Goal: Task Accomplishment & Management: Manage account settings

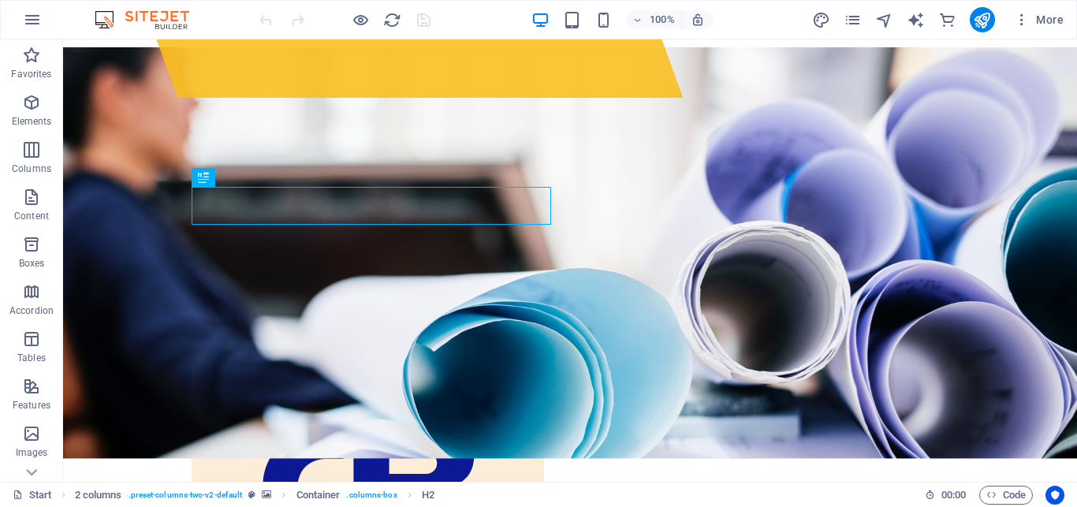
scroll to position [391, 0]
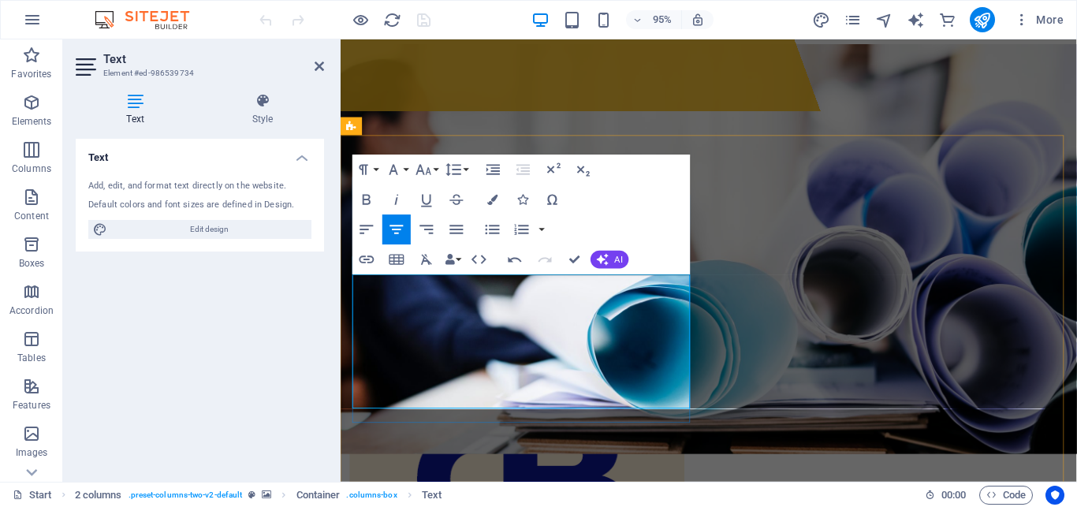
scroll to position [292, 6]
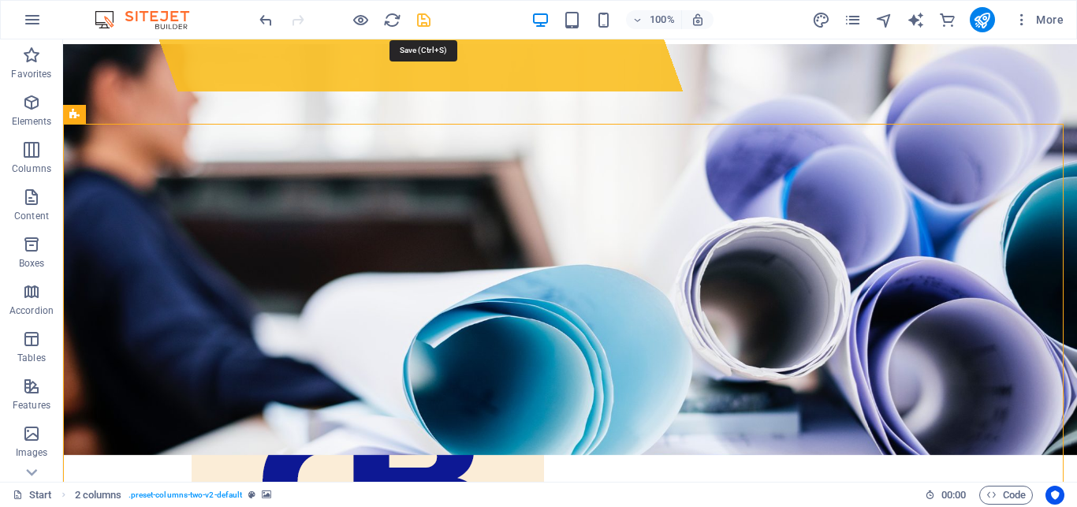
click at [422, 18] on icon "save" at bounding box center [424, 20] width 18 height 18
checkbox input "false"
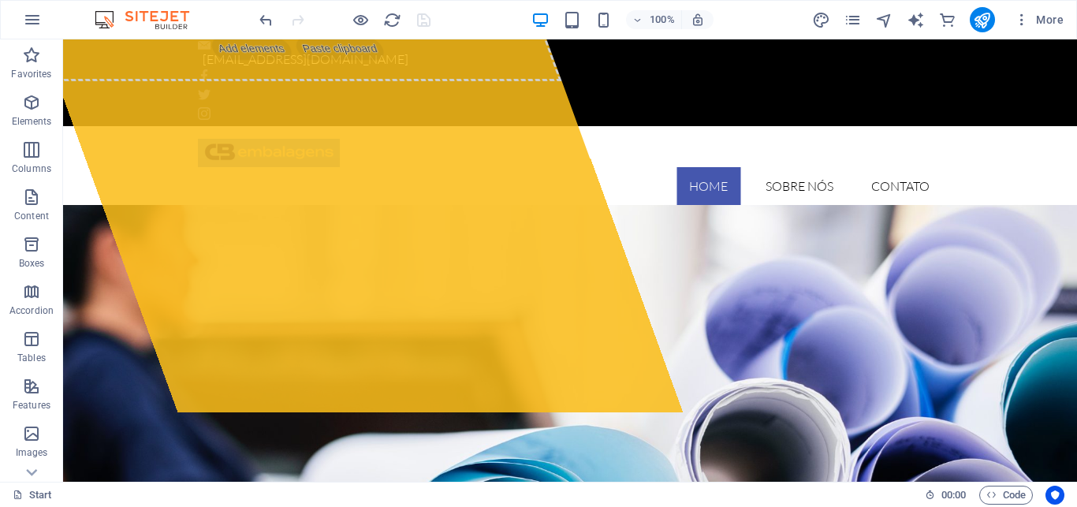
scroll to position [0, 0]
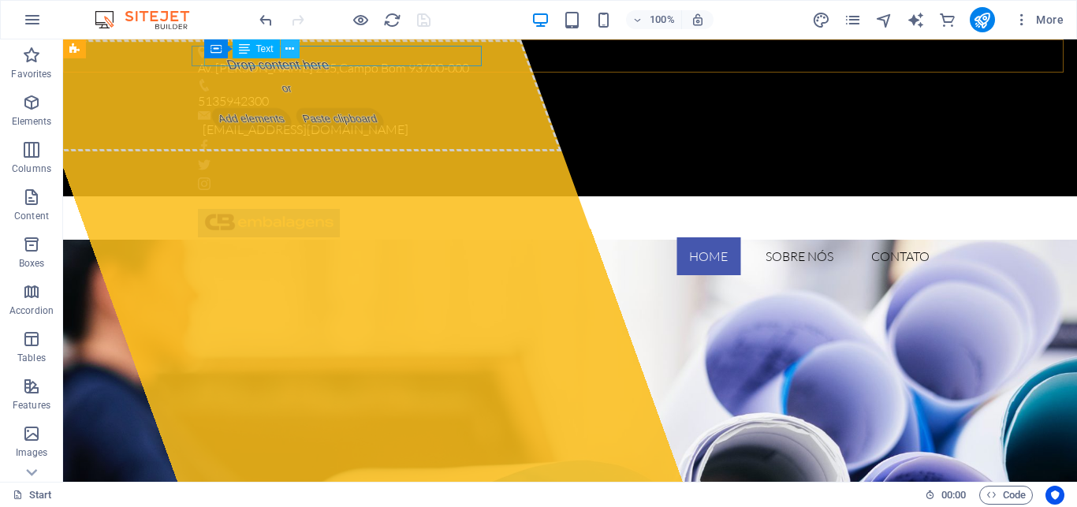
click at [288, 48] on icon at bounding box center [289, 49] width 9 height 17
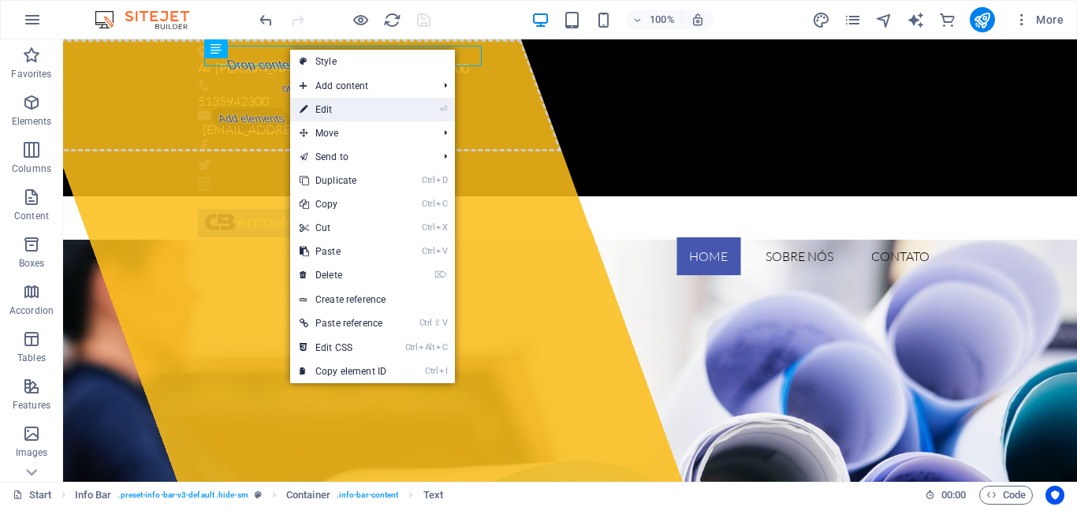
click at [328, 111] on link "⏎ Edit" at bounding box center [343, 110] width 106 height 24
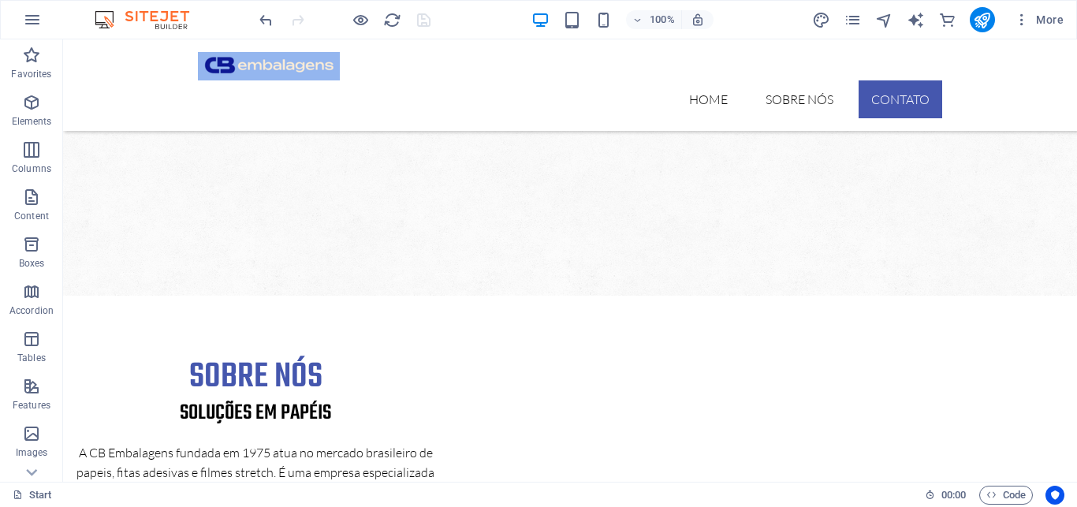
scroll to position [1146, 0]
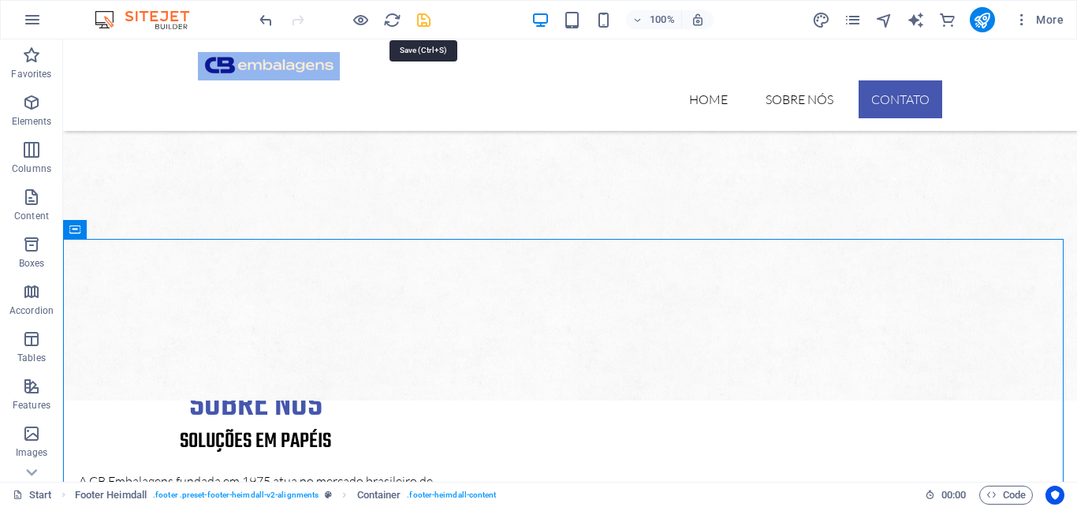
click at [424, 20] on icon "save" at bounding box center [424, 20] width 18 height 18
checkbox input "false"
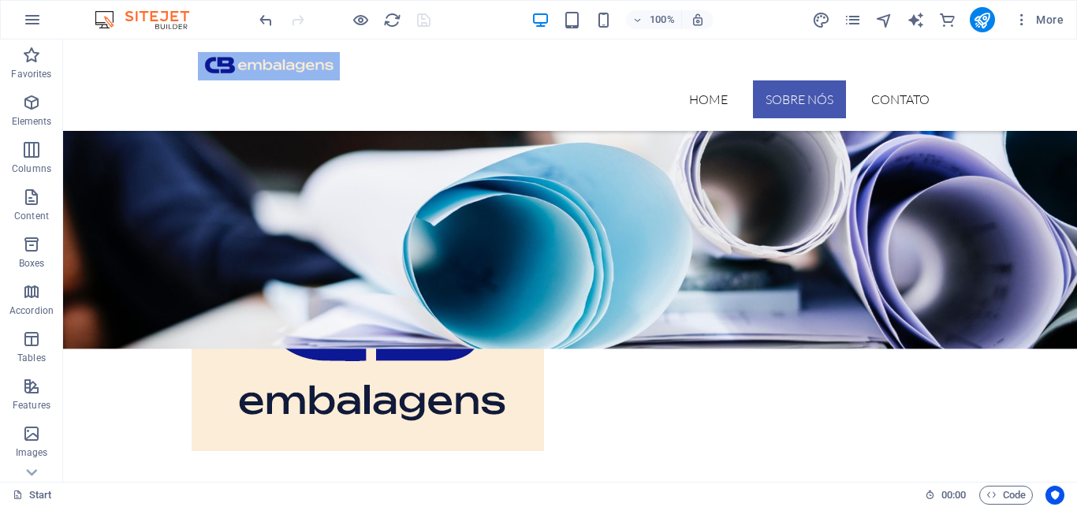
scroll to position [729, 0]
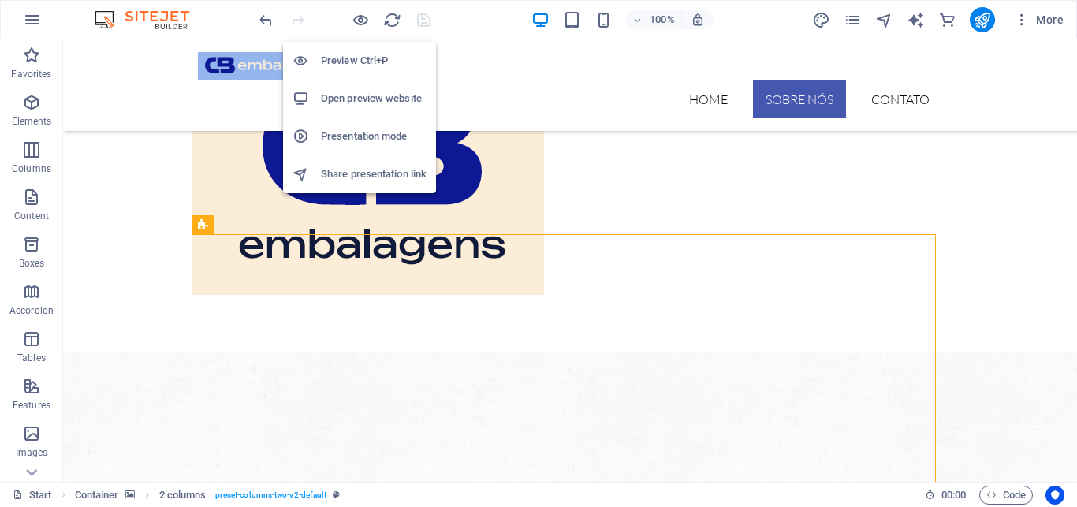
type textarea "Mensagem"
click at [362, 95] on h6 "Open preview website" at bounding box center [374, 98] width 106 height 19
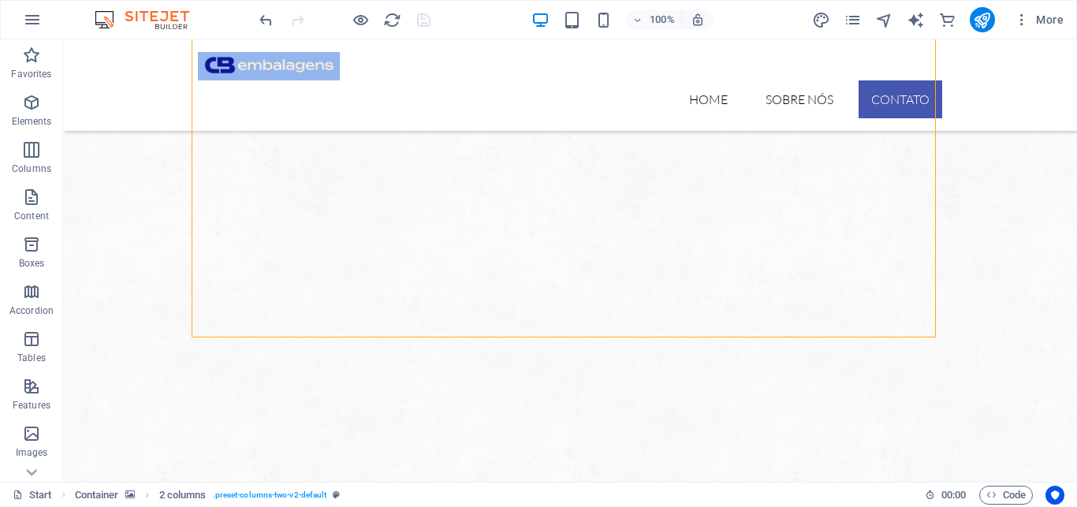
scroll to position [1146, 0]
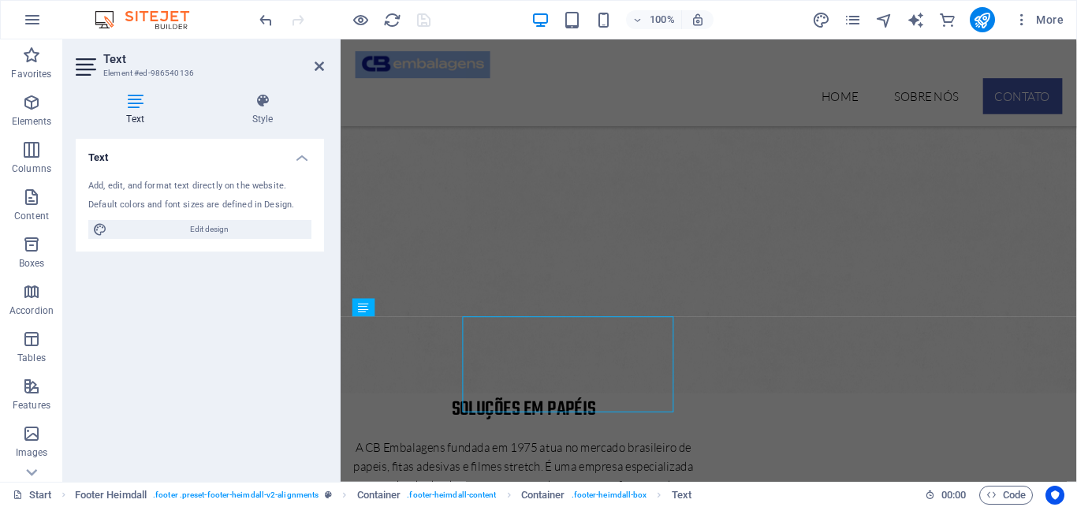
scroll to position [1122, 0]
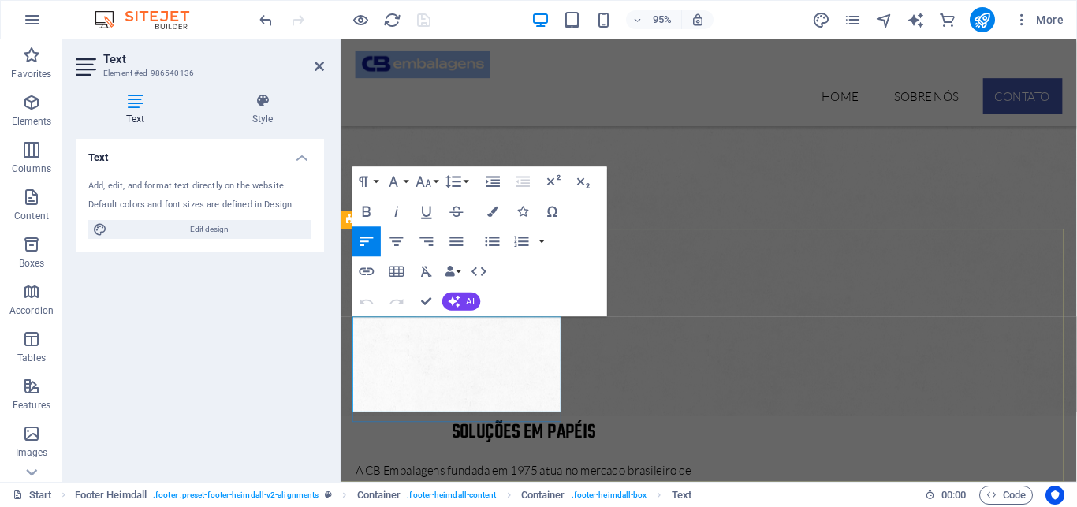
drag, startPoint x: 480, startPoint y: 341, endPoint x: 712, endPoint y: 689, distance: 417.8
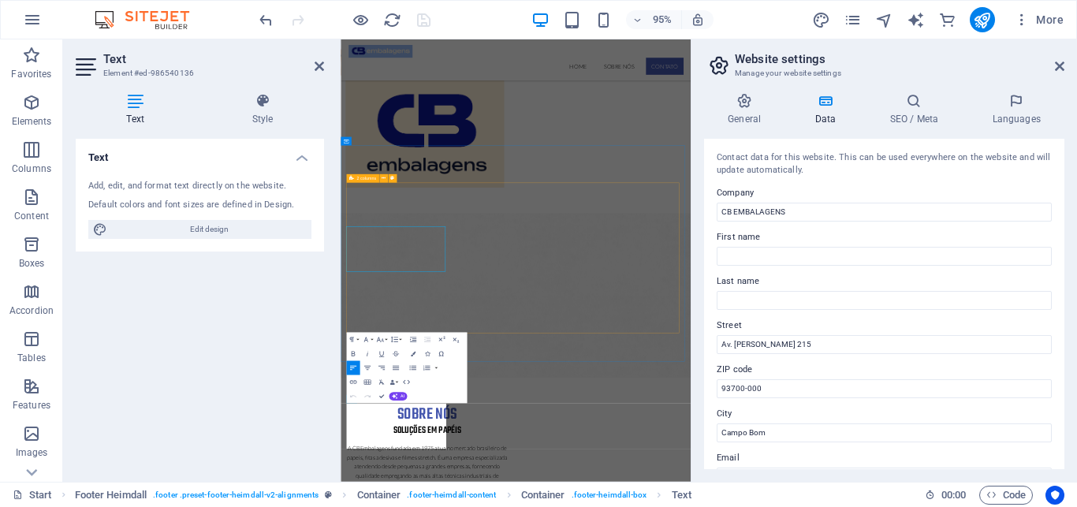
scroll to position [999, 0]
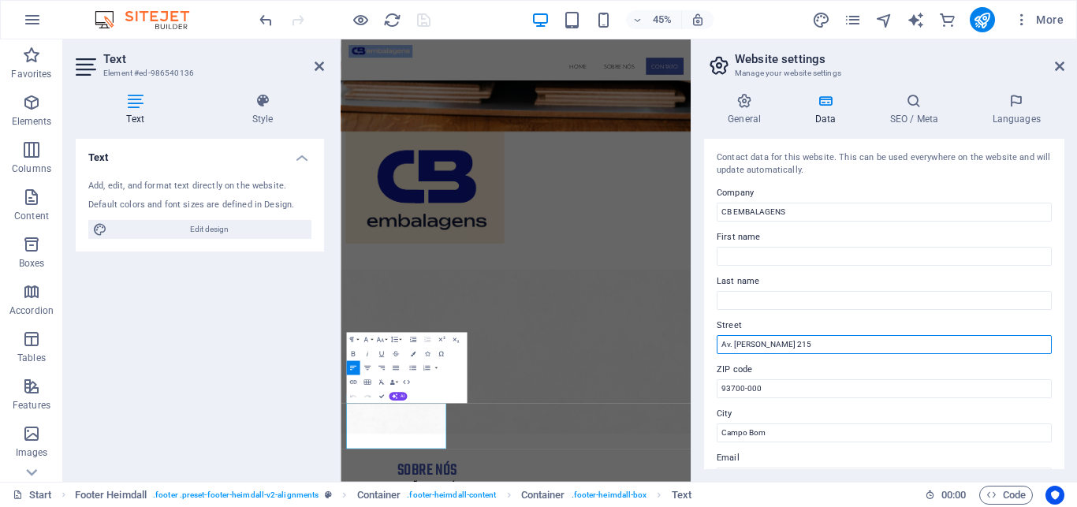
click at [824, 342] on input "Av. Edgar Hoffmeister 215" at bounding box center [883, 344] width 335 height 19
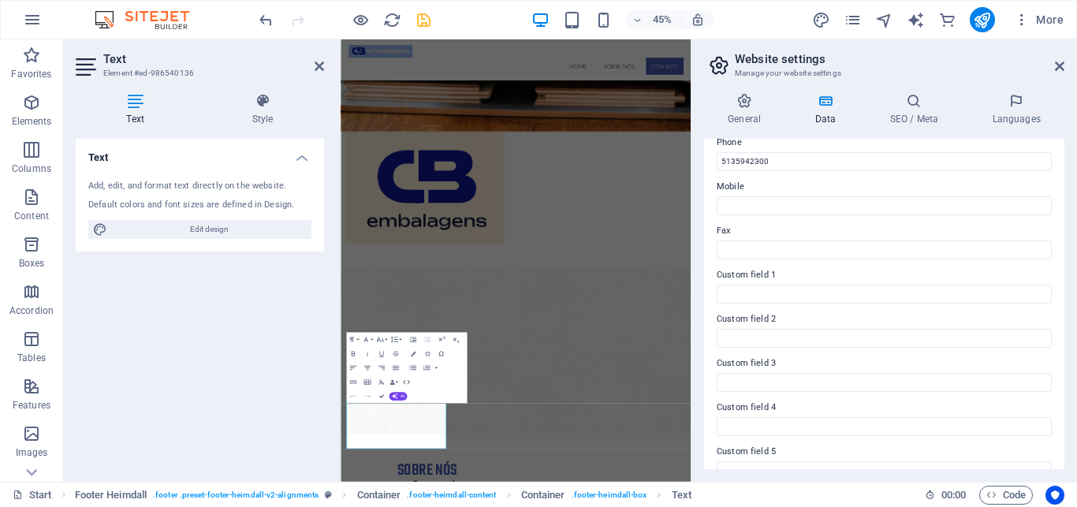
scroll to position [427, 0]
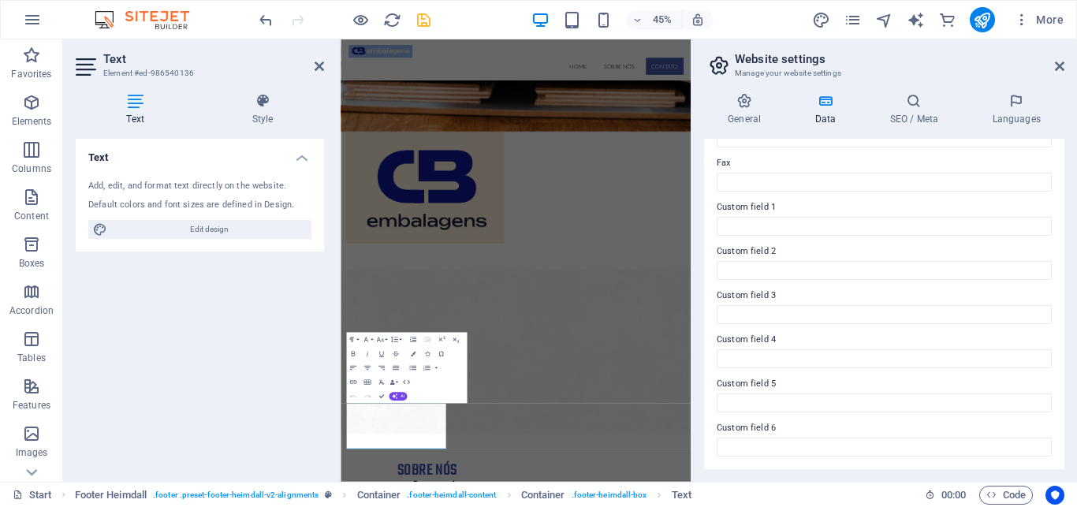
type input "Av. Edgar Hoffmeister 515"
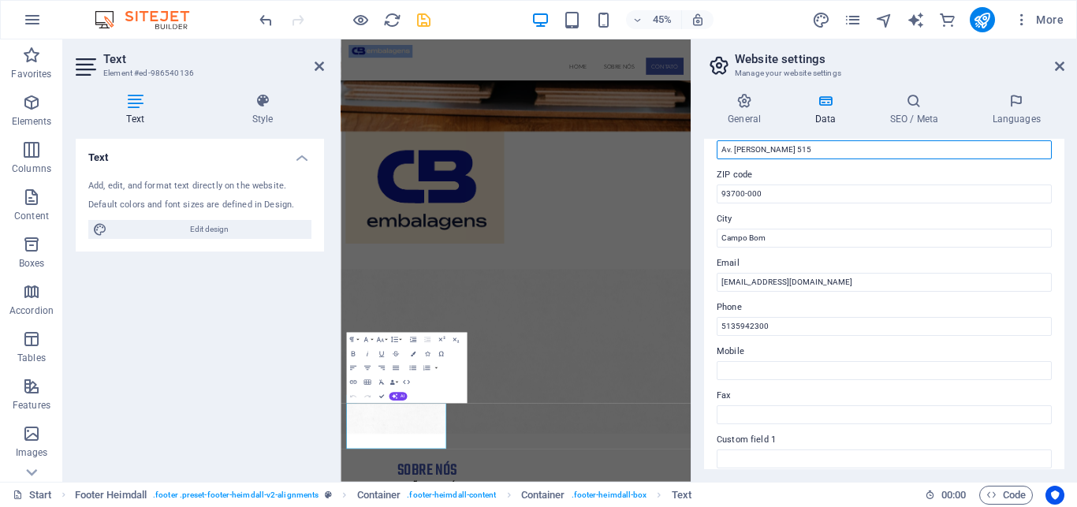
scroll to position [192, 0]
click at [757, 417] on input "Fax" at bounding box center [883, 416] width 335 height 19
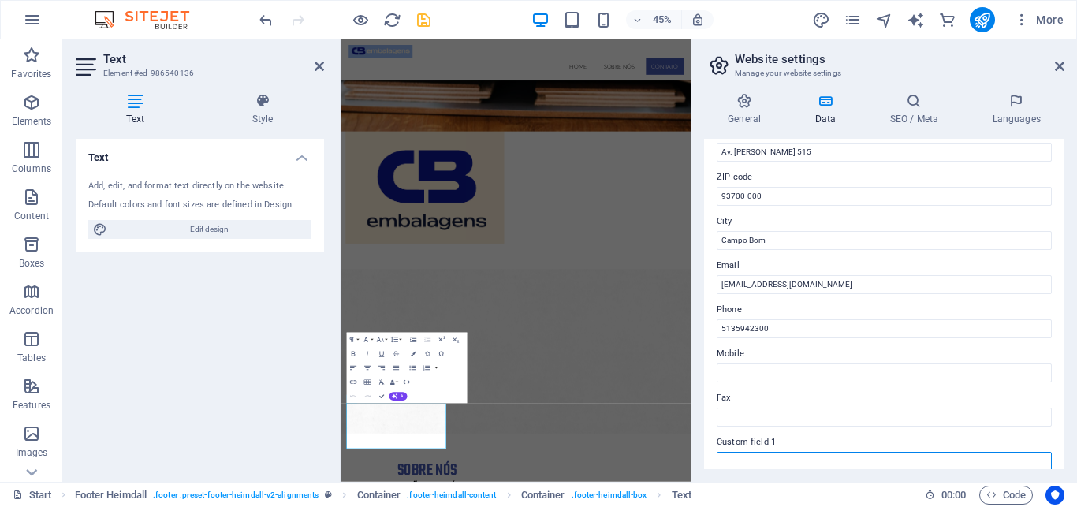
click at [750, 462] on input "Custom field 1" at bounding box center [883, 461] width 335 height 19
paste input "Lot. Industrial Norte CEP: 93718-740"
drag, startPoint x: 814, startPoint y: 461, endPoint x: 923, endPoint y: 459, distance: 108.8
click at [923, 459] on input "Lot. Industrial Norte CEP: 93718-740" at bounding box center [883, 461] width 335 height 19
type input "Lot. Industrial Norte CEP: 93718-740"
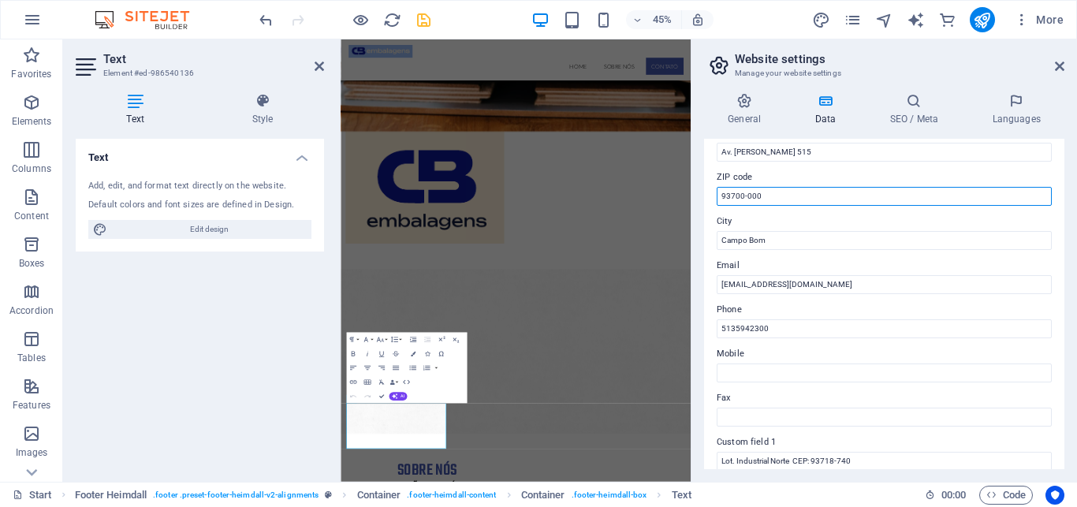
drag, startPoint x: 768, startPoint y: 194, endPoint x: 689, endPoint y: 188, distance: 79.0
click at [716, 188] on input "93700-000" at bounding box center [883, 196] width 335 height 19
paste input "18-74"
type input "93718-740"
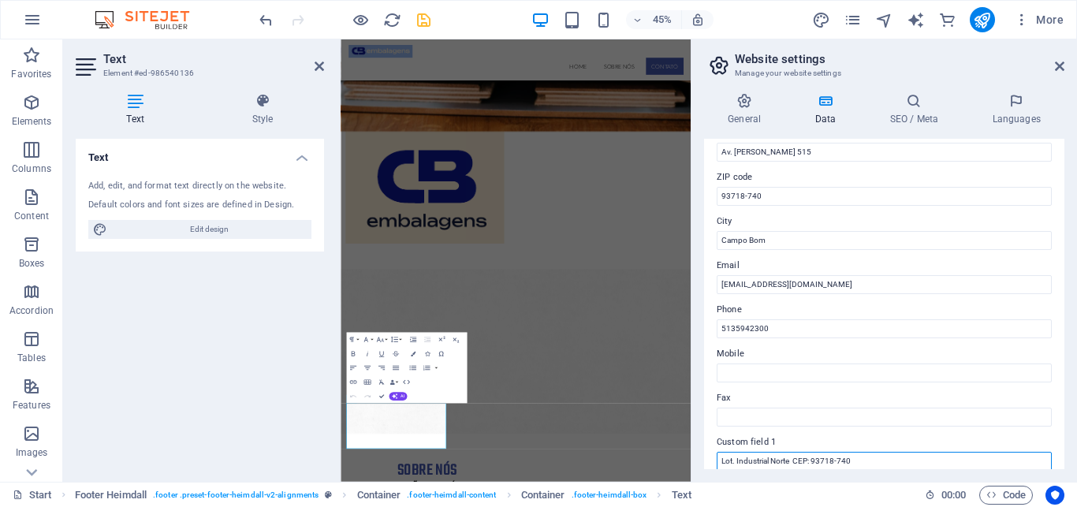
drag, startPoint x: 721, startPoint y: 460, endPoint x: 790, endPoint y: 460, distance: 68.6
click at [790, 460] on input "Lot. Industrial Norte CEP: 93718-740" at bounding box center [883, 461] width 335 height 19
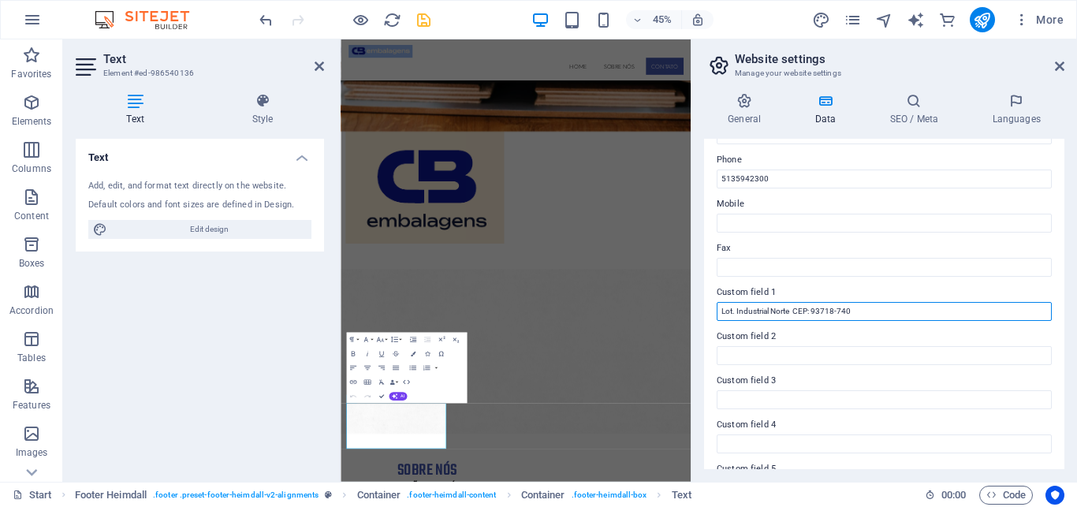
scroll to position [340, 0]
click at [873, 310] on input "Lot. Industrial Norte CEP: 93718-740" at bounding box center [883, 312] width 335 height 19
type input "L"
paste input "Lot. Industrial Norte"
type input "Lot. Industrial Norte"
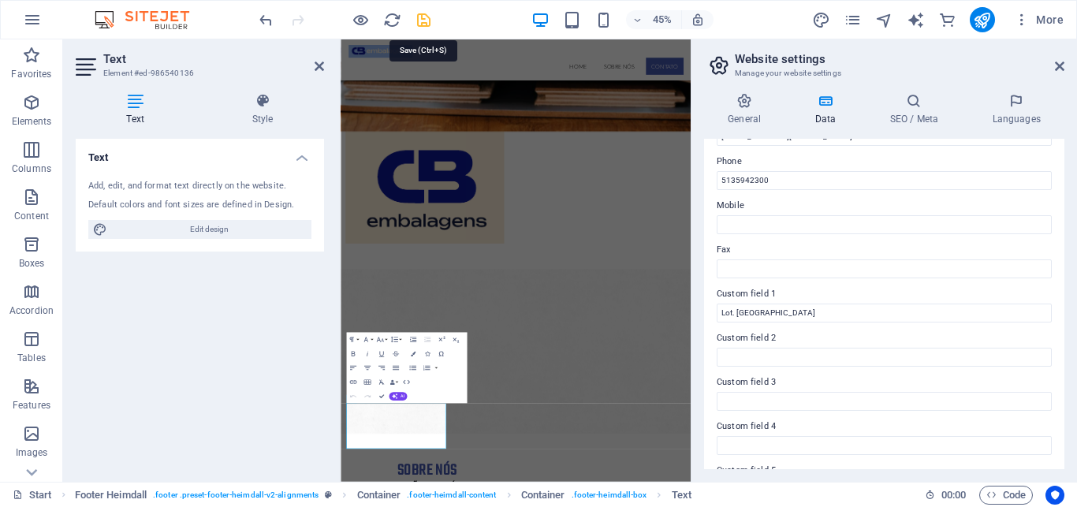
click at [422, 23] on icon "save" at bounding box center [424, 20] width 18 height 18
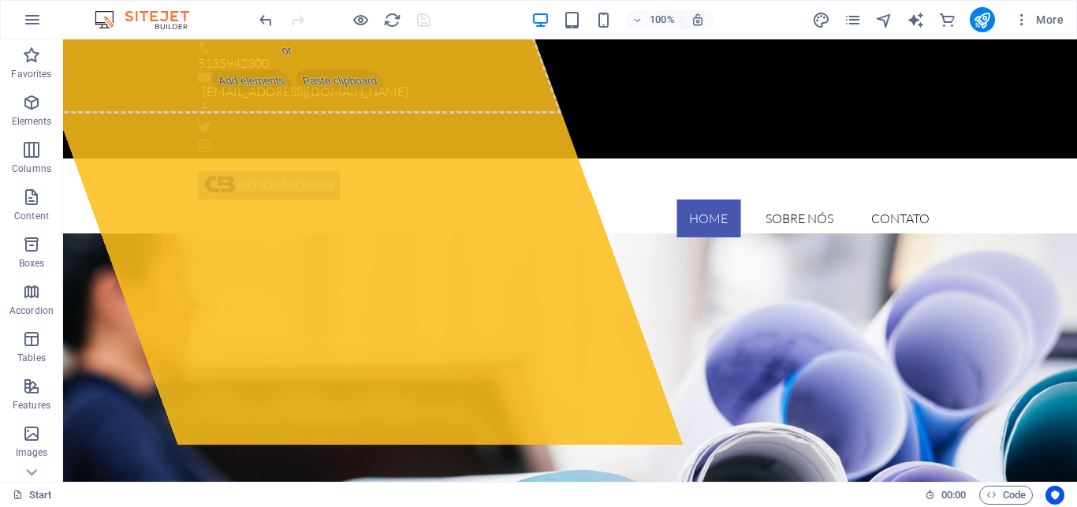
scroll to position [0, 0]
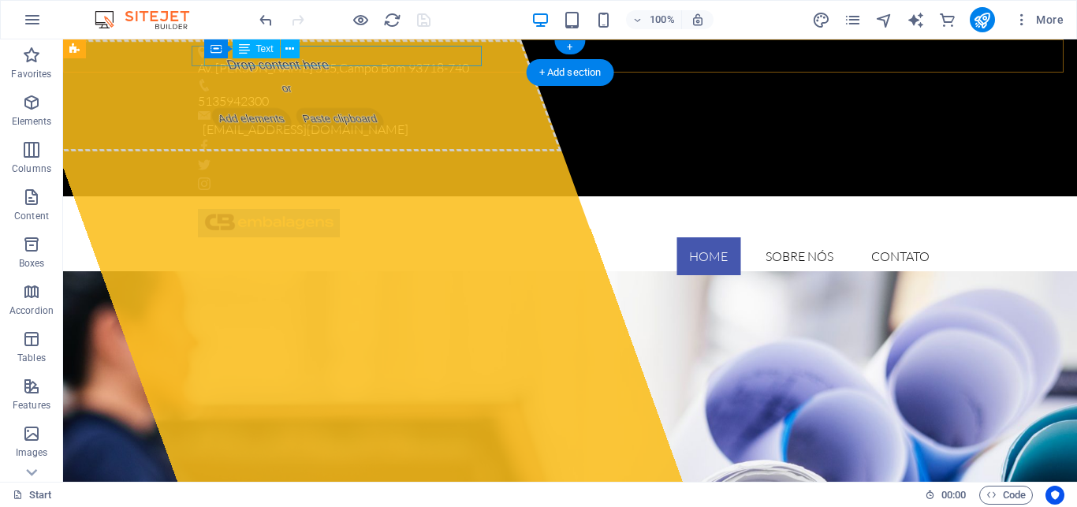
click at [331, 58] on div "Av. Edgar Hoffmeister 515 , Campo Bom 93718-740" at bounding box center [563, 68] width 731 height 20
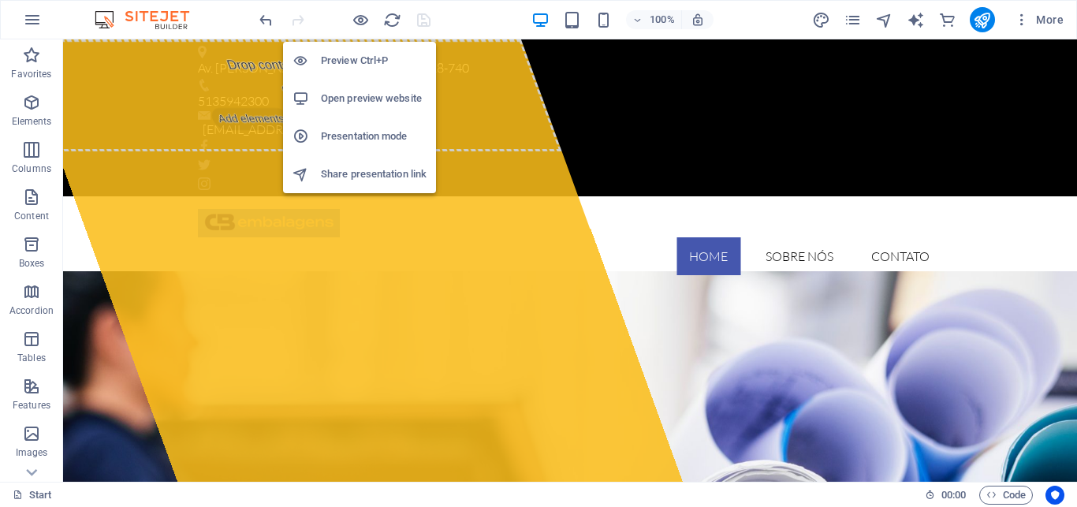
click at [364, 99] on h6 "Open preview website" at bounding box center [374, 98] width 106 height 19
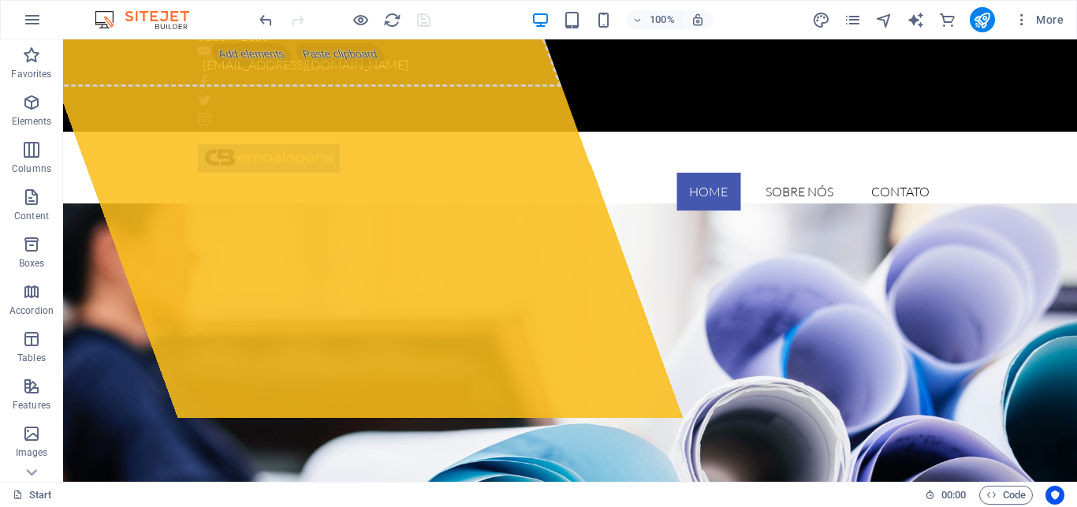
scroll to position [73, 0]
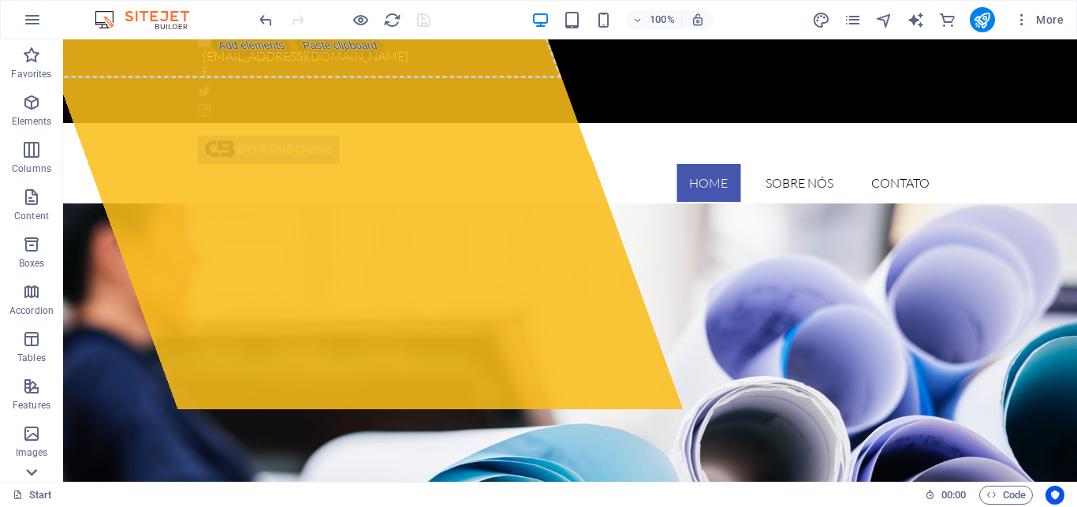
click at [29, 471] on icon at bounding box center [31, 472] width 11 height 7
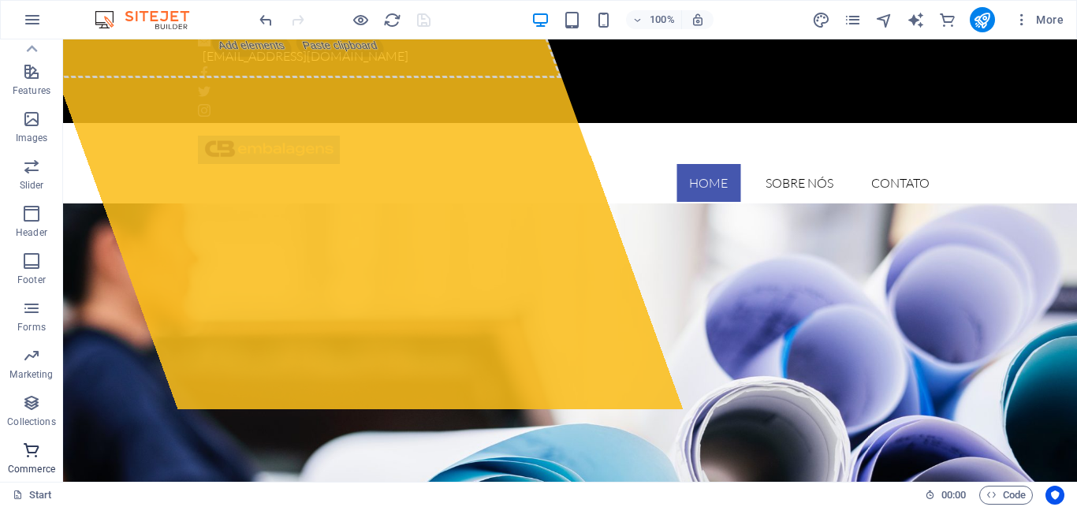
click at [29, 448] on icon "button" at bounding box center [31, 450] width 19 height 19
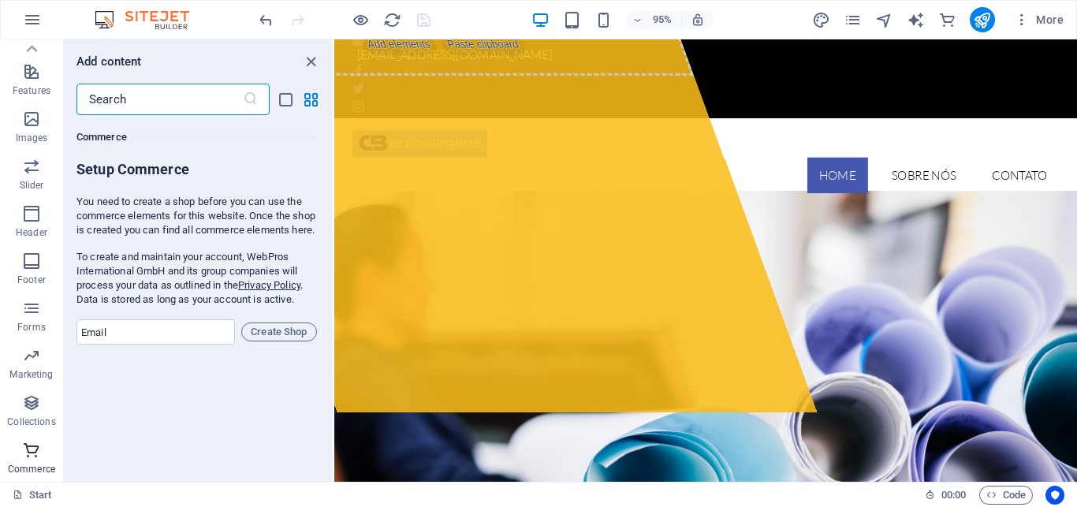
scroll to position [15197, 0]
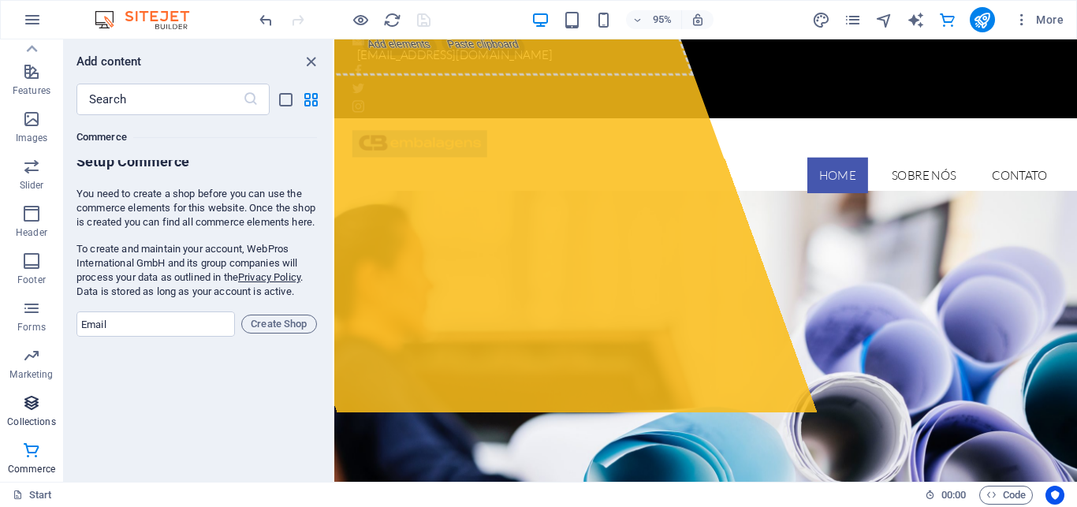
click at [28, 413] on span "Collections" at bounding box center [31, 412] width 63 height 38
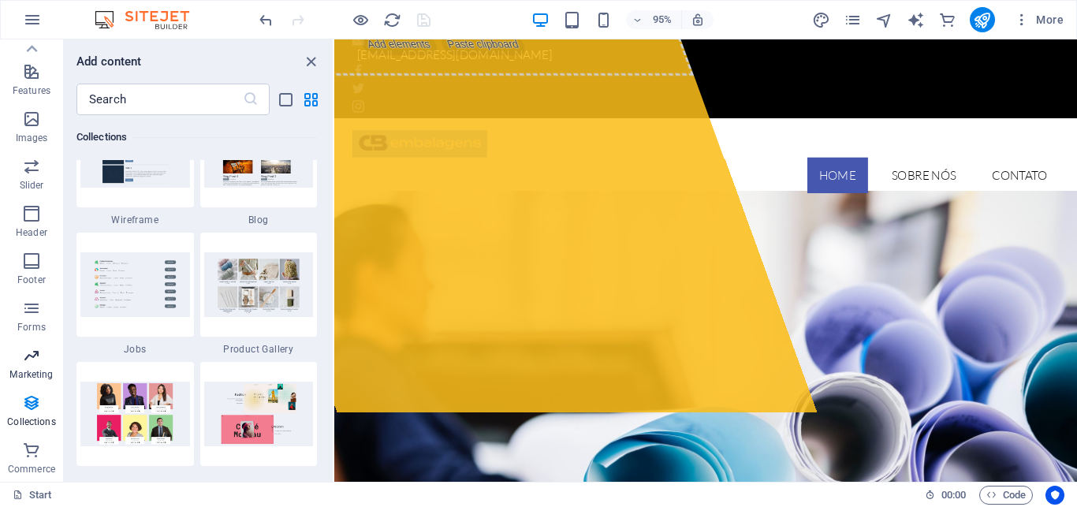
click at [28, 365] on span "Marketing" at bounding box center [31, 365] width 63 height 38
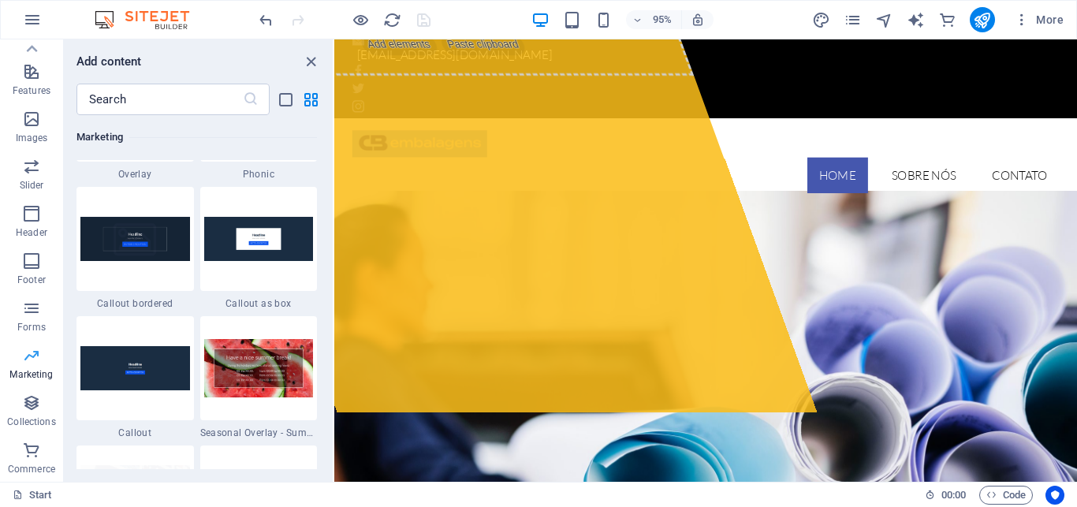
scroll to position [12981, 0]
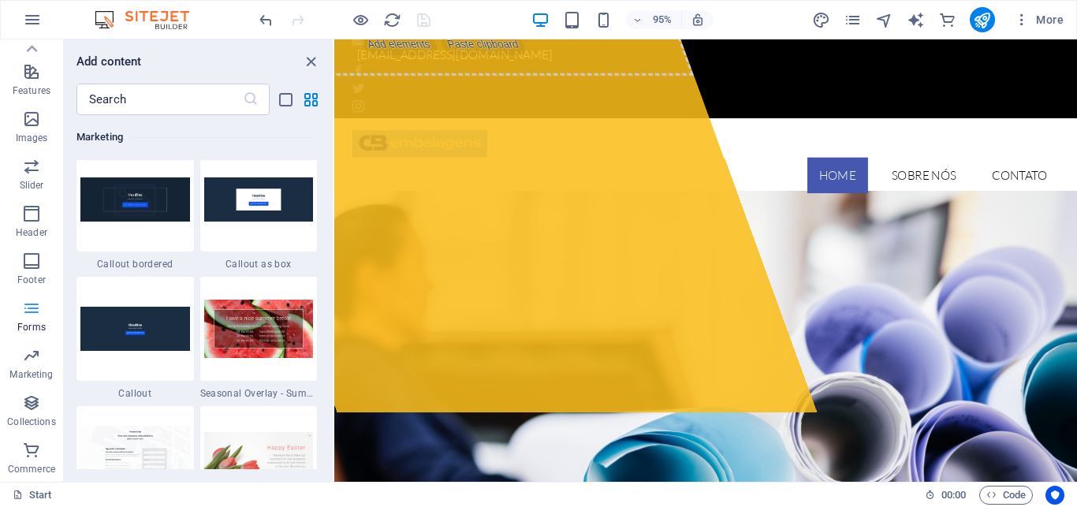
click at [30, 311] on icon "button" at bounding box center [31, 308] width 19 height 19
click at [26, 259] on icon "button" at bounding box center [31, 260] width 19 height 19
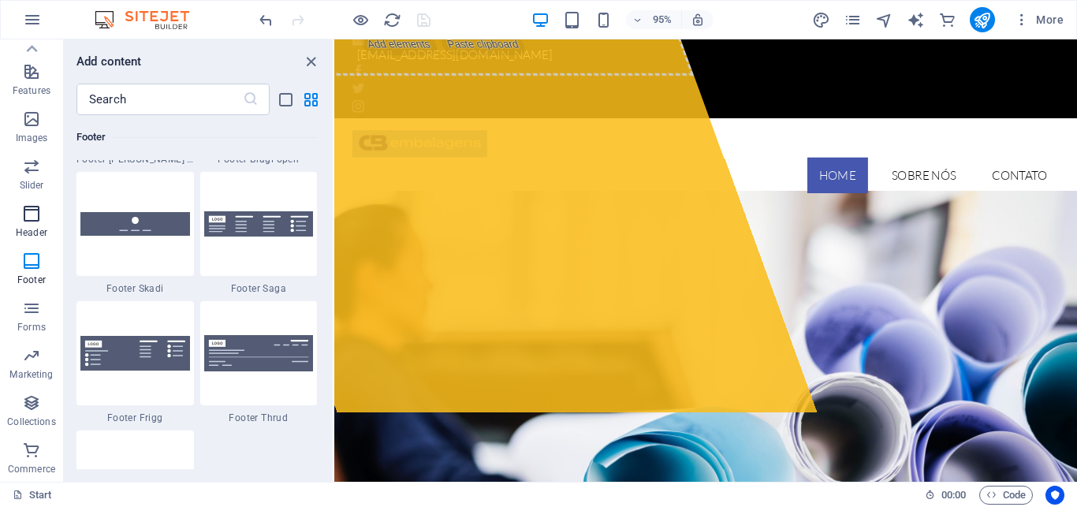
scroll to position [10577, 0]
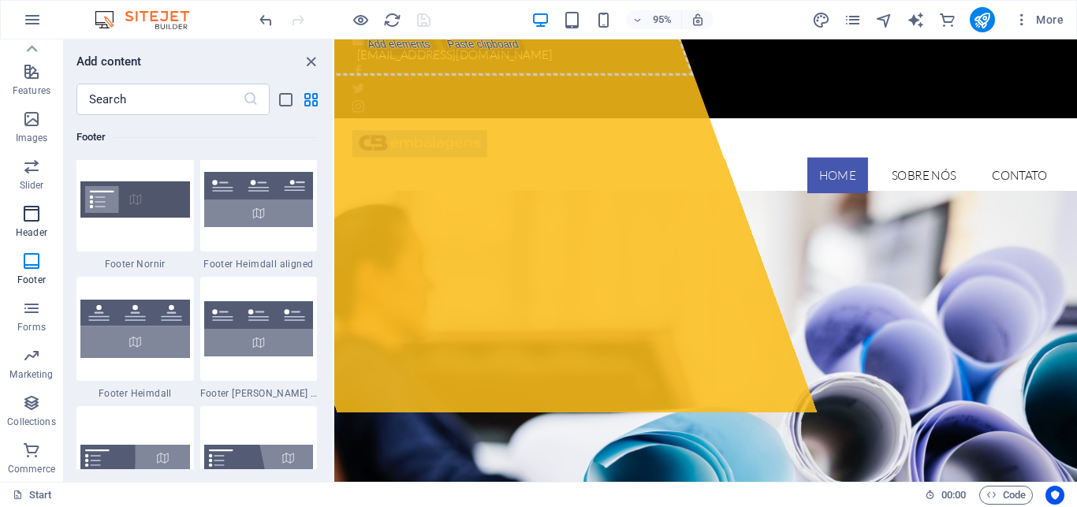
click at [28, 210] on icon "button" at bounding box center [31, 213] width 19 height 19
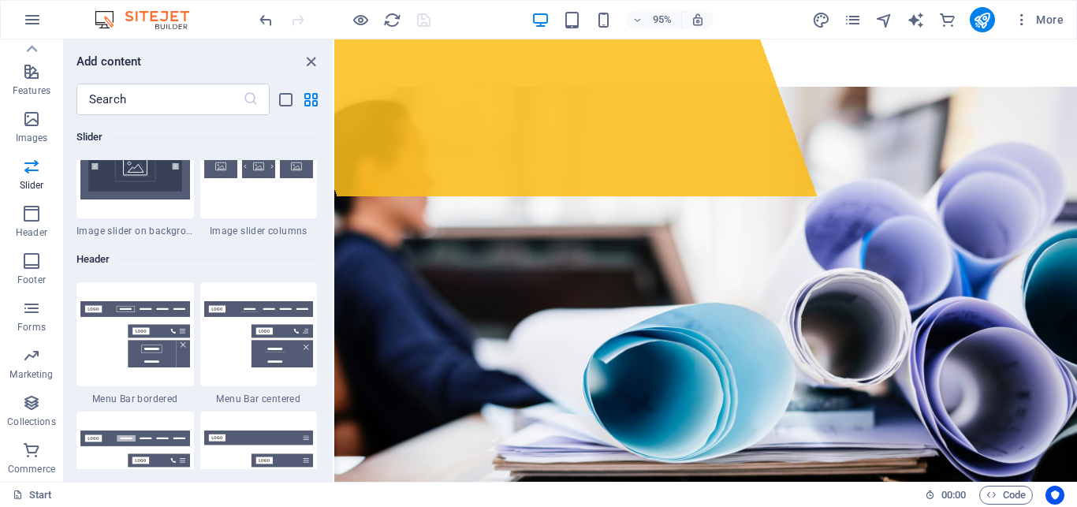
scroll to position [9291, 0]
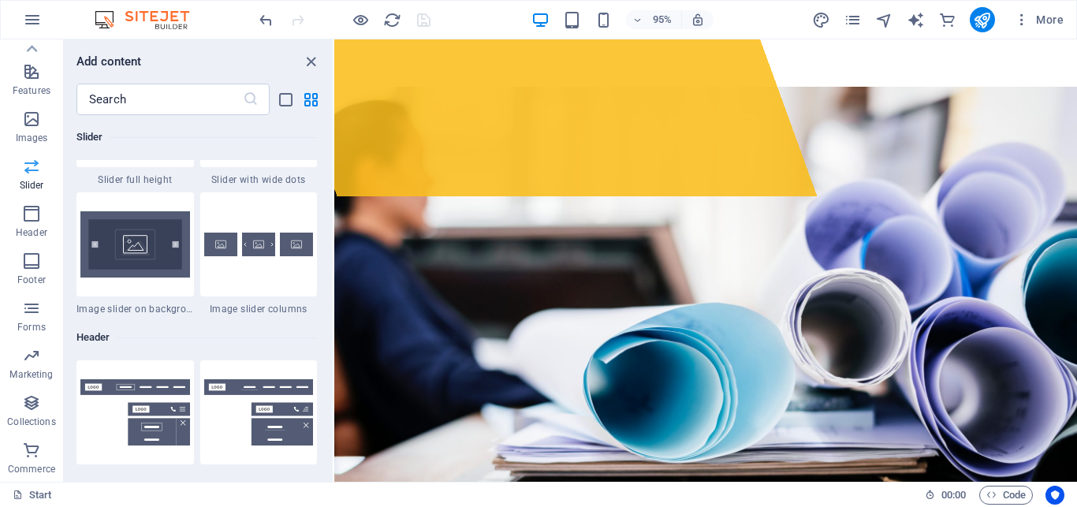
click at [27, 170] on icon "button" at bounding box center [31, 166] width 19 height 19
click at [30, 122] on icon "button" at bounding box center [31, 119] width 19 height 19
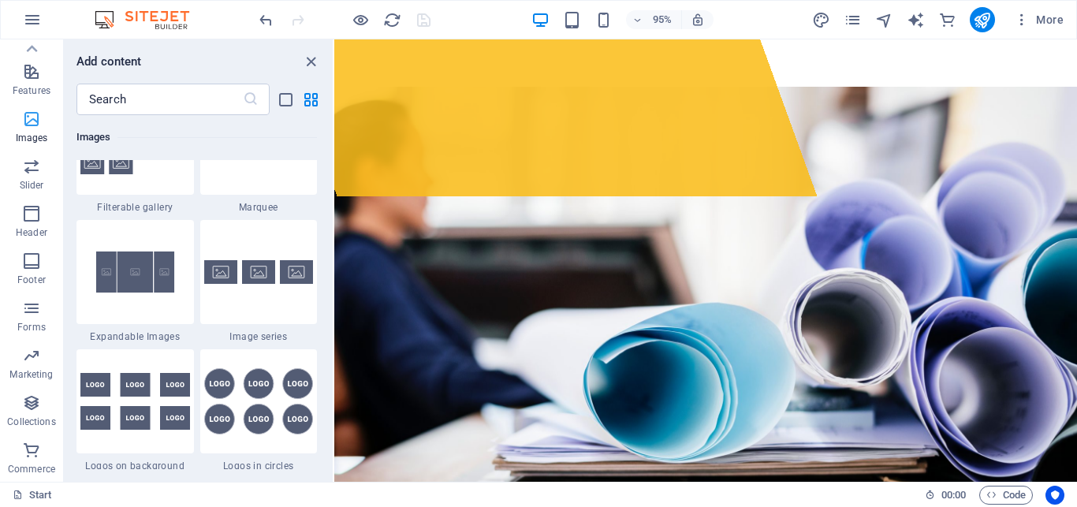
scroll to position [8118, 0]
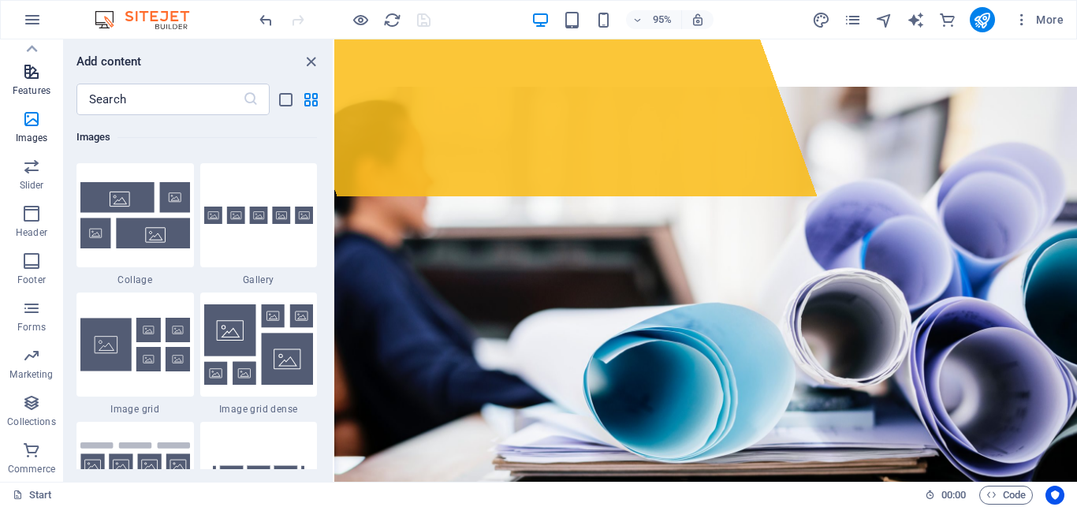
click at [28, 75] on icon "button" at bounding box center [31, 71] width 19 height 19
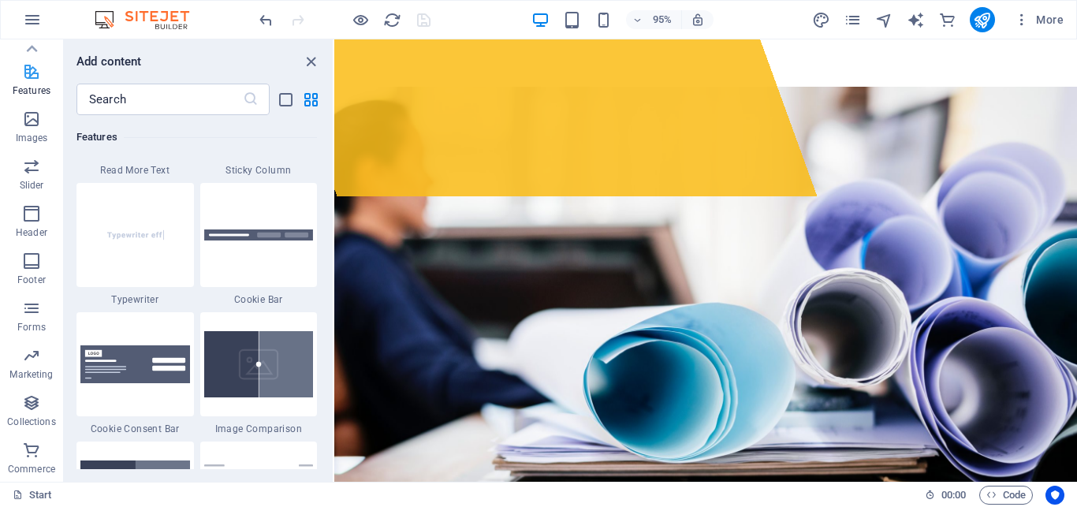
scroll to position [6239, 0]
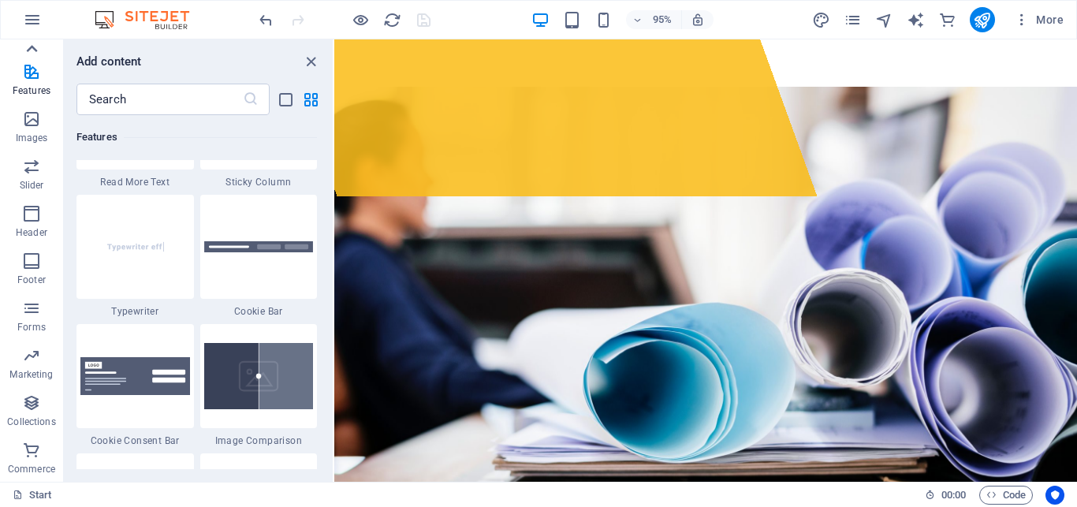
click at [32, 45] on icon at bounding box center [31, 49] width 22 height 22
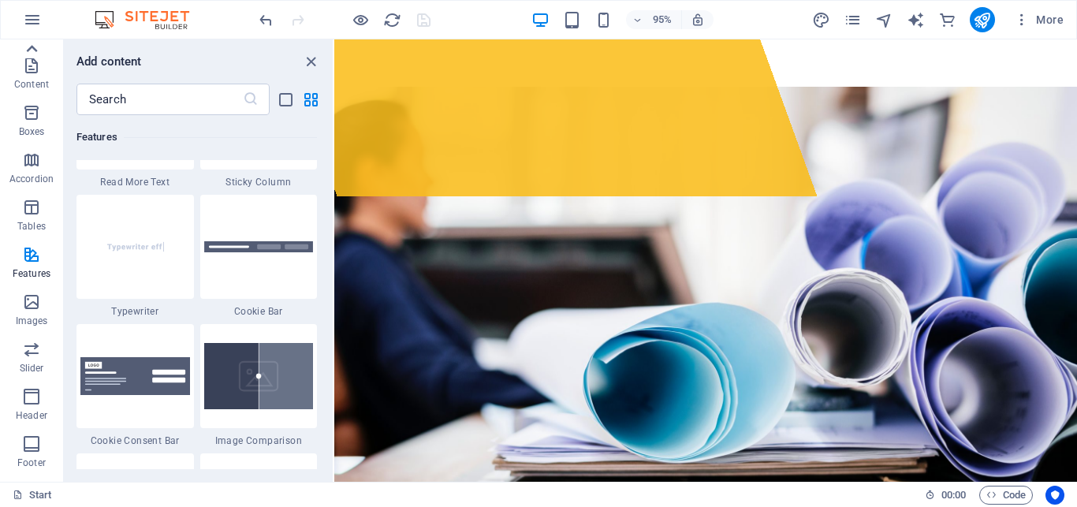
scroll to position [0, 0]
click at [29, 65] on span "Favorites" at bounding box center [31, 65] width 63 height 38
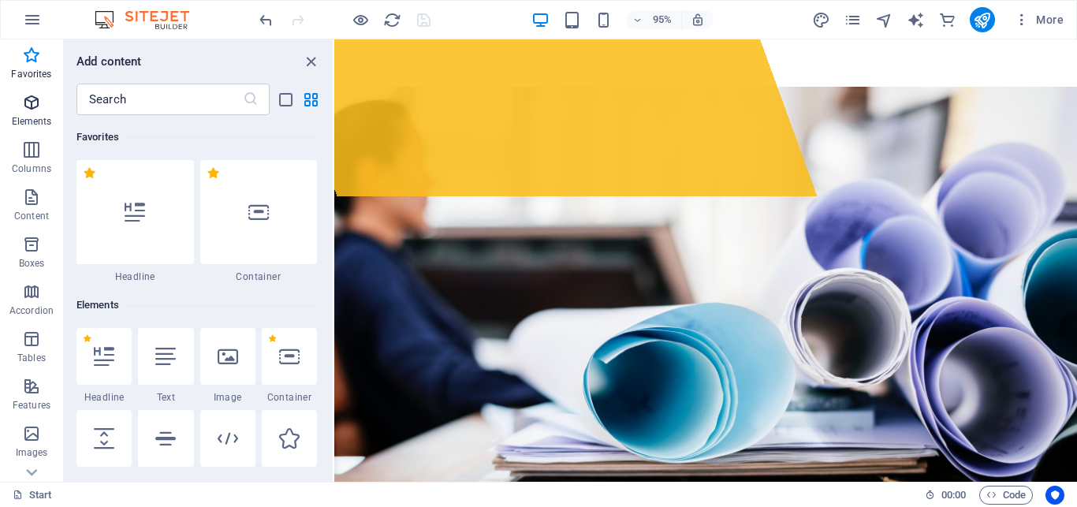
click at [26, 101] on icon "button" at bounding box center [31, 102] width 19 height 19
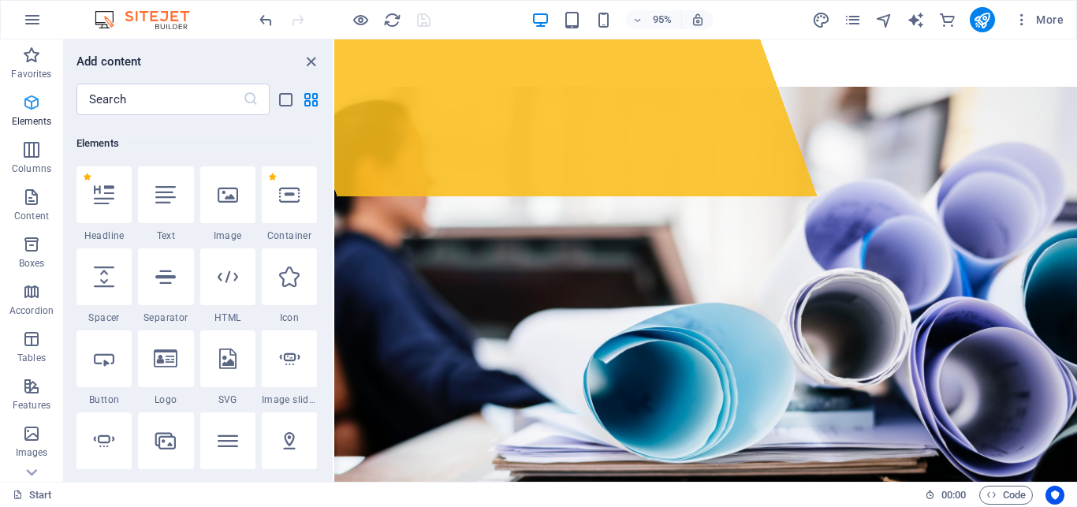
scroll to position [168, 0]
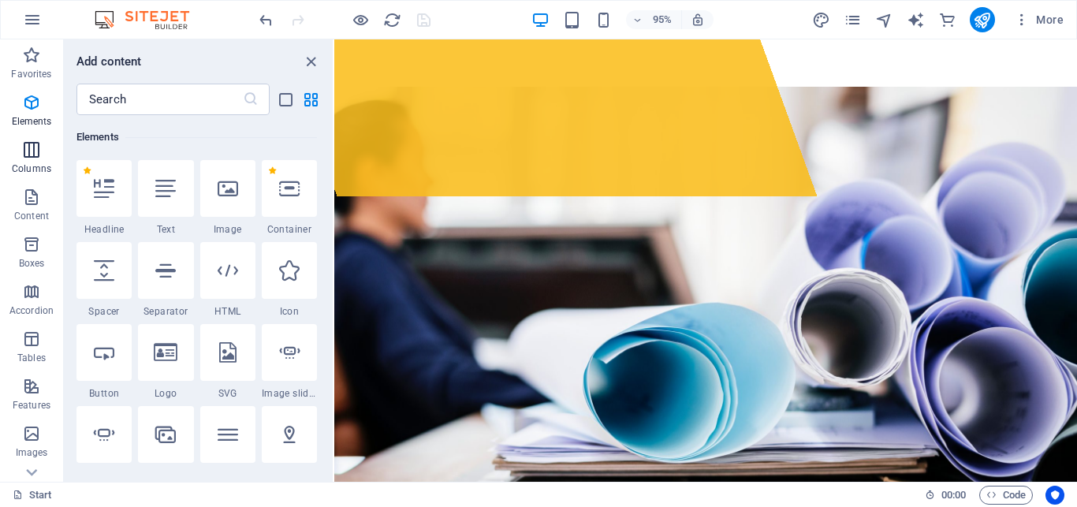
click at [28, 152] on icon "button" at bounding box center [31, 149] width 19 height 19
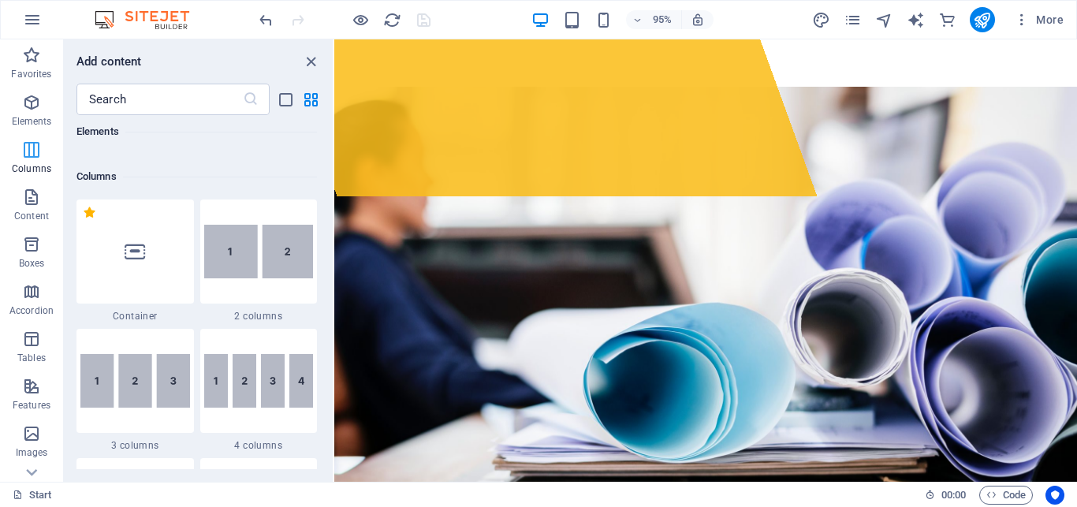
scroll to position [780, 0]
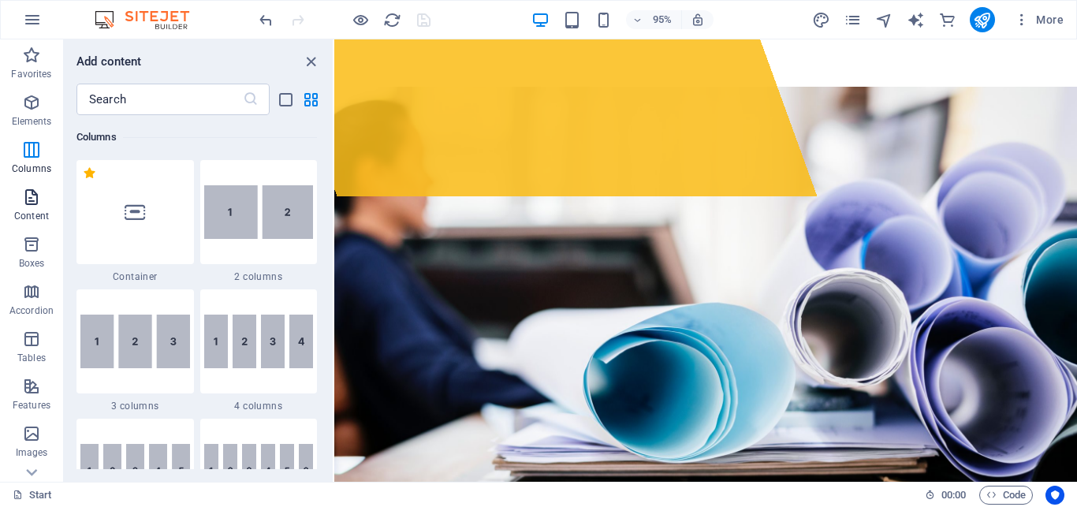
click at [27, 193] on icon "button" at bounding box center [31, 197] width 19 height 19
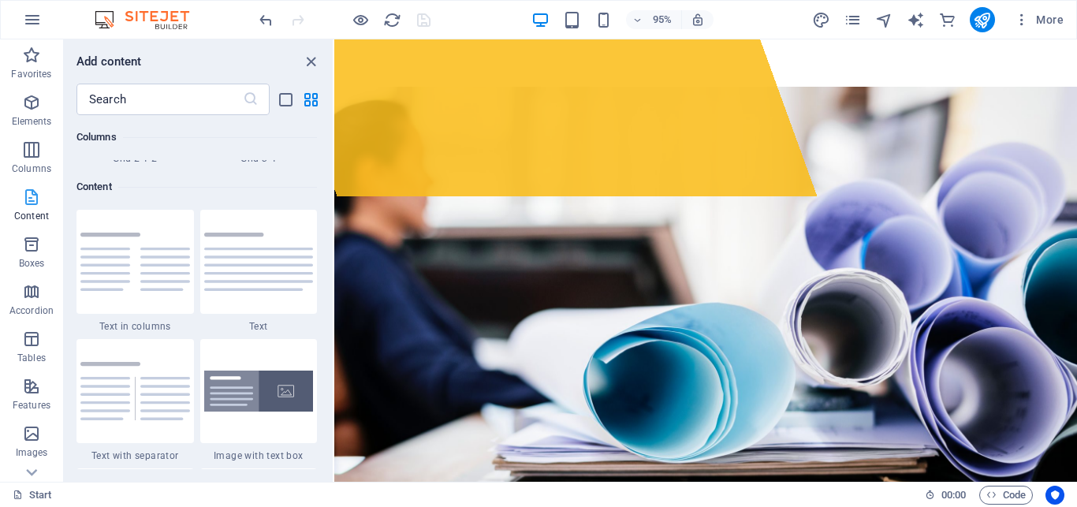
scroll to position [2789, 0]
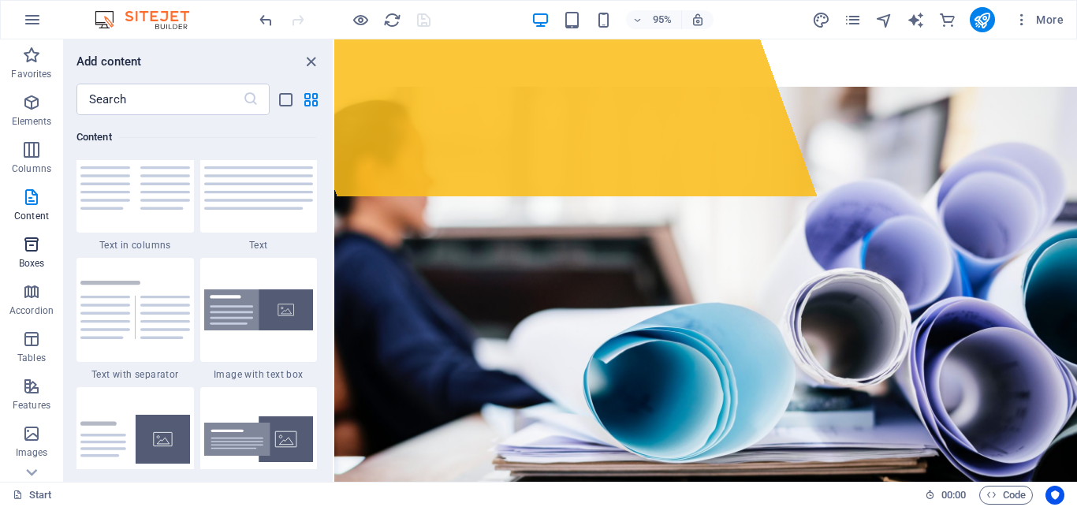
click at [33, 243] on icon "button" at bounding box center [31, 244] width 19 height 19
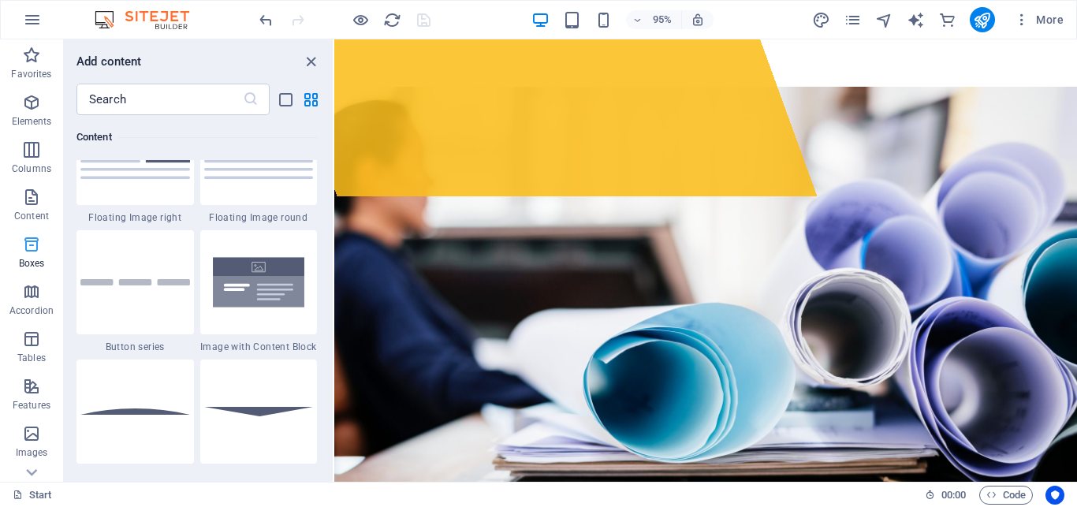
scroll to position [4395, 0]
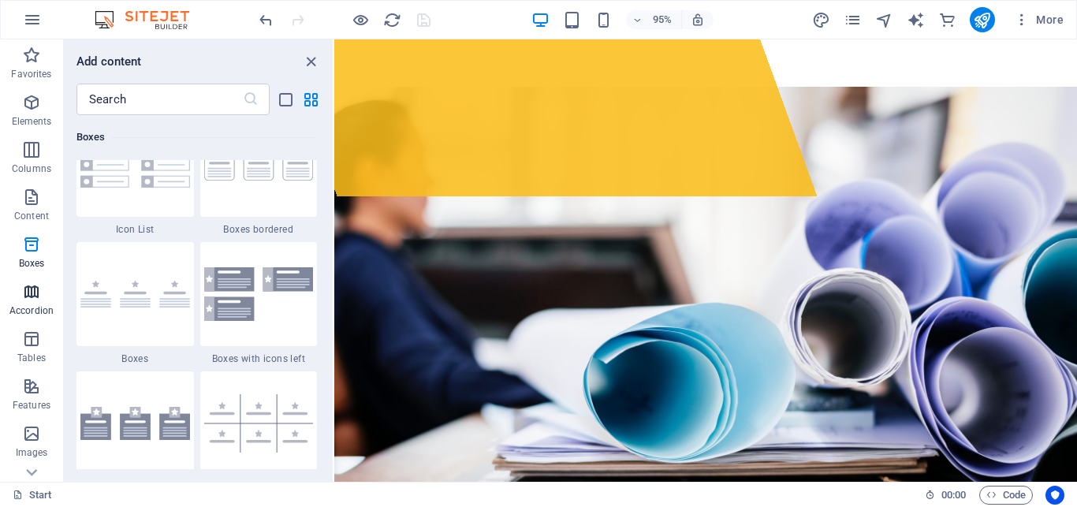
click at [30, 291] on icon "button" at bounding box center [31, 291] width 19 height 19
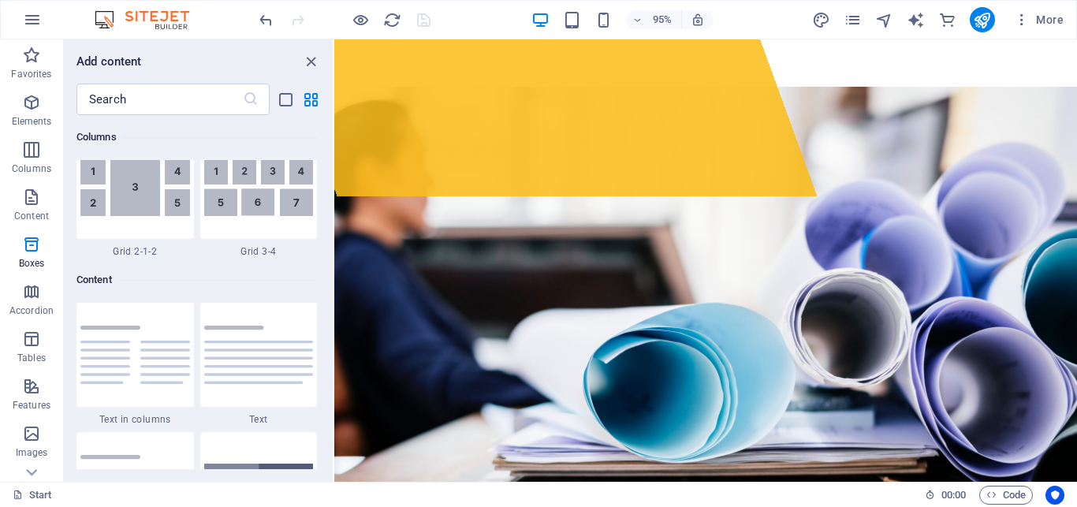
scroll to position [0, 0]
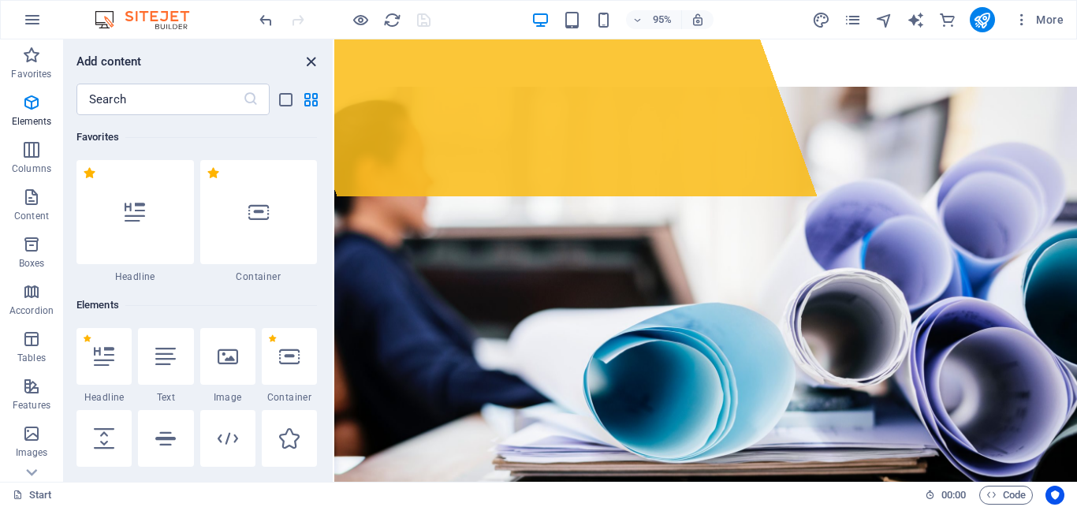
click at [309, 58] on icon "close panel" at bounding box center [311, 62] width 18 height 18
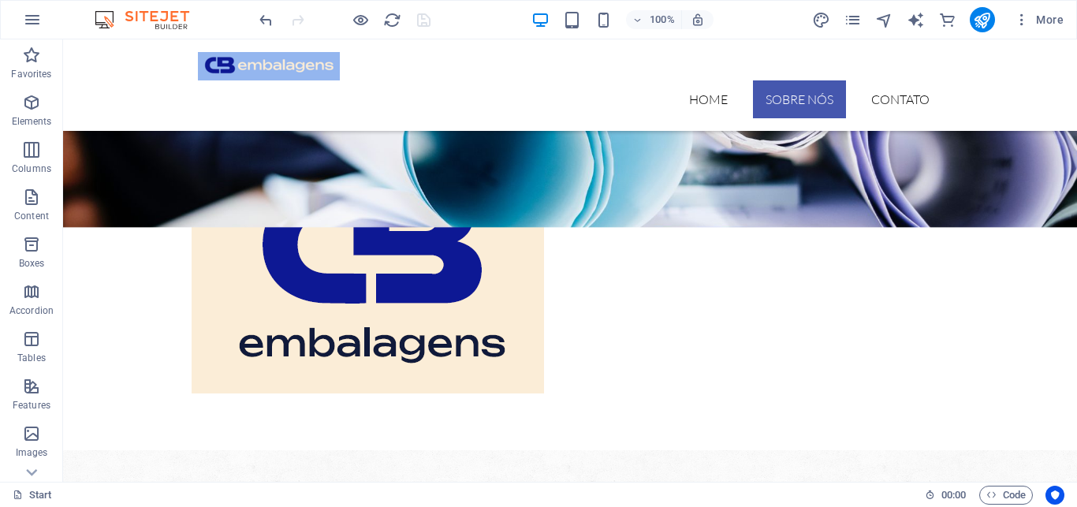
scroll to position [614, 0]
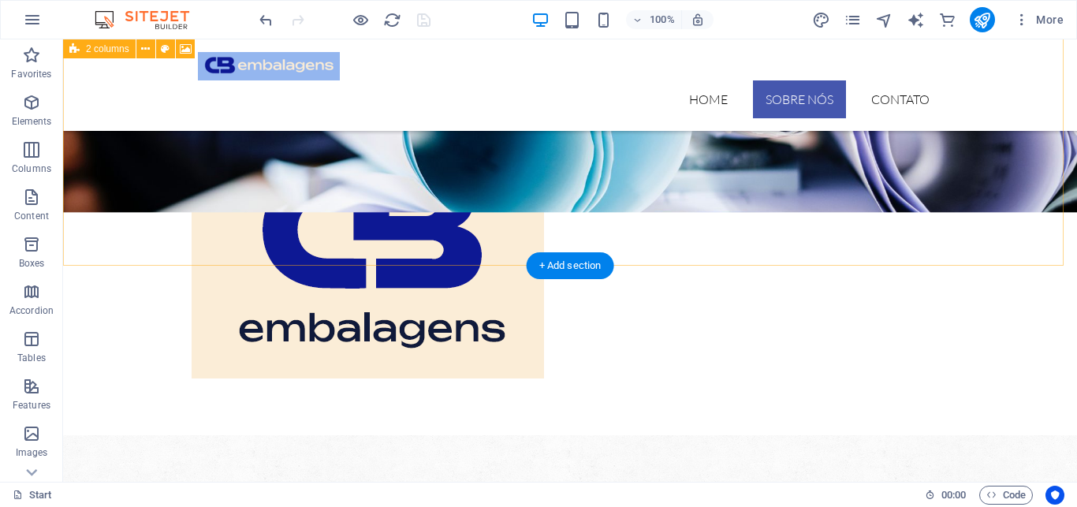
drag, startPoint x: 474, startPoint y: 266, endPoint x: 474, endPoint y: 245, distance: 20.5
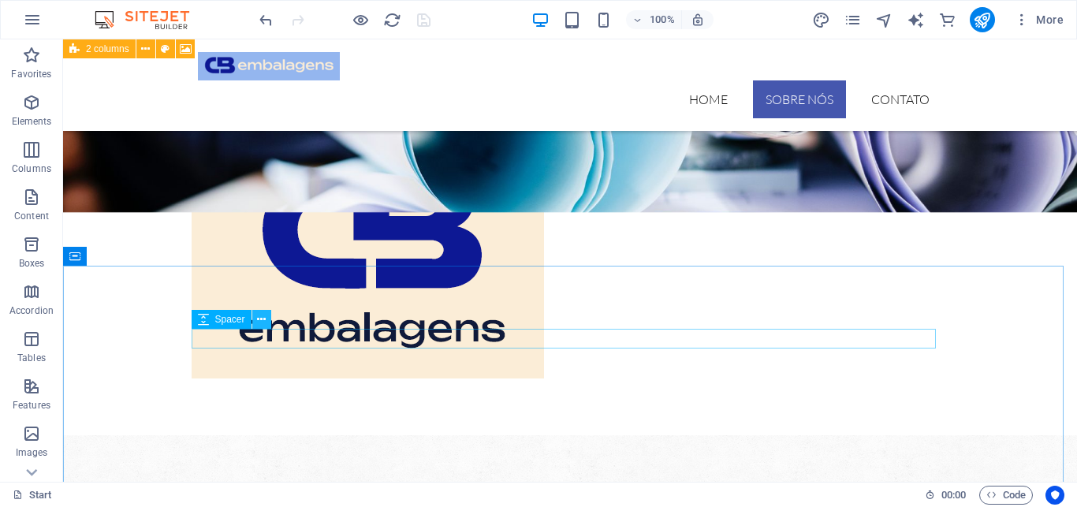
click at [260, 317] on icon at bounding box center [261, 319] width 9 height 17
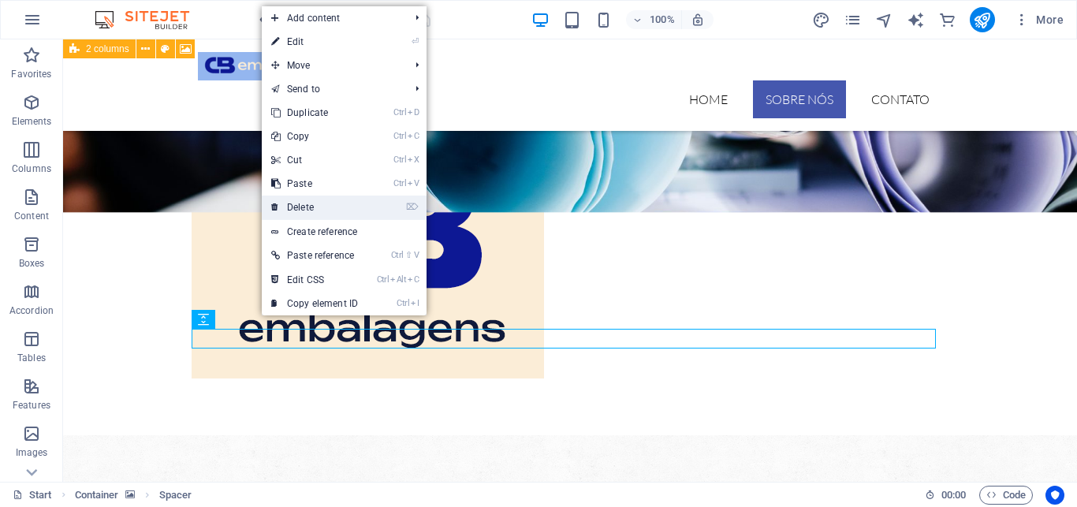
click at [307, 205] on link "⌦ Delete" at bounding box center [315, 207] width 106 height 24
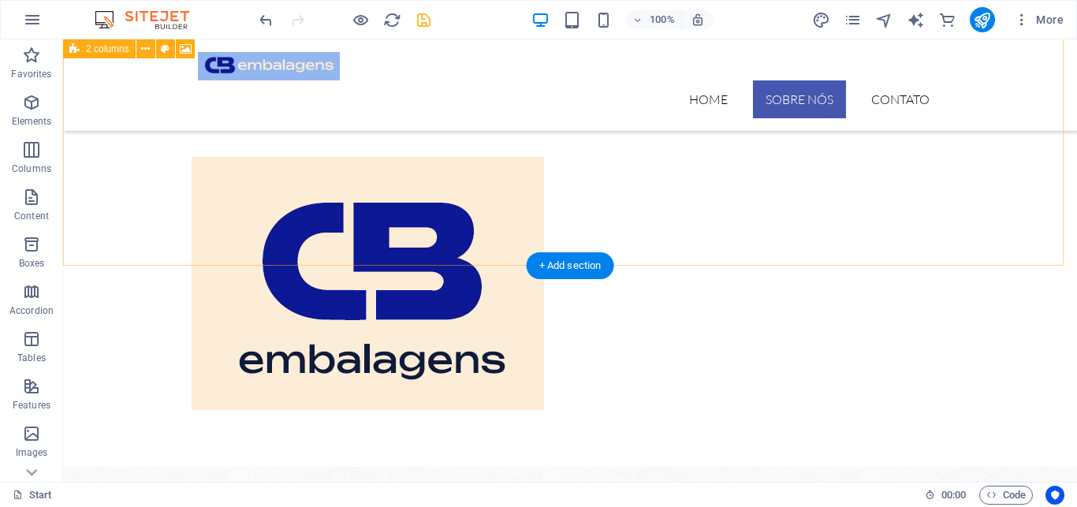
drag, startPoint x: 470, startPoint y: 331, endPoint x: 479, endPoint y: 242, distance: 89.6
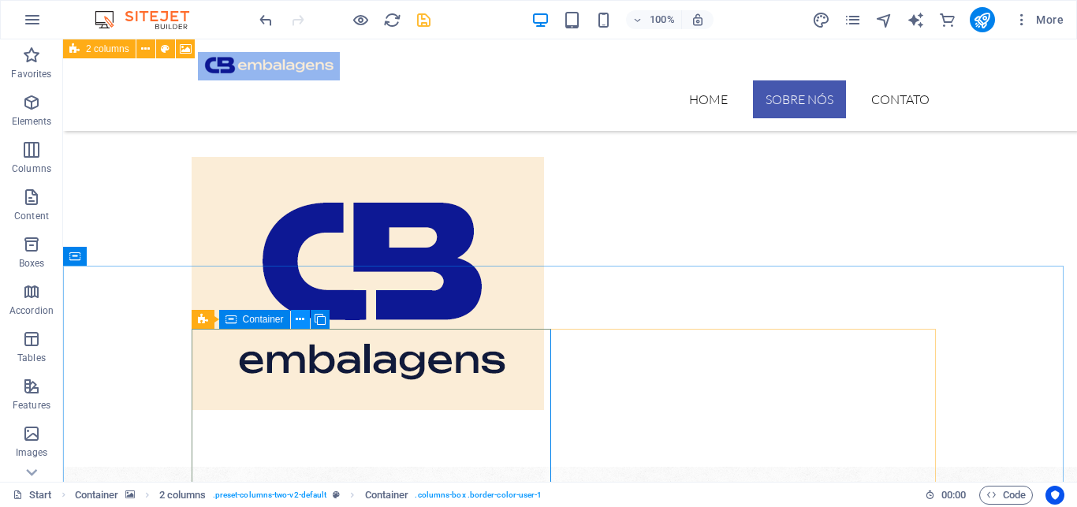
click at [299, 320] on icon at bounding box center [300, 319] width 9 height 17
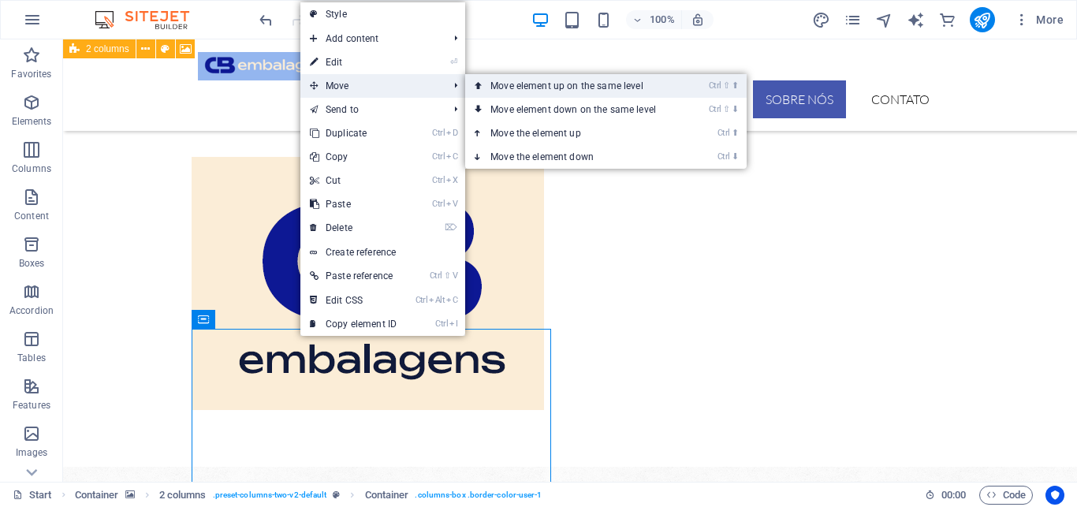
click at [531, 86] on link "Ctrl ⇧ ⬆ Move element up on the same level" at bounding box center [576, 86] width 222 height 24
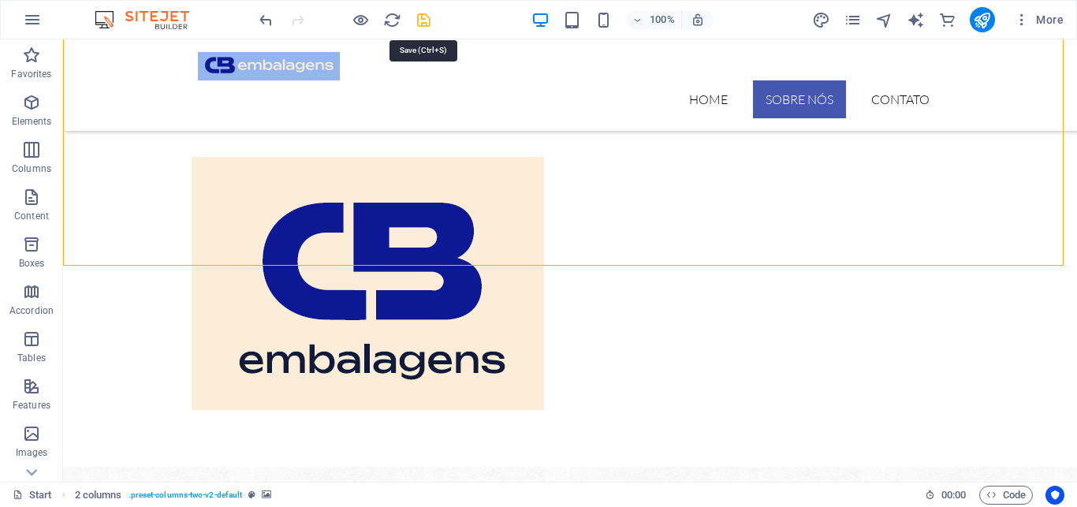
click at [423, 19] on icon "save" at bounding box center [424, 20] width 18 height 18
checkbox input "false"
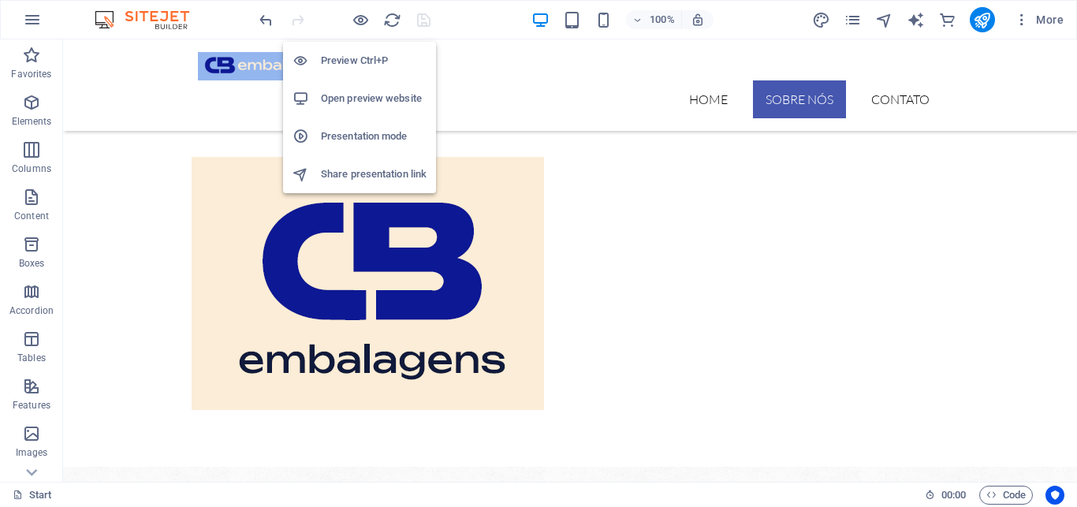
click at [364, 96] on h6 "Open preview website" at bounding box center [374, 98] width 106 height 19
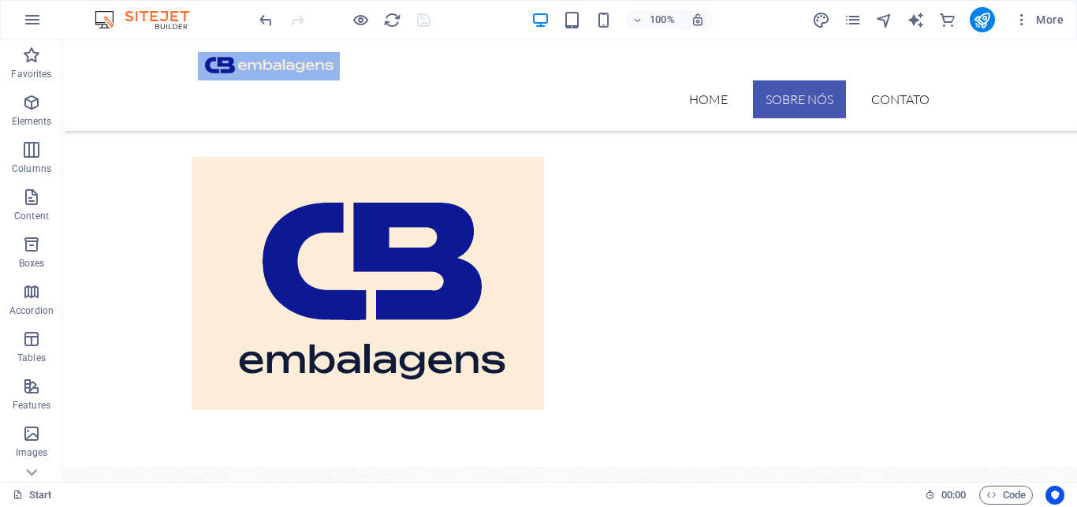
scroll to position [0, 0]
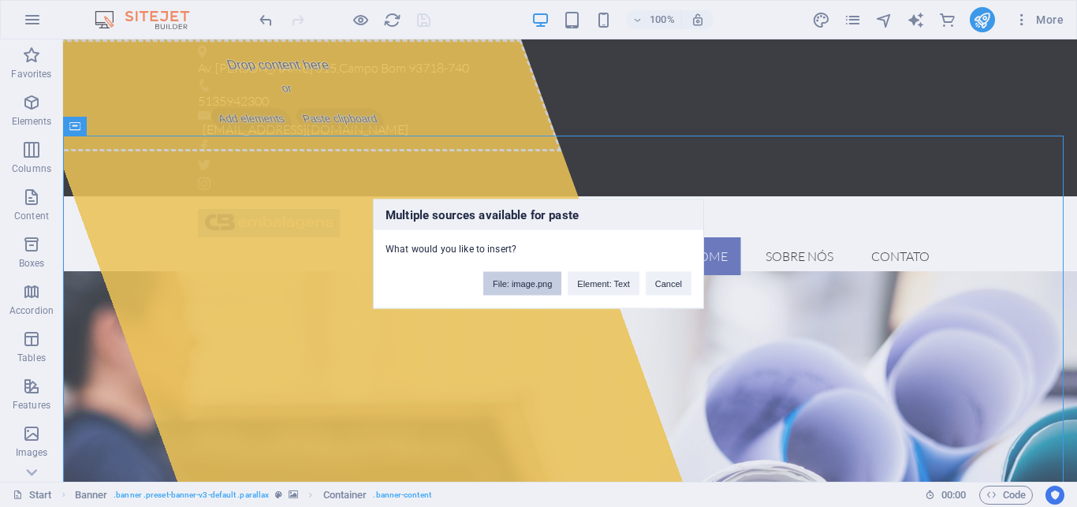
click at [519, 281] on button "File: image.png" at bounding box center [522, 283] width 78 height 24
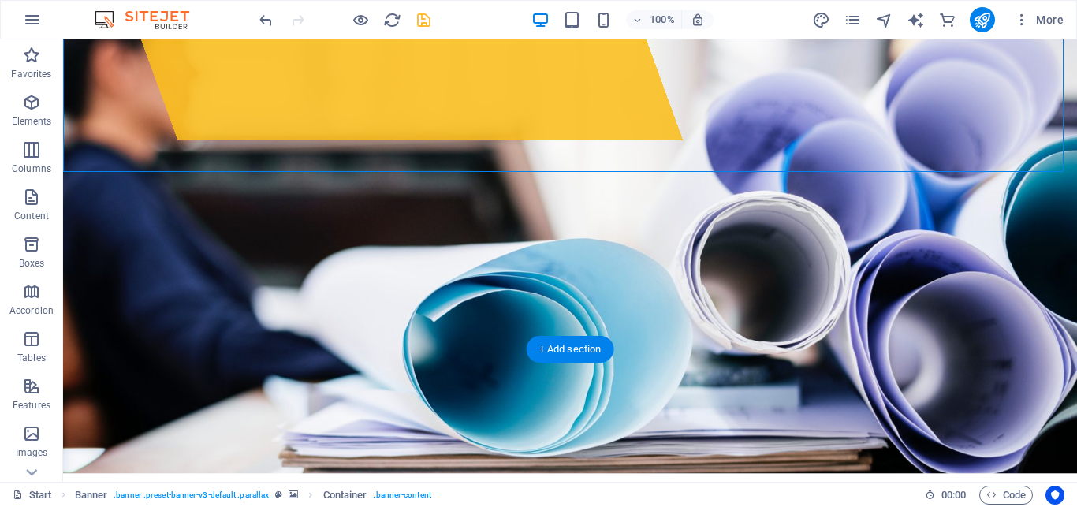
scroll to position [343, 0]
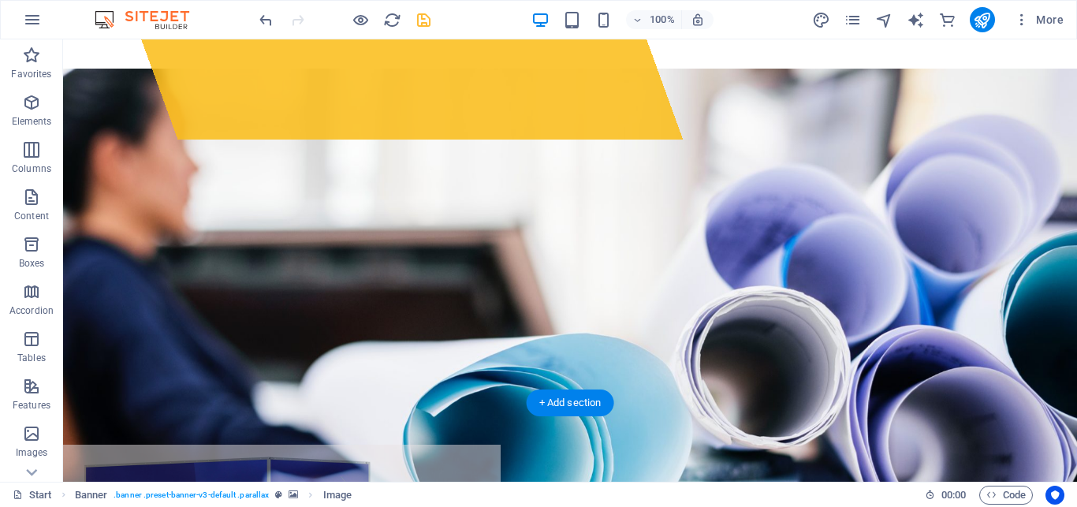
drag, startPoint x: 370, startPoint y: 260, endPoint x: 785, endPoint y: 124, distance: 436.4
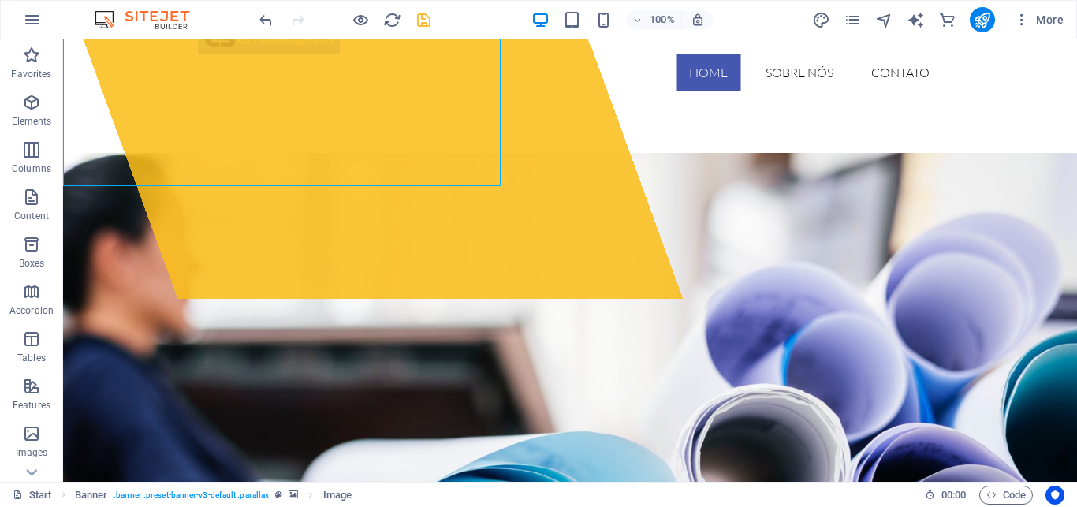
scroll to position [193, 0]
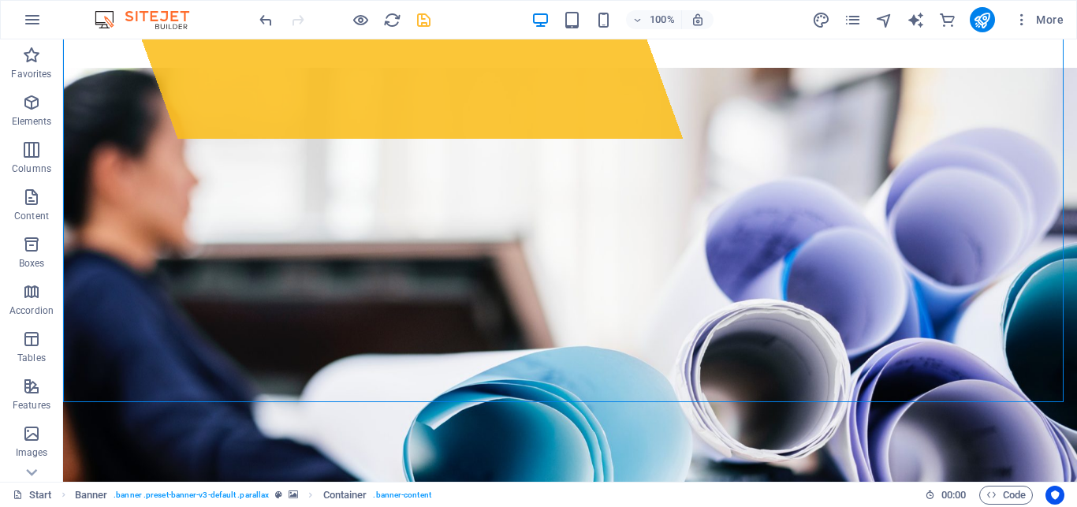
scroll to position [337, 0]
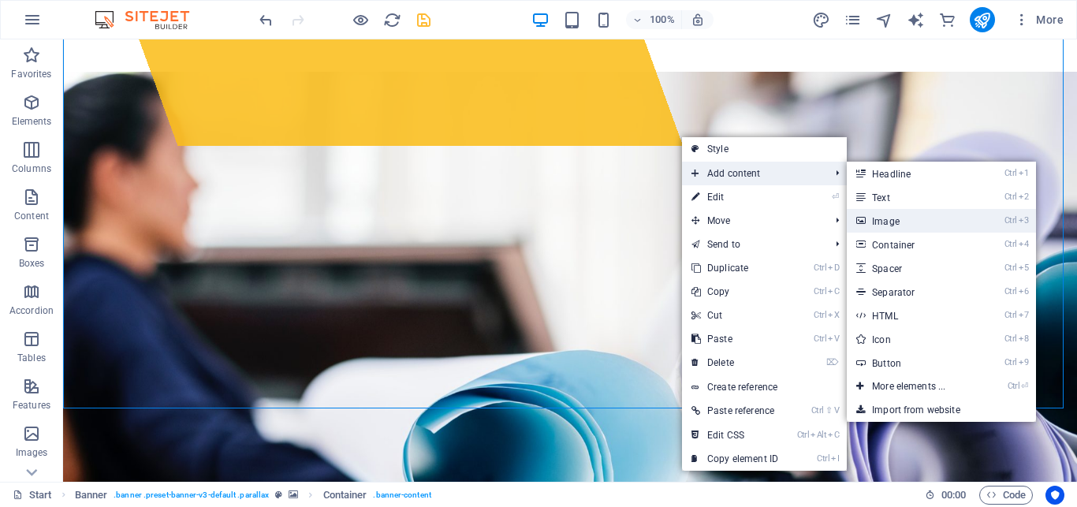
click at [892, 221] on link "Ctrl 3 Image" at bounding box center [912, 221] width 130 height 24
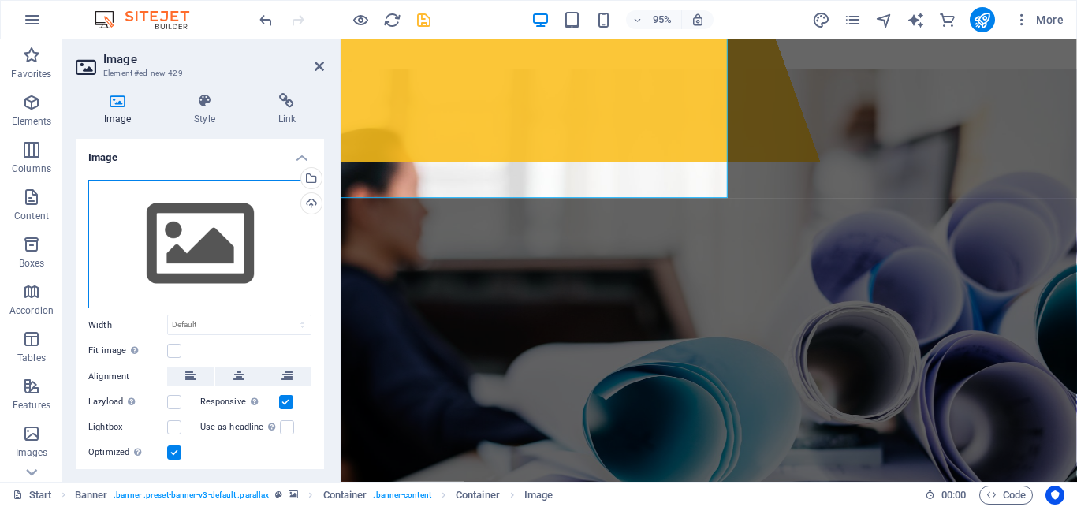
click at [182, 232] on div "Drag files here, click to choose files or select files from Files or our free s…" at bounding box center [199, 244] width 223 height 129
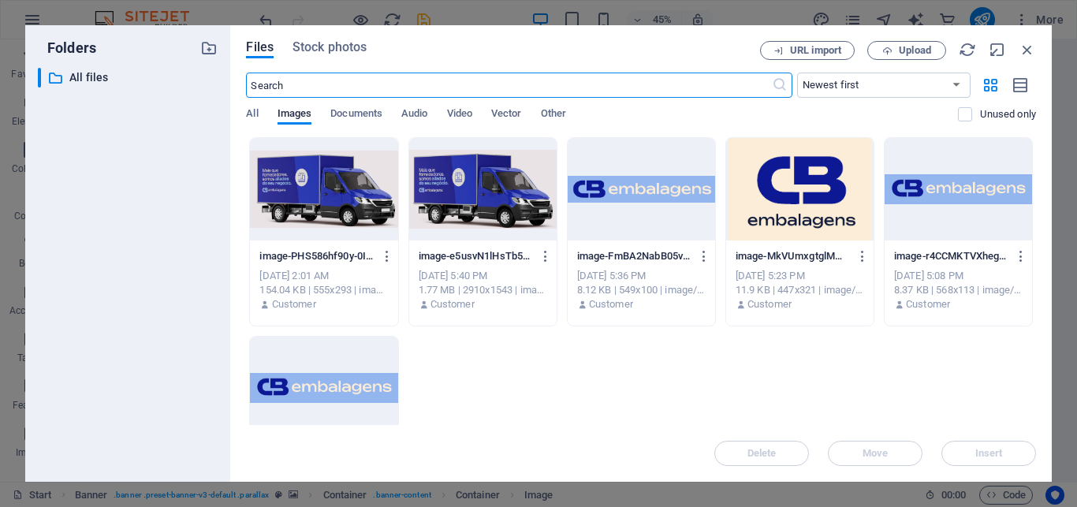
click at [318, 178] on div at bounding box center [323, 189] width 147 height 102
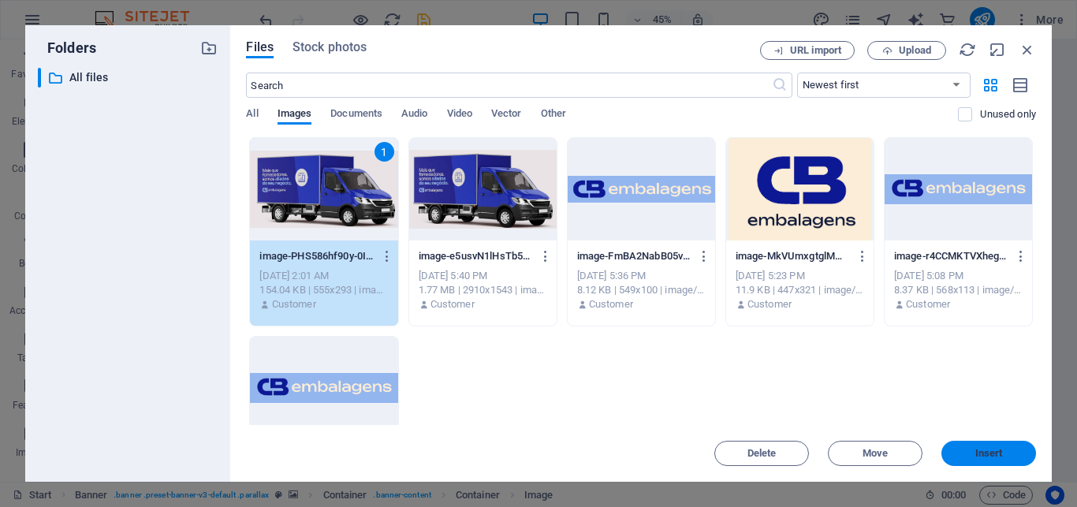
click at [972, 448] on span "Insert" at bounding box center [988, 452] width 82 height 9
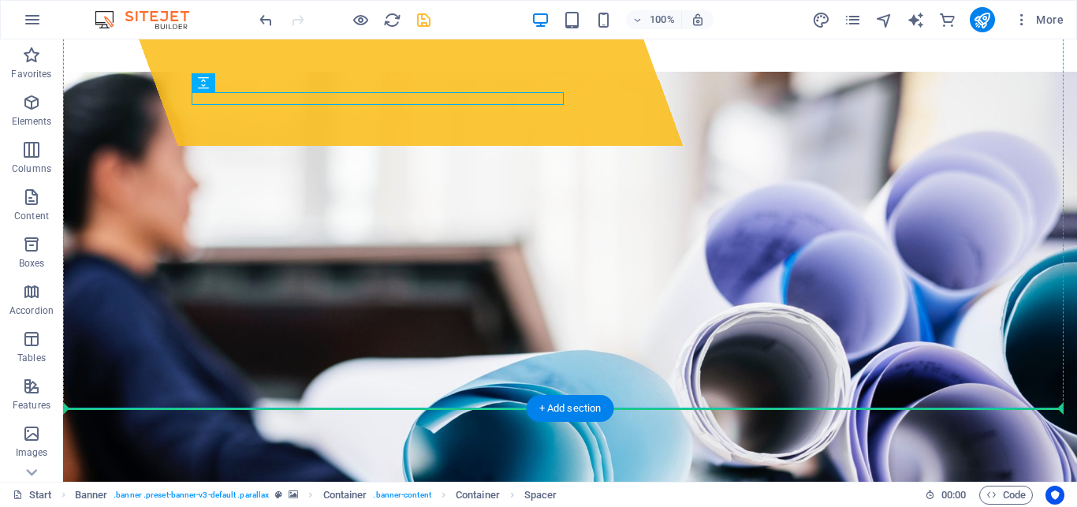
drag, startPoint x: 295, startPoint y: 100, endPoint x: 832, endPoint y: 132, distance: 537.7
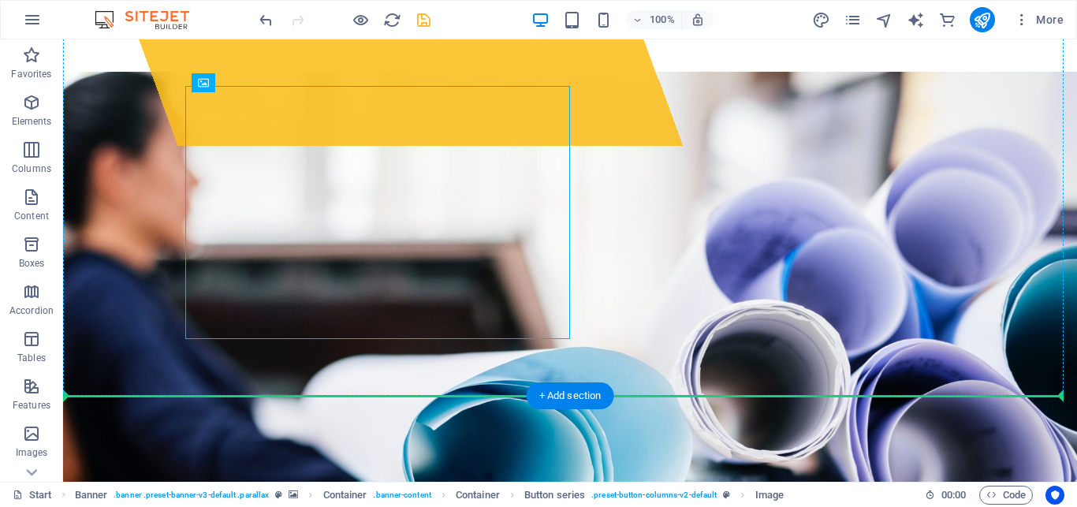
drag, startPoint x: 381, startPoint y: 141, endPoint x: 758, endPoint y: 154, distance: 377.8
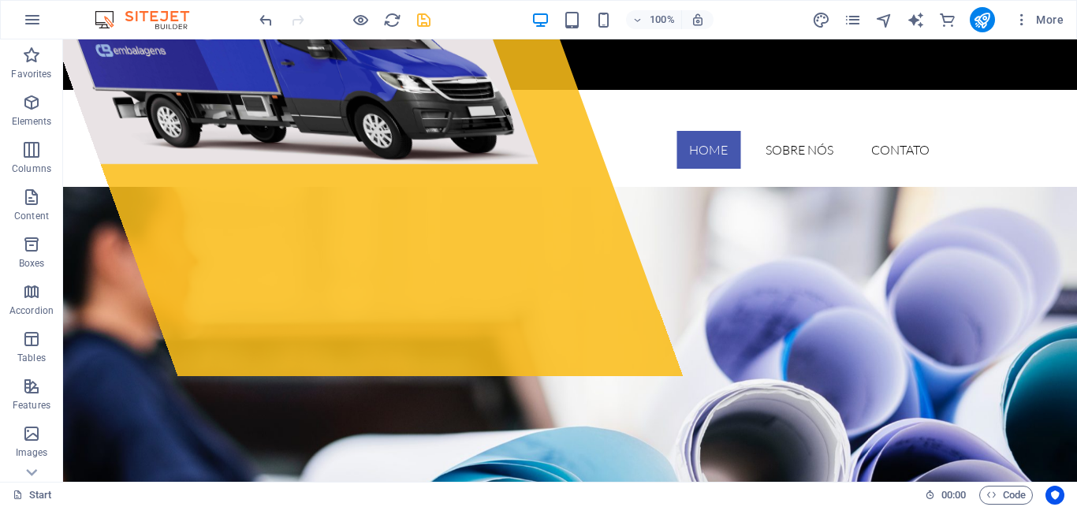
scroll to position [96, 0]
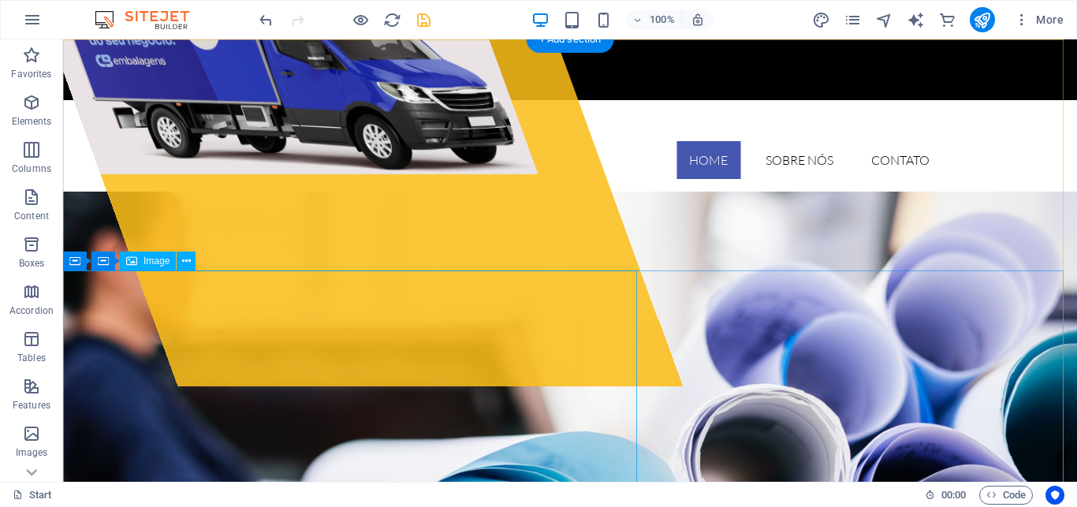
click at [387, 174] on figure at bounding box center [311, 58] width 589 height 231
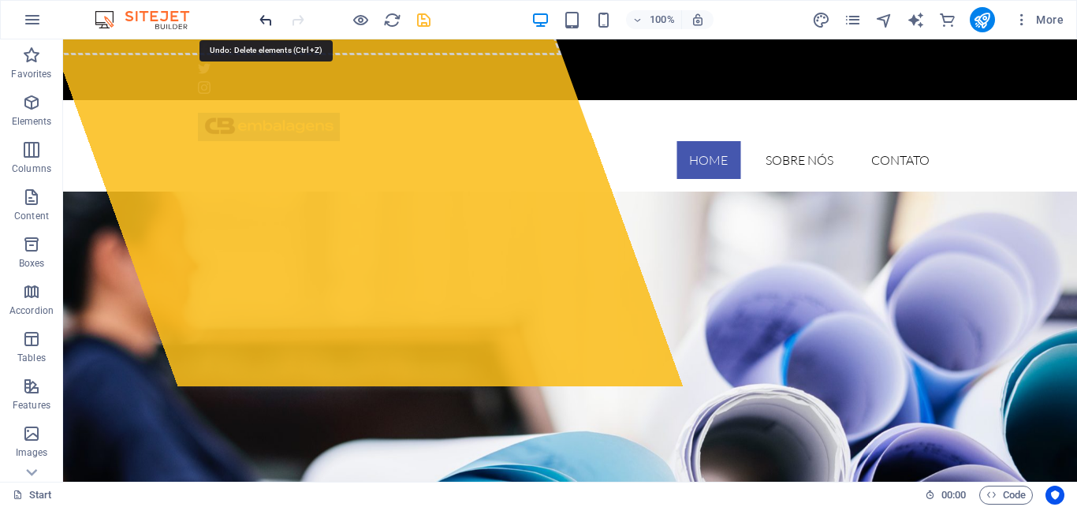
click at [265, 19] on icon "undo" at bounding box center [266, 20] width 18 height 18
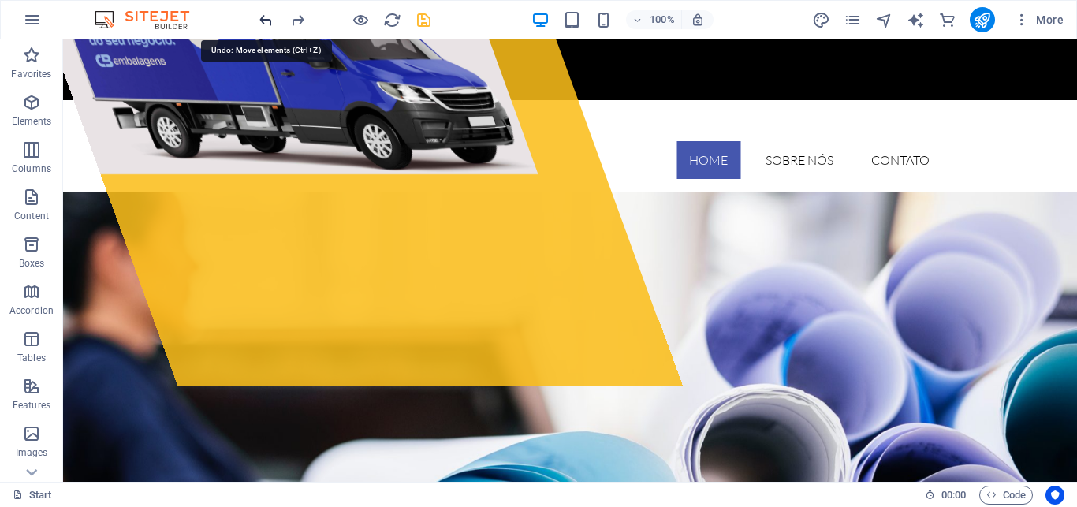
click at [265, 19] on icon "undo" at bounding box center [266, 20] width 18 height 18
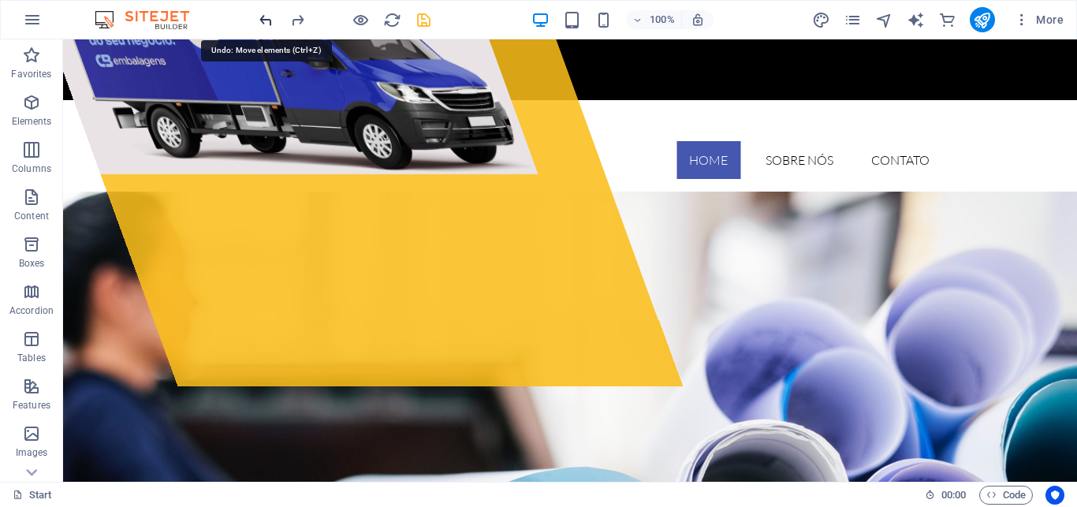
click at [265, 19] on icon "undo" at bounding box center [266, 20] width 18 height 18
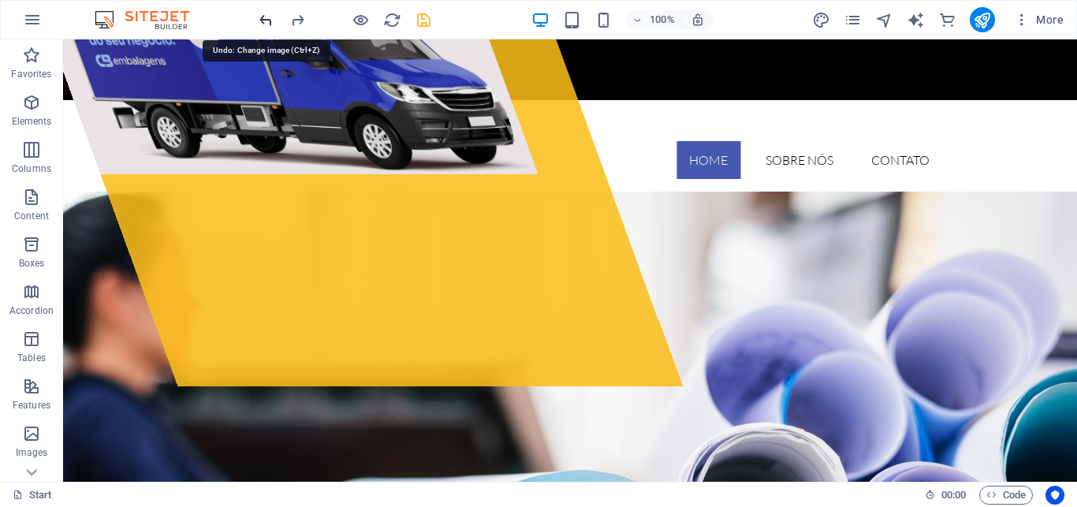
click at [265, 19] on icon "undo" at bounding box center [266, 20] width 18 height 18
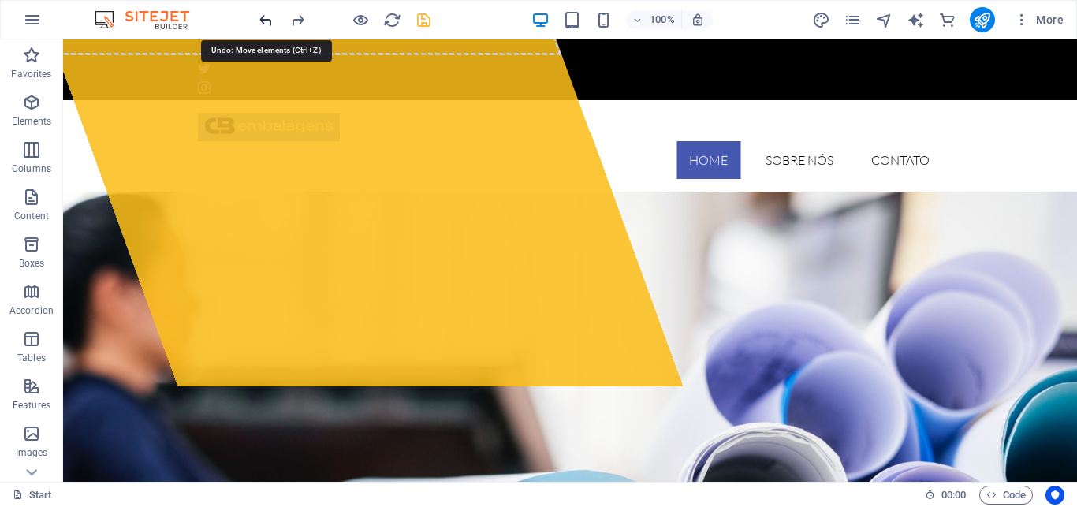
click at [265, 19] on icon "undo" at bounding box center [266, 20] width 18 height 18
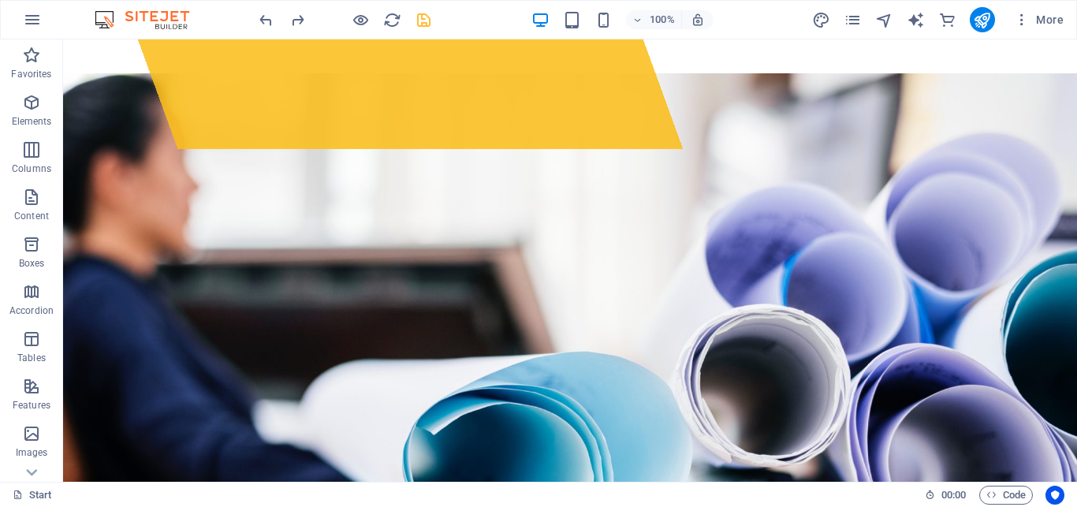
scroll to position [344, 0]
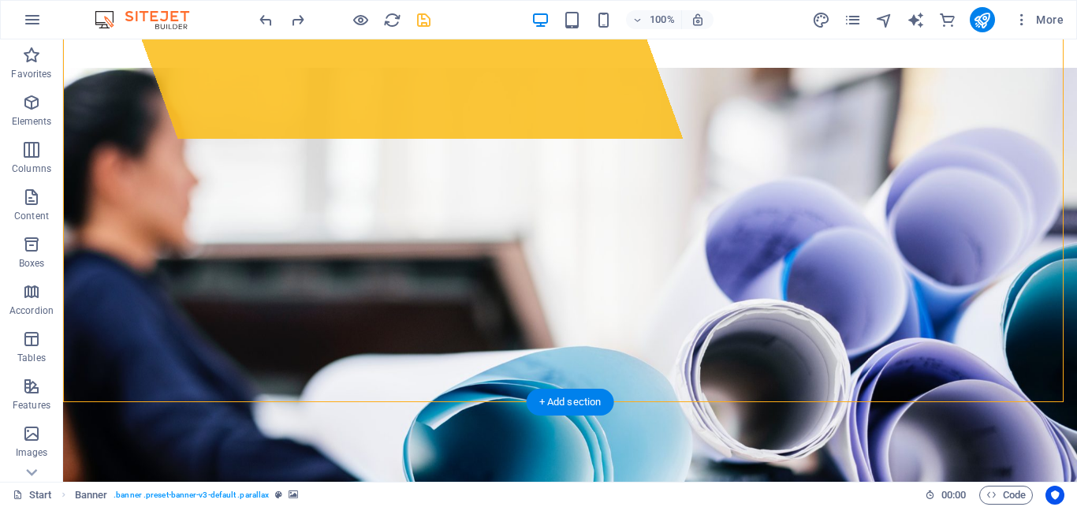
drag, startPoint x: 286, startPoint y: 275, endPoint x: 804, endPoint y: 151, distance: 532.4
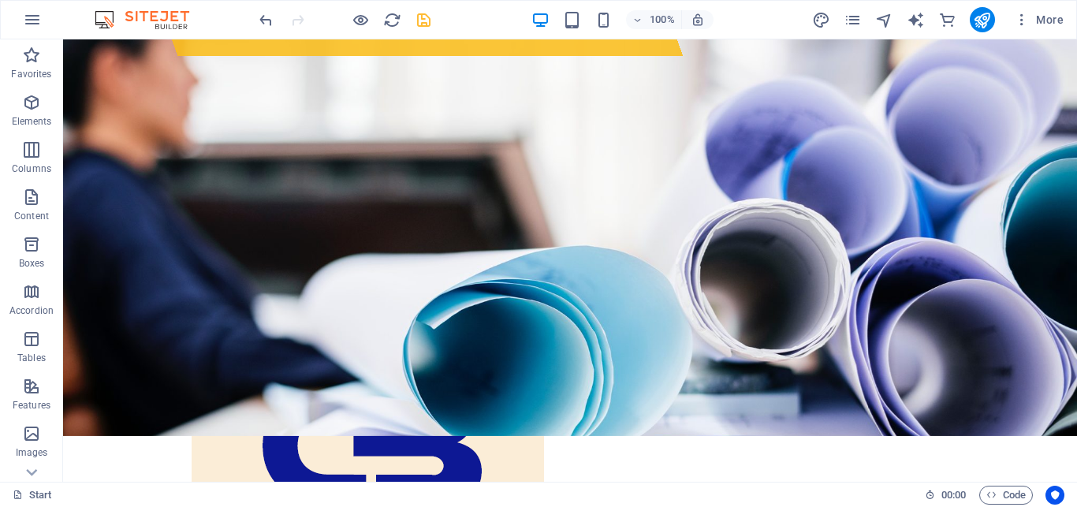
scroll to position [424, 0]
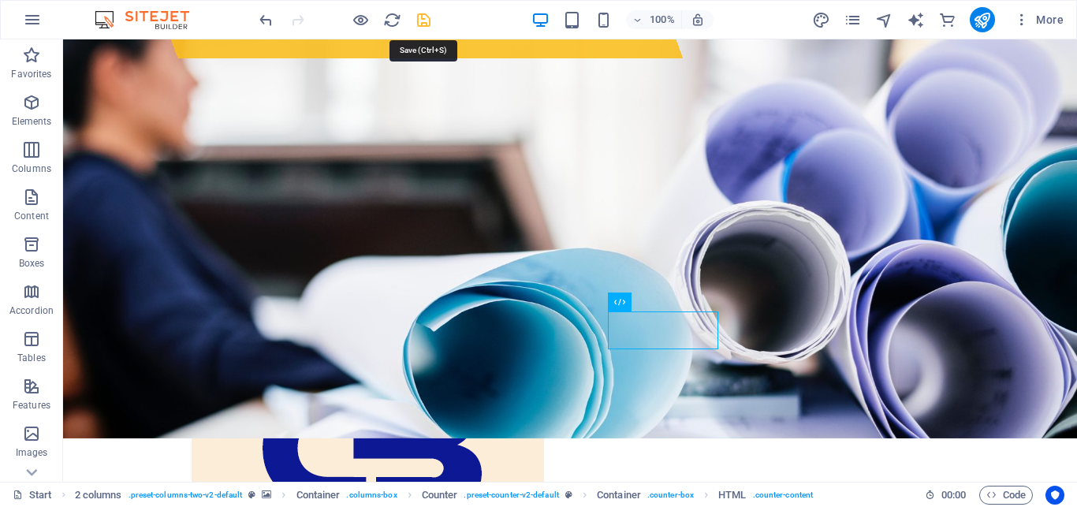
click at [422, 19] on icon "save" at bounding box center [424, 20] width 18 height 18
checkbox input "false"
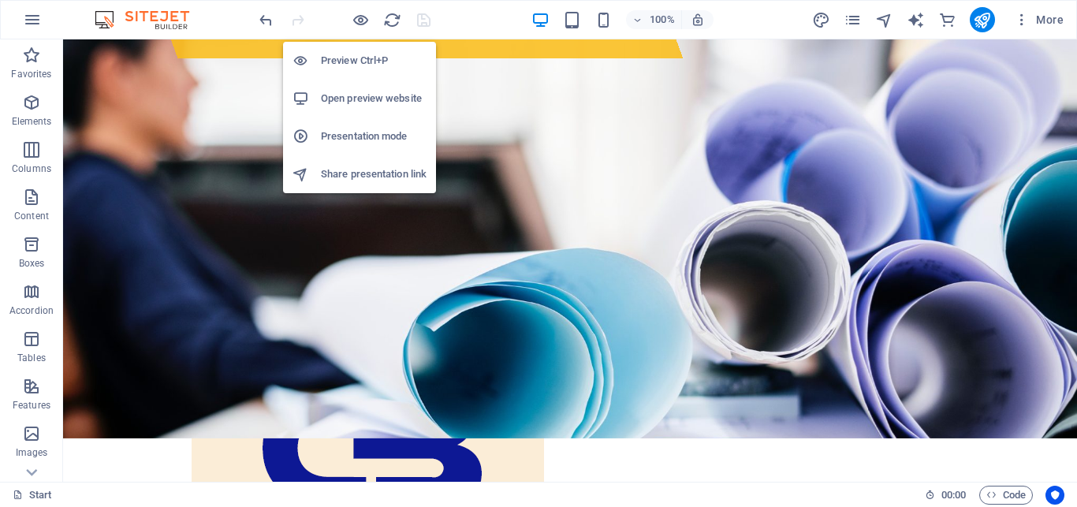
click at [355, 99] on h6 "Open preview website" at bounding box center [374, 98] width 106 height 19
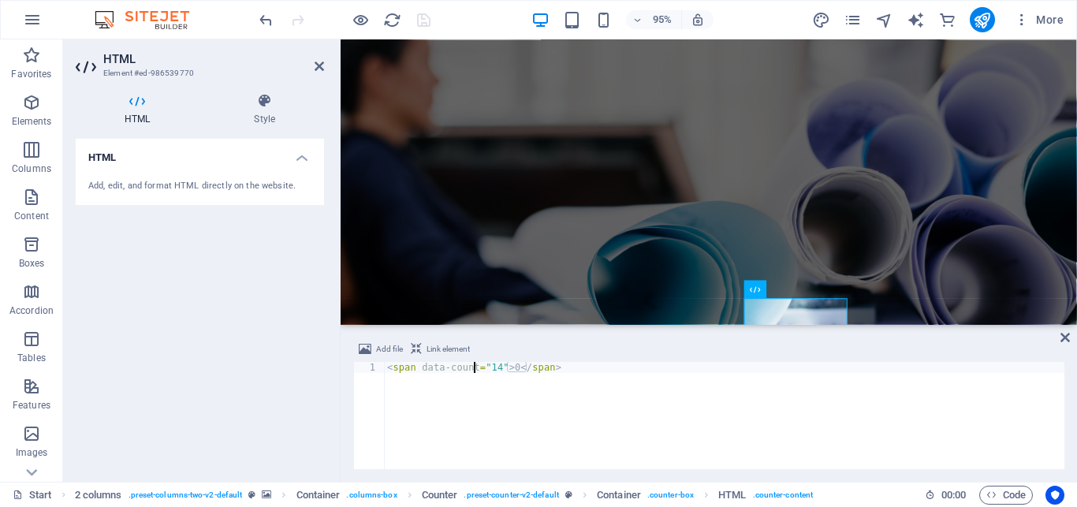
click at [474, 367] on div "< span data-count = "14" > 0 </ span >" at bounding box center [724, 426] width 680 height 129
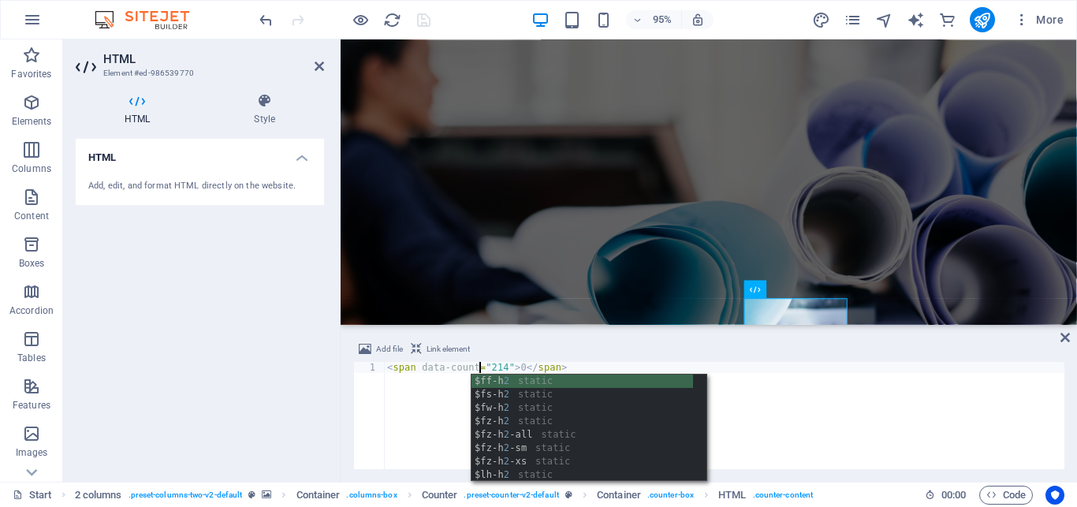
scroll to position [0, 7]
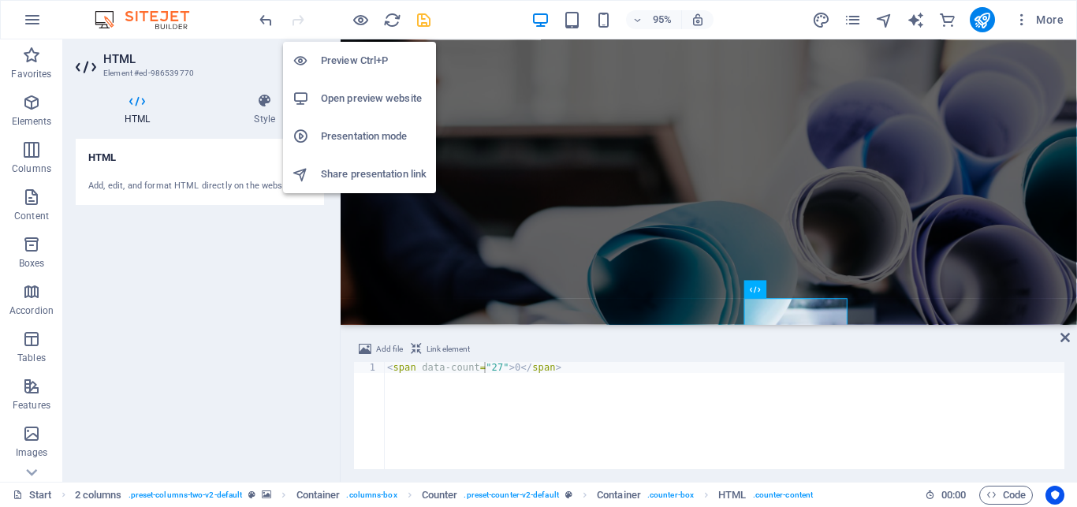
click at [370, 99] on h6 "Open preview website" at bounding box center [374, 98] width 106 height 19
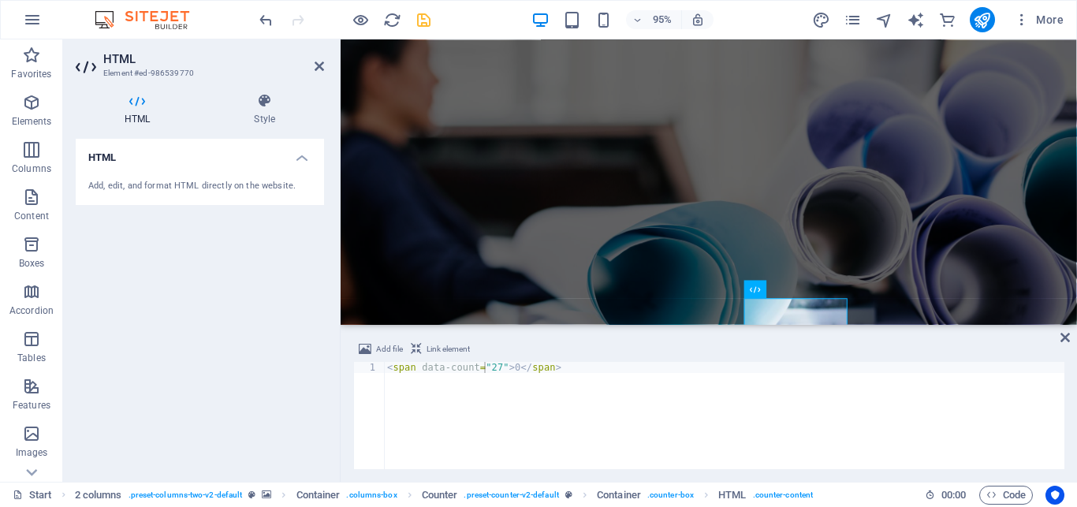
click at [495, 370] on div "< span data-count = "27" > 0 </ span >" at bounding box center [724, 426] width 680 height 129
click at [541, 411] on div "< span data-count = "27" > 27 </ span >" at bounding box center [724, 426] width 680 height 129
type textarea "<span data-count="27">27</span>"
click at [422, 20] on icon "save" at bounding box center [424, 20] width 18 height 18
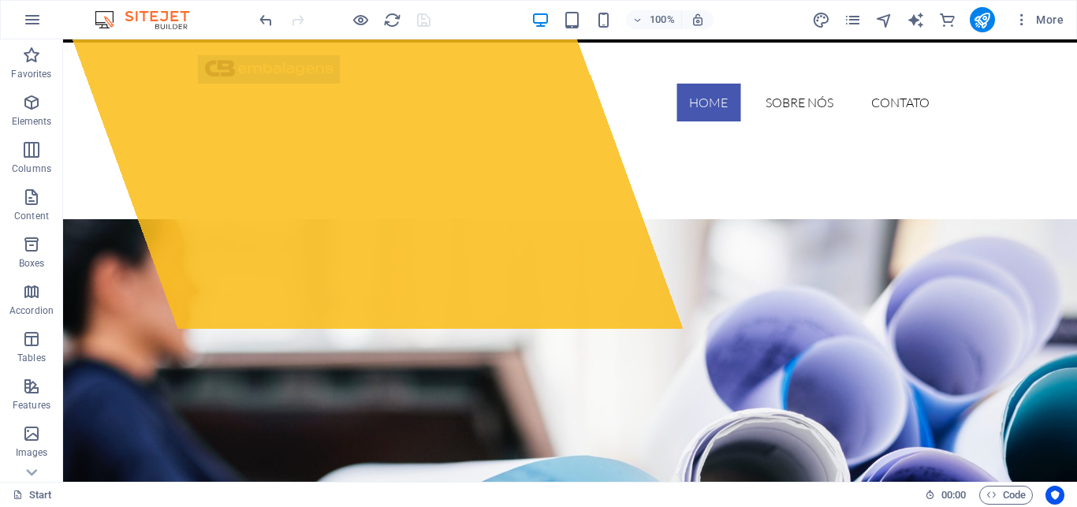
scroll to position [0, 0]
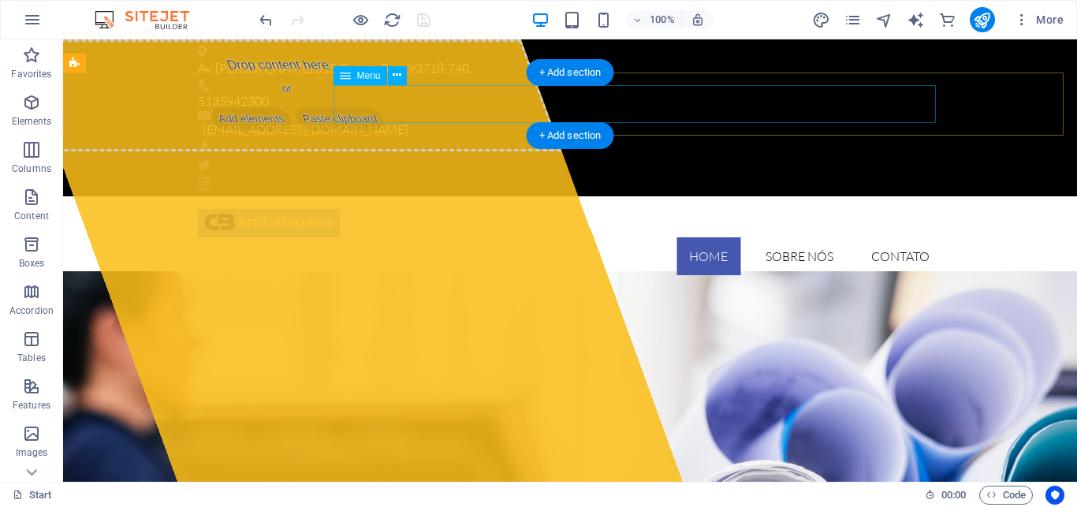
click at [778, 237] on nav "Home SOBRE NÓS CONTATO" at bounding box center [570, 256] width 744 height 38
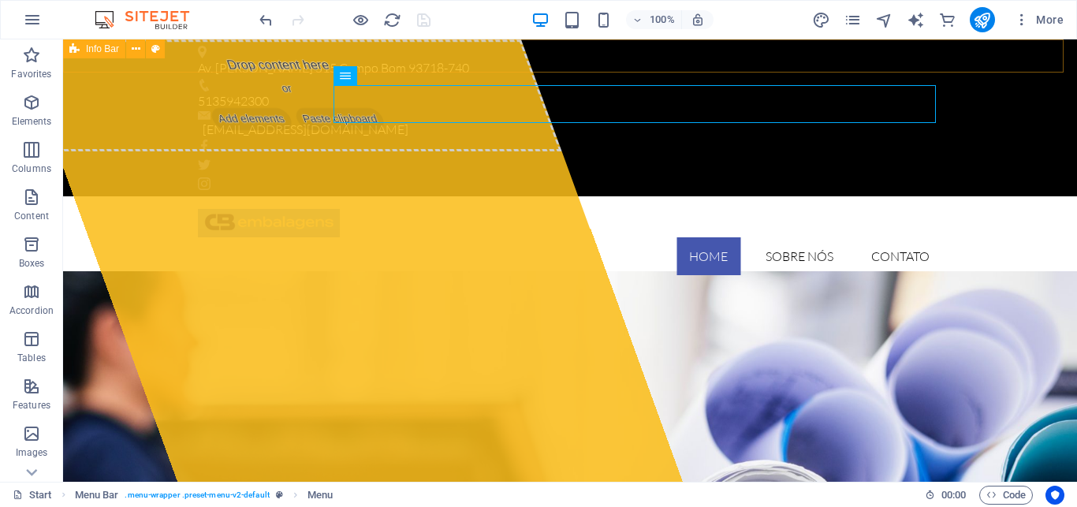
click at [102, 51] on span "Info Bar" at bounding box center [102, 48] width 33 height 9
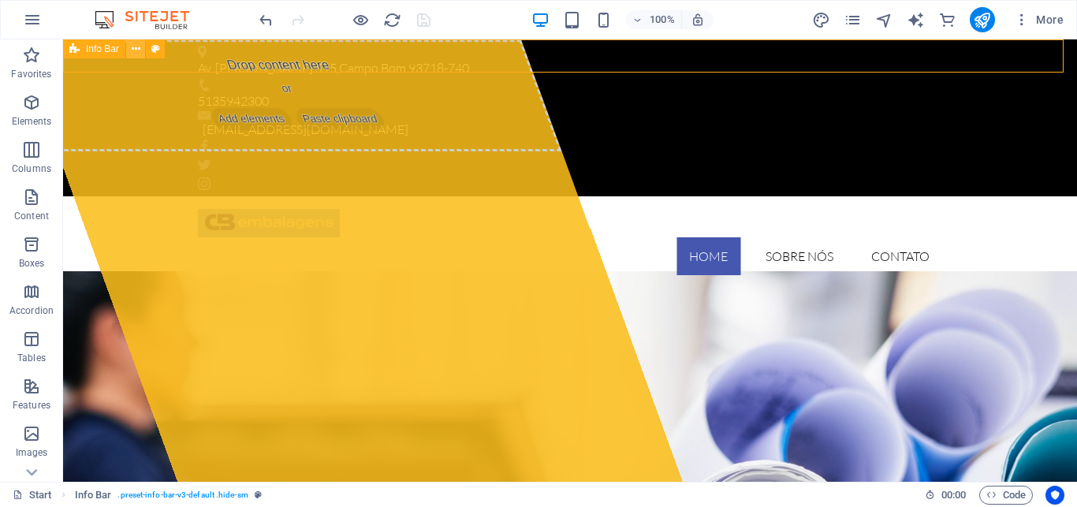
click at [136, 51] on icon at bounding box center [136, 49] width 9 height 17
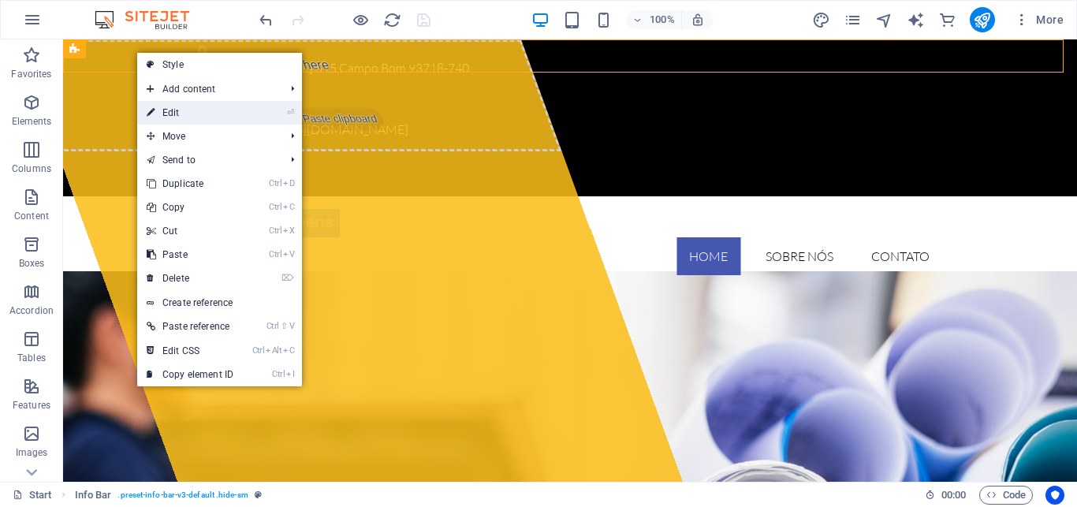
click at [177, 114] on link "⏎ Edit" at bounding box center [190, 113] width 106 height 24
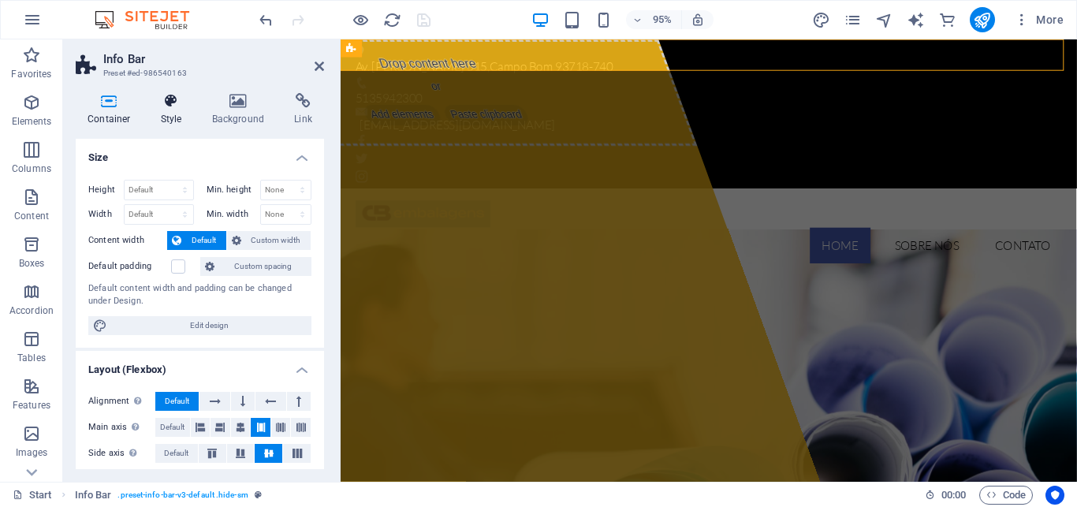
click at [169, 110] on h4 "Style" at bounding box center [174, 109] width 51 height 33
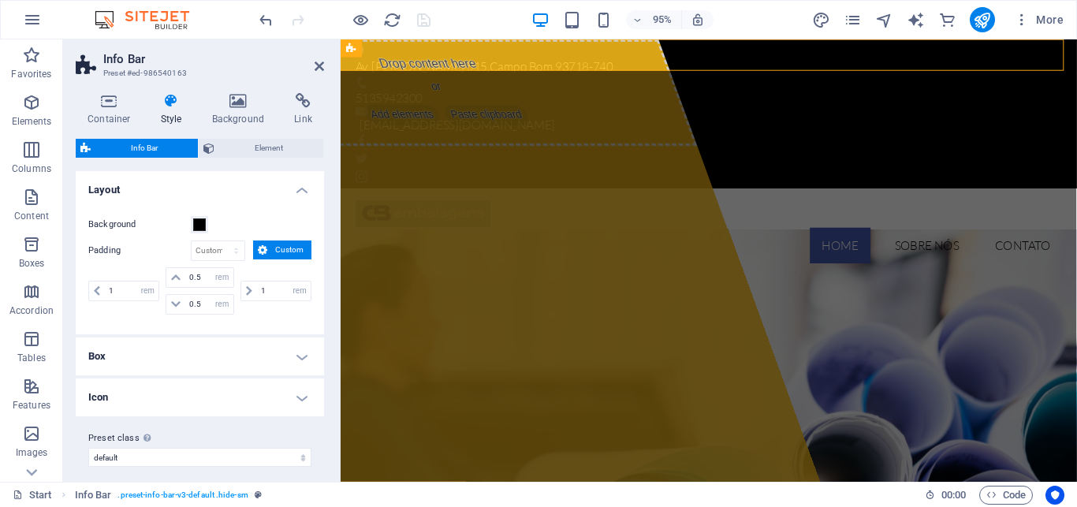
scroll to position [10, 0]
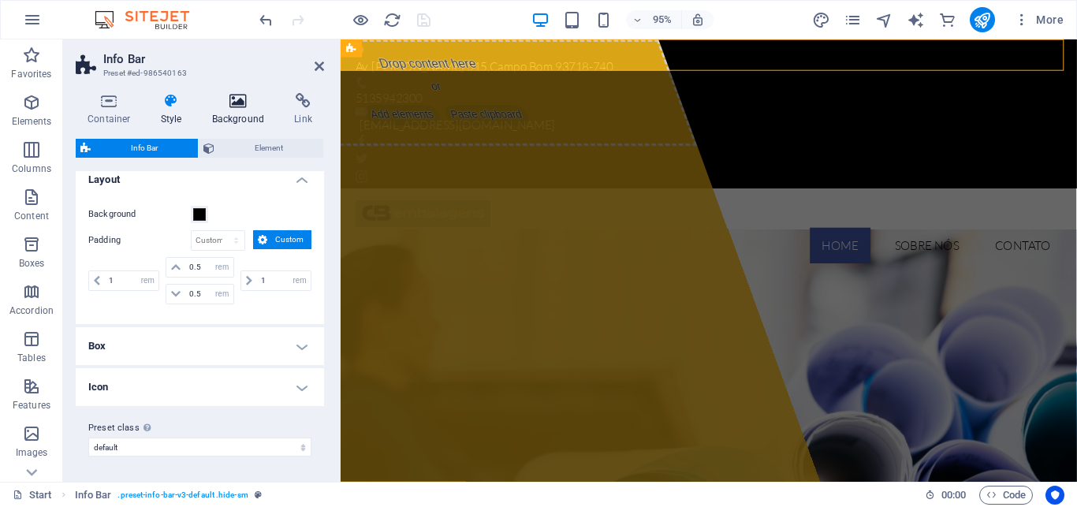
click at [236, 114] on h4 "Background" at bounding box center [241, 109] width 83 height 33
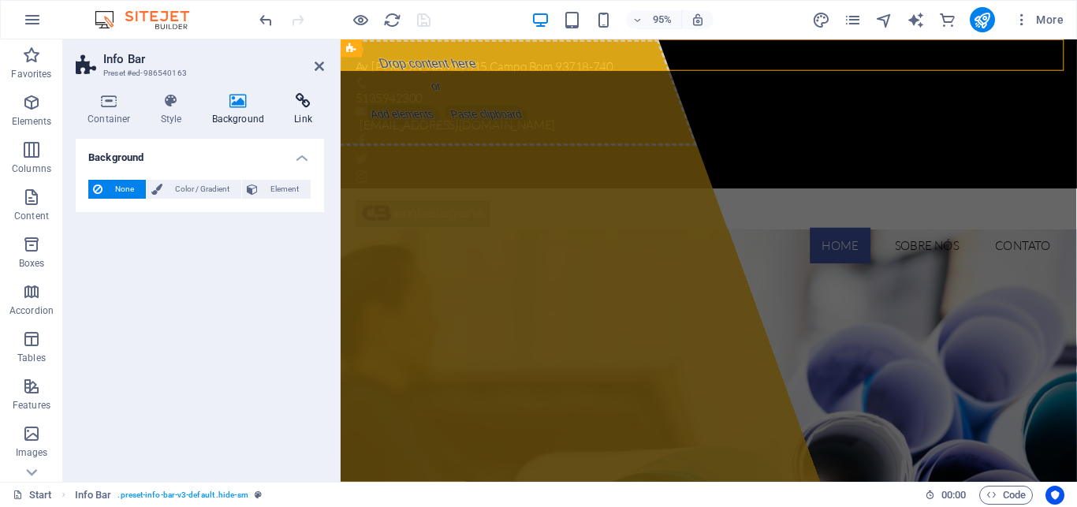
click at [303, 113] on h4 "Link" at bounding box center [303, 109] width 42 height 33
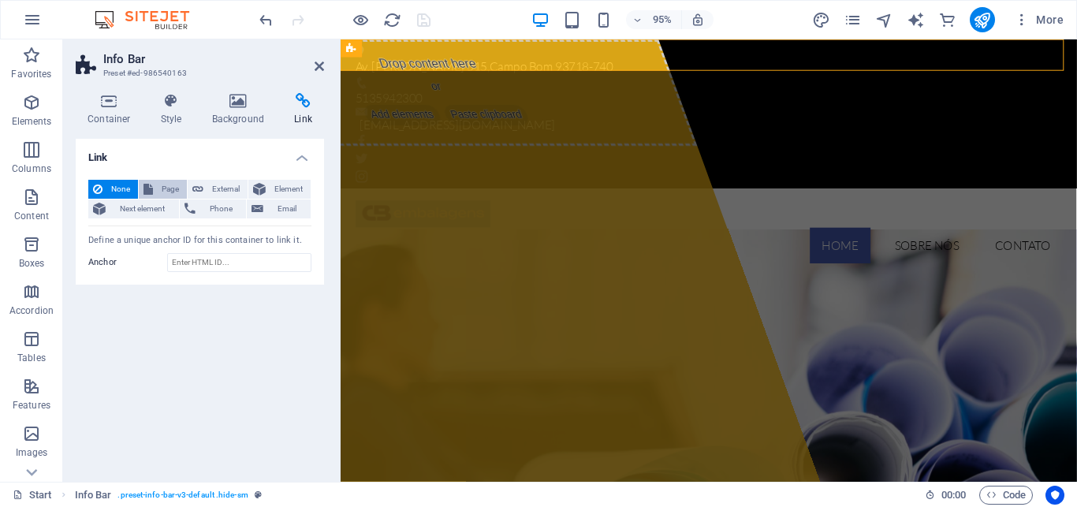
click at [154, 185] on button "Page" at bounding box center [163, 189] width 48 height 19
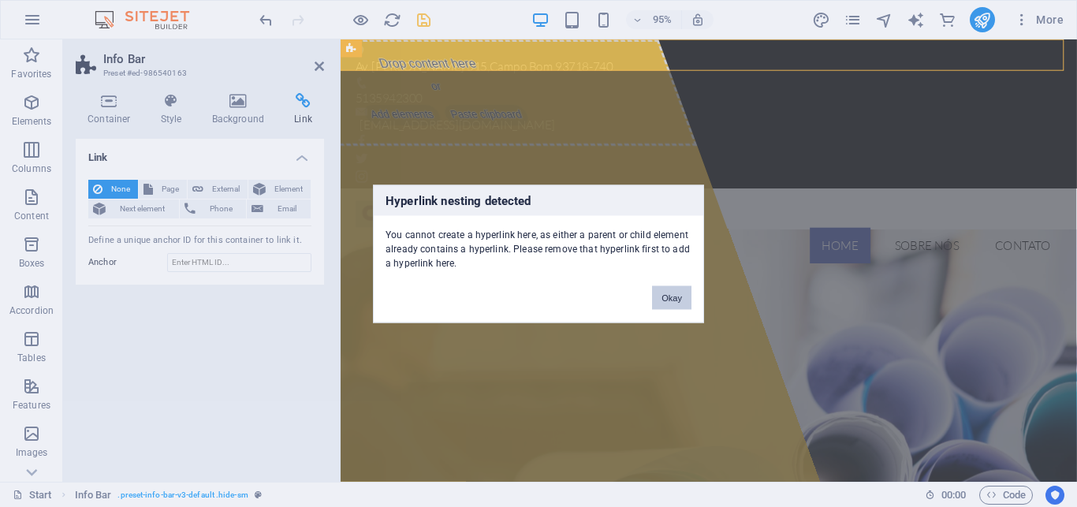
click at [668, 303] on button "Okay" at bounding box center [671, 297] width 39 height 24
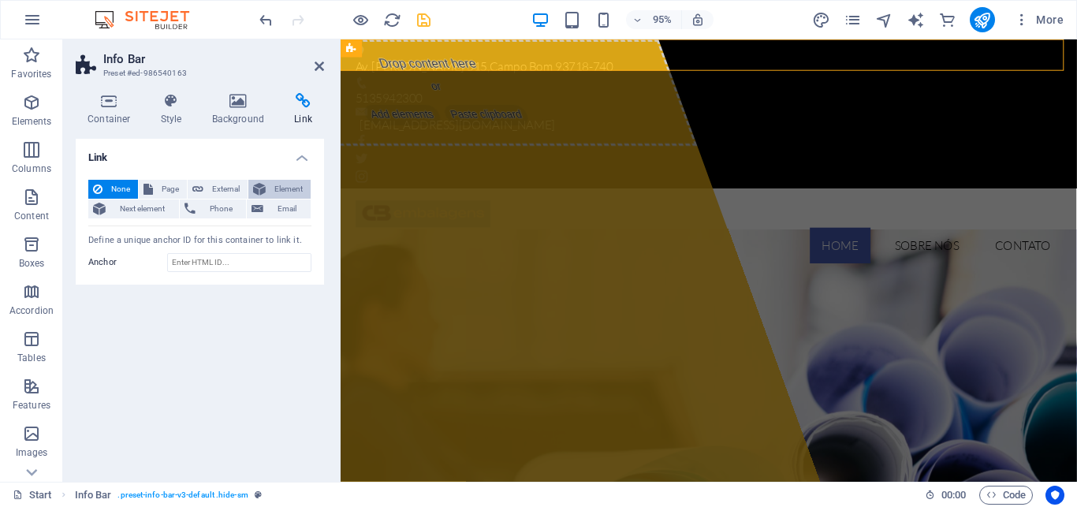
click at [277, 187] on span "Element" at bounding box center [287, 189] width 35 height 19
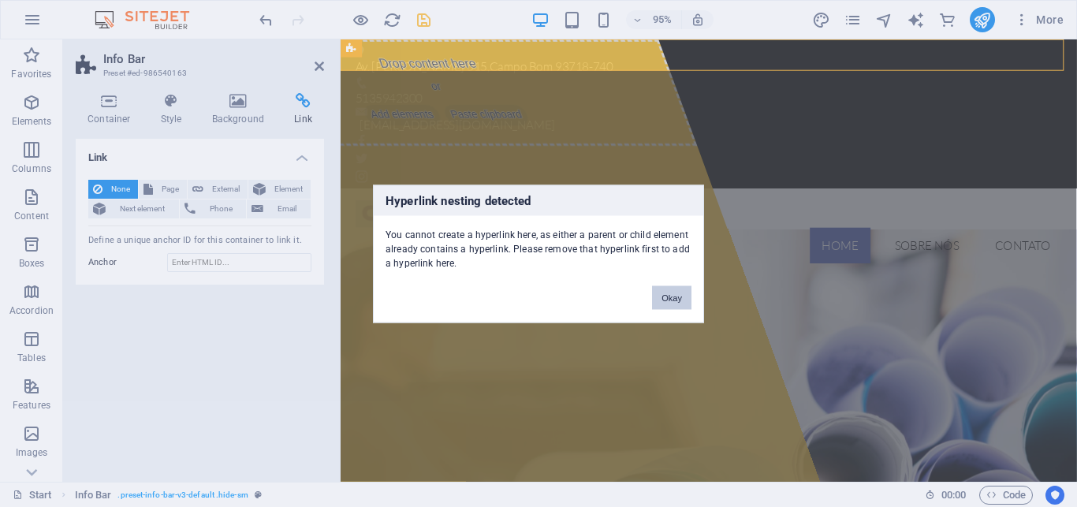
click at [664, 301] on button "Okay" at bounding box center [671, 297] width 39 height 24
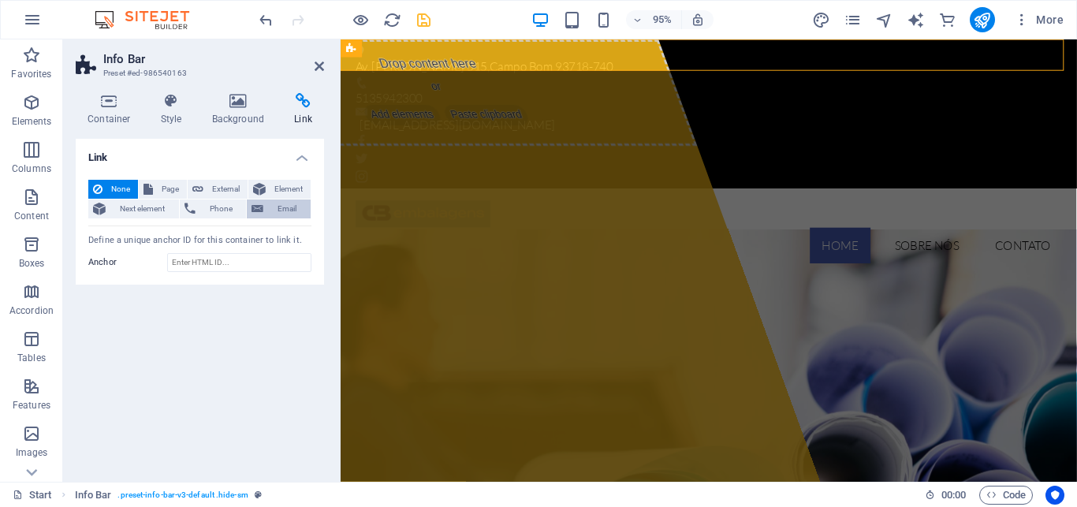
click at [285, 209] on span "Email" at bounding box center [287, 208] width 38 height 19
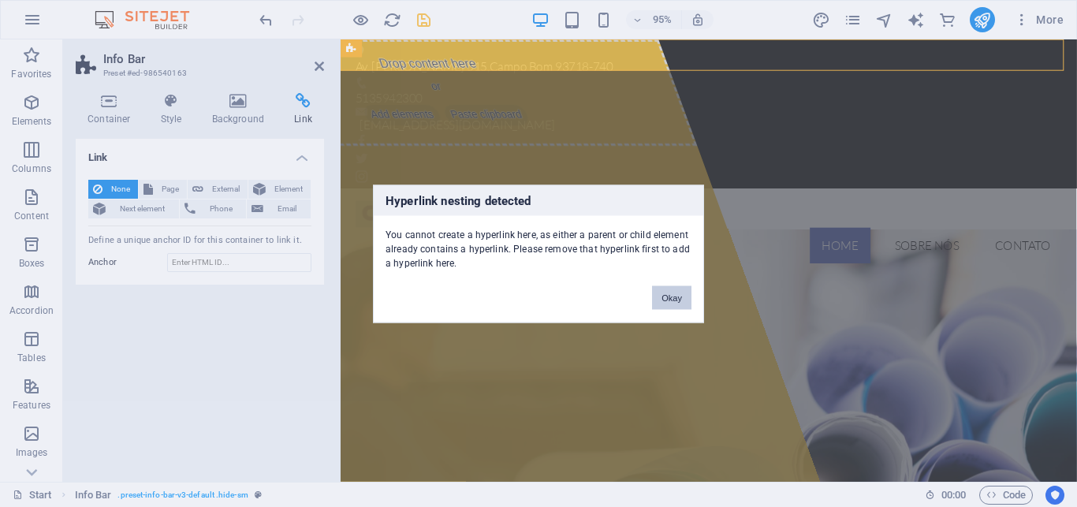
click at [669, 296] on button "Okay" at bounding box center [671, 297] width 39 height 24
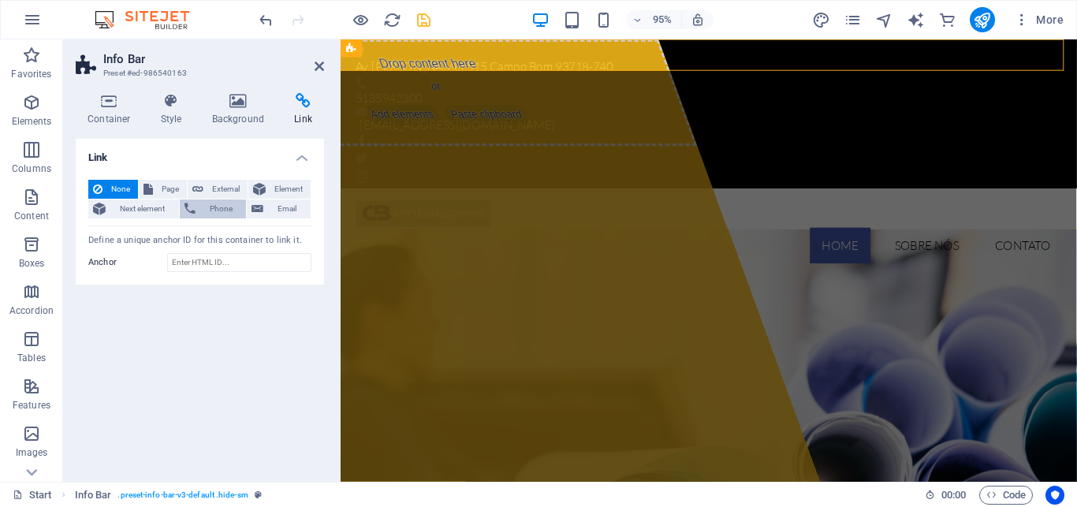
click at [204, 206] on span "Phone" at bounding box center [221, 208] width 42 height 19
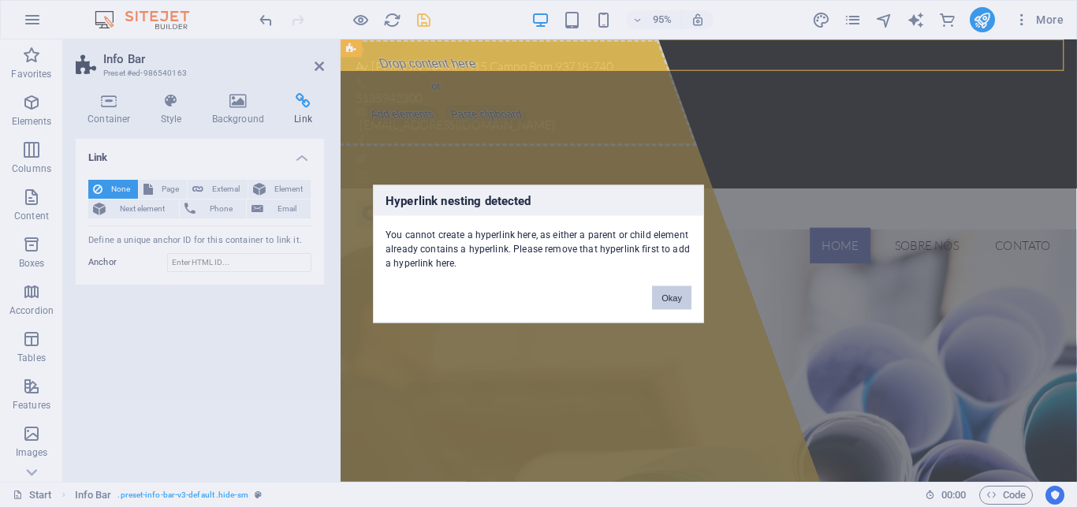
click at [675, 296] on button "Okay" at bounding box center [671, 297] width 39 height 24
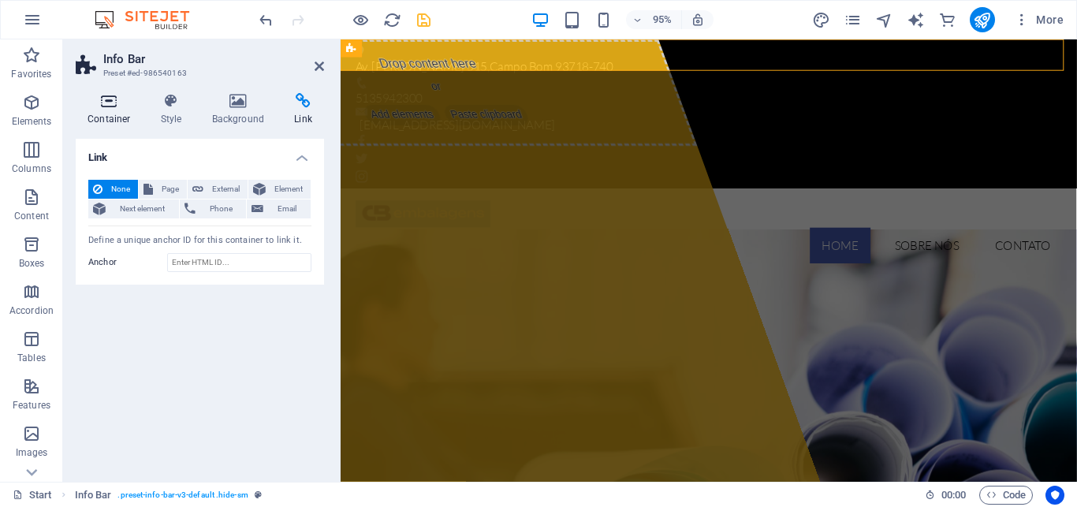
click at [106, 104] on icon at bounding box center [109, 101] width 67 height 16
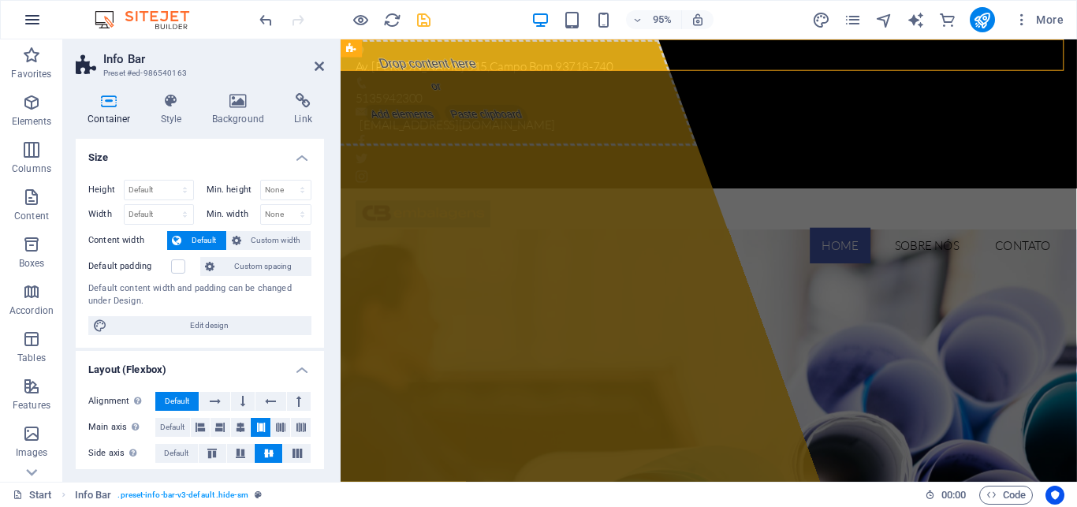
click at [29, 17] on icon "button" at bounding box center [32, 19] width 19 height 19
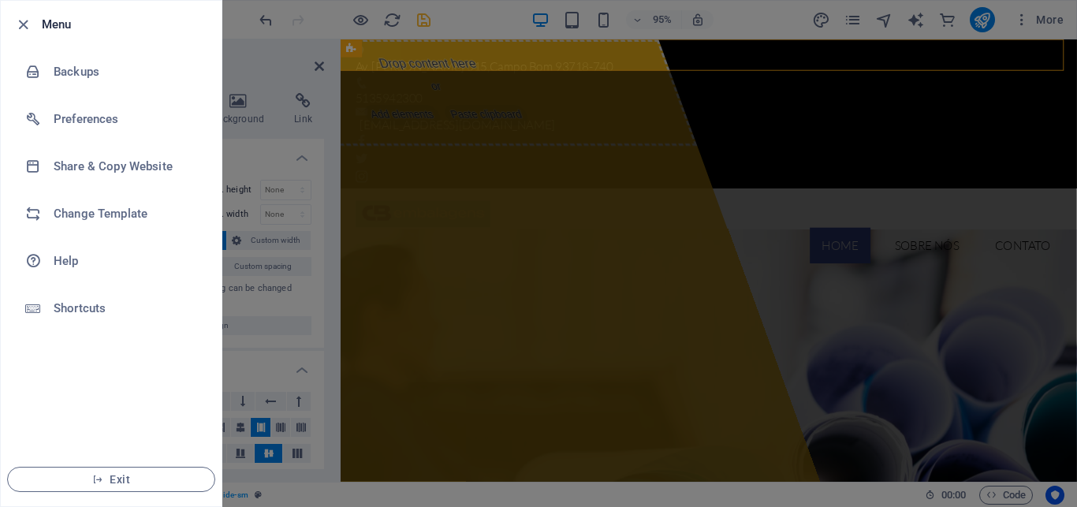
click at [76, 383] on ul "Menu Backups Preferences Share & Copy Website Change Template Help Shortcuts Ex…" at bounding box center [111, 253] width 221 height 505
click at [454, 179] on div at bounding box center [538, 253] width 1077 height 507
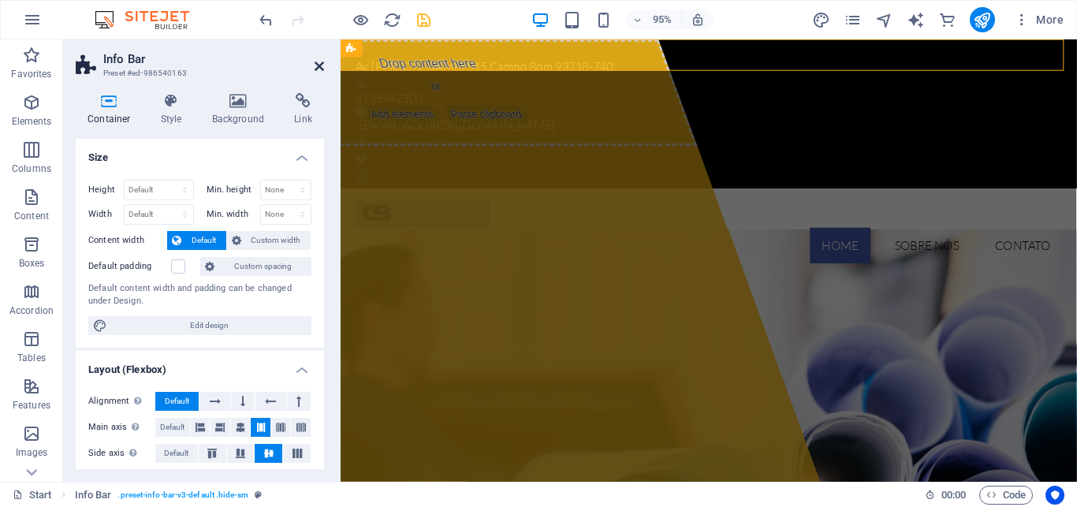
click at [317, 63] on icon at bounding box center [318, 66] width 9 height 13
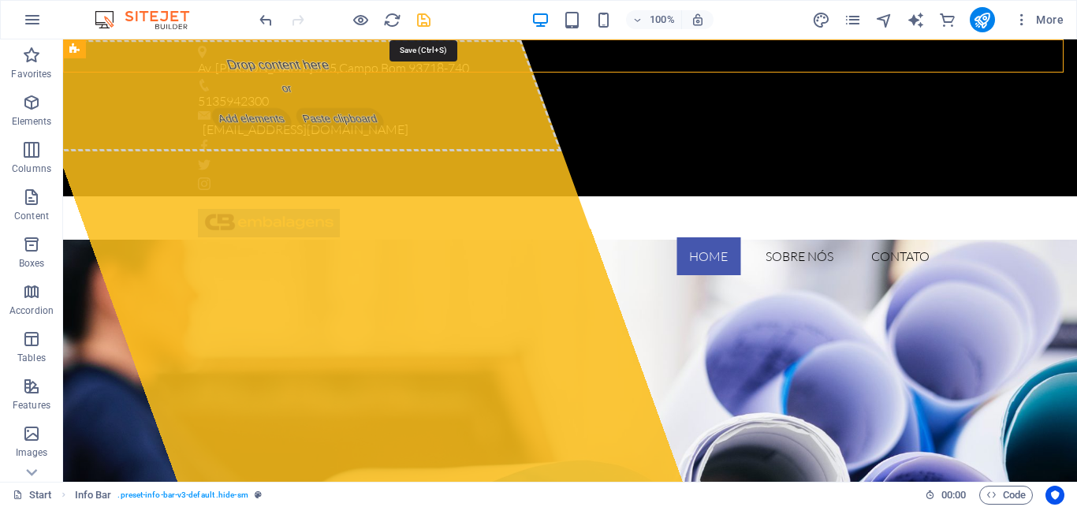
click at [421, 18] on icon "save" at bounding box center [424, 20] width 18 height 18
checkbox input "false"
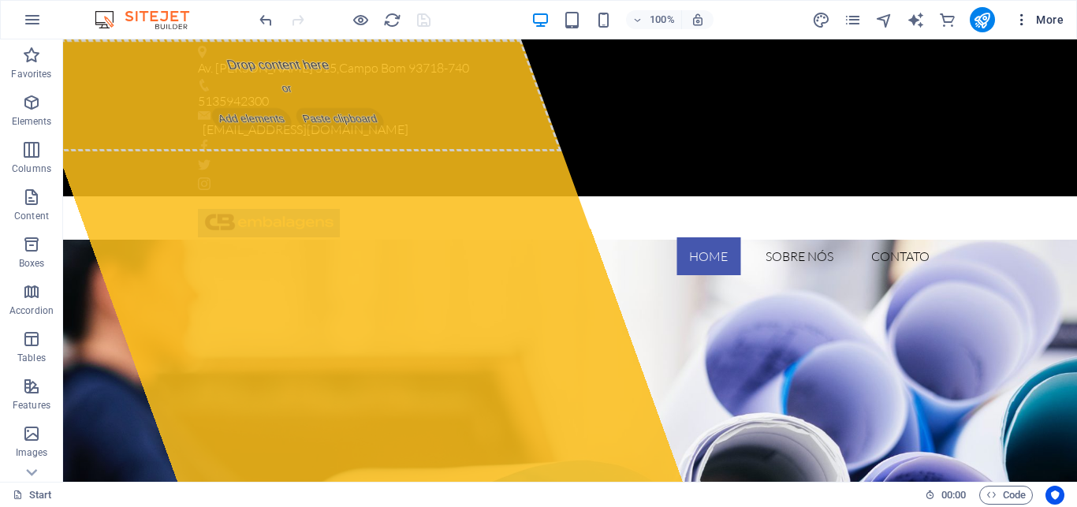
click at [1039, 17] on span "More" at bounding box center [1039, 20] width 50 height 16
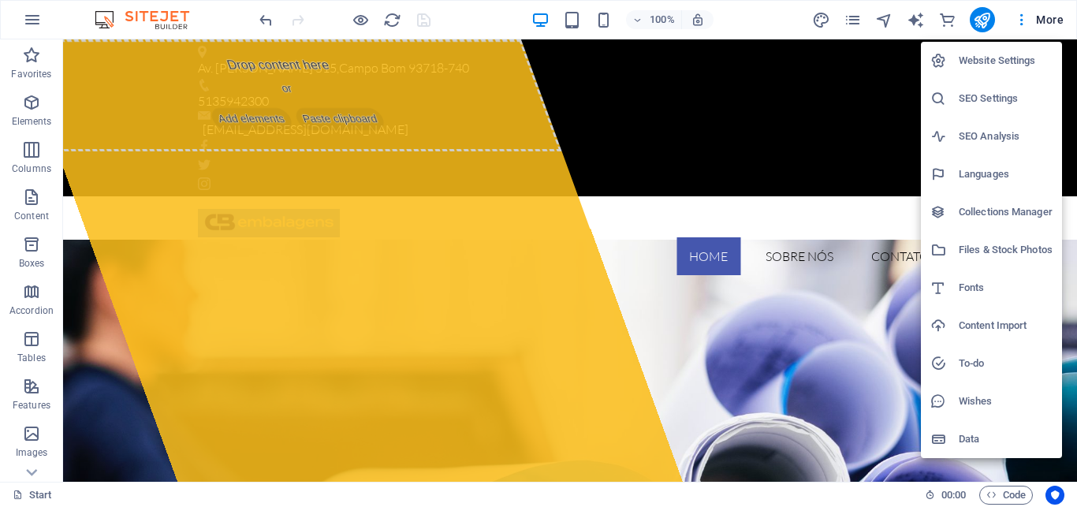
click at [984, 61] on h6 "Website Settings" at bounding box center [1005, 60] width 94 height 19
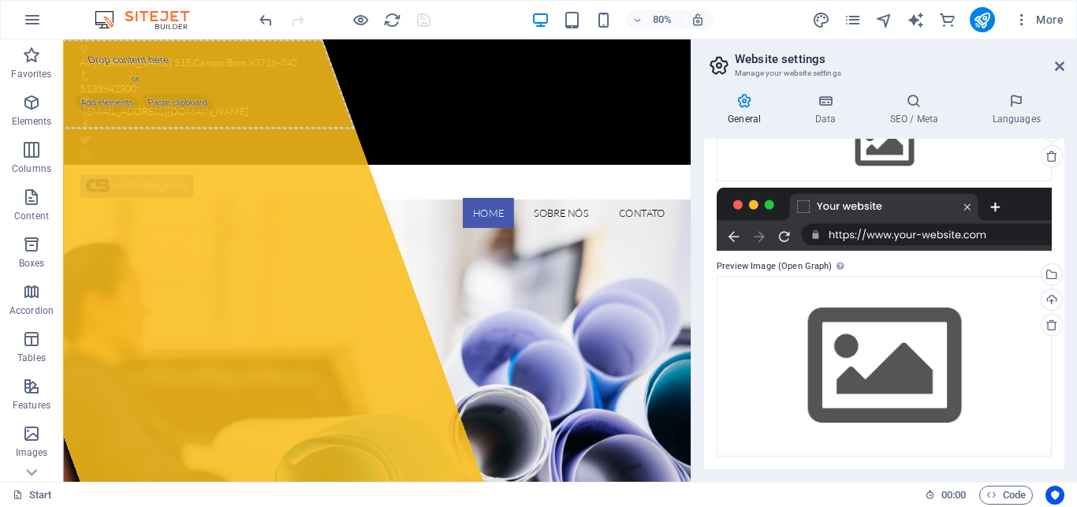
scroll to position [0, 0]
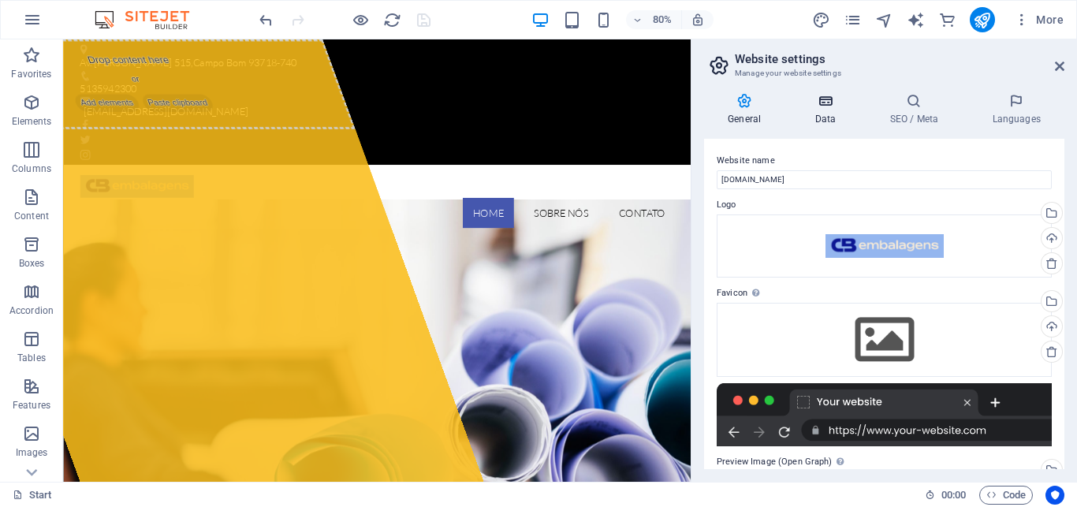
click at [826, 113] on h4 "Data" at bounding box center [828, 109] width 75 height 33
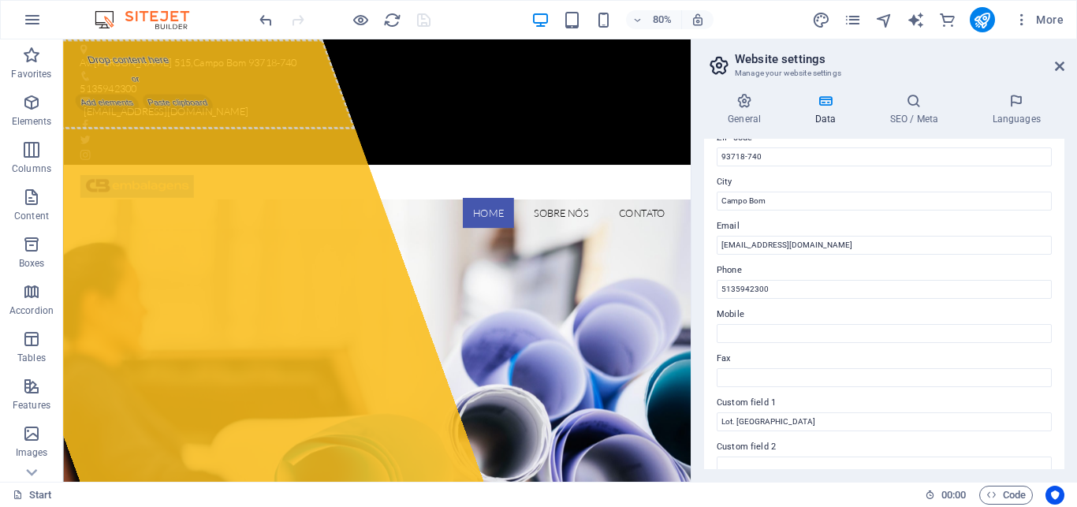
scroll to position [247, 0]
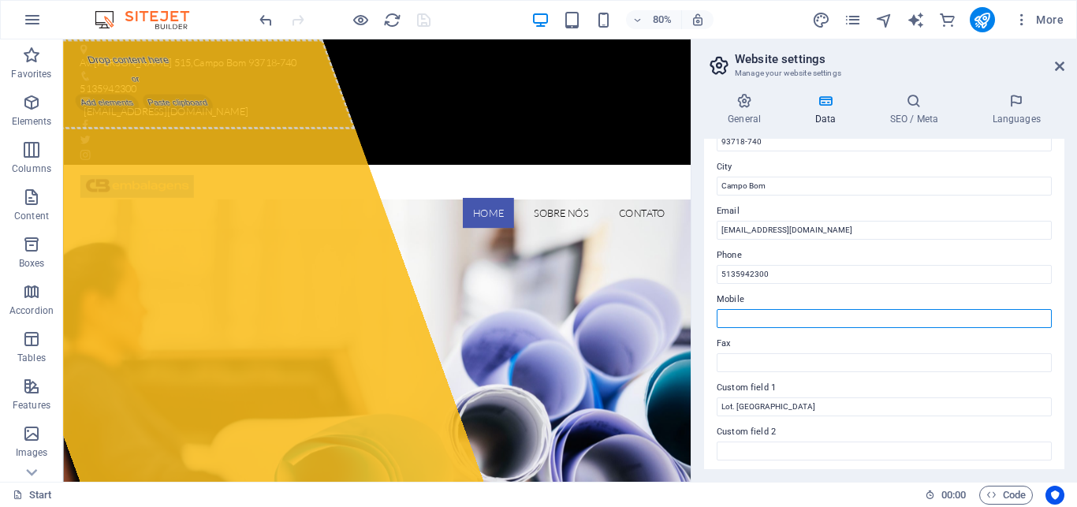
click at [735, 318] on input "Mobile" at bounding box center [883, 318] width 335 height 19
paste input "98162-5934"
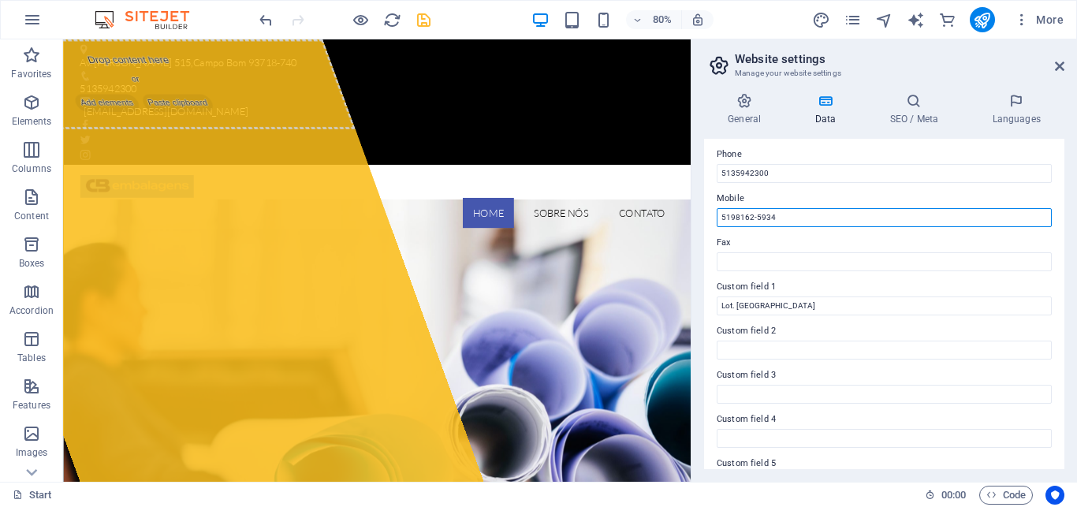
scroll to position [326, 0]
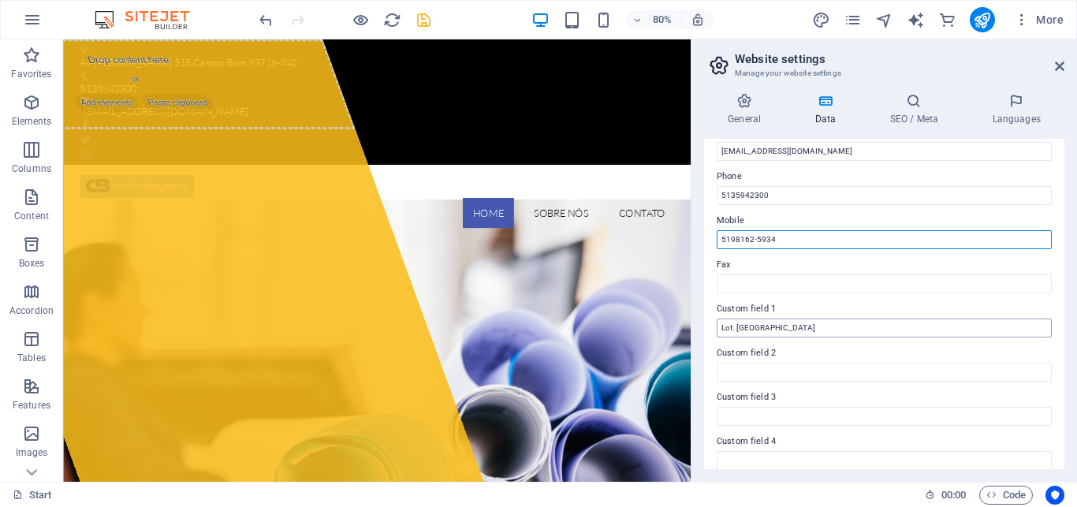
type input "5198162-5934"
drag, startPoint x: 805, startPoint y: 327, endPoint x: 687, endPoint y: 327, distance: 117.4
click at [716, 326] on input "Lot. Industrial Norte" at bounding box center [883, 327] width 335 height 19
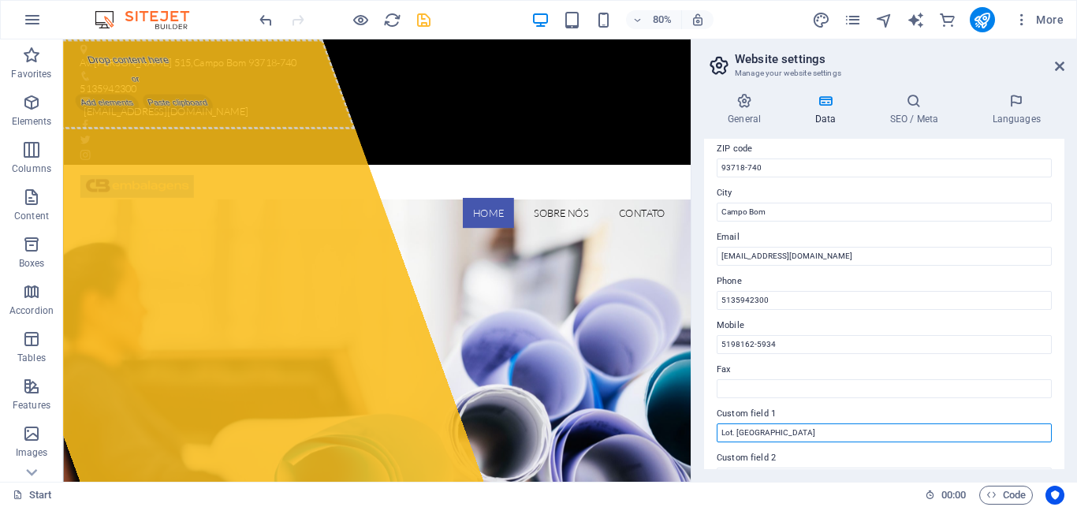
scroll to position [210, 0]
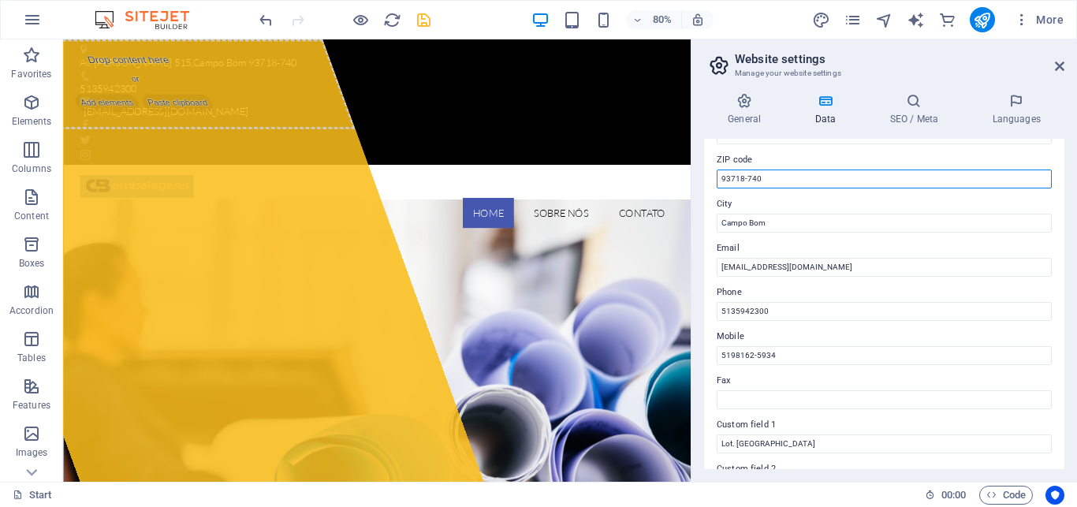
click at [812, 177] on input "93718-740" at bounding box center [883, 178] width 335 height 19
paste input "Lot. Industrial Norte"
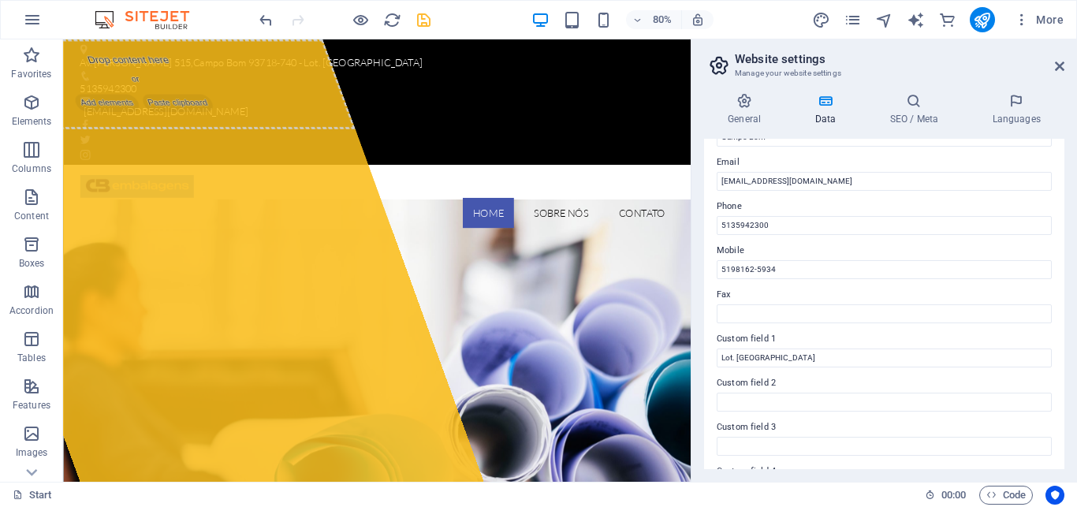
scroll to position [370, 0]
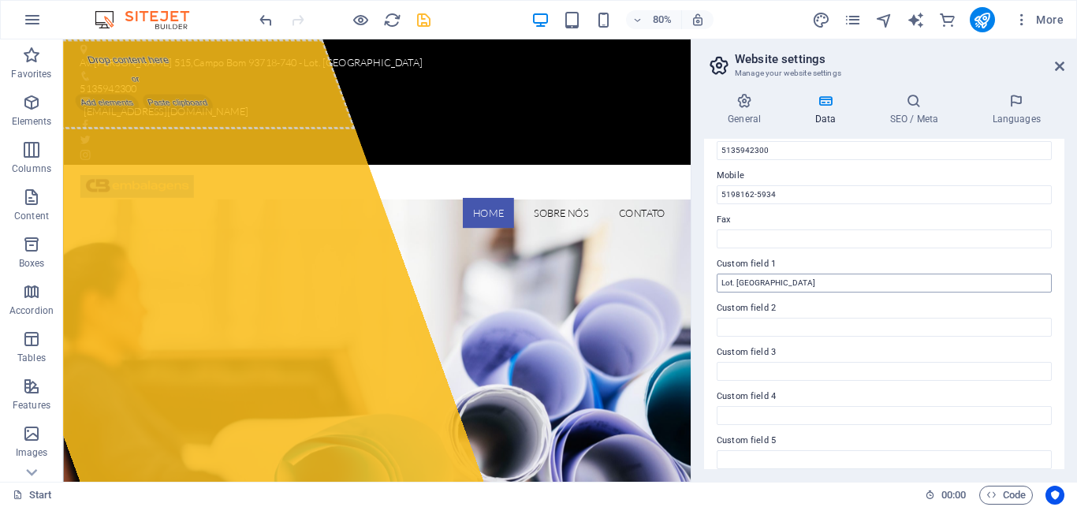
type input "93718-740 - Lot. [GEOGRAPHIC_DATA]"
drag, startPoint x: 802, startPoint y: 285, endPoint x: 684, endPoint y: 281, distance: 118.3
click at [716, 281] on input "Lot. Industrial Norte" at bounding box center [883, 283] width 335 height 19
click at [914, 106] on icon at bounding box center [913, 101] width 96 height 16
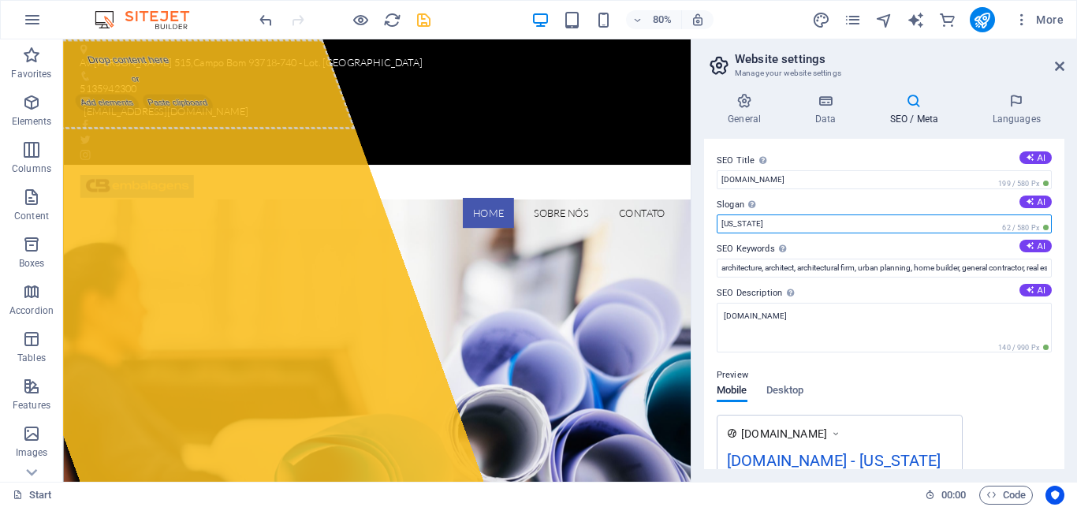
click at [757, 219] on input "[US_STATE]" at bounding box center [883, 223] width 335 height 19
type input "F"
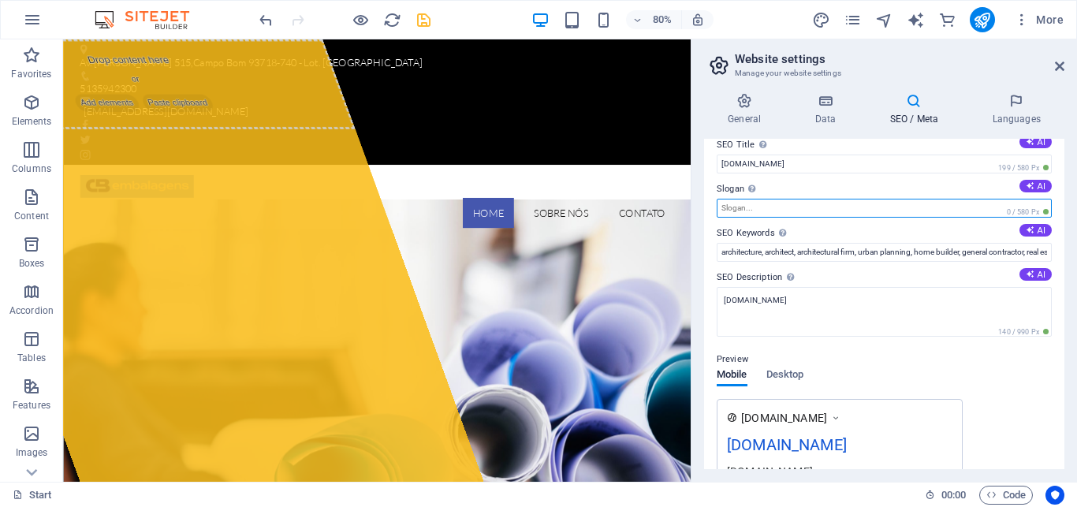
scroll to position [0, 0]
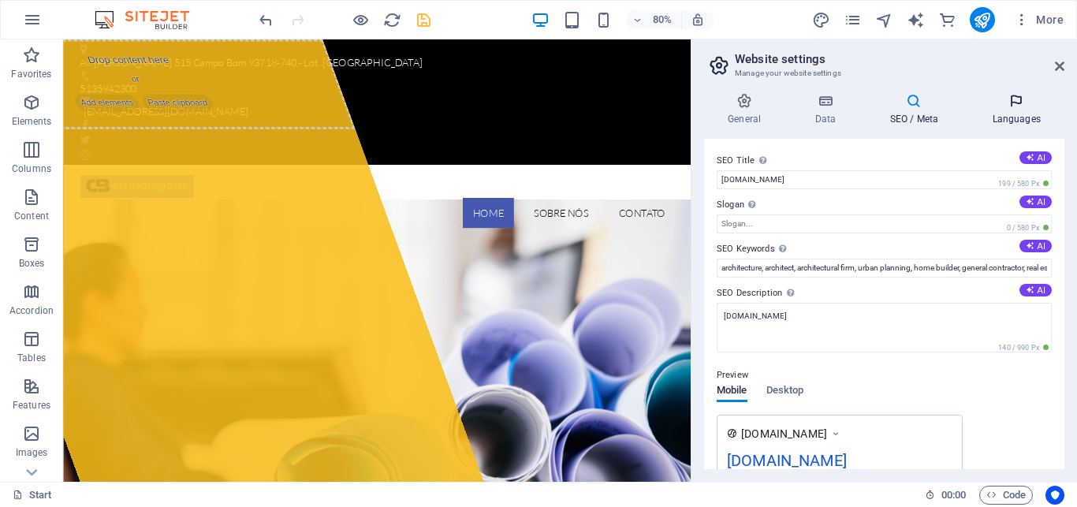
click at [1010, 109] on h4 "Languages" at bounding box center [1016, 109] width 96 height 33
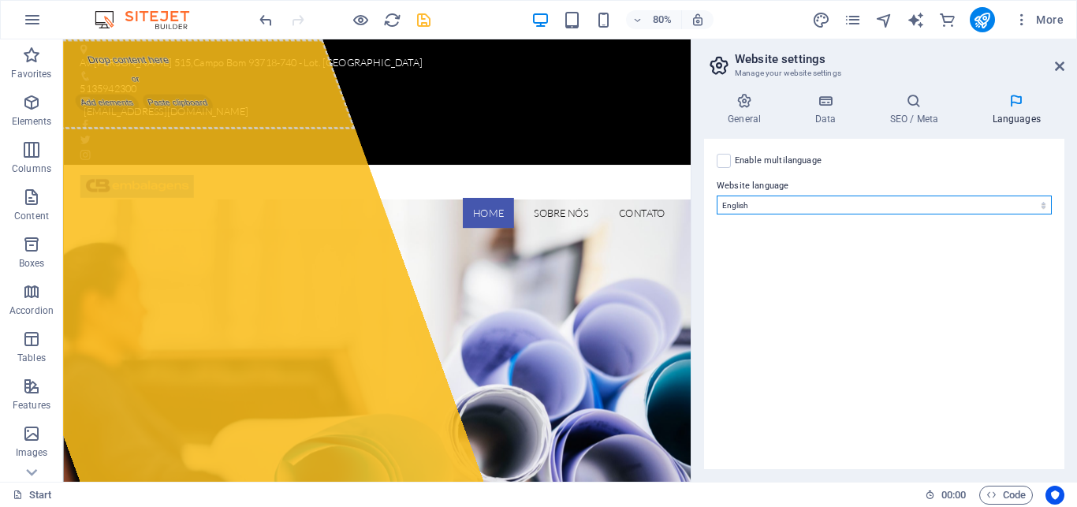
click at [716, 195] on select "Abkhazian Afar Afrikaans Akan Albanian Amharic Arabic Aragonese Armenian Assame…" at bounding box center [883, 204] width 335 height 19
click at [722, 158] on label at bounding box center [723, 161] width 14 height 14
click at [0, 0] on input "Enable multilanguage To disable multilanguage delete all languages until only o…" at bounding box center [0, 0] width 0 height 0
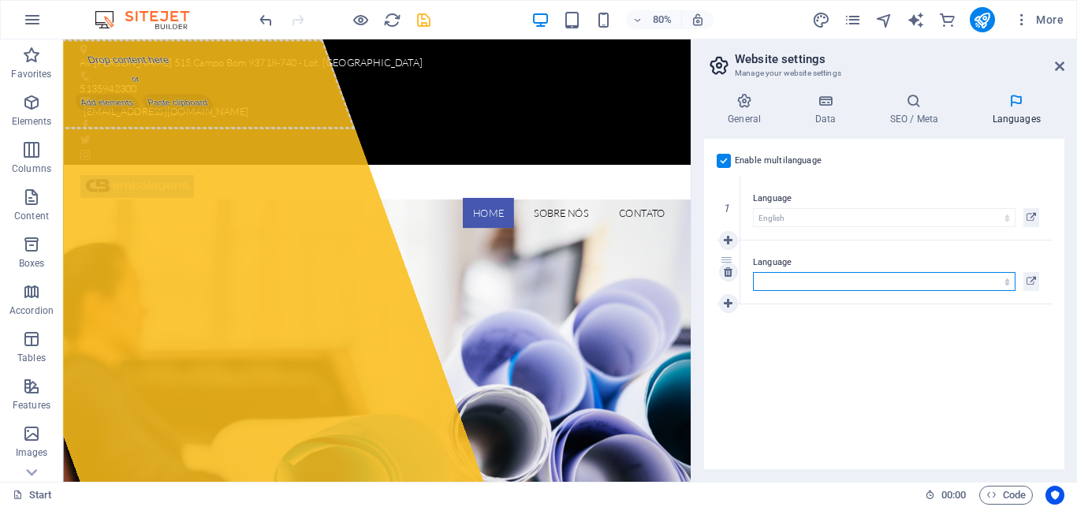
click at [753, 272] on select "Abkhazian Afar Afrikaans Akan Albanian Amharic Arabic Aragonese Armenian Assame…" at bounding box center [884, 281] width 262 height 19
click option "Portuguese" at bounding box center [0, 0] width 0 height 0
click at [753, 272] on select "Abkhazian Afar Afrikaans Akan Albanian Amharic Arabic Aragonese Armenian Assame…" at bounding box center [884, 281] width 262 height 19
click option "Esperanto" at bounding box center [0, 0] width 0 height 0
click at [869, 369] on div "Enable multilanguage To disable multilanguage delete all languages until only o…" at bounding box center [884, 304] width 360 height 330
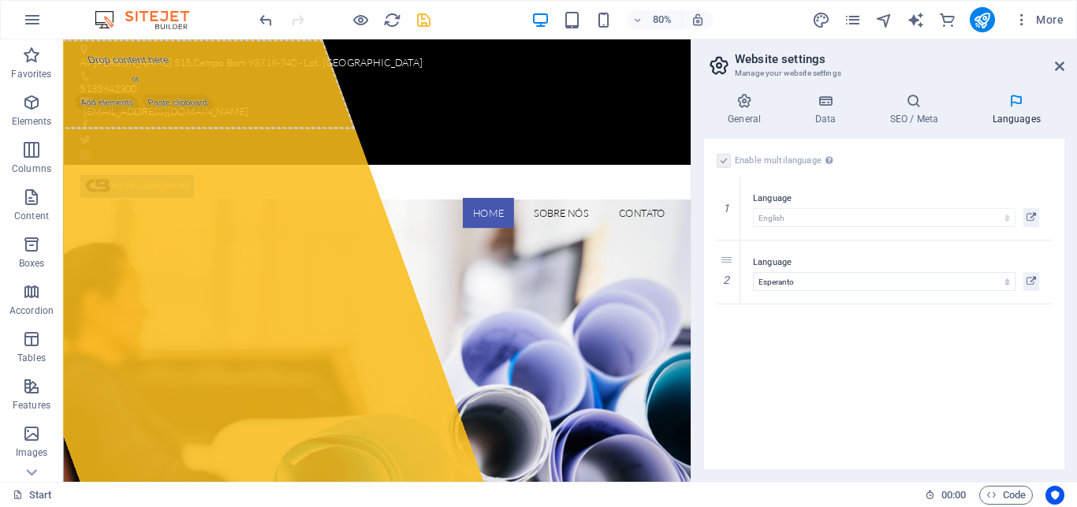
click at [788, 167] on label "Enable multilanguage To disable multilanguage delete all languages until only o…" at bounding box center [786, 160] width 102 height 19
click at [753, 272] on select "Abkhazian Afar Afrikaans Akan Albanian Amharic Arabic Aragonese Armenian Assame…" at bounding box center [884, 281] width 262 height 19
select select "128"
click option "Portuguese" at bounding box center [0, 0] width 0 height 0
click at [421, 17] on icon "save" at bounding box center [424, 20] width 18 height 18
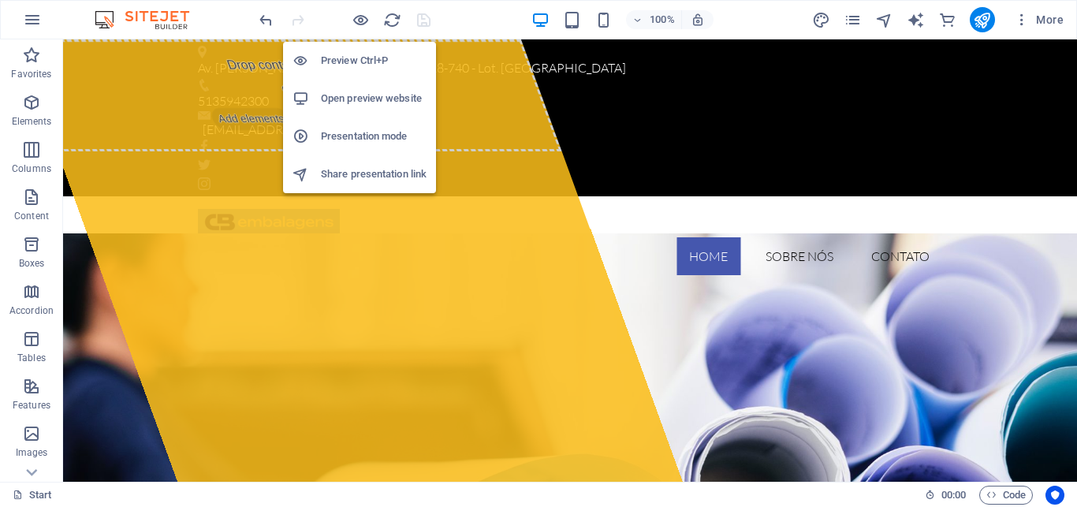
click at [368, 95] on h6 "Open preview website" at bounding box center [374, 98] width 106 height 19
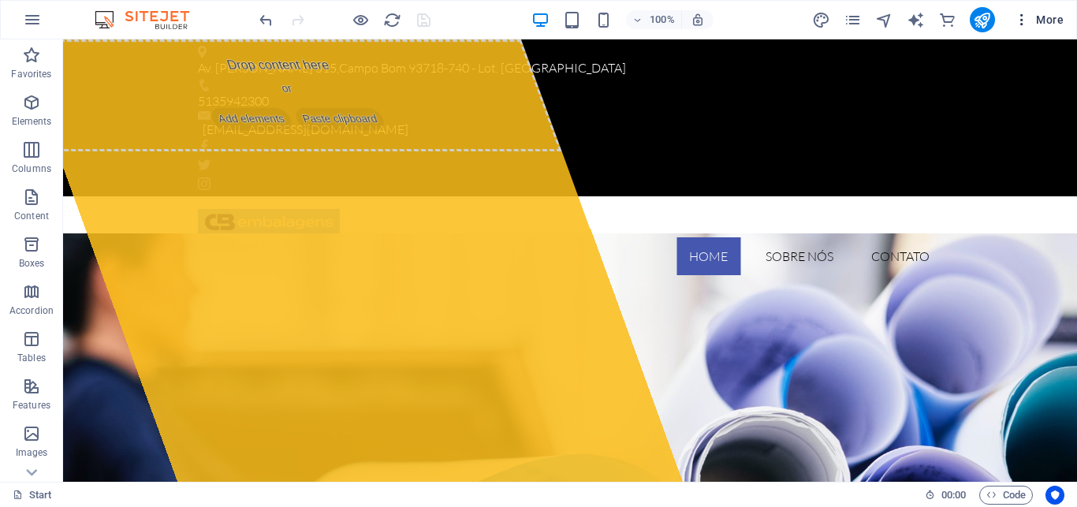
click at [1033, 18] on span "More" at bounding box center [1039, 20] width 50 height 16
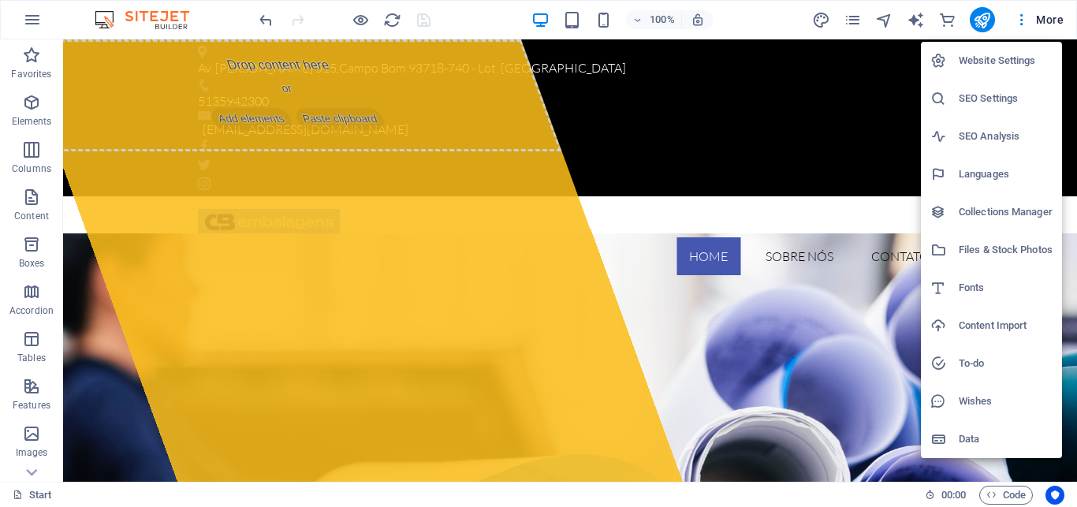
click at [964, 437] on h6 "Data" at bounding box center [1005, 439] width 94 height 19
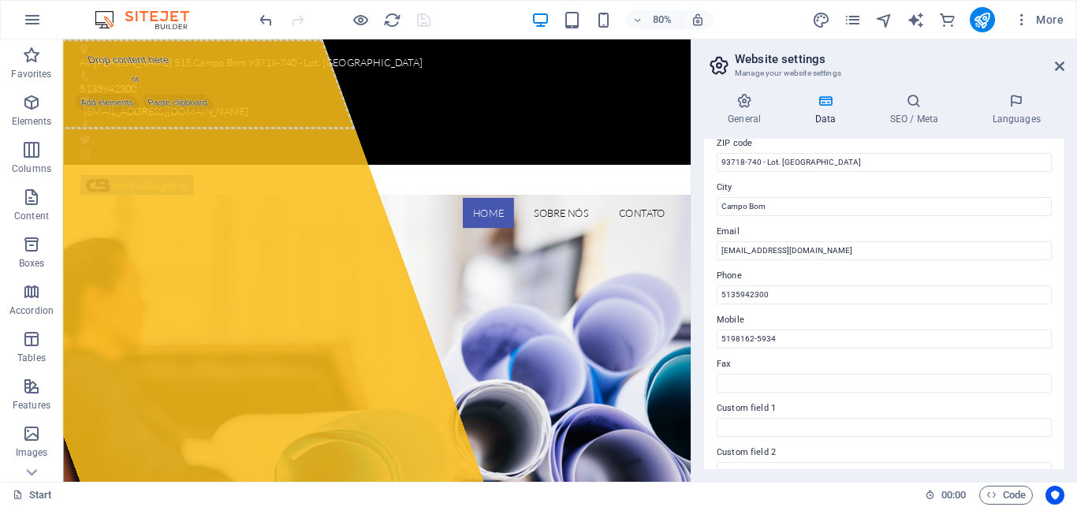
scroll to position [217, 0]
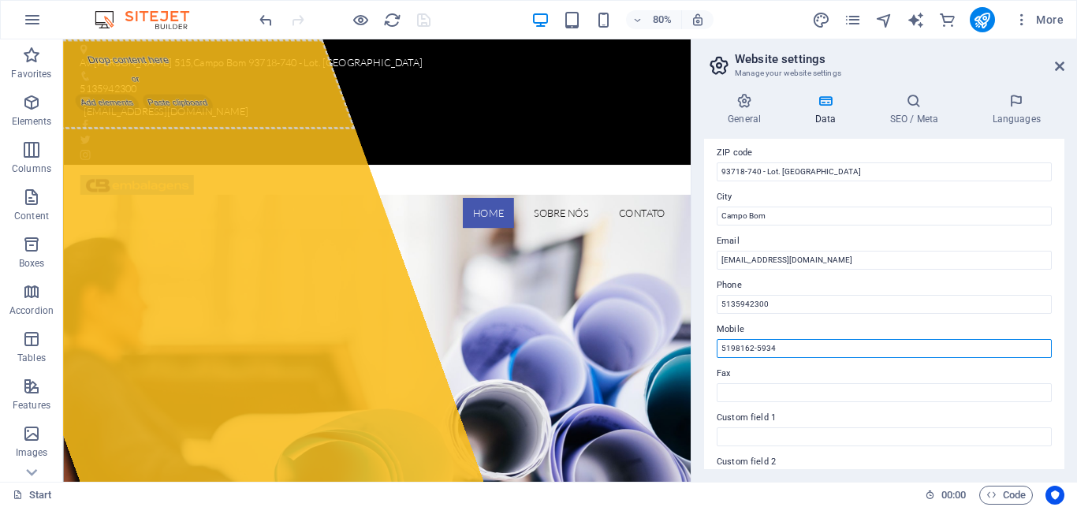
drag, startPoint x: 781, startPoint y: 347, endPoint x: 651, endPoint y: 338, distance: 130.3
click at [716, 339] on input "5198162-5934" at bounding box center [883, 348] width 335 height 19
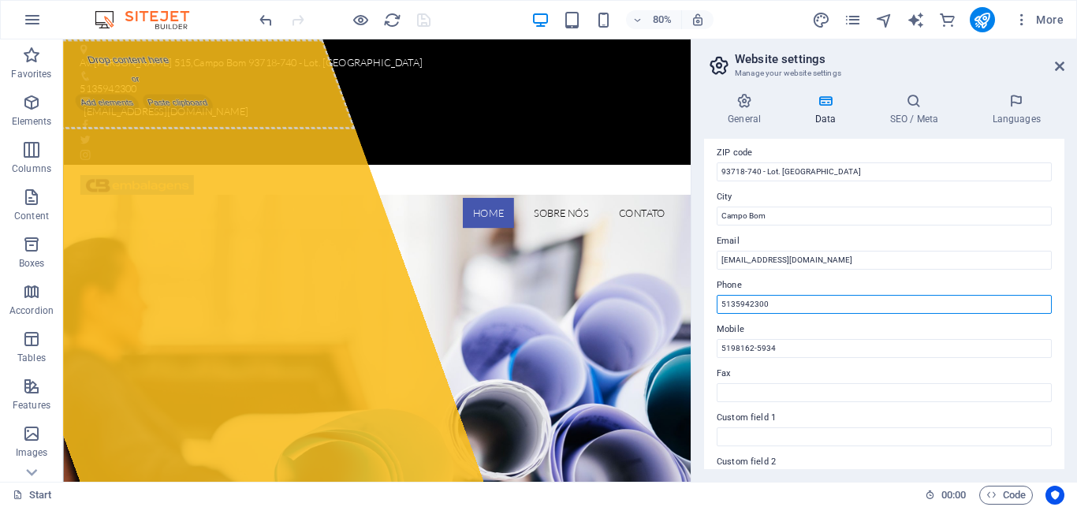
click at [779, 303] on input "5135942300" at bounding box center [883, 304] width 335 height 19
drag, startPoint x: 783, startPoint y: 303, endPoint x: 640, endPoint y: 298, distance: 143.6
click at [716, 297] on input "5135942300" at bounding box center [883, 304] width 335 height 19
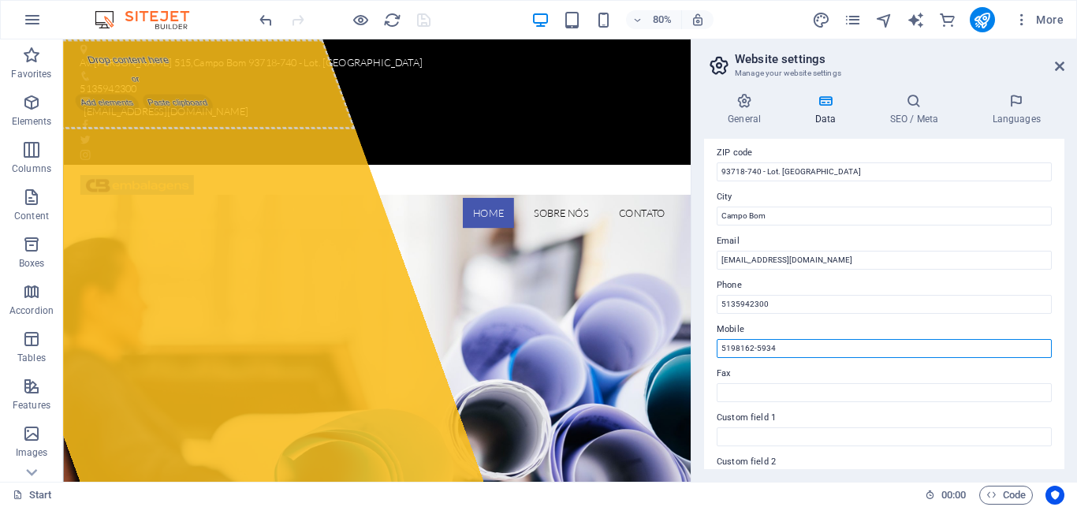
click at [791, 347] on input "5198162-5934" at bounding box center [883, 348] width 335 height 19
paste input "5135942300"
drag, startPoint x: 772, startPoint y: 348, endPoint x: 561, endPoint y: 332, distance: 211.0
click at [716, 339] on input "5198162-5934 5135942300" at bounding box center [883, 348] width 335 height 19
type input "5198162-5934 5135942300"
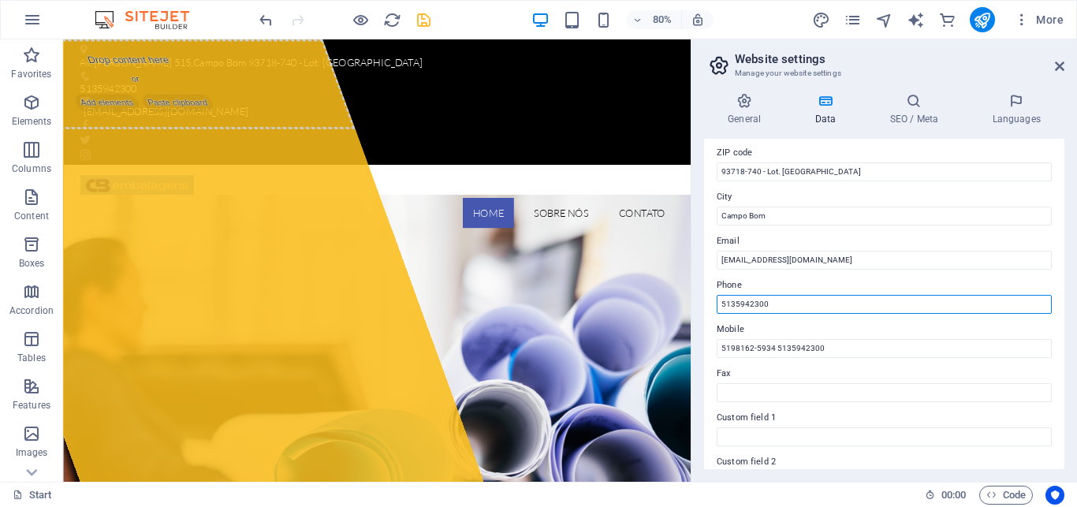
drag, startPoint x: 786, startPoint y: 304, endPoint x: 669, endPoint y: 297, distance: 116.9
click at [716, 296] on input "5135942300" at bounding box center [883, 304] width 335 height 19
paste input "98162-5934"
type input "5198162-5934"
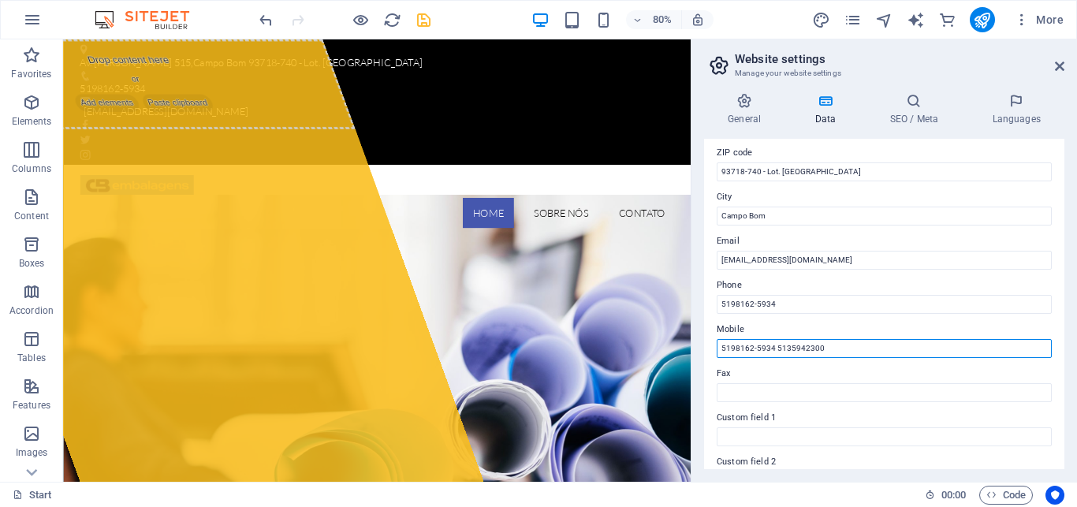
click at [722, 348] on input "5198162-5934 5135942300" at bounding box center [883, 348] width 335 height 19
type input "5135942300"
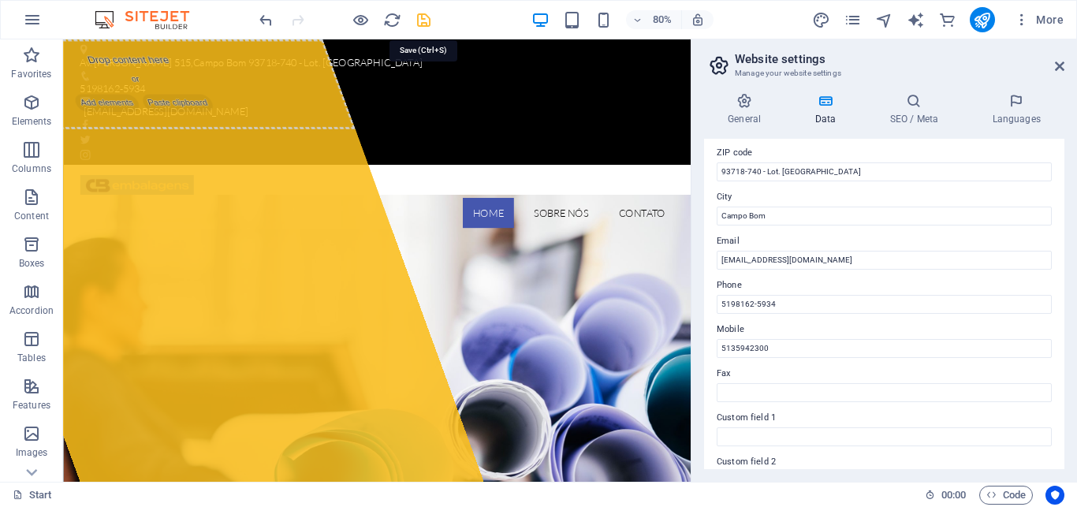
click at [422, 17] on icon "save" at bounding box center [424, 20] width 18 height 18
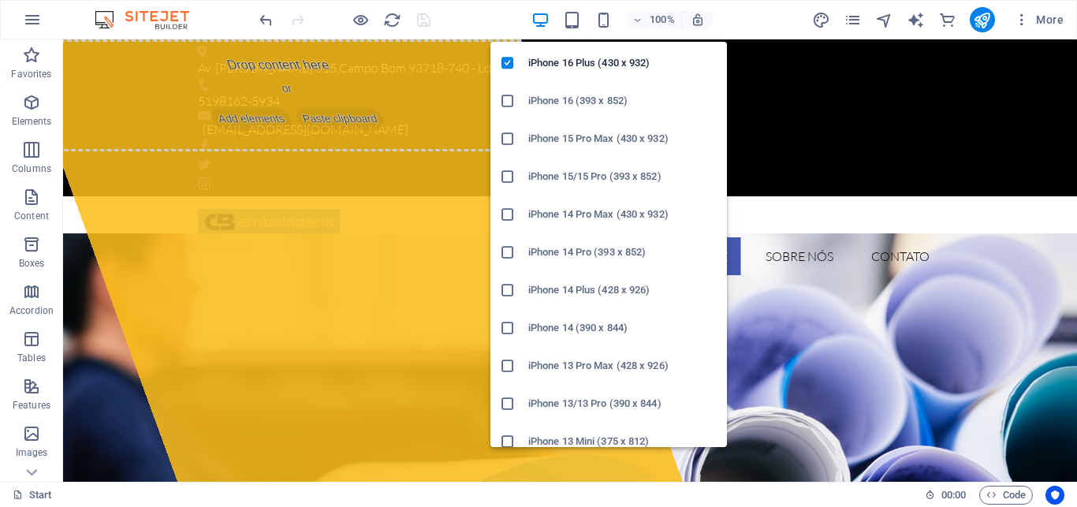
scroll to position [0, 0]
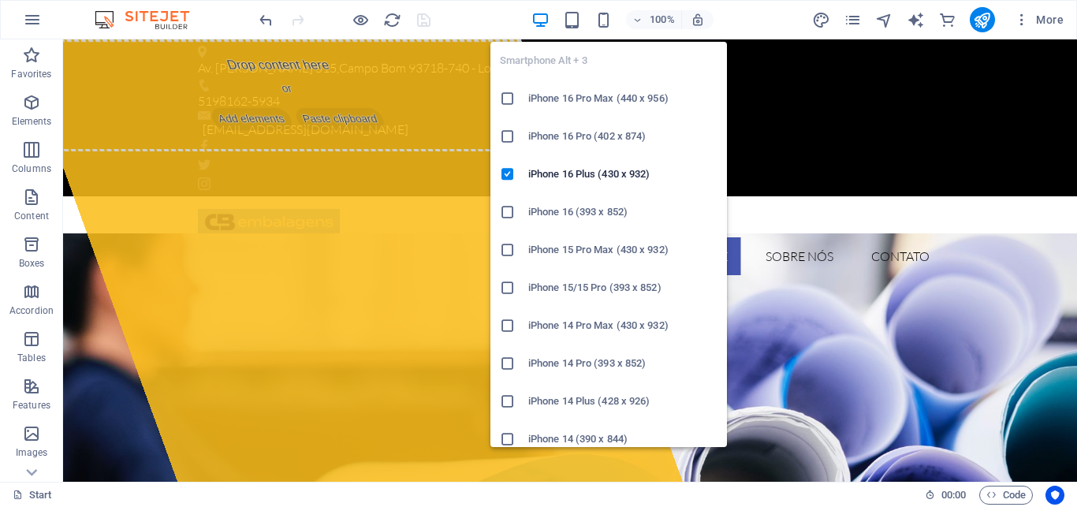
click at [507, 95] on icon at bounding box center [508, 99] width 16 height 16
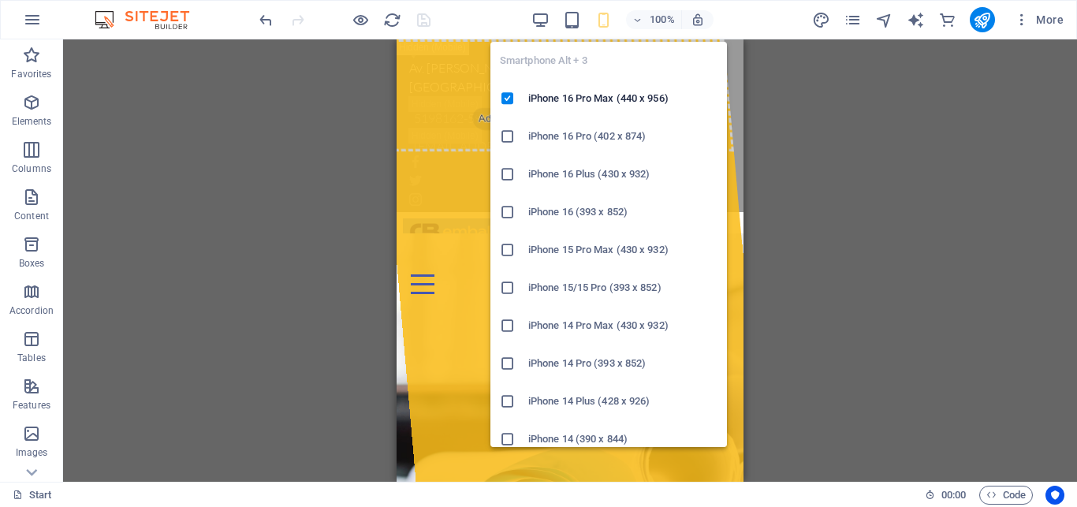
click at [603, 17] on icon "button" at bounding box center [603, 20] width 18 height 18
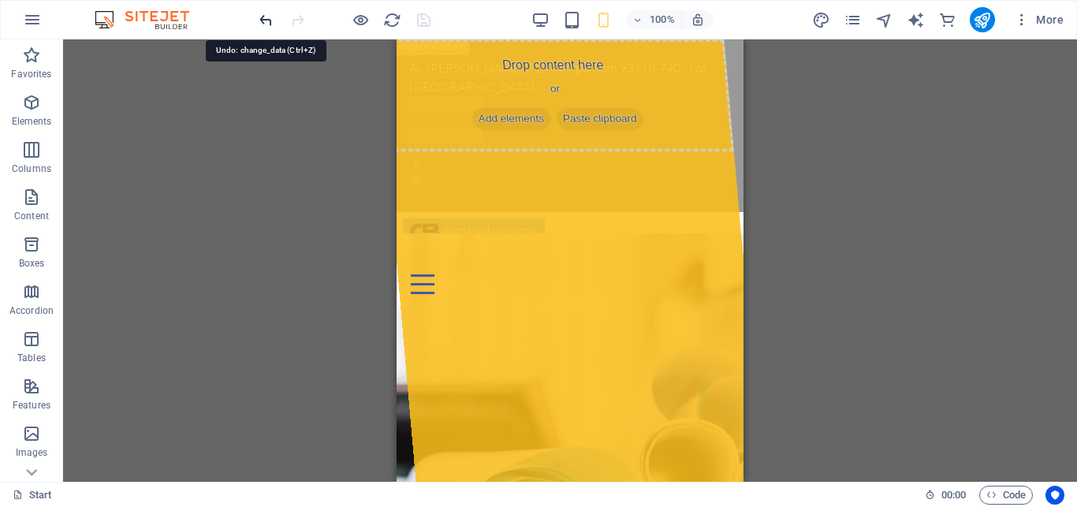
click at [260, 17] on icon "undo" at bounding box center [266, 20] width 18 height 18
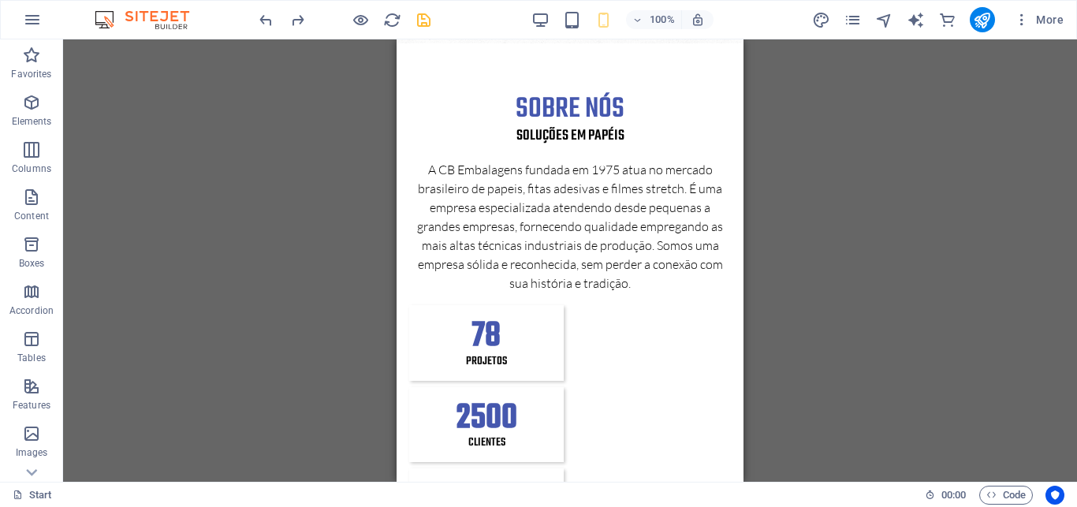
scroll to position [41, 0]
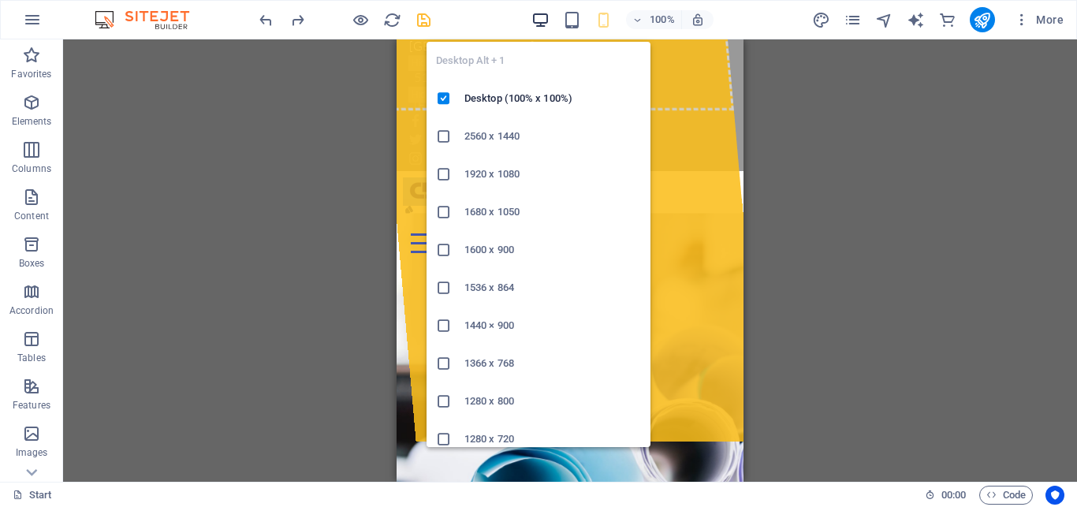
click at [537, 19] on icon "button" at bounding box center [540, 20] width 18 height 18
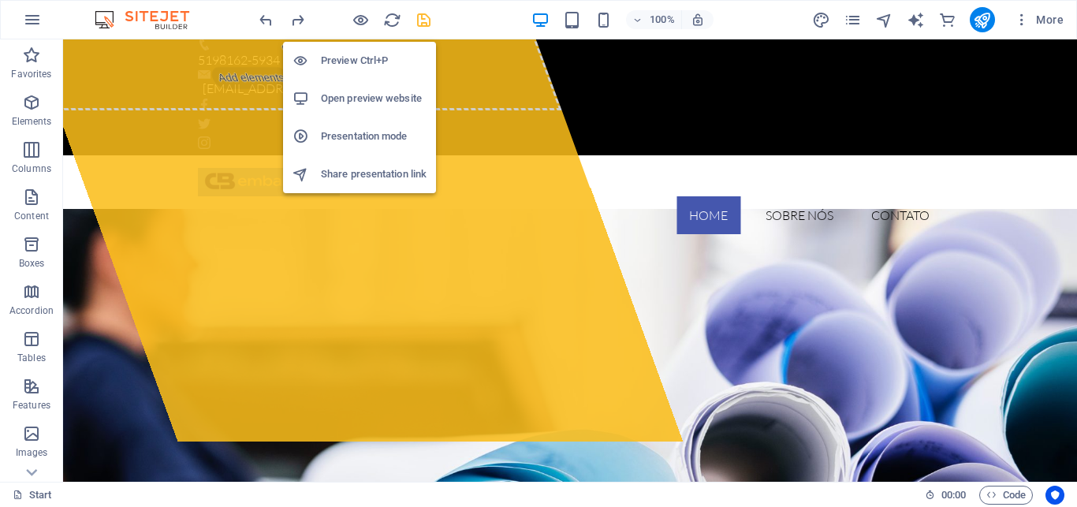
click at [367, 95] on h6 "Open preview website" at bounding box center [374, 98] width 106 height 19
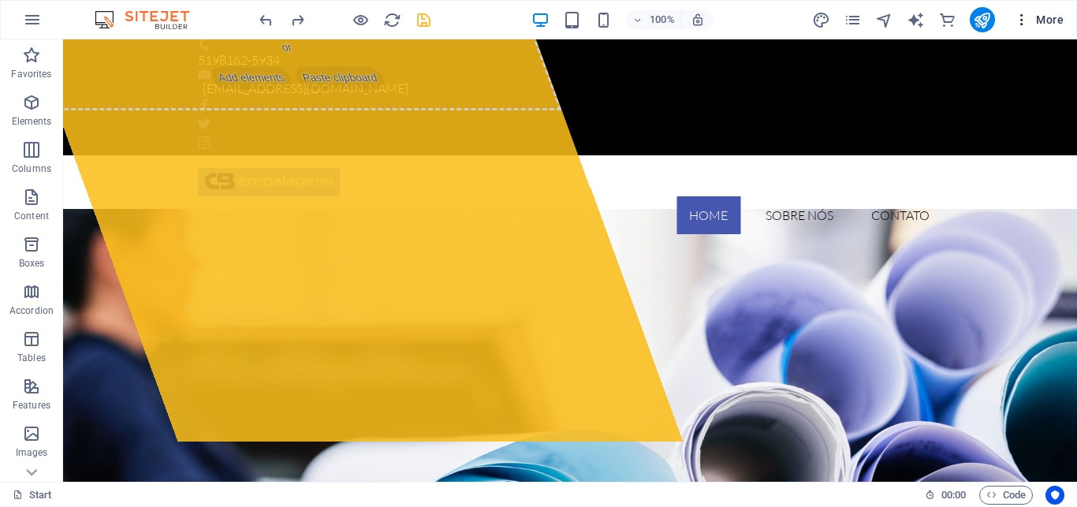
click at [1021, 15] on icon "button" at bounding box center [1022, 20] width 16 height 16
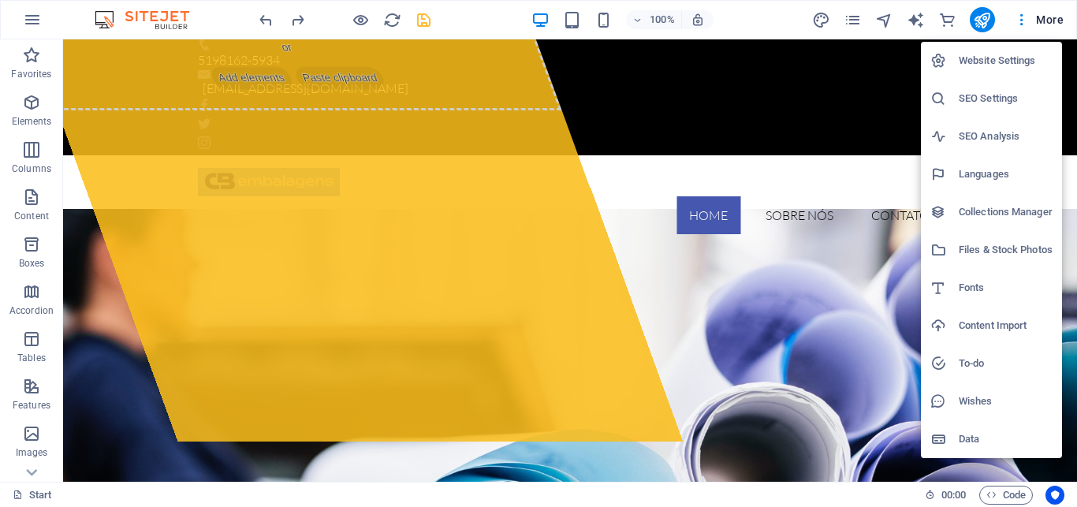
click at [969, 58] on h6 "Website Settings" at bounding box center [1005, 60] width 94 height 19
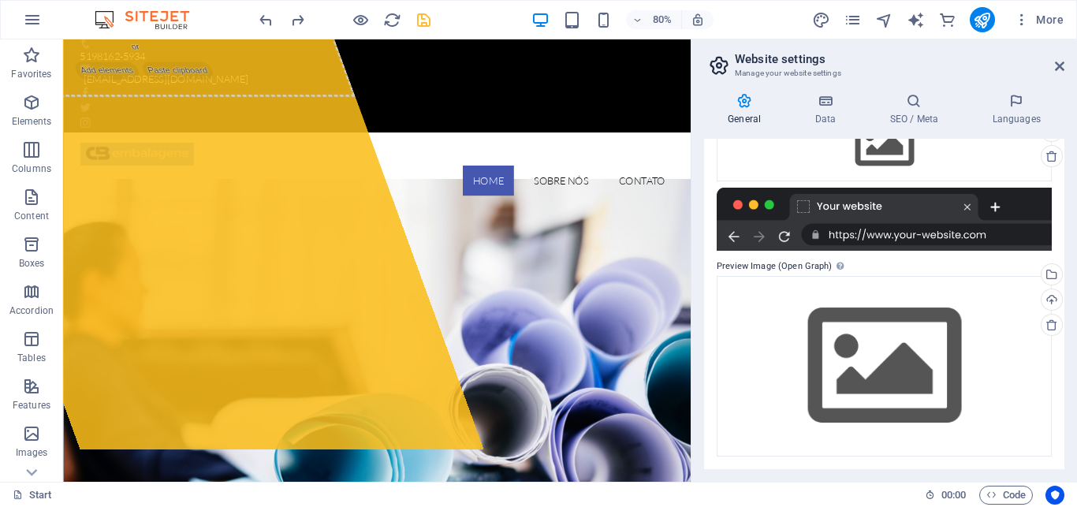
scroll to position [0, 0]
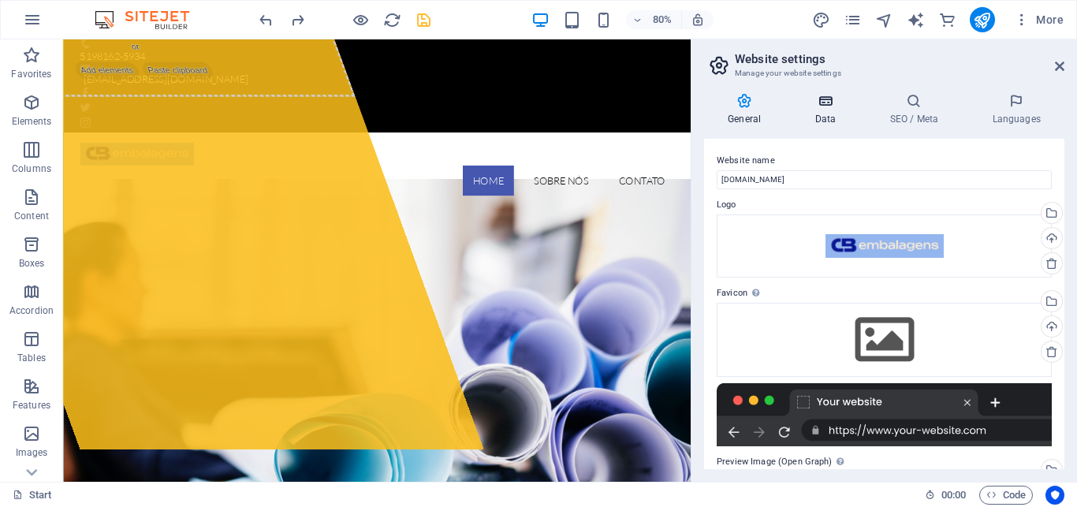
click at [824, 111] on h4 "Data" at bounding box center [828, 109] width 75 height 33
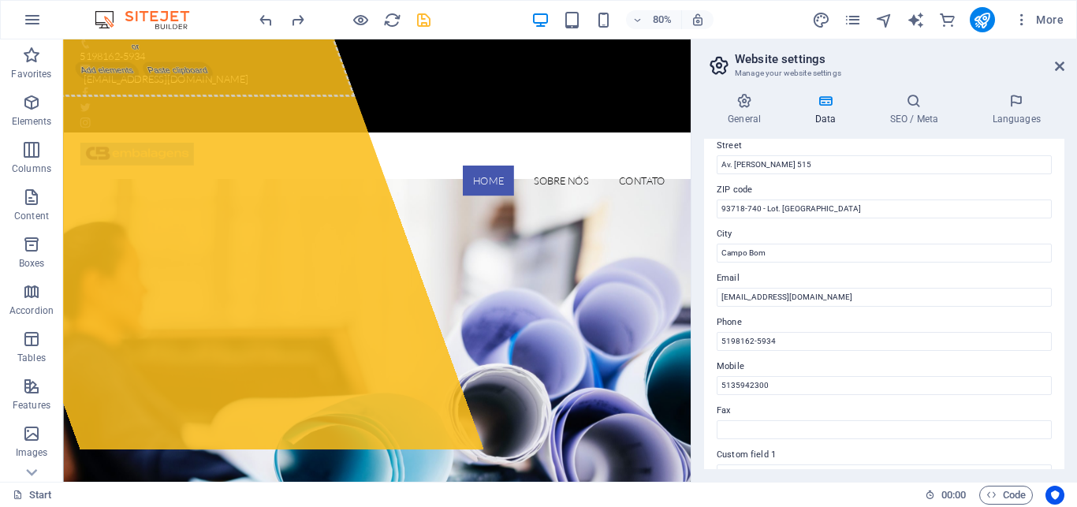
scroll to position [217, 0]
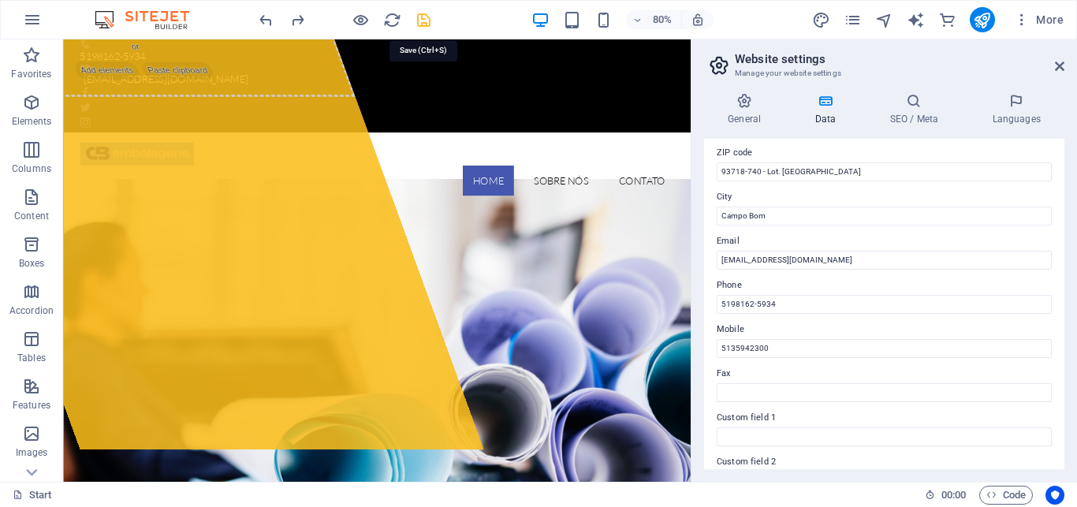
click at [423, 20] on icon "save" at bounding box center [424, 20] width 18 height 18
checkbox input "false"
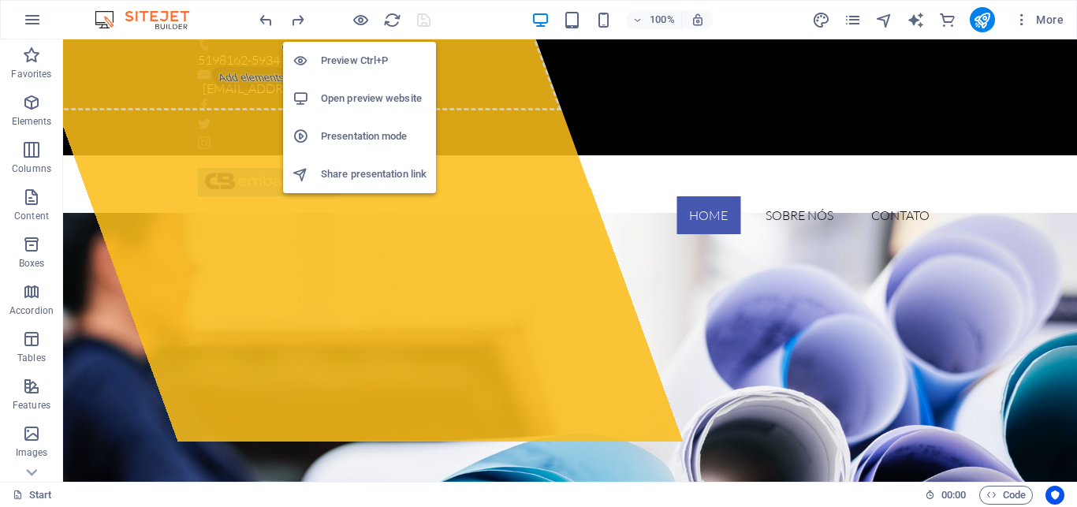
click at [363, 96] on h6 "Open preview website" at bounding box center [374, 98] width 106 height 19
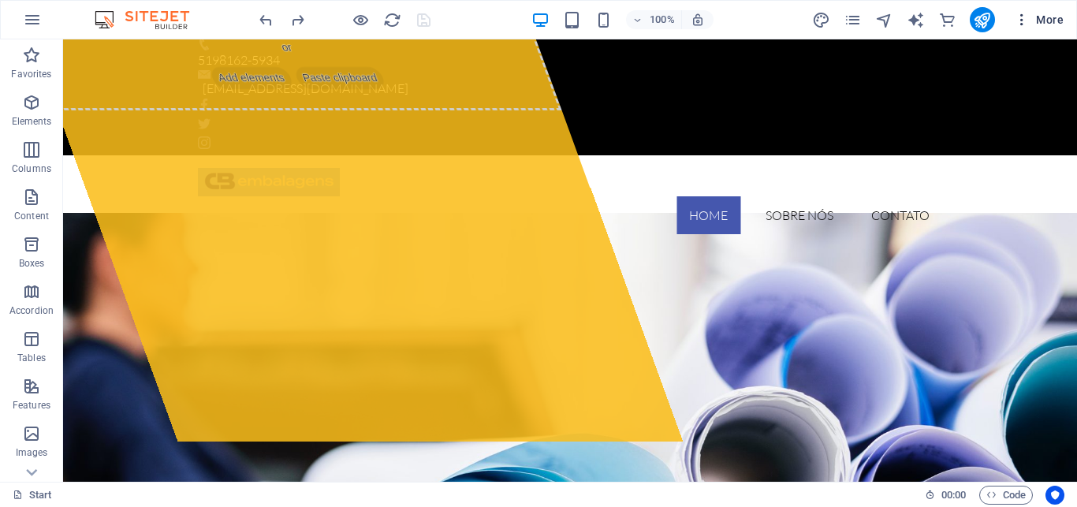
click at [1044, 23] on span "More" at bounding box center [1039, 20] width 50 height 16
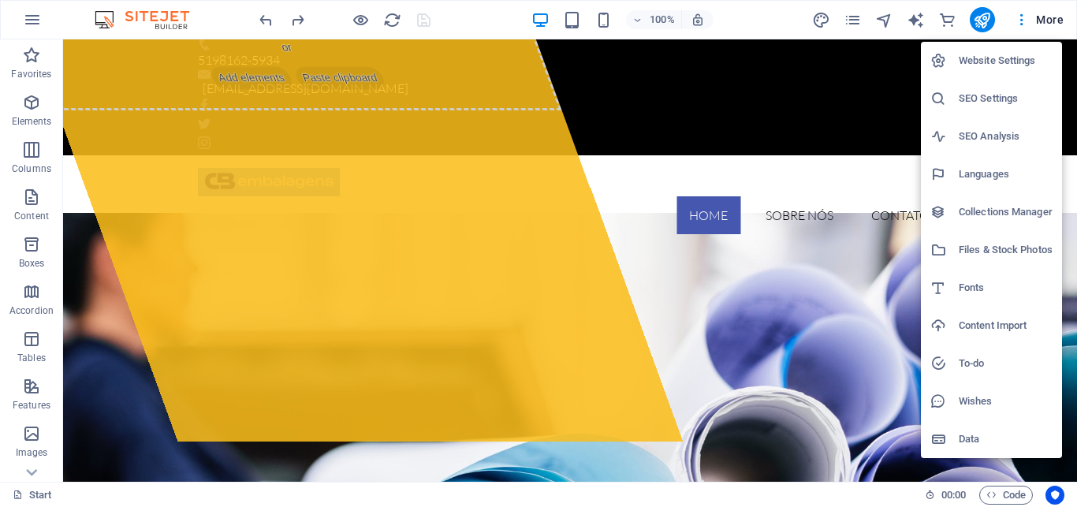
click at [965, 437] on h6 "Data" at bounding box center [1005, 439] width 94 height 19
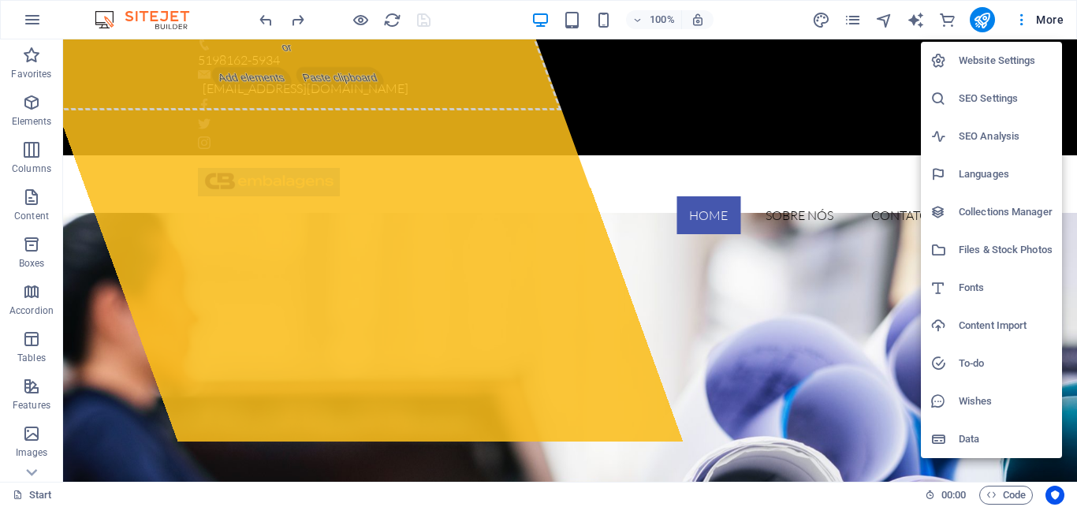
select select "41"
select select "128"
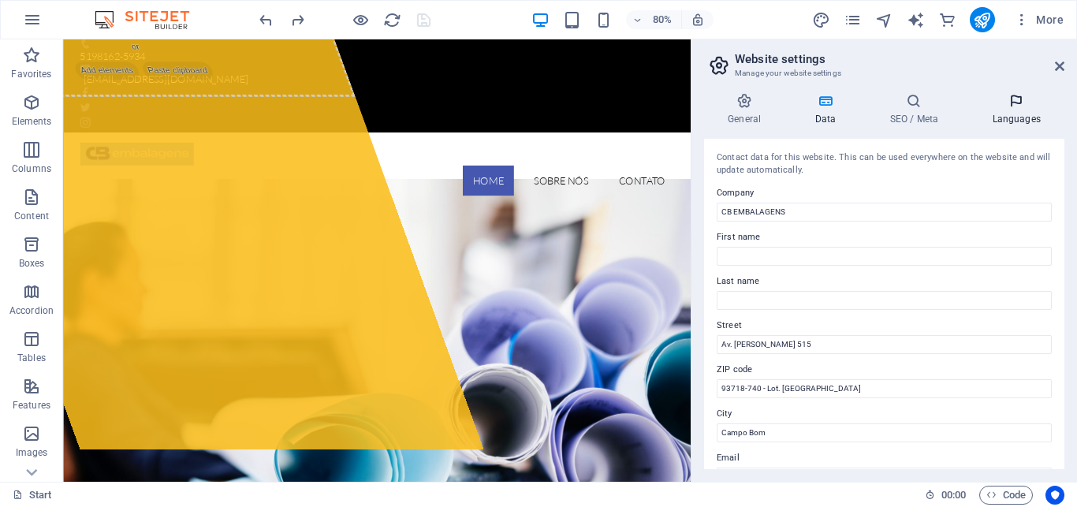
click at [1008, 115] on h4 "Languages" at bounding box center [1016, 109] width 96 height 33
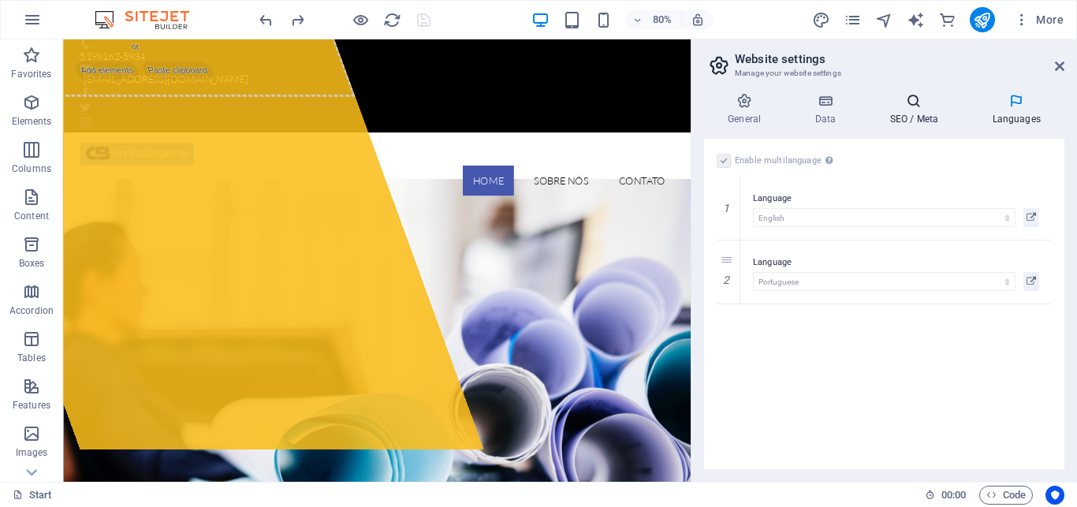
click at [914, 117] on h4 "SEO / Meta" at bounding box center [916, 109] width 102 height 33
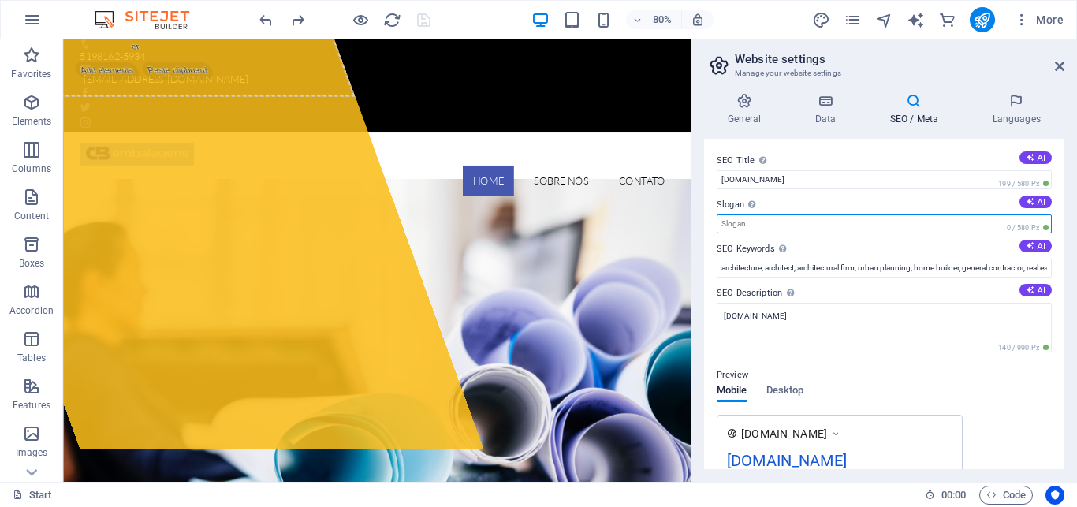
click at [784, 224] on input "Slogan The slogan of your website. AI" at bounding box center [883, 223] width 335 height 19
type input "Papeis"
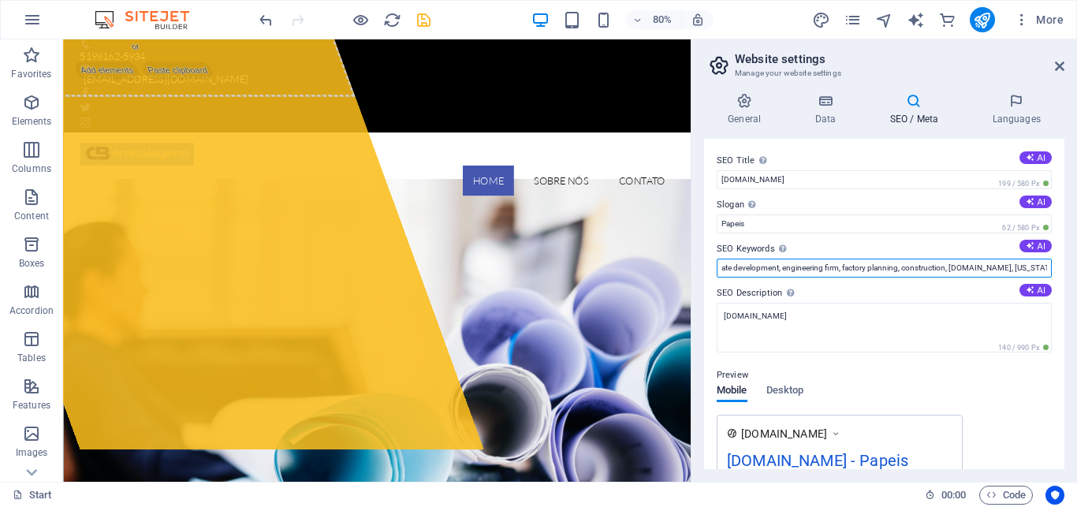
scroll to position [0, 363]
drag, startPoint x: 723, startPoint y: 267, endPoint x: 1076, endPoint y: 257, distance: 353.3
click at [1051, 259] on input "architecture, architect, architectural firm, urban planning, home builder, gene…" at bounding box center [883, 268] width 335 height 19
click at [1033, 268] on input "architecture, architect, architectural firm, urban planning, home builder, gene…" at bounding box center [883, 268] width 335 height 19
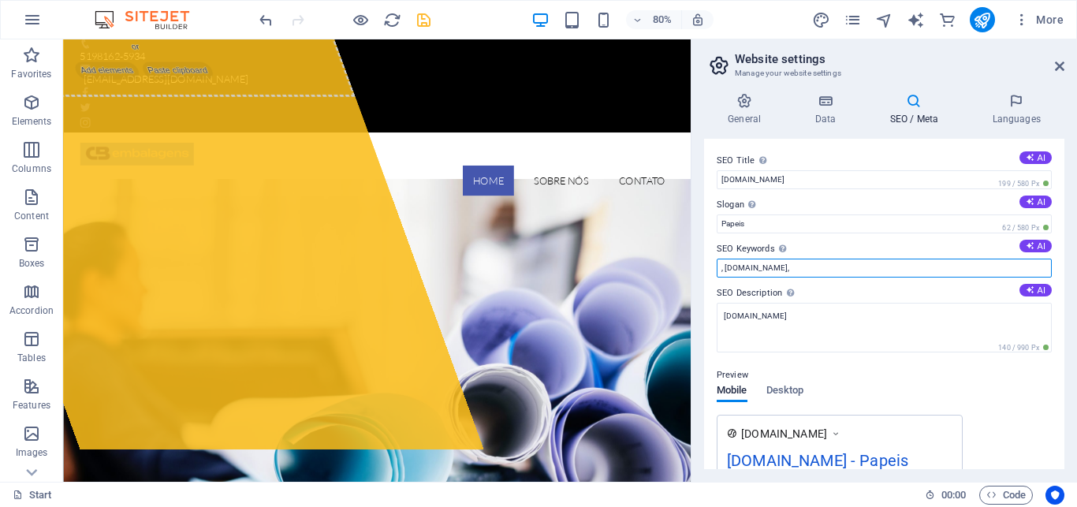
paste input "papeis, fitas adesivas e filmes stretch"
type input "papeis, fitas adesivas, filmes stretch, [DOMAIN_NAME],"
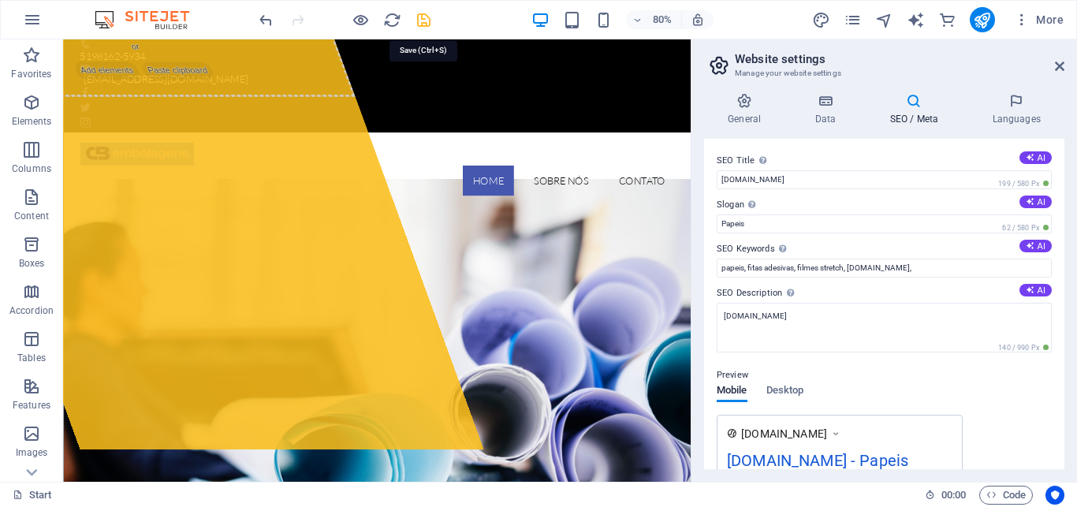
click at [421, 20] on icon "save" at bounding box center [424, 20] width 18 height 18
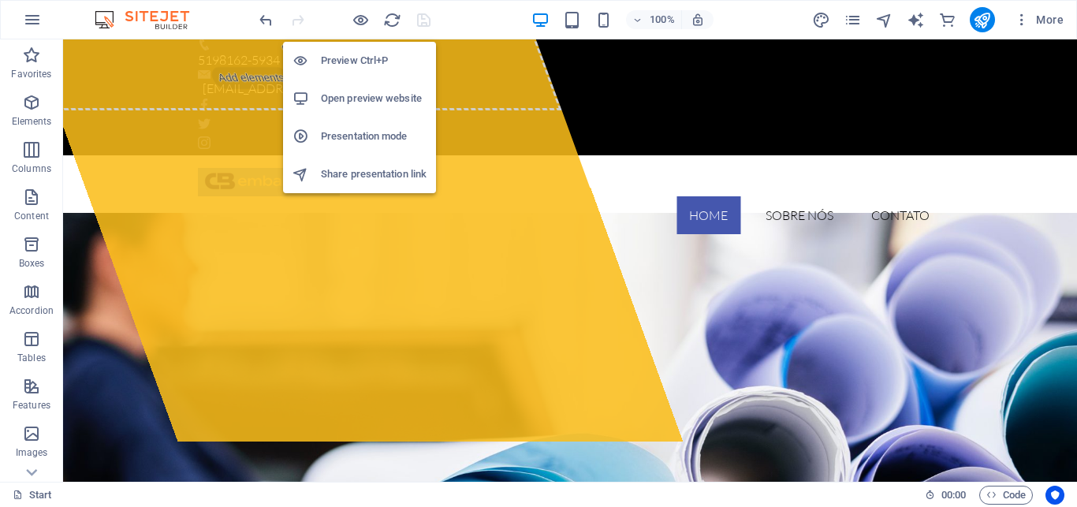
click at [354, 95] on h6 "Open preview website" at bounding box center [374, 98] width 106 height 19
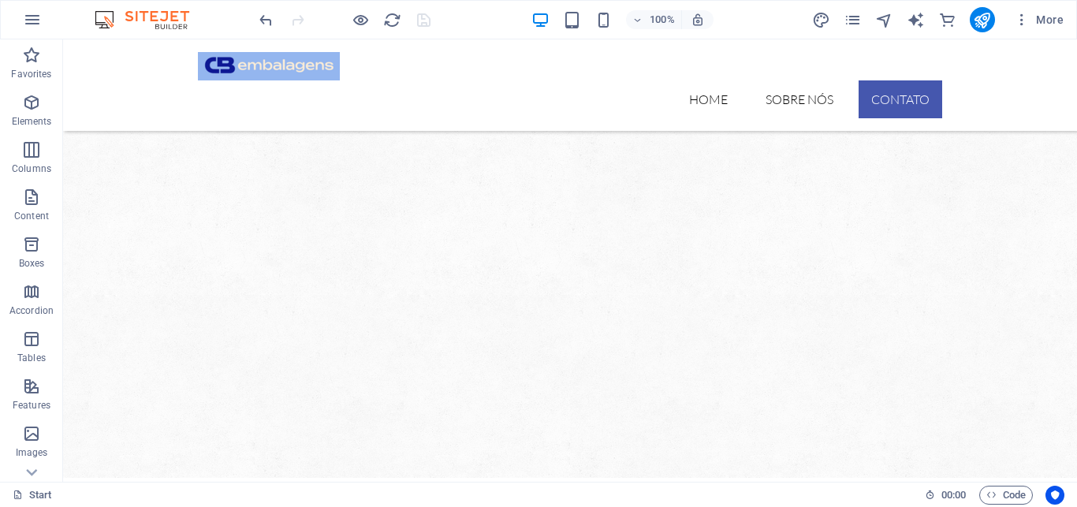
scroll to position [1149, 0]
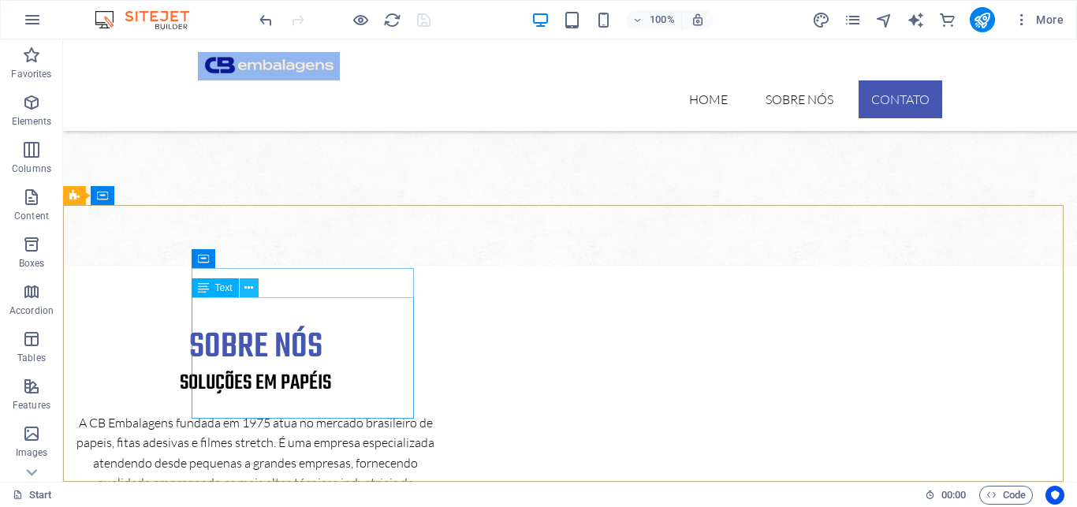
click at [251, 290] on icon at bounding box center [248, 288] width 9 height 17
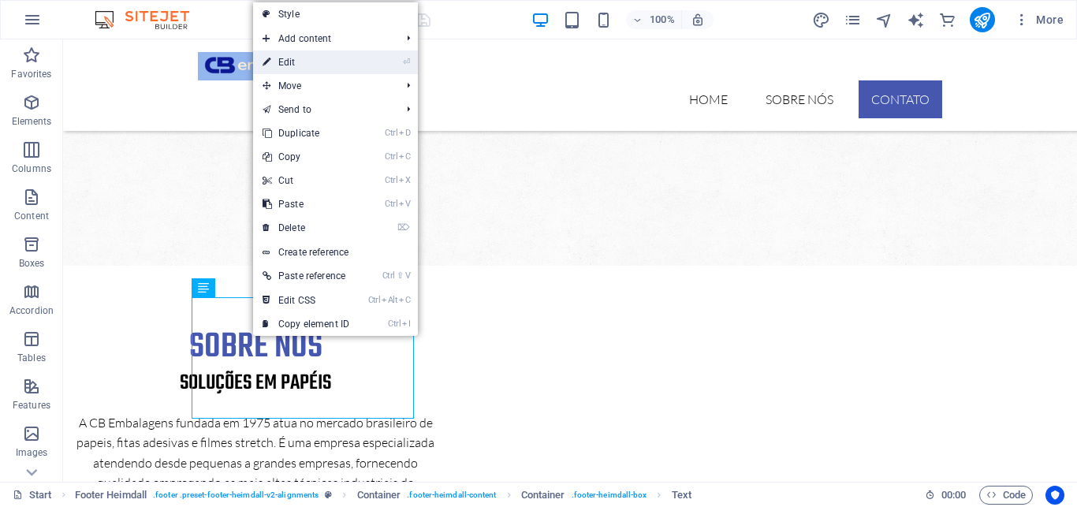
click at [312, 61] on link "⏎ Edit" at bounding box center [306, 62] width 106 height 24
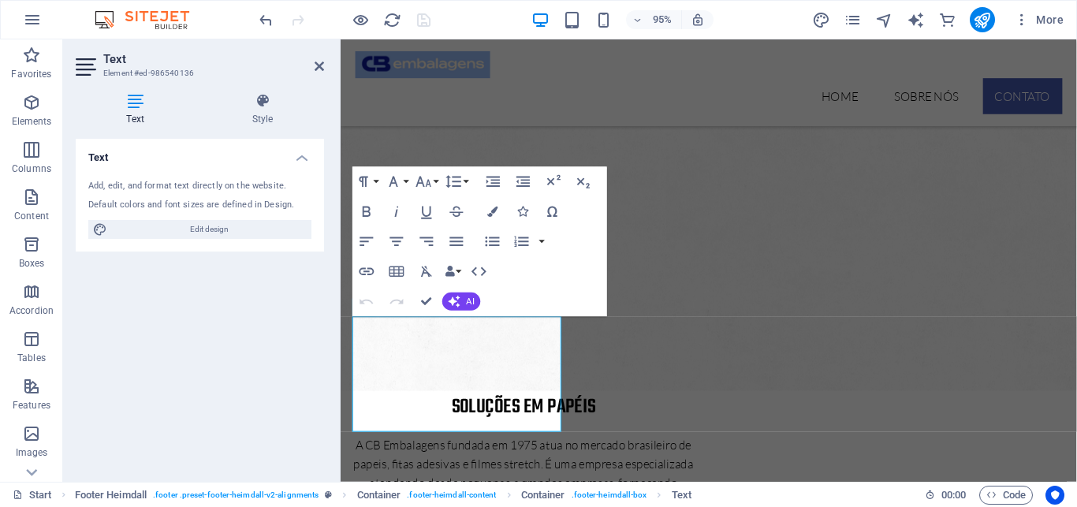
scroll to position [1115, 0]
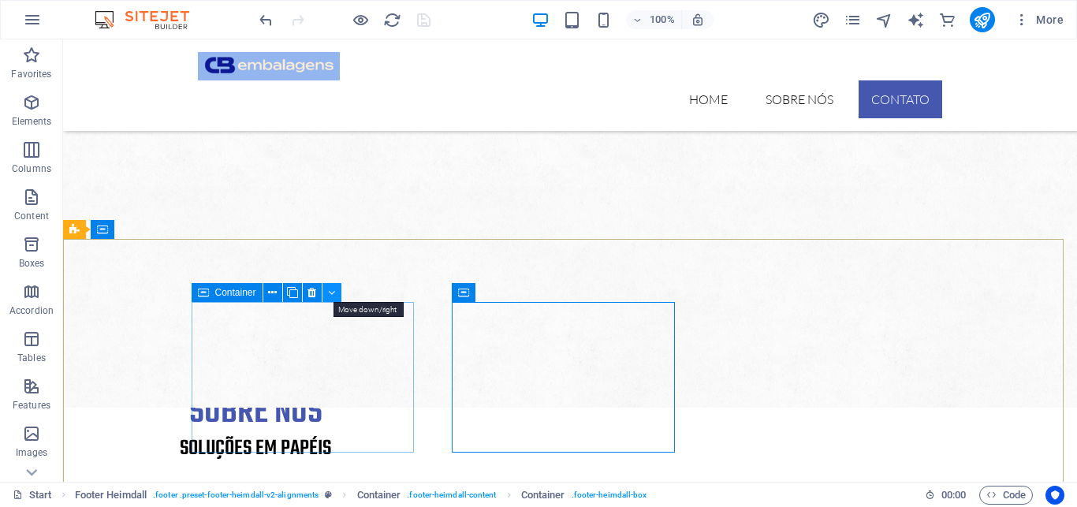
click at [331, 291] on icon at bounding box center [331, 293] width 7 height 17
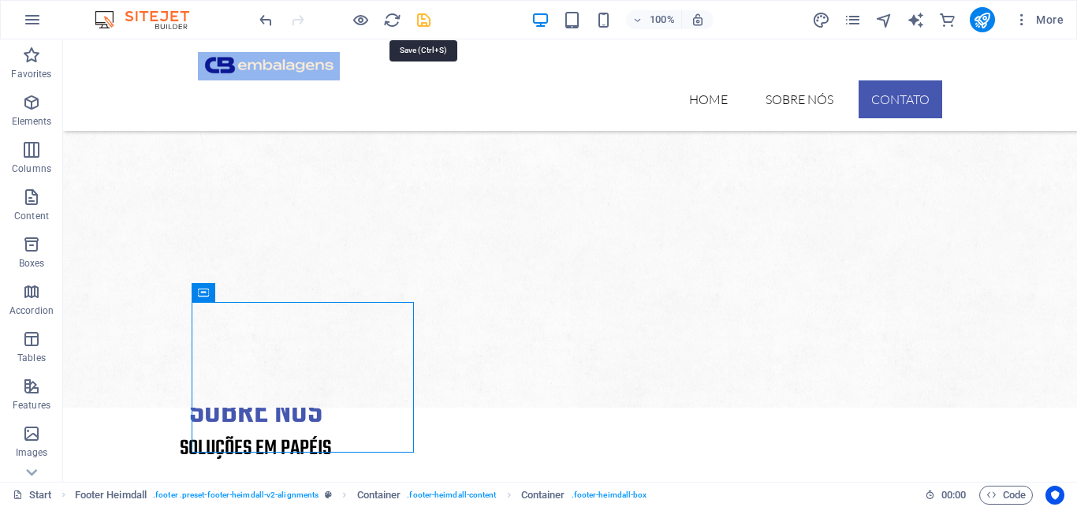
click at [422, 19] on icon "save" at bounding box center [424, 20] width 18 height 18
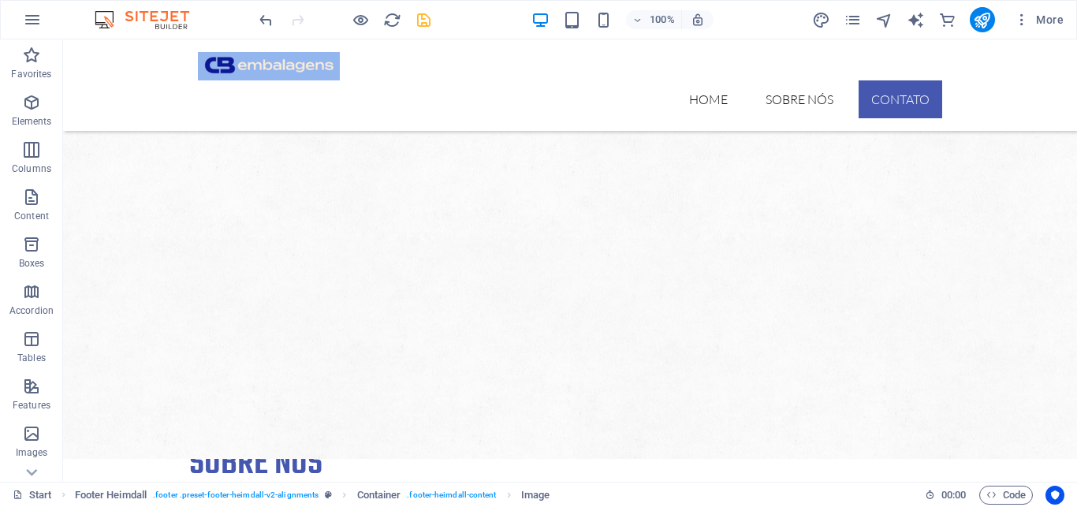
scroll to position [1228, 0]
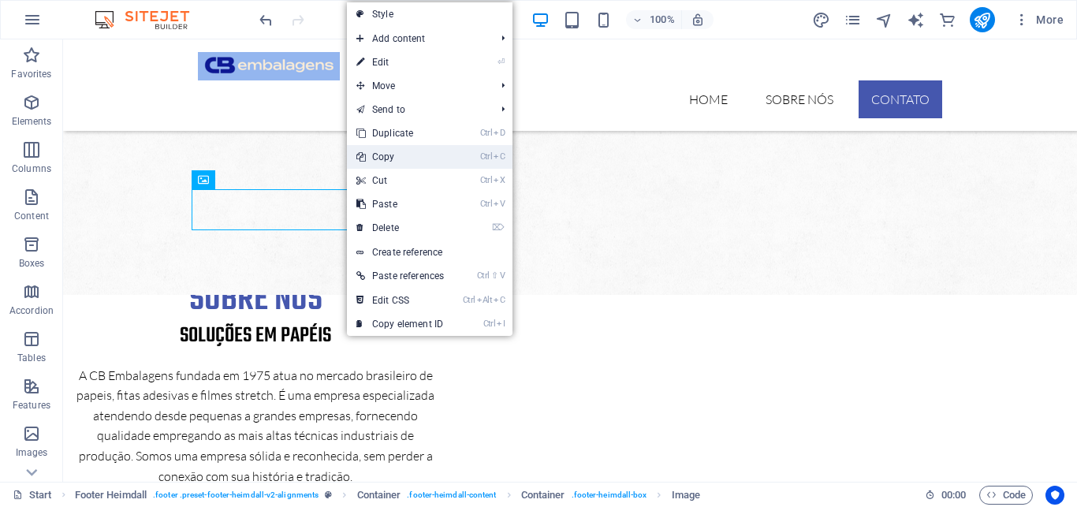
click at [390, 154] on link "Ctrl C Copy" at bounding box center [400, 157] width 106 height 24
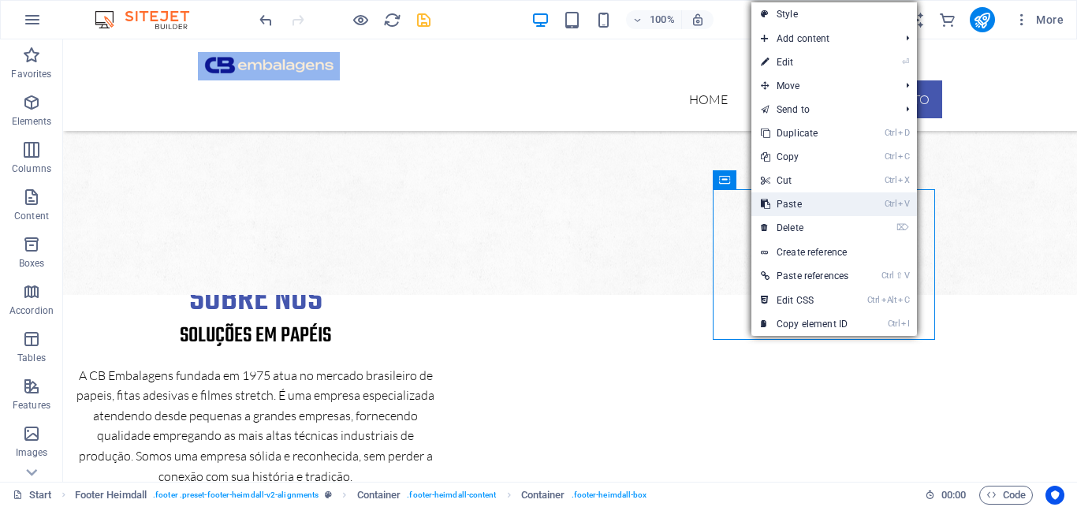
click at [788, 203] on link "Ctrl V Paste" at bounding box center [804, 204] width 106 height 24
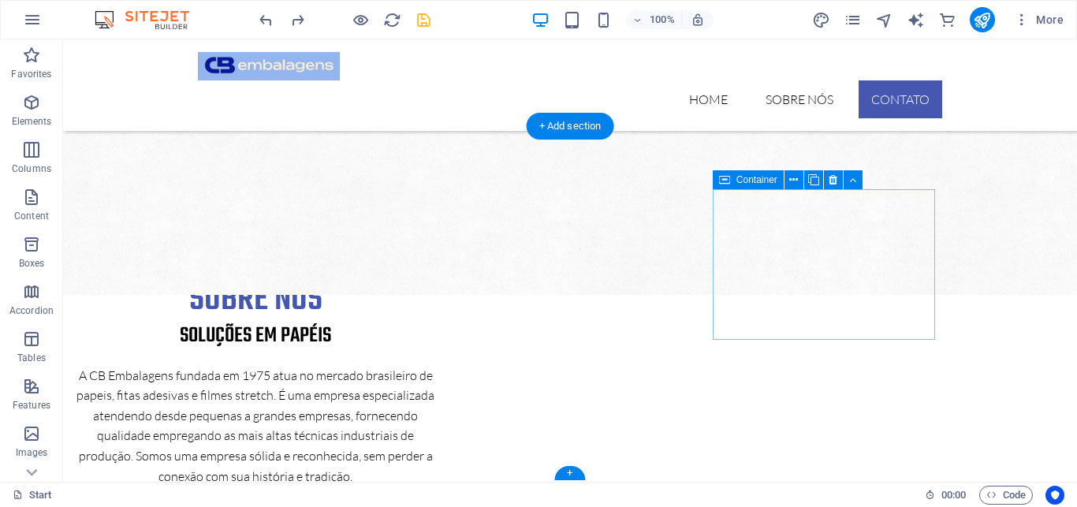
scroll to position [1149, 0]
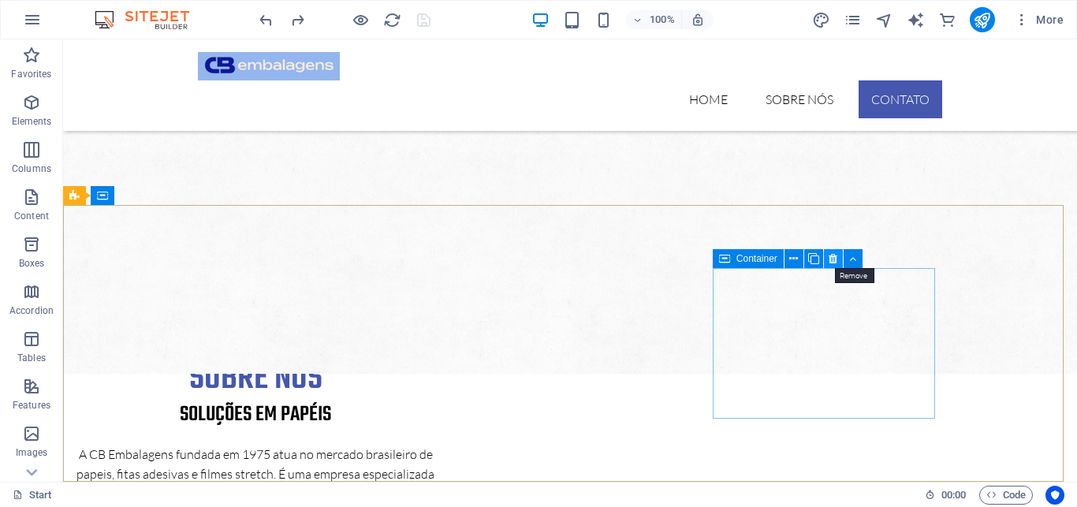
click at [831, 256] on icon at bounding box center [832, 259] width 9 height 17
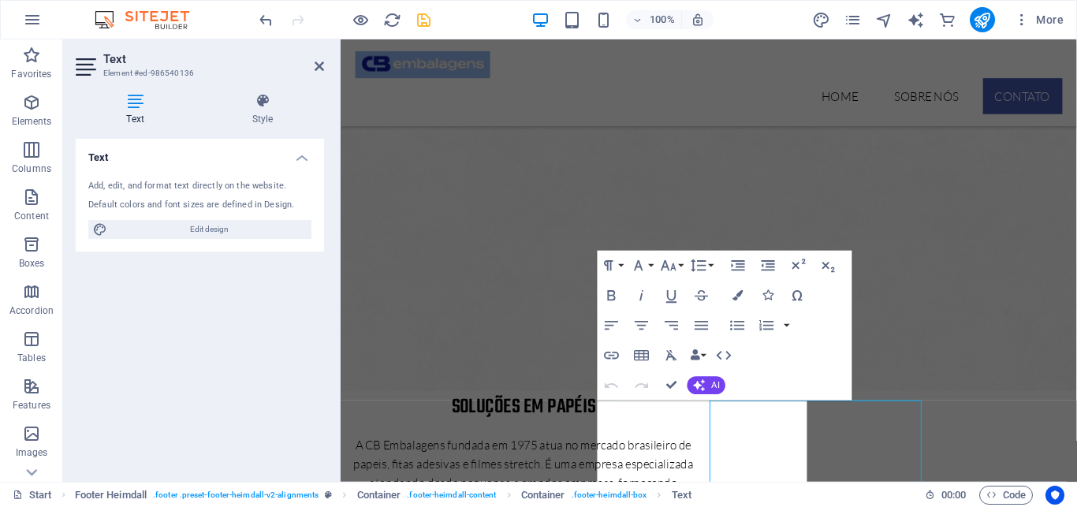
scroll to position [1027, 0]
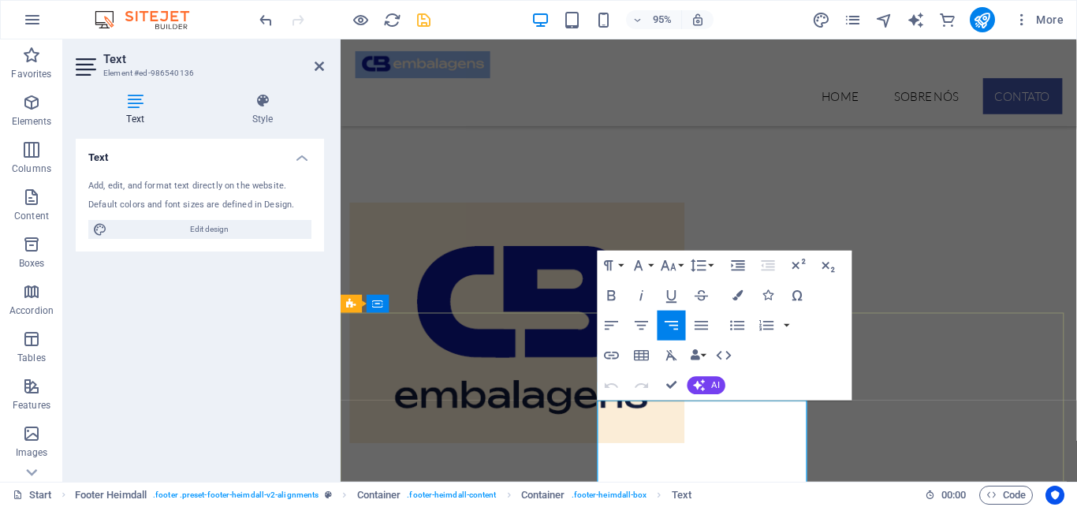
scroll to position [1002, 0]
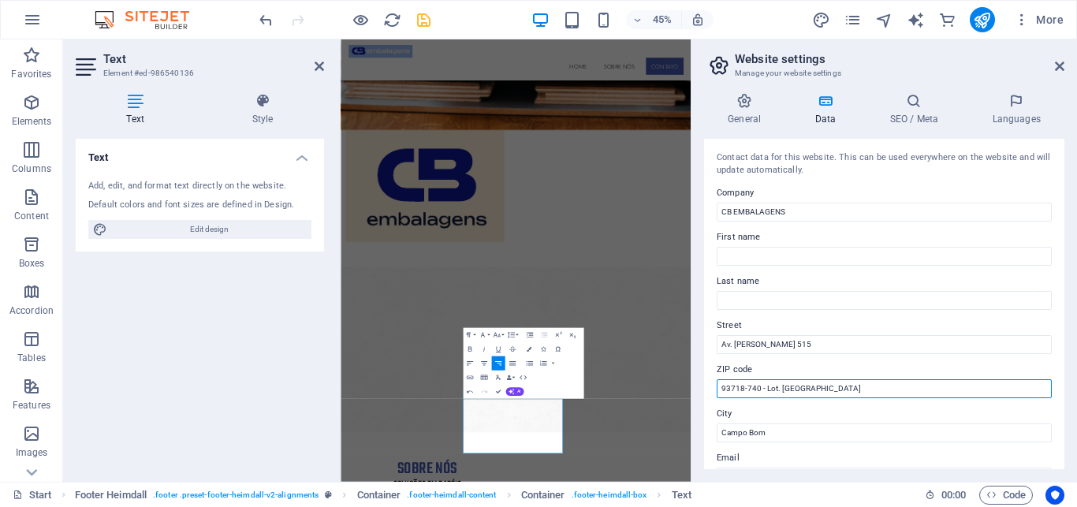
click at [857, 386] on input "93718-740 - Lot. [GEOGRAPHIC_DATA]" at bounding box center [883, 388] width 335 height 19
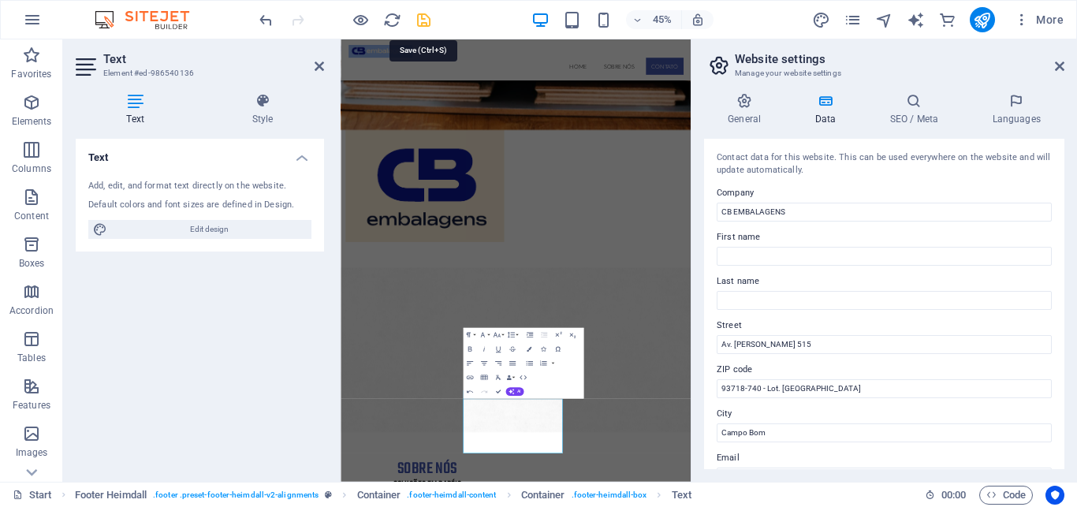
click at [422, 19] on icon "save" at bounding box center [424, 20] width 18 height 18
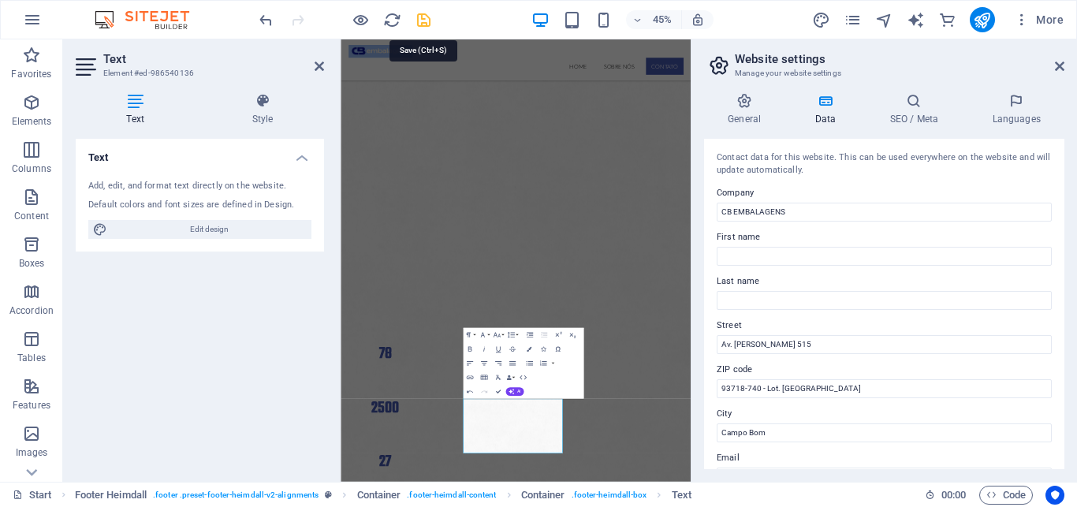
checkbox input "false"
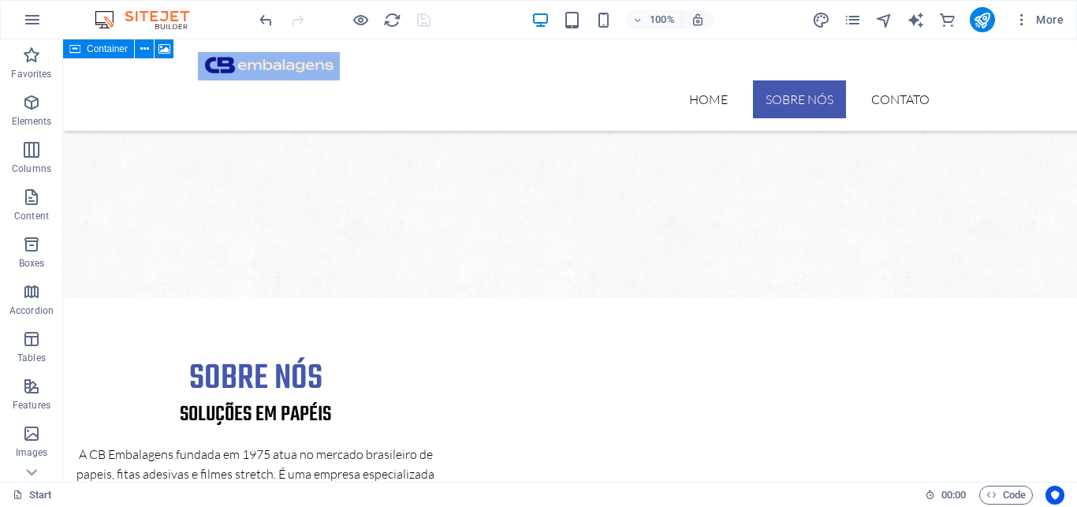
scroll to position [0, 0]
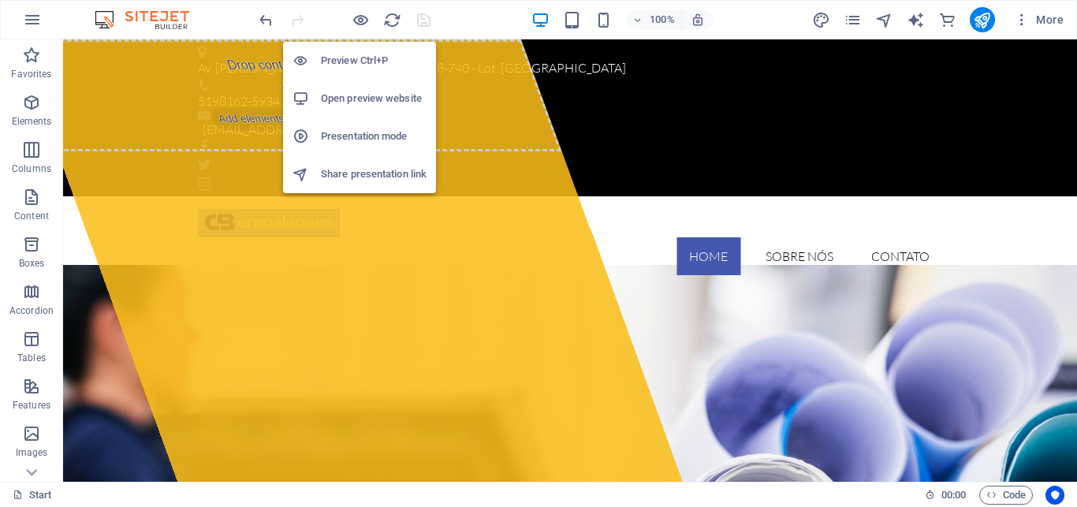
click at [360, 96] on h6 "Open preview website" at bounding box center [374, 98] width 106 height 19
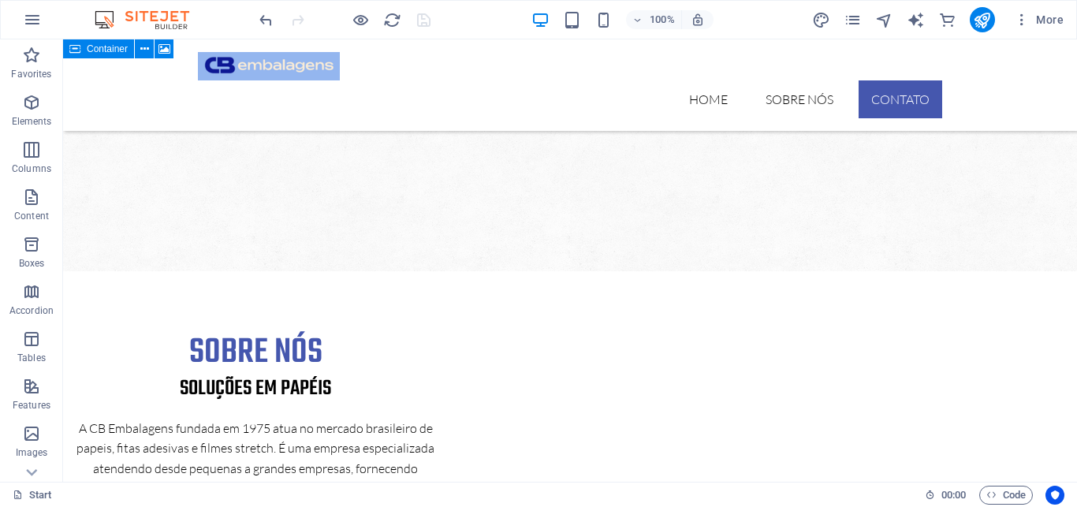
scroll to position [1149, 0]
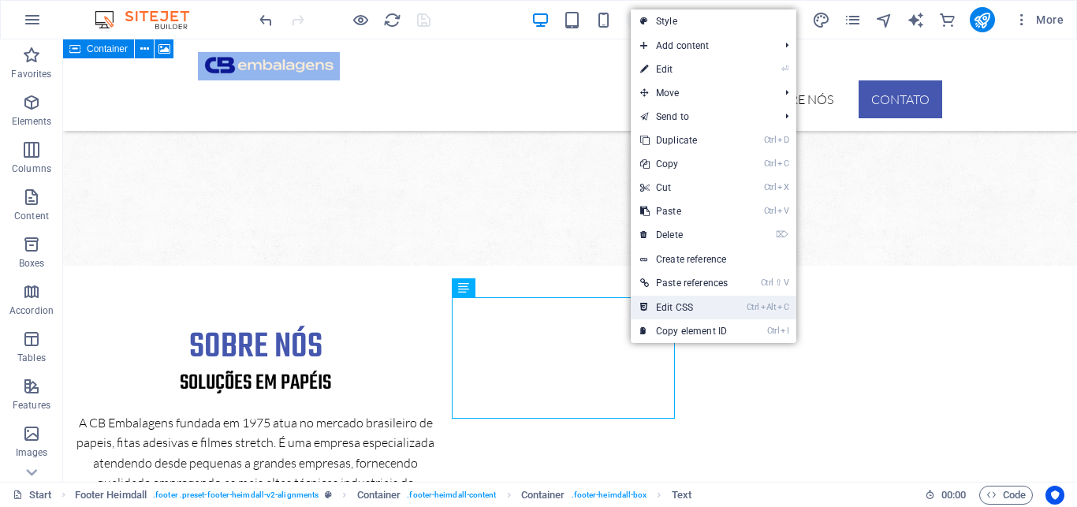
click at [669, 307] on link "Ctrl Alt C Edit CSS" at bounding box center [684, 308] width 106 height 24
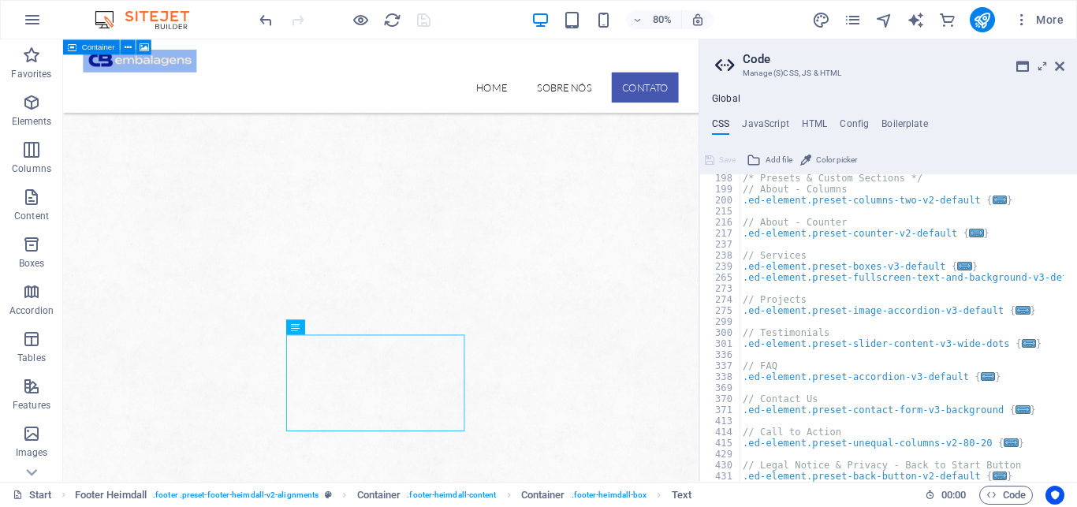
scroll to position [120, 0]
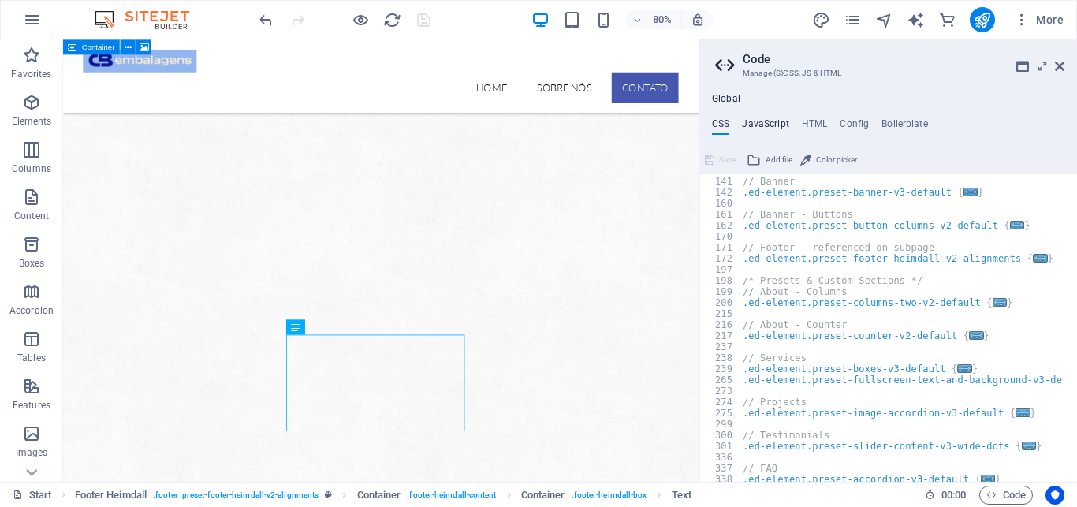
click at [761, 121] on h4 "JavaScript" at bounding box center [765, 126] width 47 height 17
type textarea "/* JS for preset "Menu V2" */"
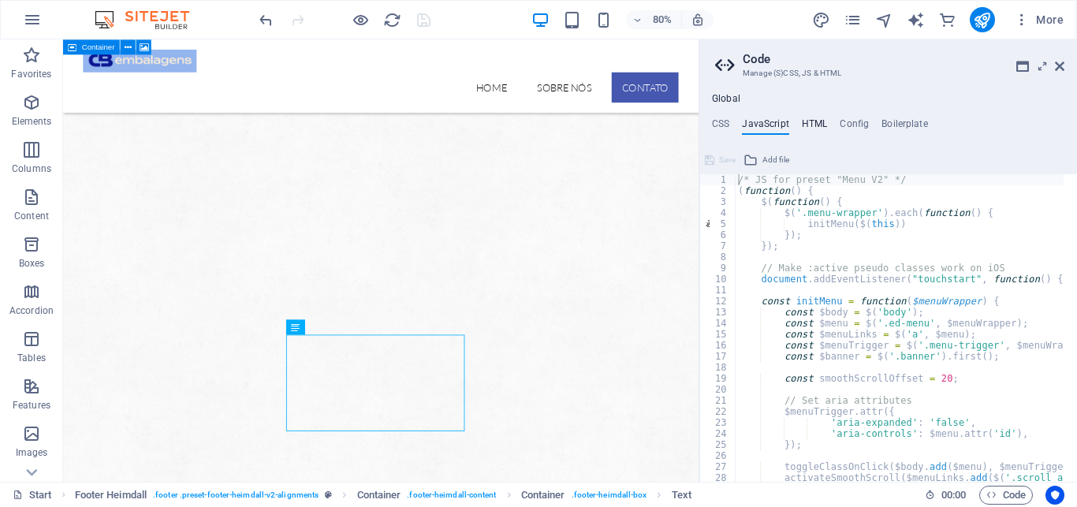
click at [809, 124] on h4 "HTML" at bounding box center [815, 126] width 26 height 17
type textarea "<a href="#main-content" class="wv-link-content button">Skip to main content</a>"
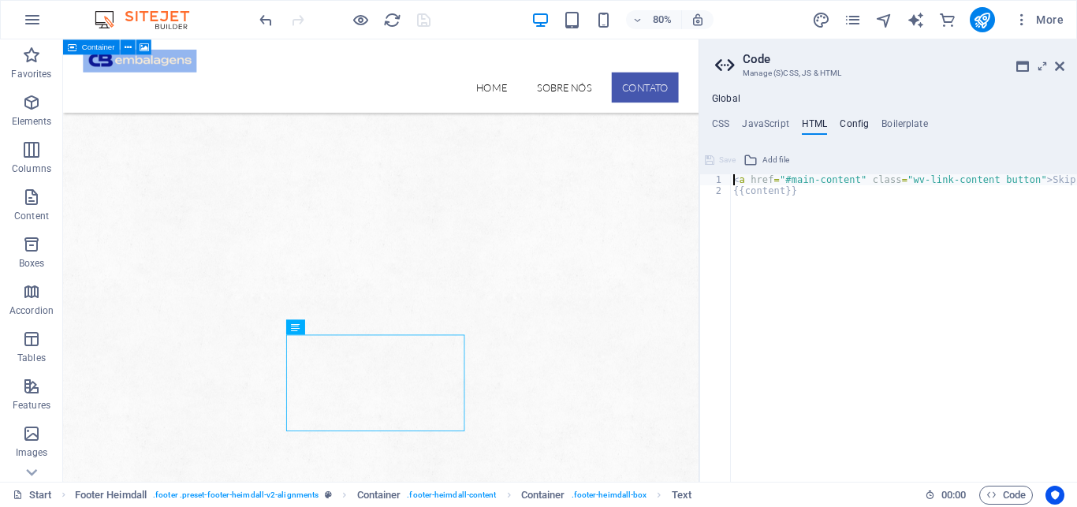
click at [850, 121] on h4 "Config" at bounding box center [853, 126] width 29 height 17
type textarea "$color-background: #fff;"
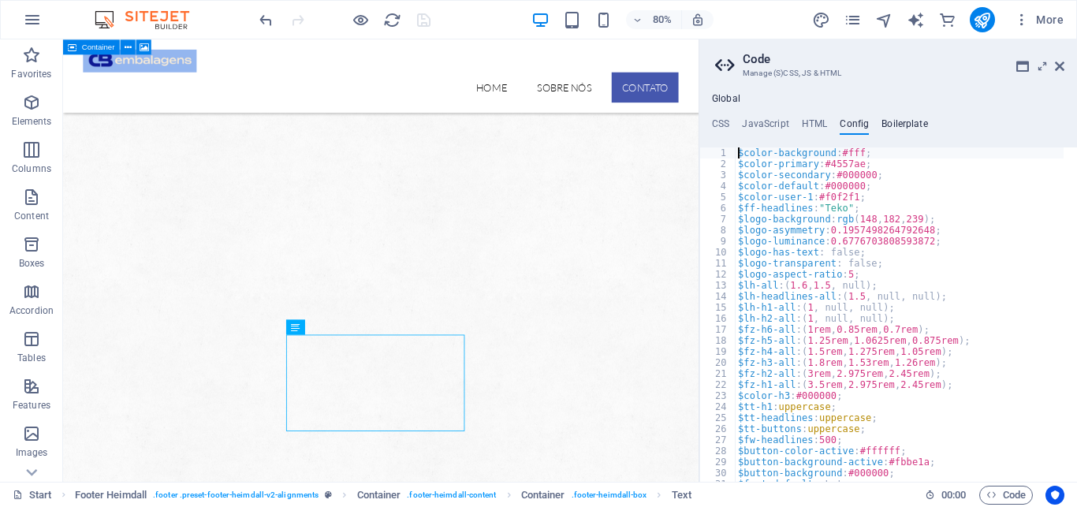
click at [895, 121] on h4 "Boilerplate" at bounding box center [904, 126] width 47 height 17
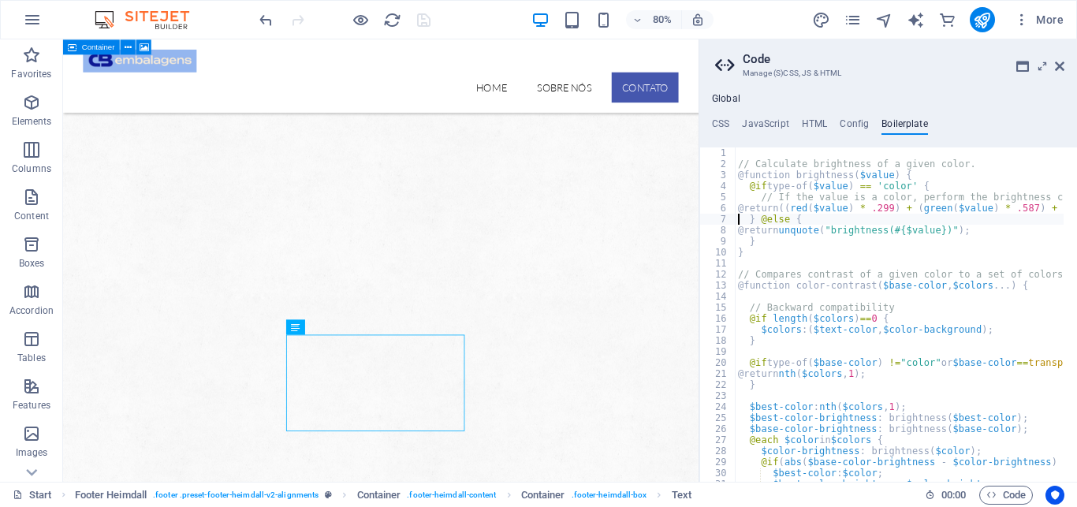
type textarea "}"
type textarea "@function color-contrast($base-color, $colors...) {"
type textarea "}"
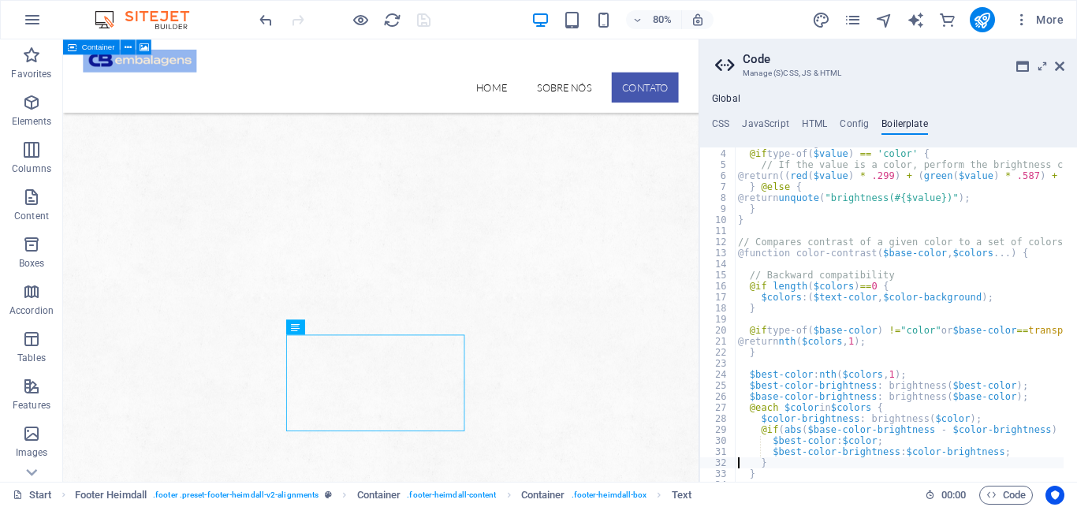
type textarea "}"
type textarea "@function suggest-color($mode, $comparator, $colors...) {"
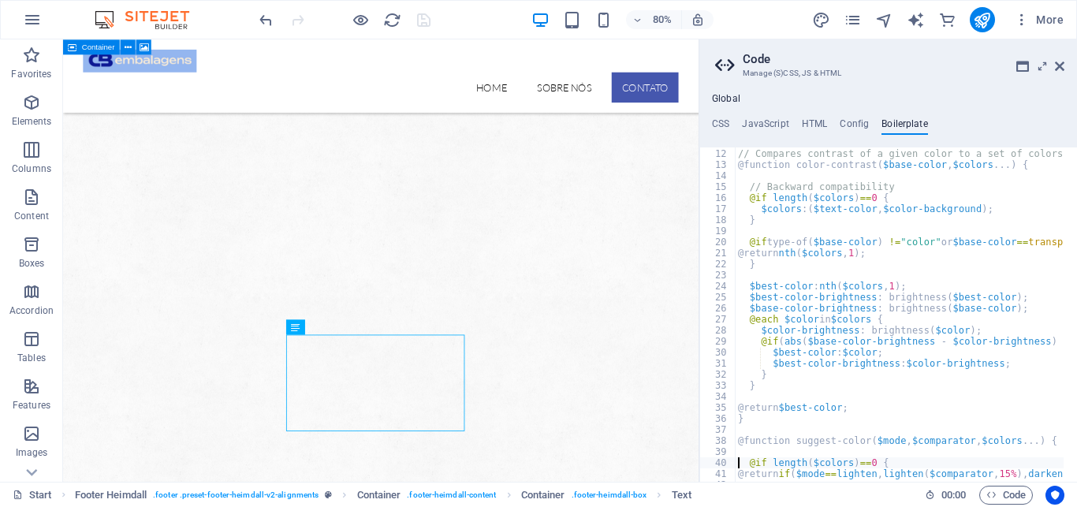
type textarea "}"
type textarea "$base-color-brightness: brightness($comparator);"
type textarea "$color-brightness: brightness($color);"
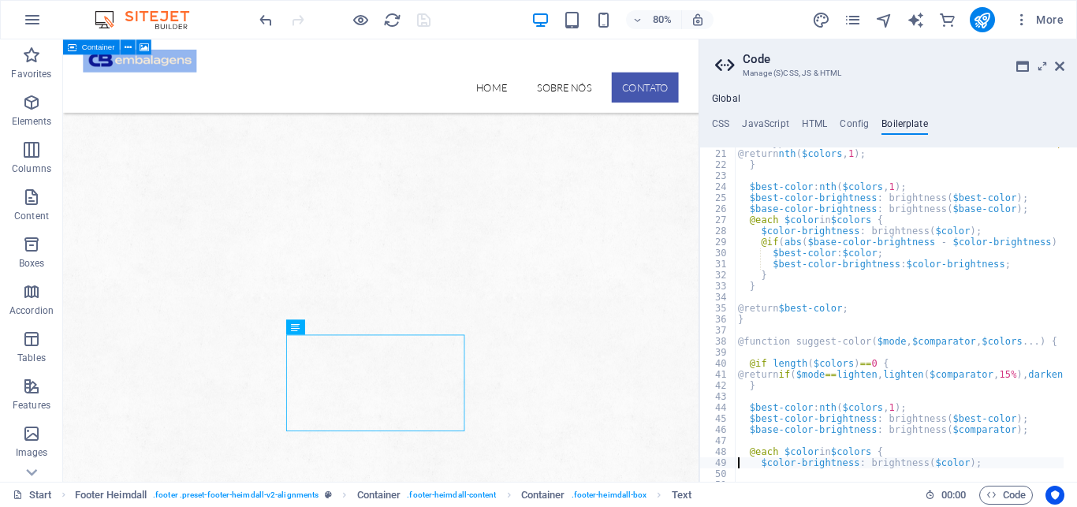
type textarea "}"
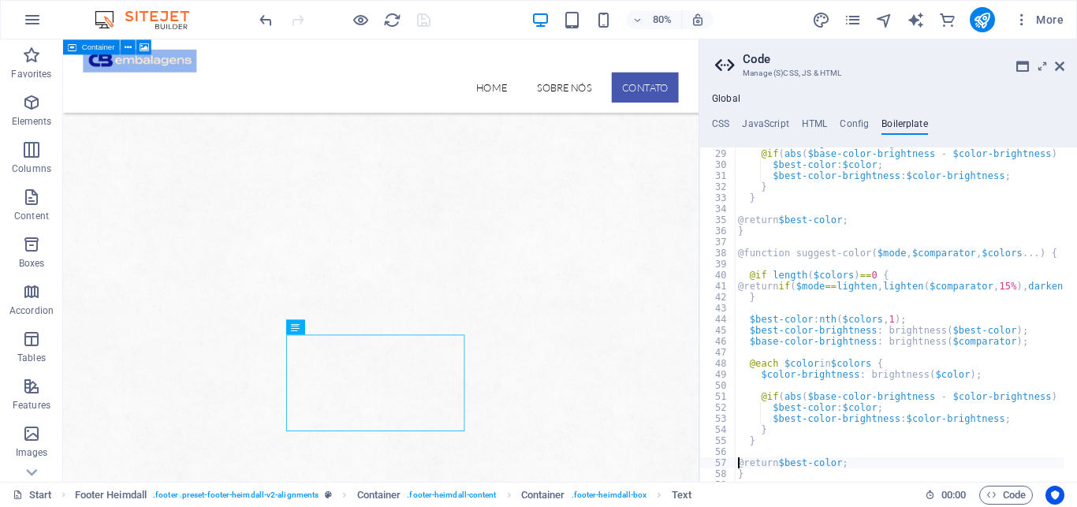
type textarea "}"
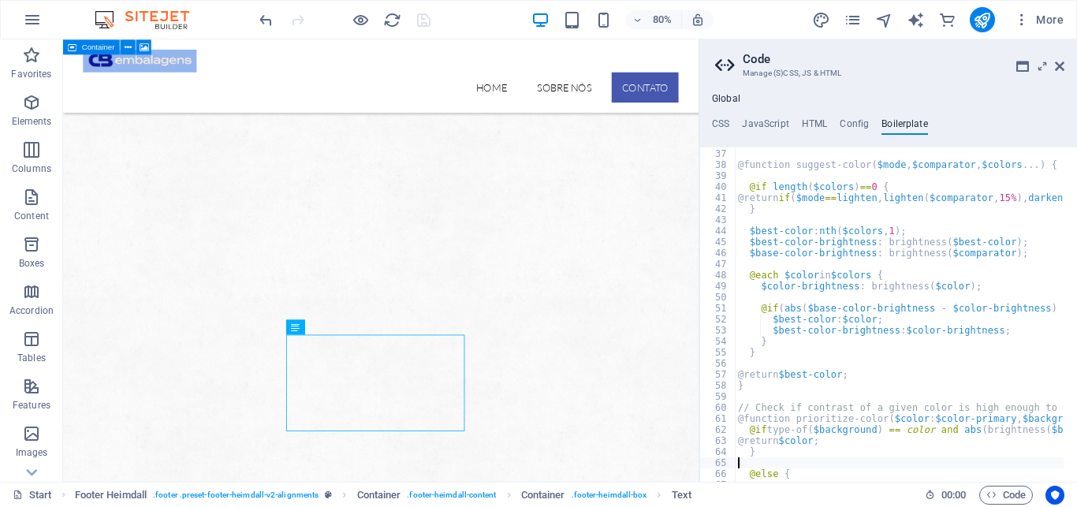
type textarea "}"
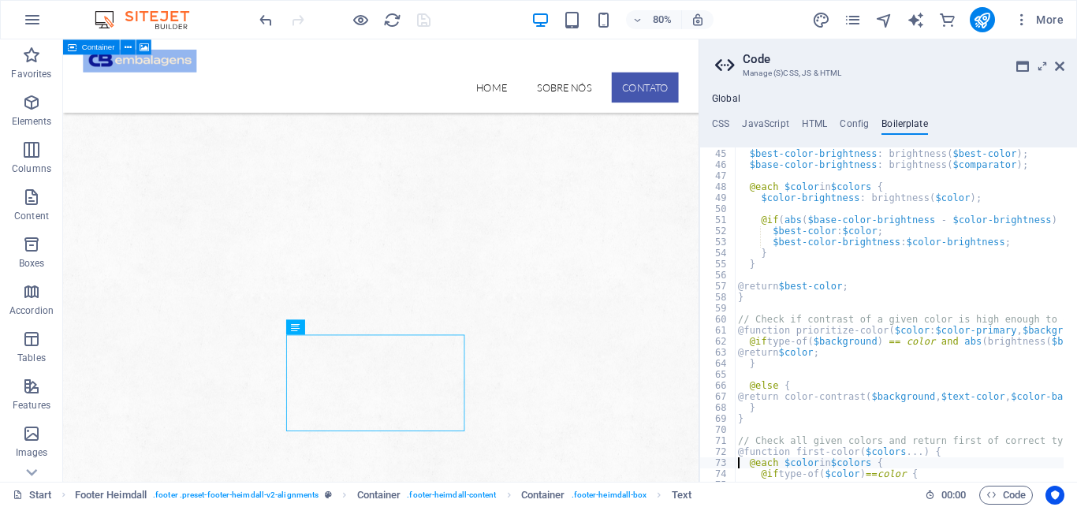
type textarea "}"
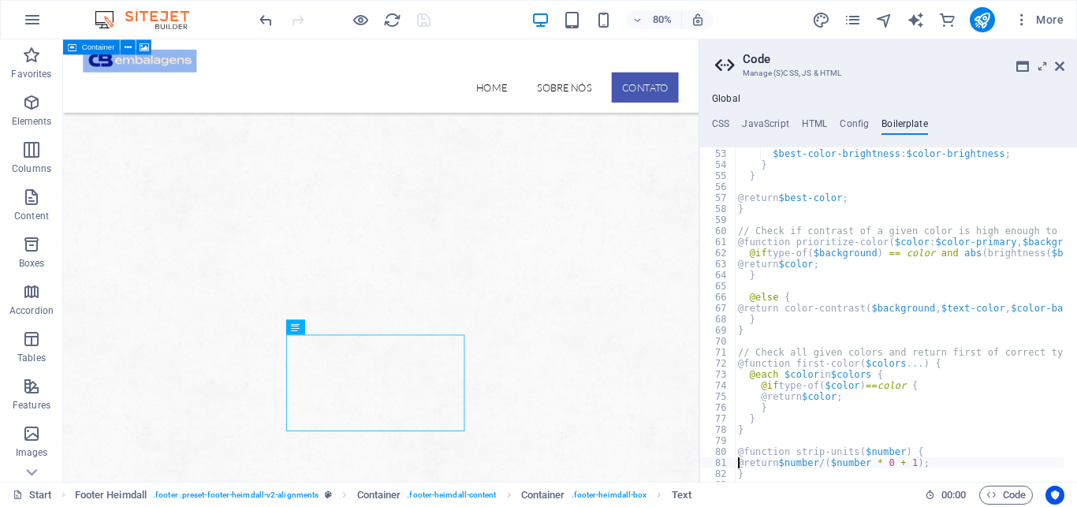
type textarea "}"
type textarea "$unit: unit($value);"
type textarea "}"
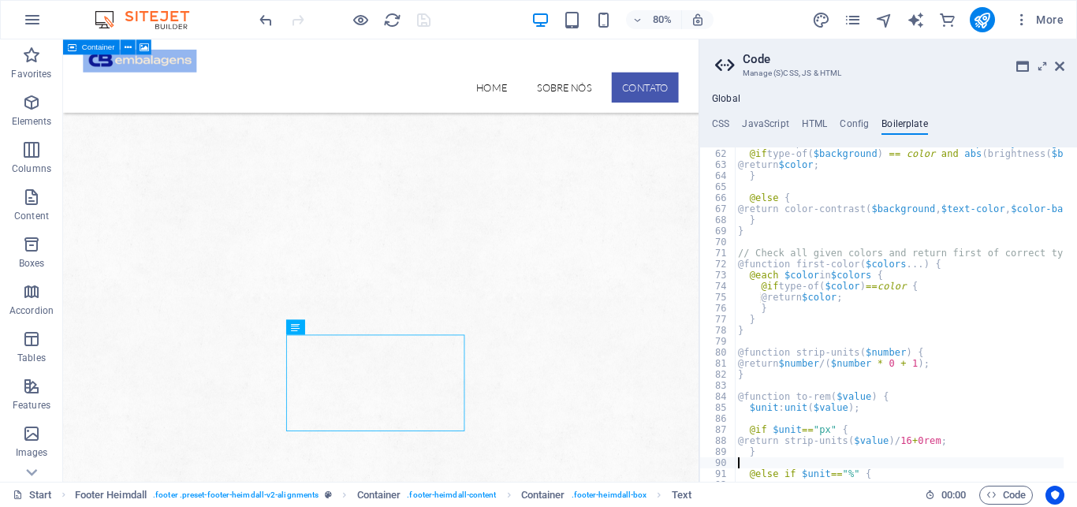
type textarea "}"
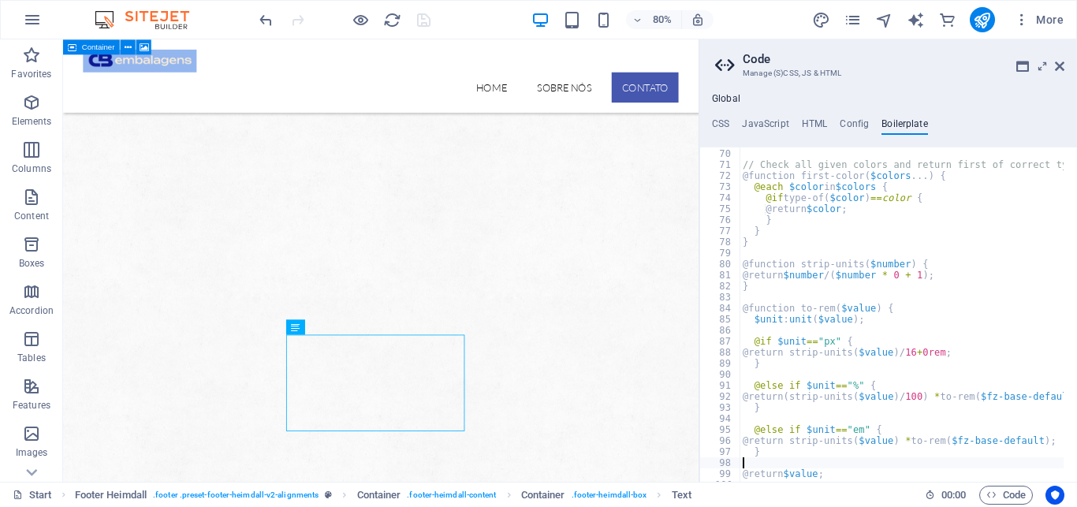
type textarea "}"
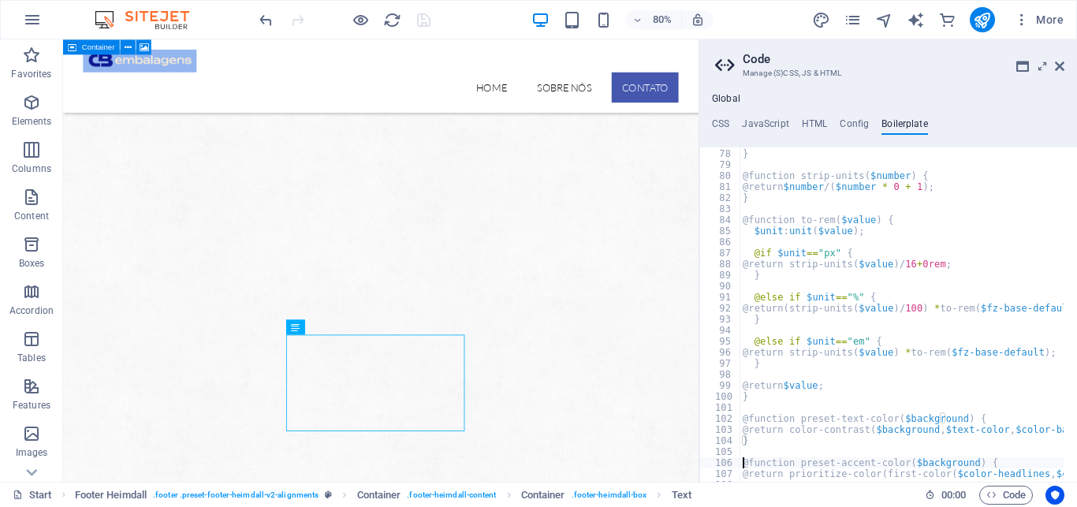
type textarea "}"
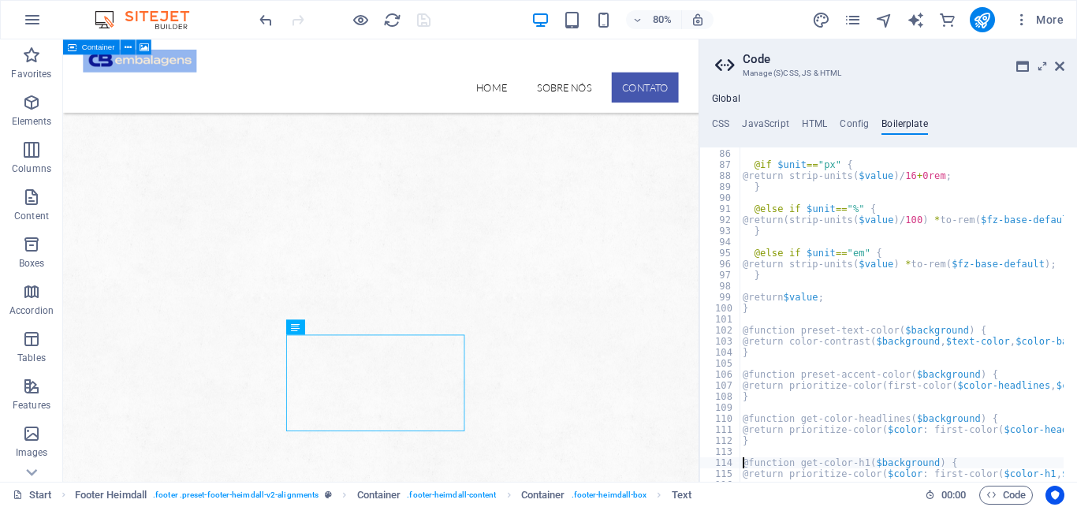
type textarea "}"
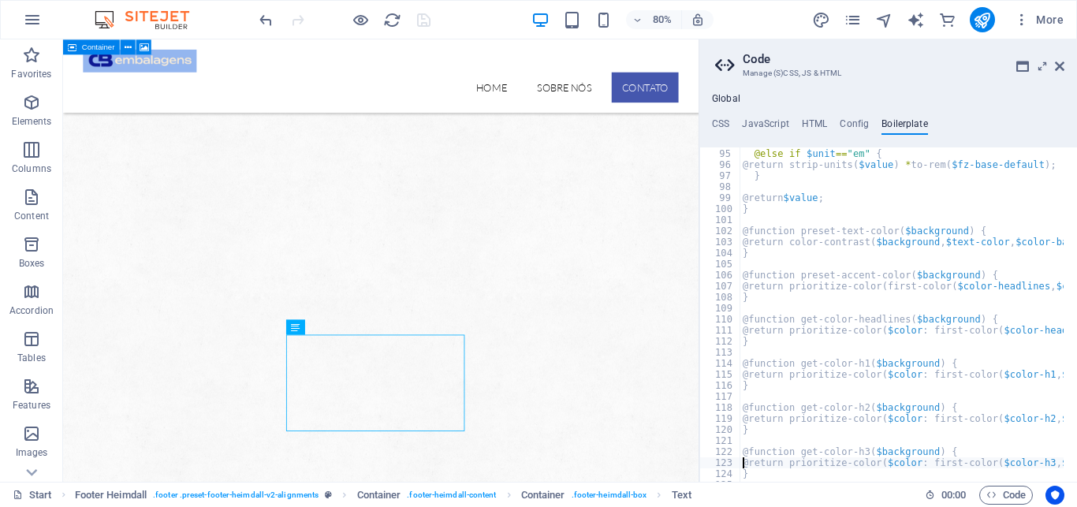
type textarea "}"
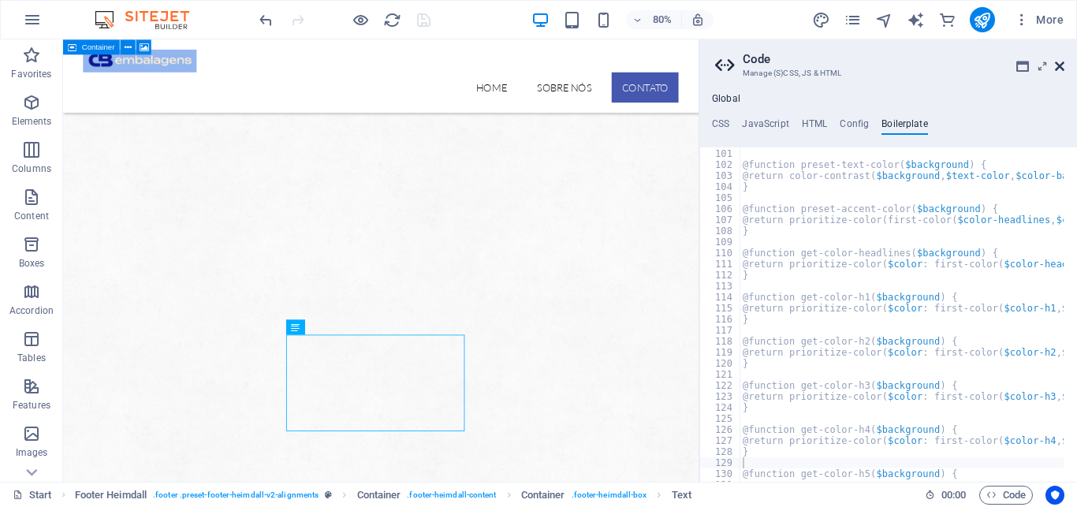
click at [1055, 65] on icon at bounding box center [1059, 66] width 9 height 13
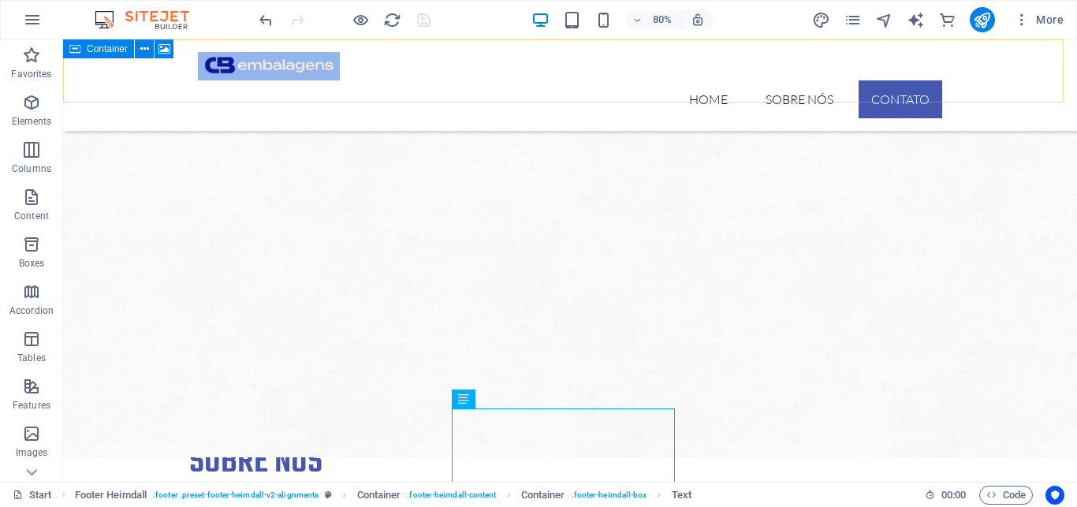
scroll to position [1038, 0]
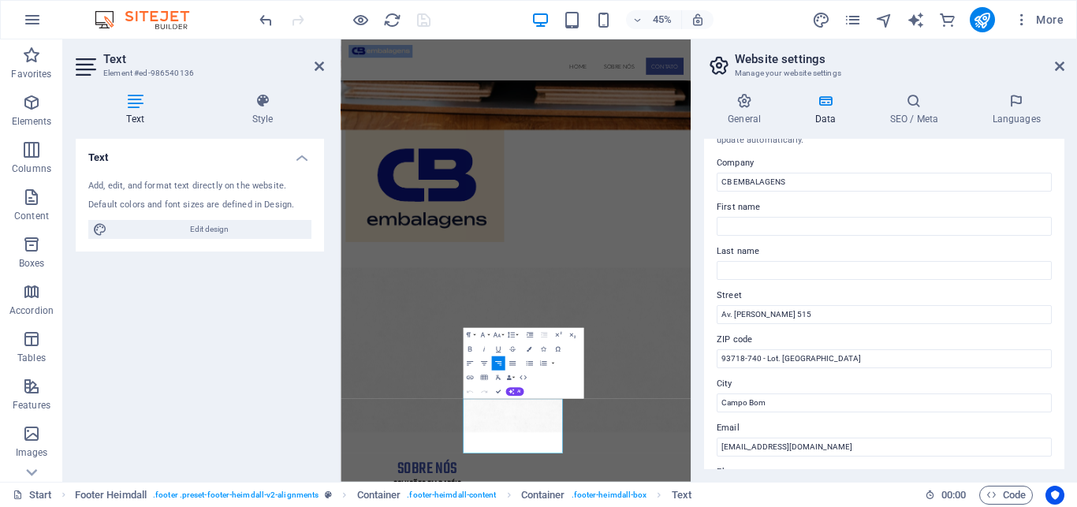
scroll to position [0, 0]
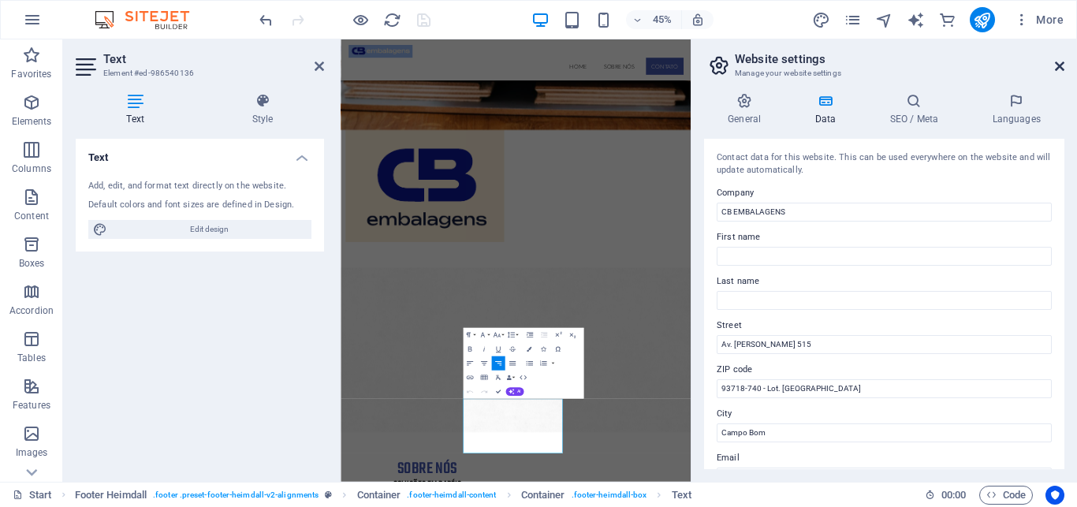
click at [1059, 66] on icon at bounding box center [1059, 66] width 9 height 13
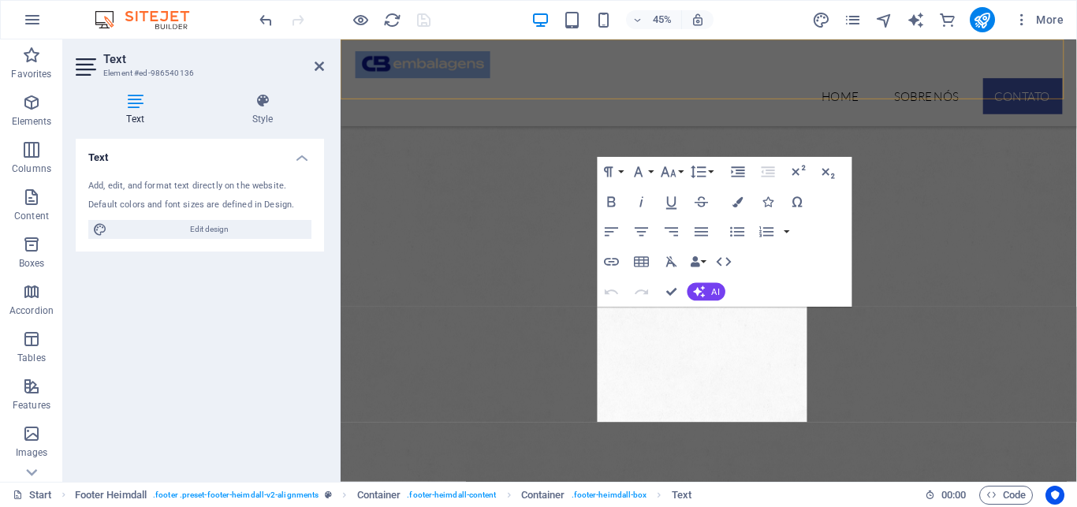
scroll to position [1126, 0]
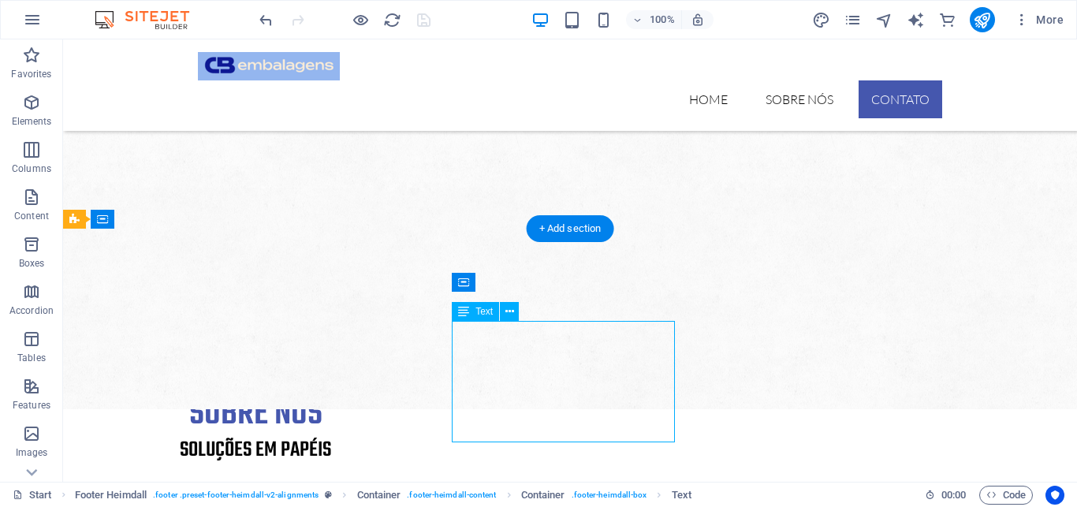
scroll to position [1027, 0]
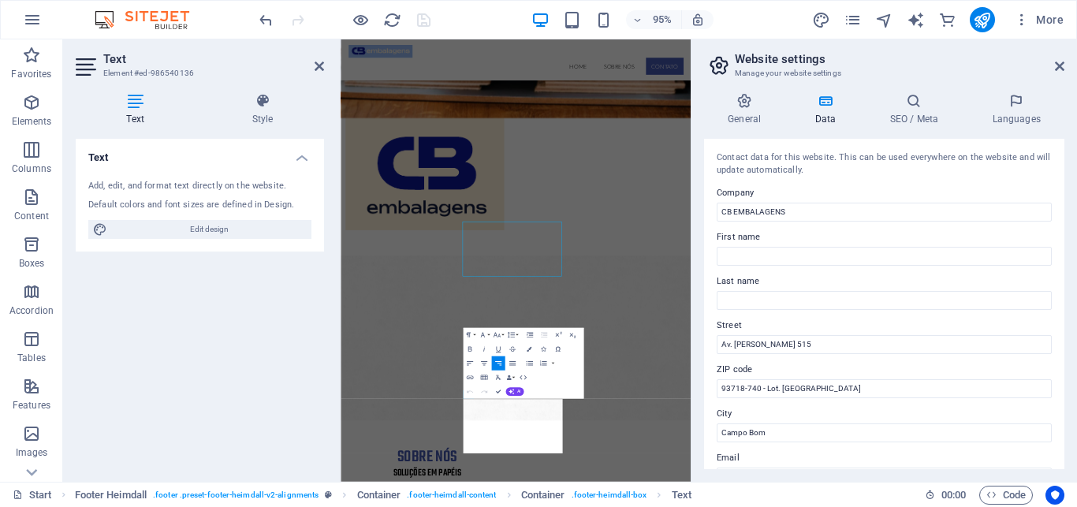
scroll to position [1002, 0]
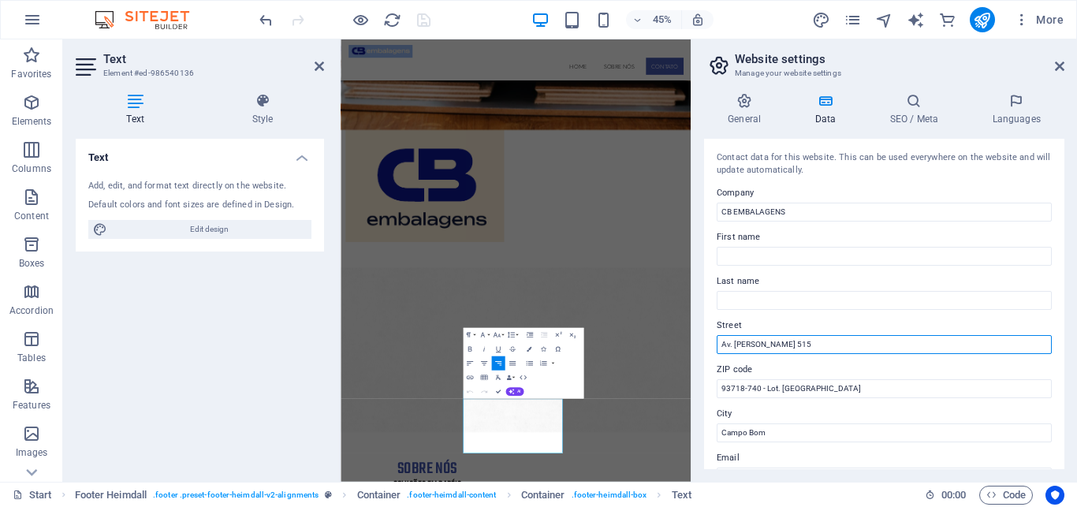
click at [831, 344] on input "Av. Edgar Hoffmeister 515" at bounding box center [883, 344] width 335 height 19
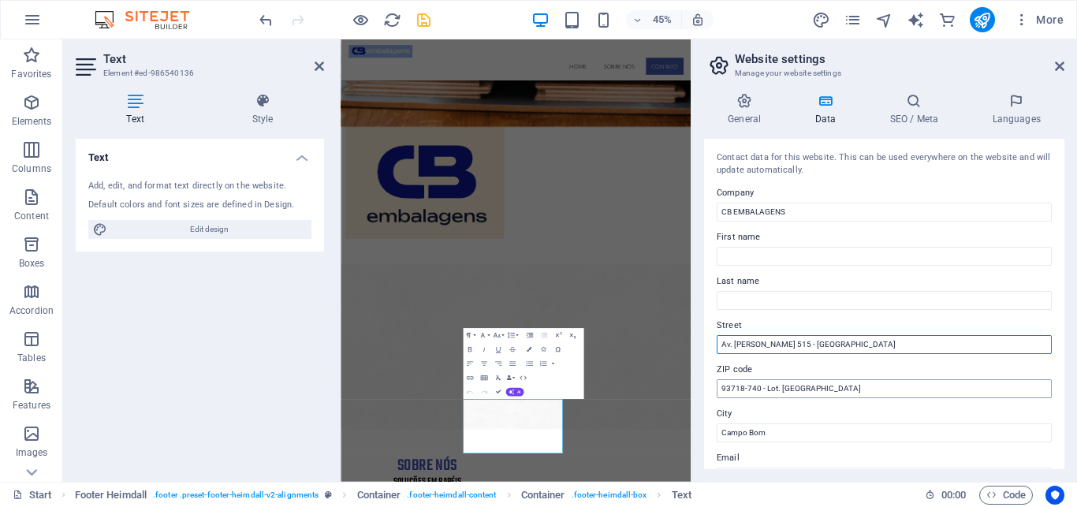
type input "Av. [PERSON_NAME] 515 - [PERSON_NAME][GEOGRAPHIC_DATA]"
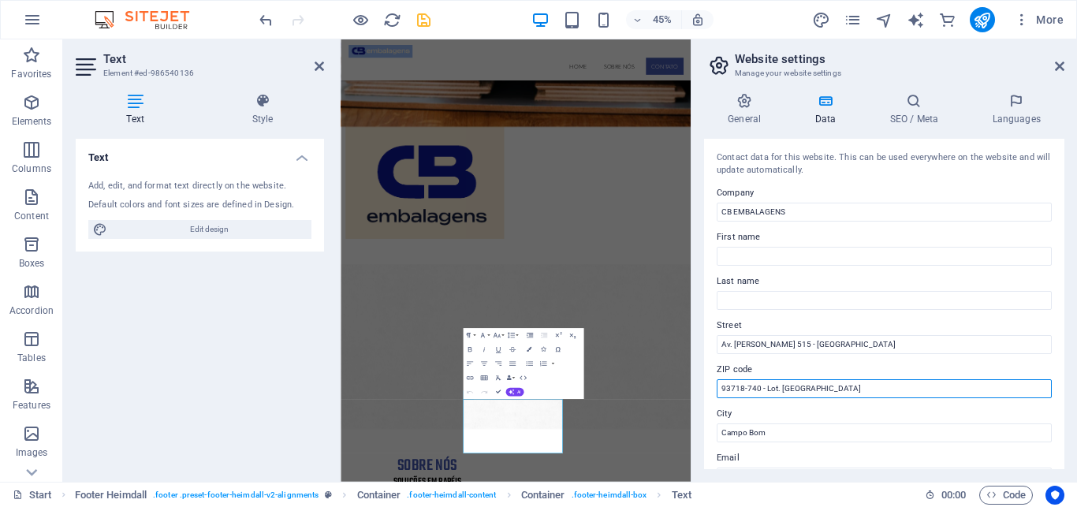
click at [764, 388] on input "93718-740 - Lot. [GEOGRAPHIC_DATA]" at bounding box center [883, 388] width 335 height 19
drag, startPoint x: 867, startPoint y: 387, endPoint x: 685, endPoint y: 382, distance: 182.1
click at [716, 382] on input "93718-740 - Lot. [GEOGRAPHIC_DATA]" at bounding box center [883, 388] width 335 height 19
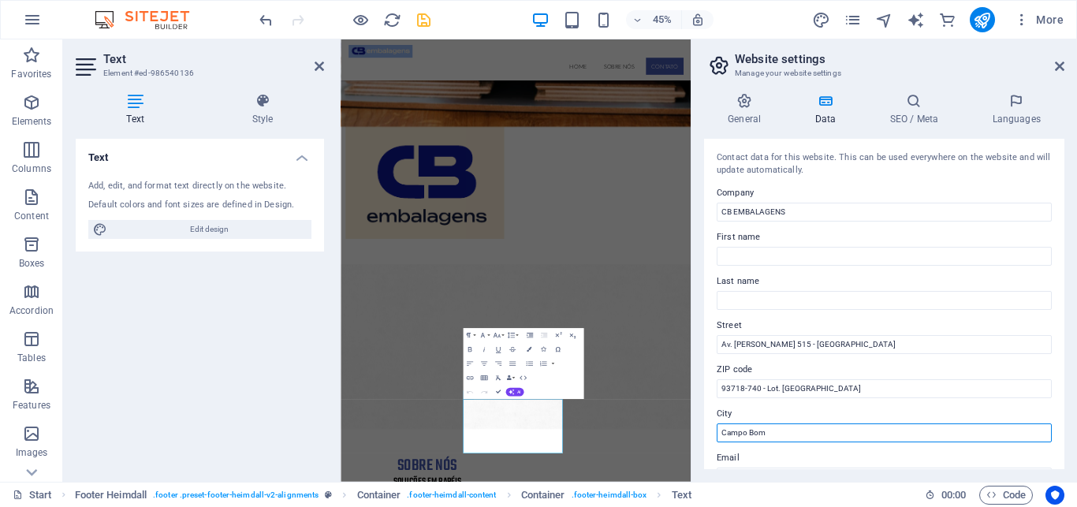
click at [774, 436] on input "Campo Bom" at bounding box center [883, 432] width 335 height 19
type input "C"
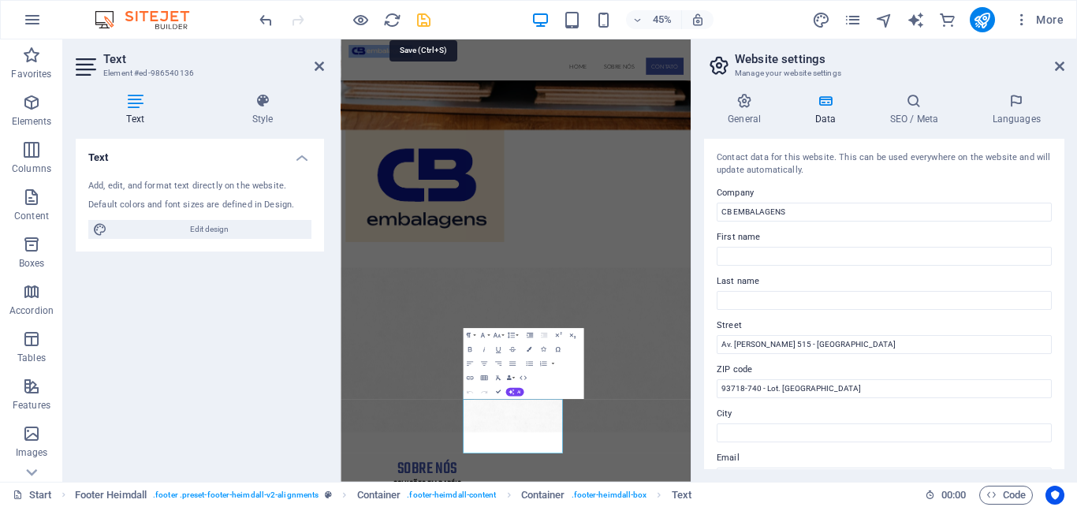
click at [421, 18] on icon "save" at bounding box center [424, 20] width 18 height 18
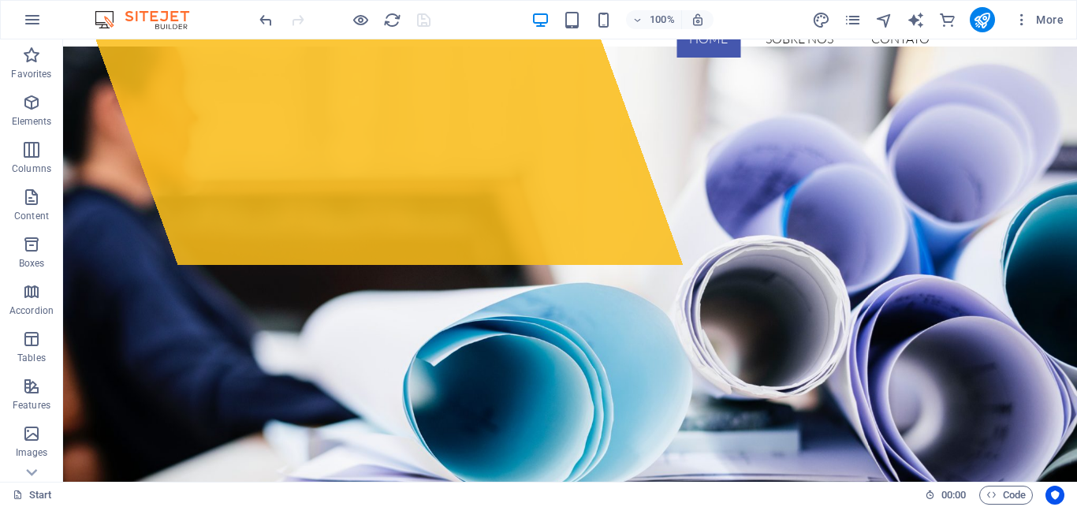
scroll to position [0, 0]
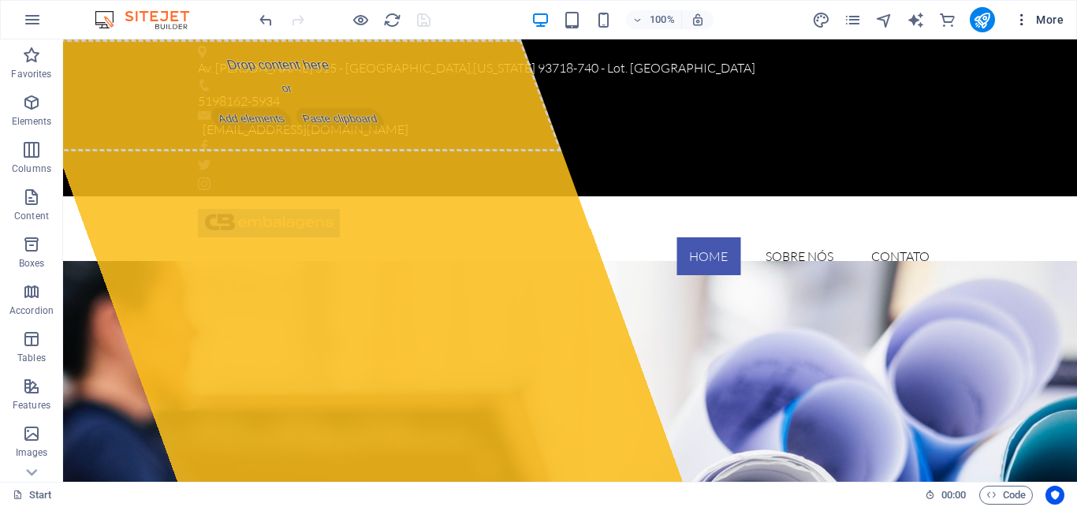
click at [1047, 17] on span "More" at bounding box center [1039, 20] width 50 height 16
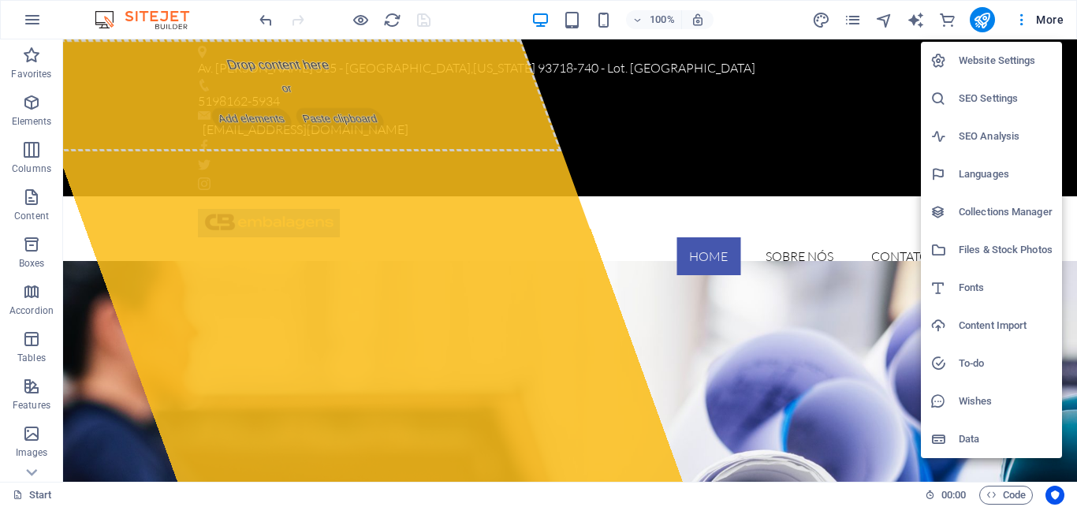
click at [970, 61] on h6 "Website Settings" at bounding box center [1005, 60] width 94 height 19
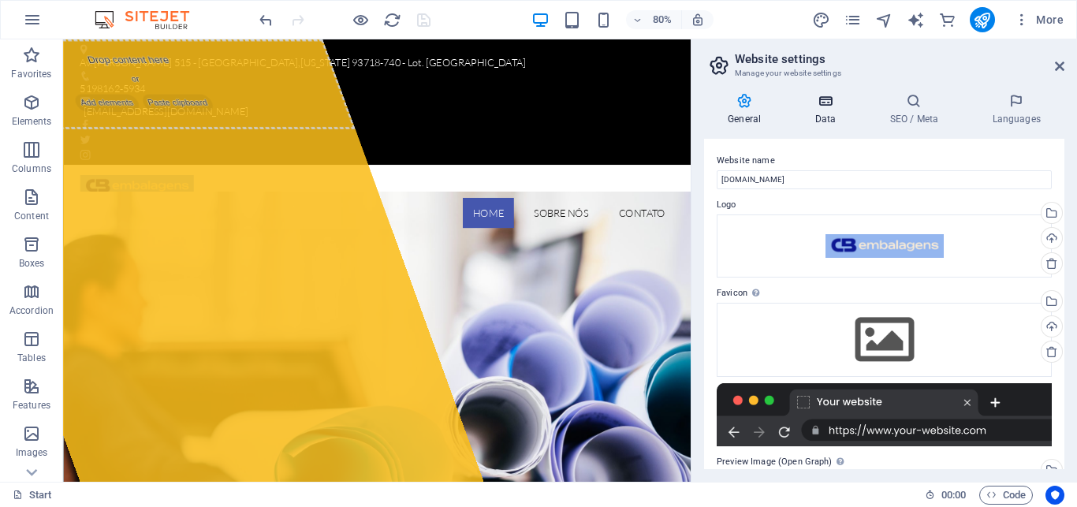
click at [819, 106] on icon at bounding box center [825, 101] width 69 height 16
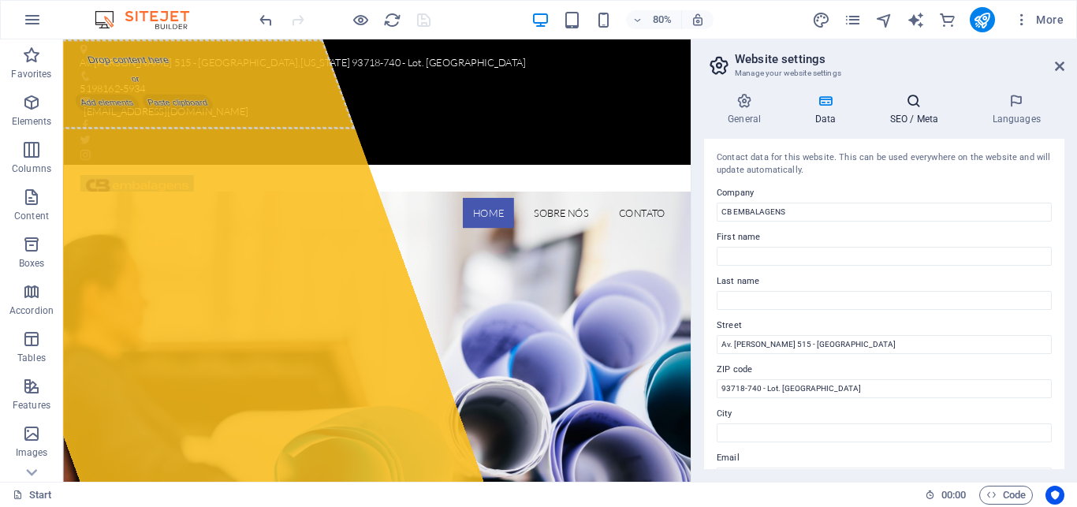
click at [910, 110] on h4 "SEO / Meta" at bounding box center [916, 109] width 102 height 33
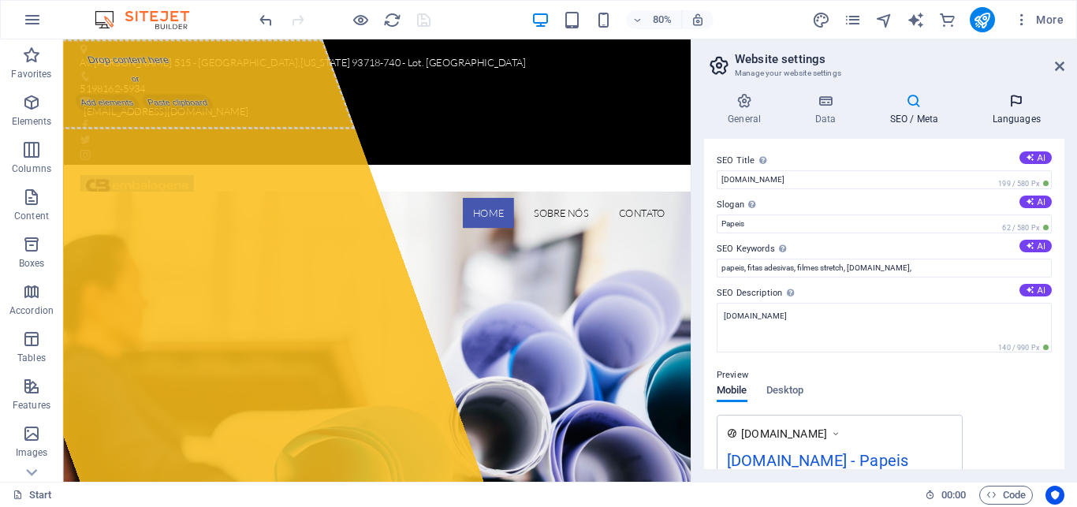
click at [1009, 112] on h4 "Languages" at bounding box center [1016, 109] width 96 height 33
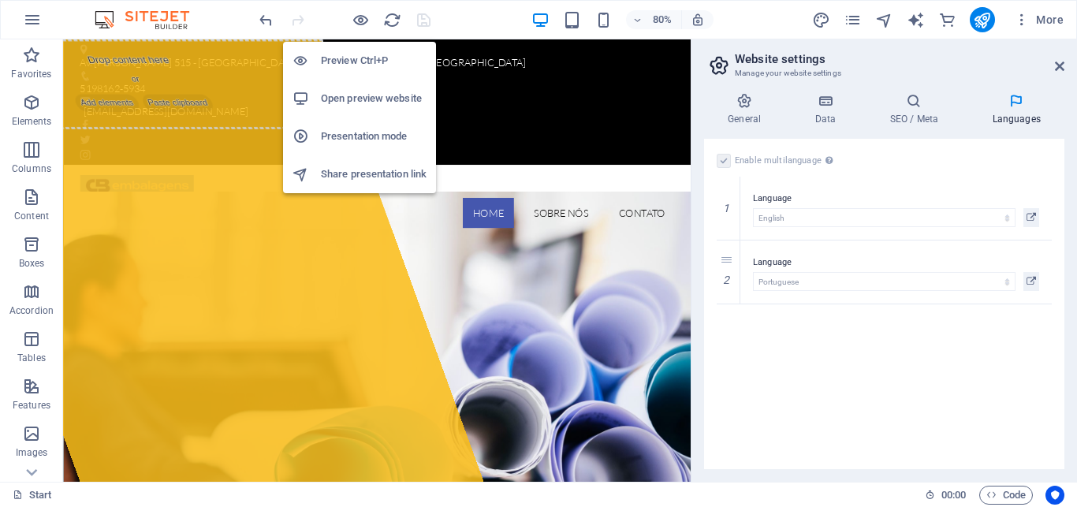
click at [348, 96] on h6 "Open preview website" at bounding box center [374, 98] width 106 height 19
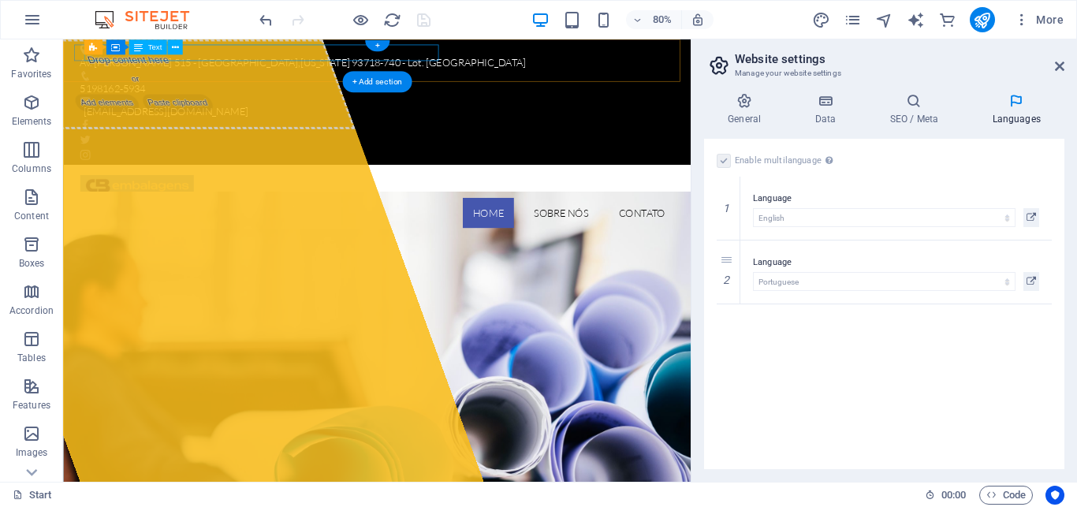
click at [320, 58] on div "Av. Edgar Hoffmeister 515 - Campo Bom , Florida 93718-740 - Lot. Industrial Nor…" at bounding box center [449, 68] width 731 height 20
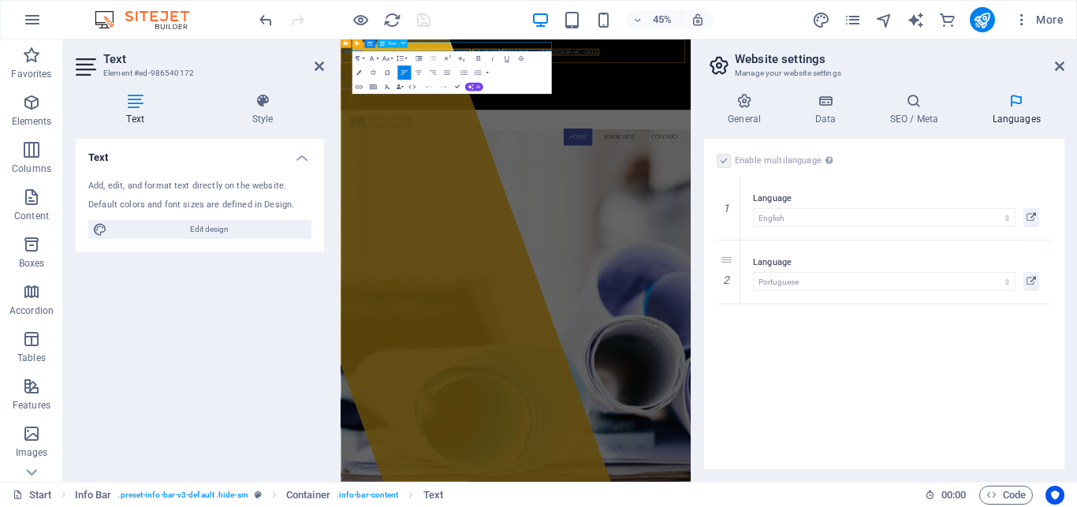
click at [584, 58] on p "Av. Edgar Hoffmeister 515 - Campo Bom , Florida 93718-740 - Lot. Industrial Nor…" at bounding box center [723, 68] width 731 height 20
click at [636, 18] on icon "button" at bounding box center [637, 20] width 11 height 10
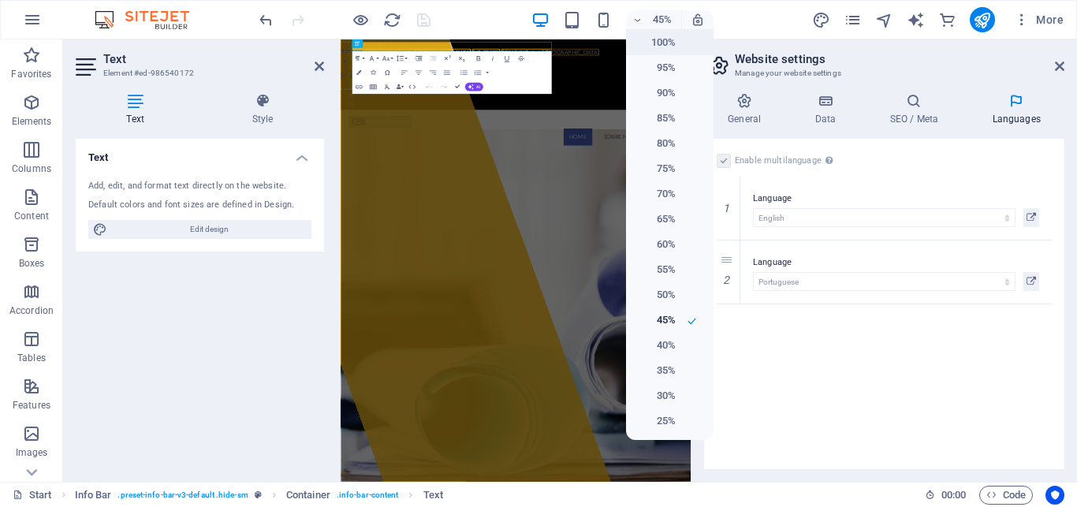
click at [646, 46] on h6 "100%" at bounding box center [655, 42] width 40 height 19
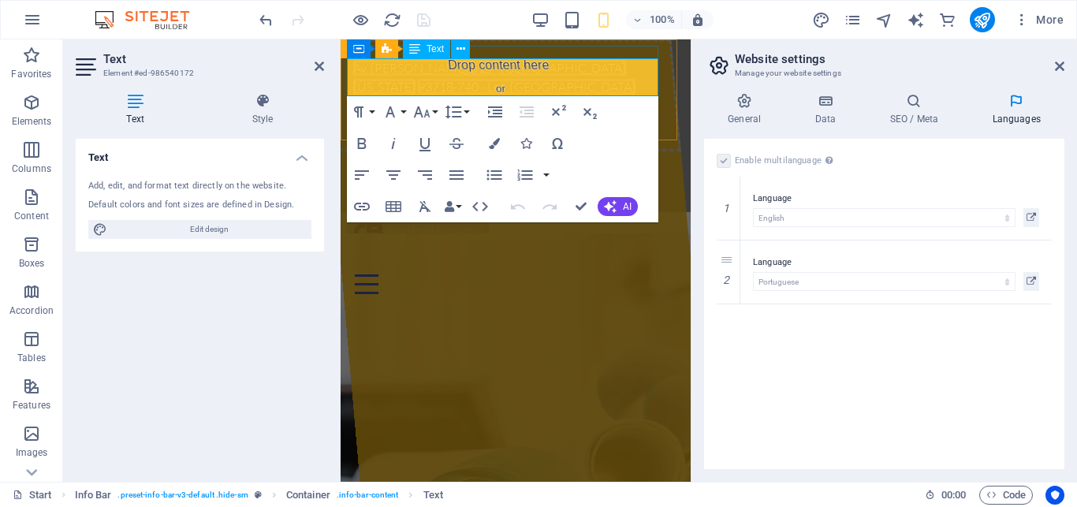
click at [415, 79] on span "[US_STATE]" at bounding box center [384, 87] width 62 height 16
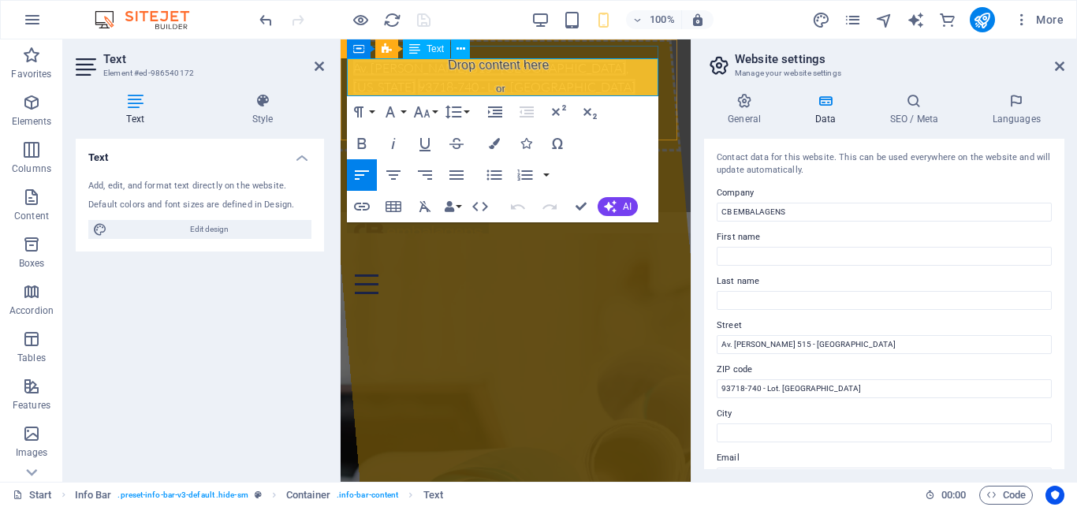
click at [415, 79] on span "[US_STATE]" at bounding box center [384, 87] width 62 height 16
click at [454, 206] on icon "button" at bounding box center [449, 206] width 11 height 11
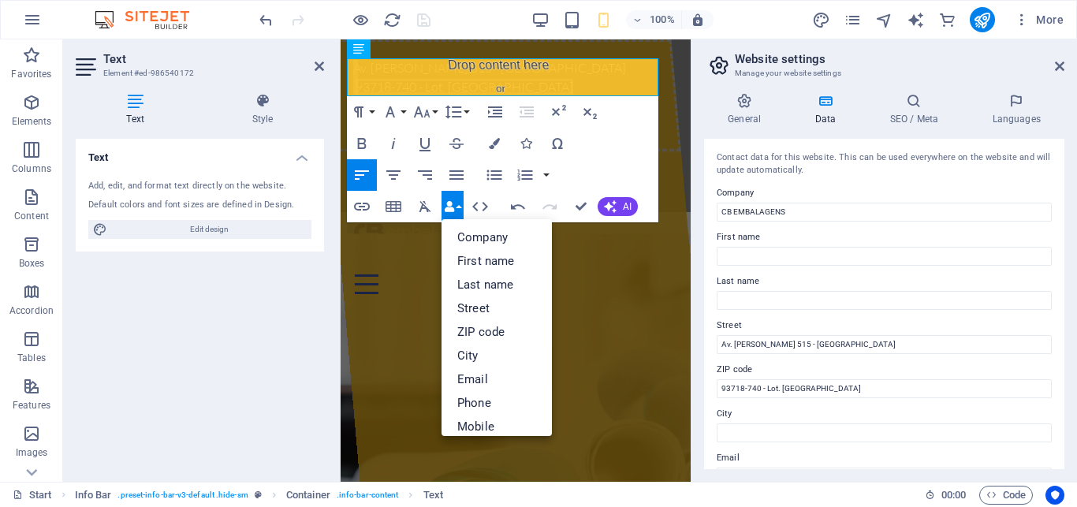
click at [423, 17] on div at bounding box center [344, 19] width 177 height 25
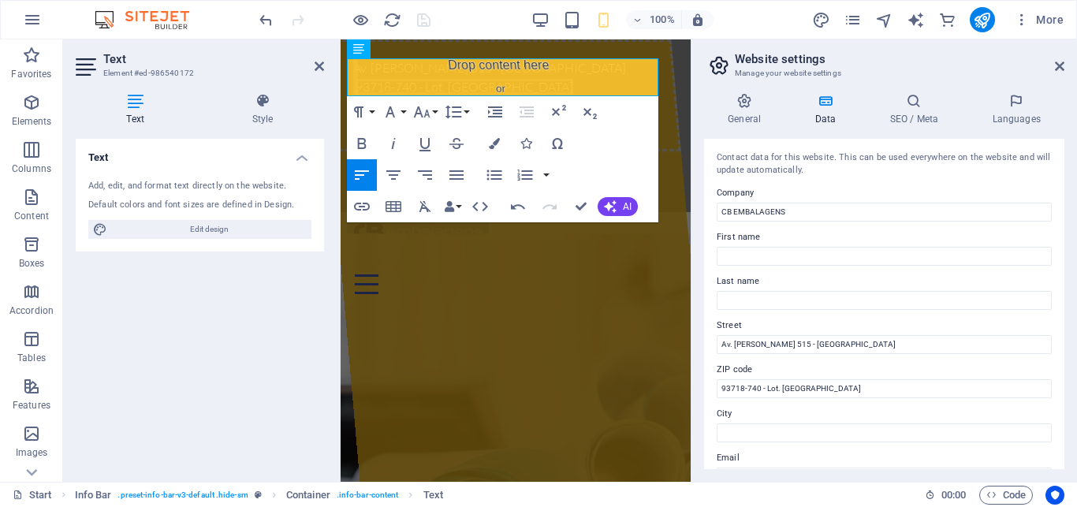
click at [214, 322] on div "Text Add, edit, and format text directly on the website. Default colors and fon…" at bounding box center [200, 304] width 248 height 330
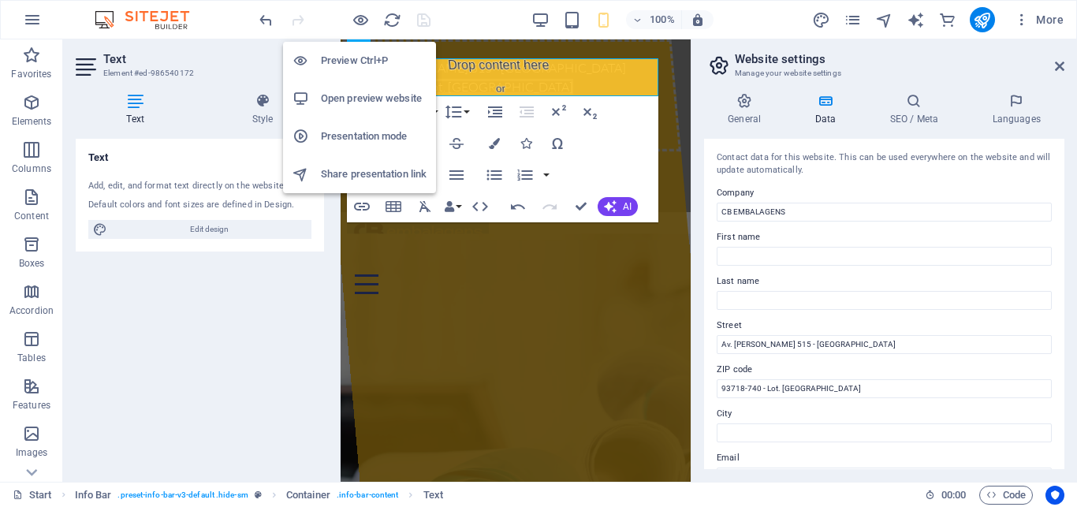
click at [355, 98] on h6 "Open preview website" at bounding box center [374, 98] width 106 height 19
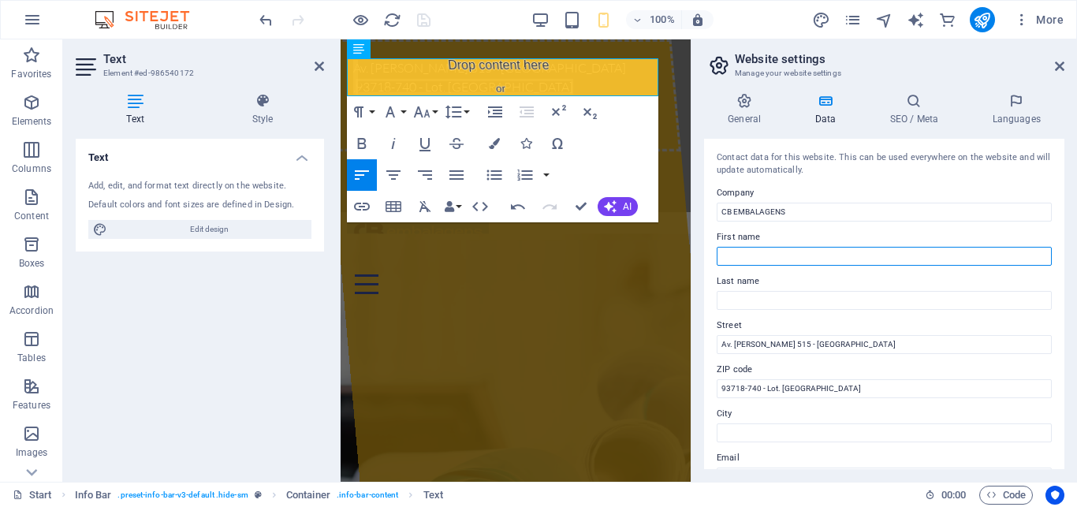
click at [739, 255] on input "First name" at bounding box center [883, 256] width 335 height 19
click at [180, 329] on div "Text Add, edit, and format text directly on the website. Default colors and fon…" at bounding box center [200, 304] width 248 height 330
click at [133, 108] on icon at bounding box center [135, 101] width 119 height 16
click at [301, 157] on h4 "Text" at bounding box center [200, 153] width 248 height 28
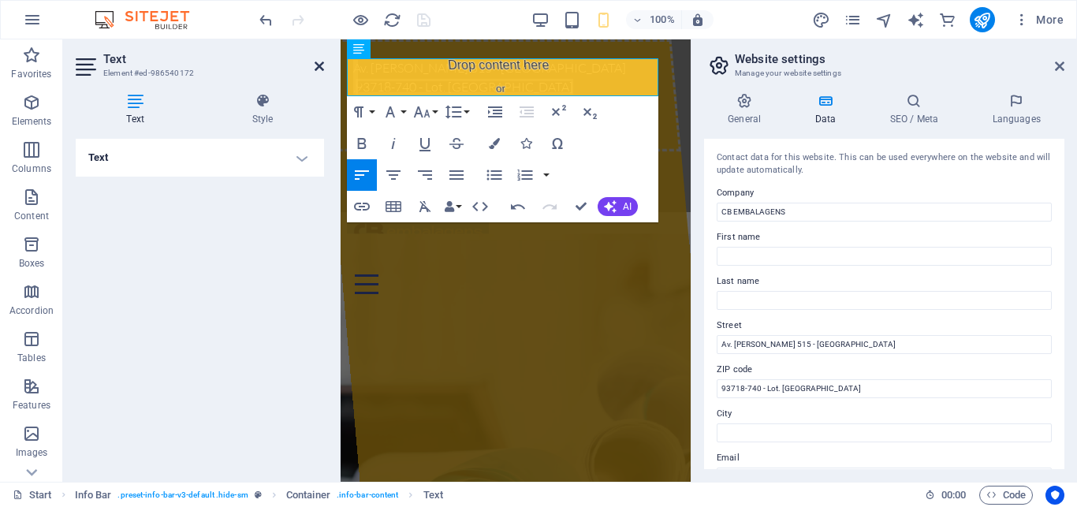
drag, startPoint x: 320, startPoint y: 65, endPoint x: 125, endPoint y: 215, distance: 245.6
click at [320, 65] on icon at bounding box center [318, 66] width 9 height 13
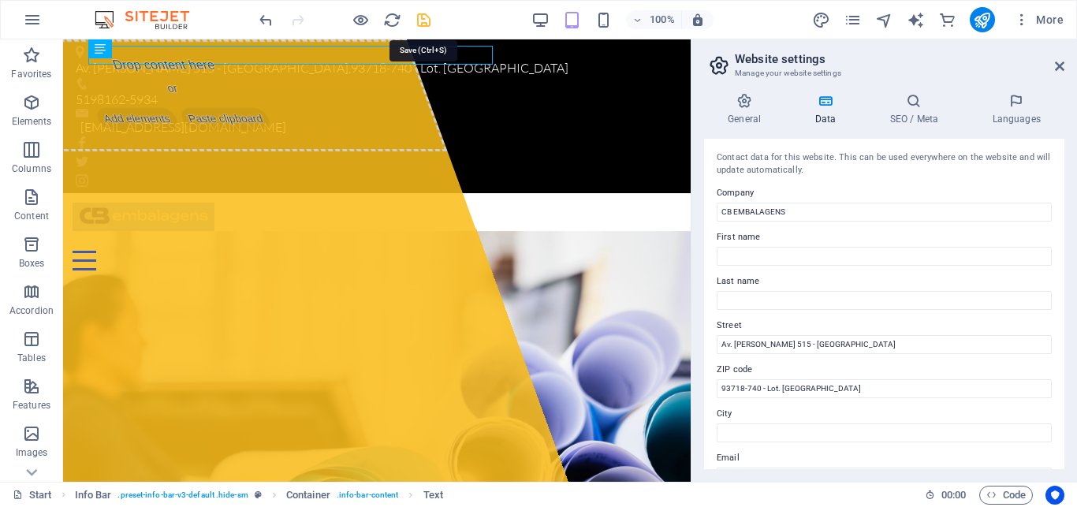
click at [421, 19] on icon "save" at bounding box center [424, 20] width 18 height 18
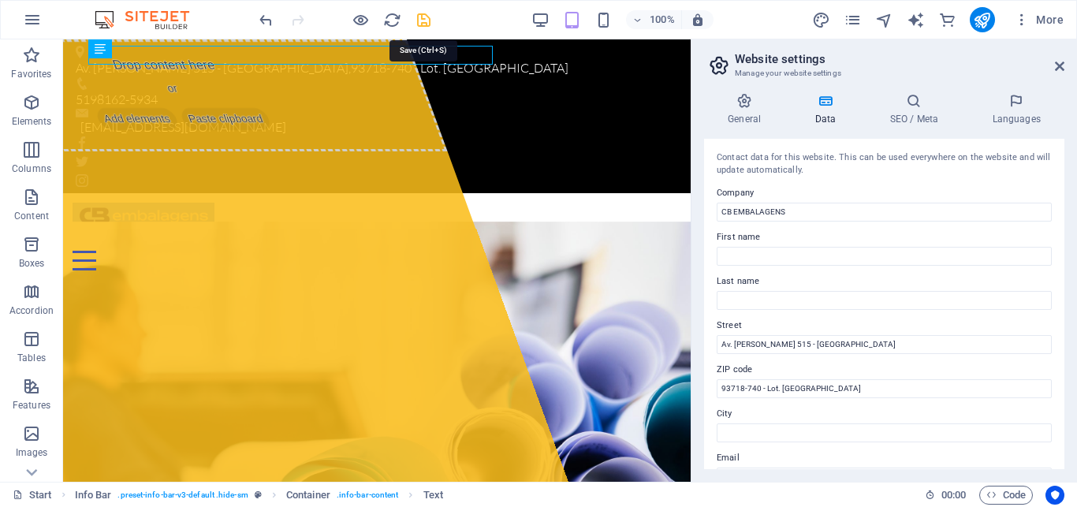
checkbox input "false"
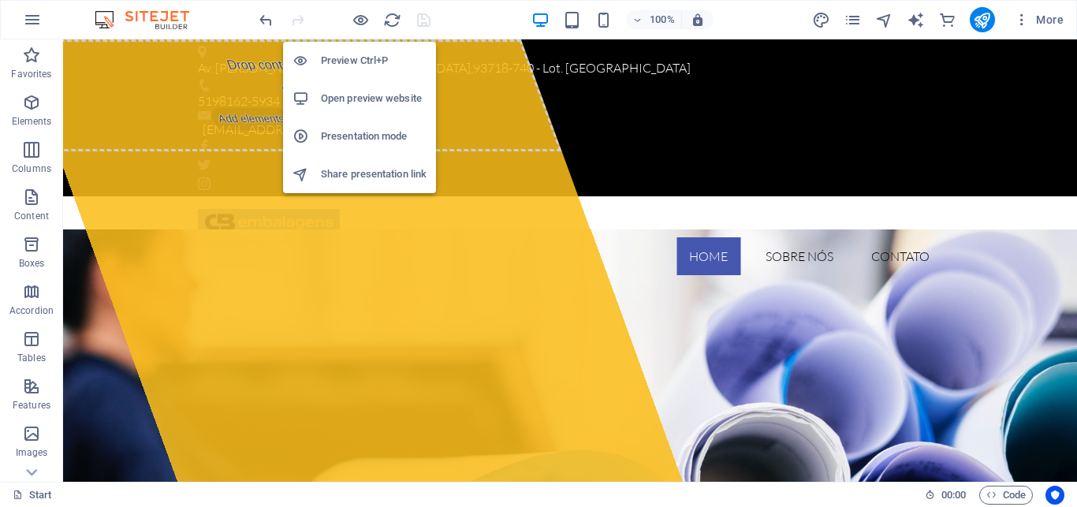
click at [370, 97] on h6 "Open preview website" at bounding box center [374, 98] width 106 height 19
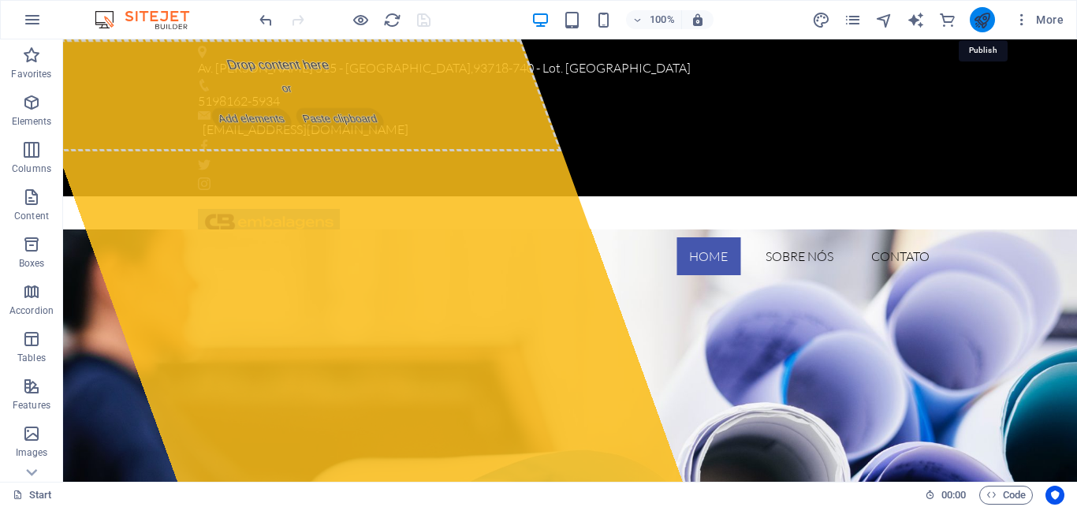
click at [978, 21] on icon "publish" at bounding box center [982, 20] width 18 height 18
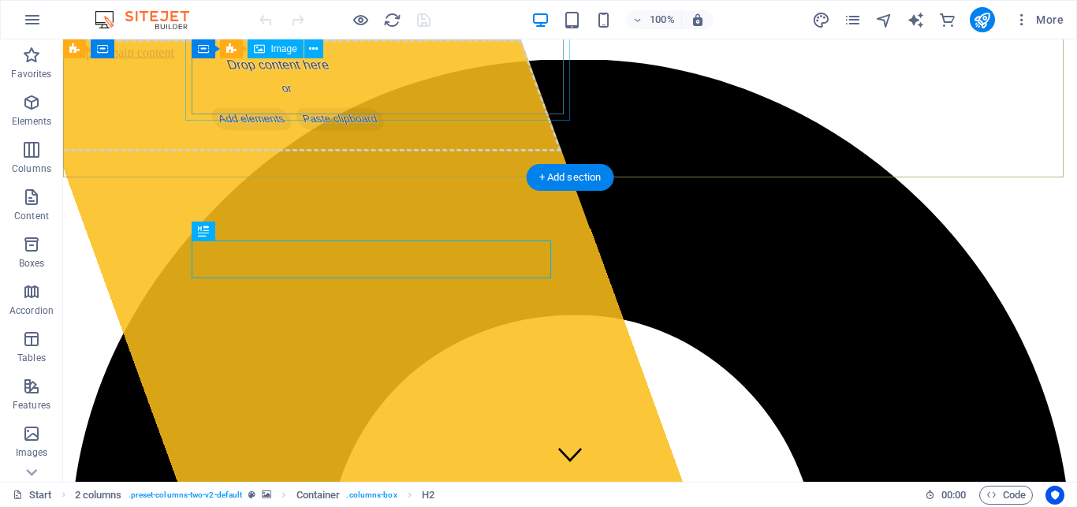
scroll to position [349, 0]
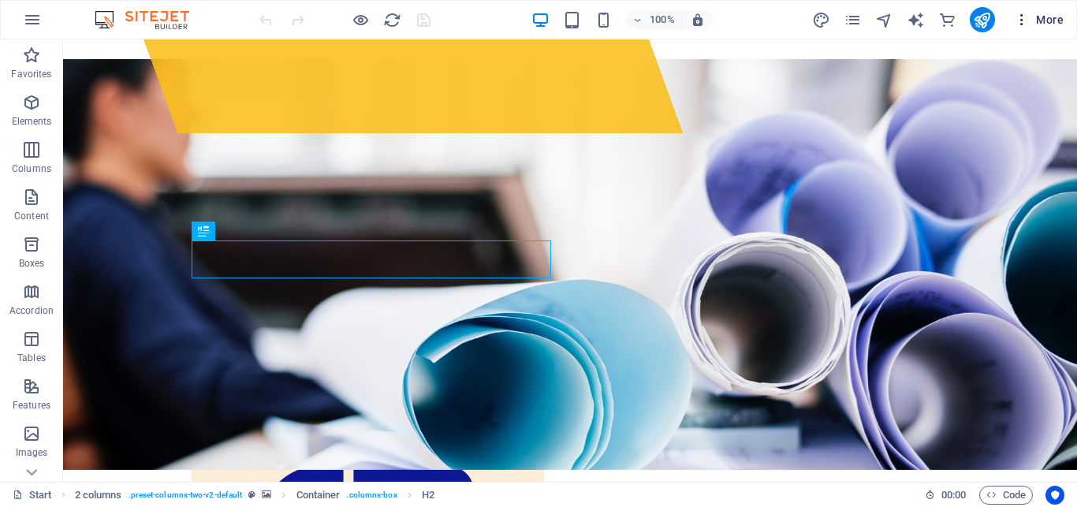
click at [1042, 19] on span "More" at bounding box center [1039, 20] width 50 height 16
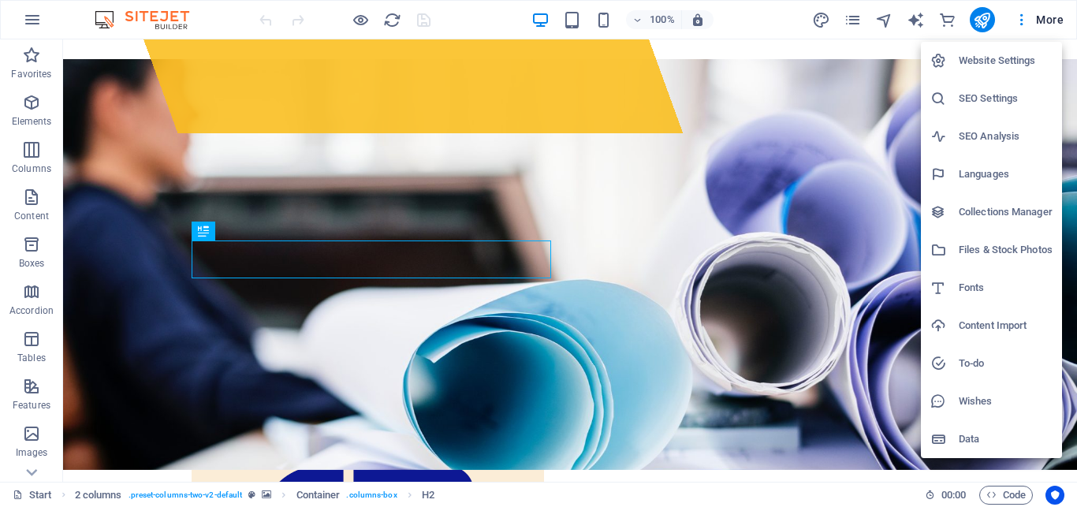
click at [974, 61] on h6 "Website Settings" at bounding box center [1005, 60] width 94 height 19
select select "41"
select select "128"
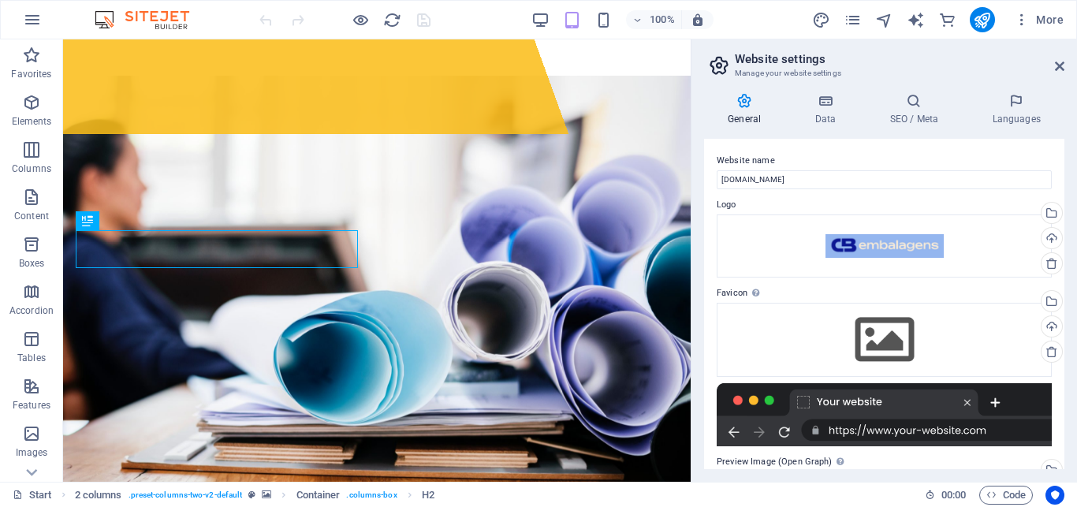
scroll to position [348, 0]
click at [1013, 113] on h4 "Languages" at bounding box center [1016, 109] width 96 height 33
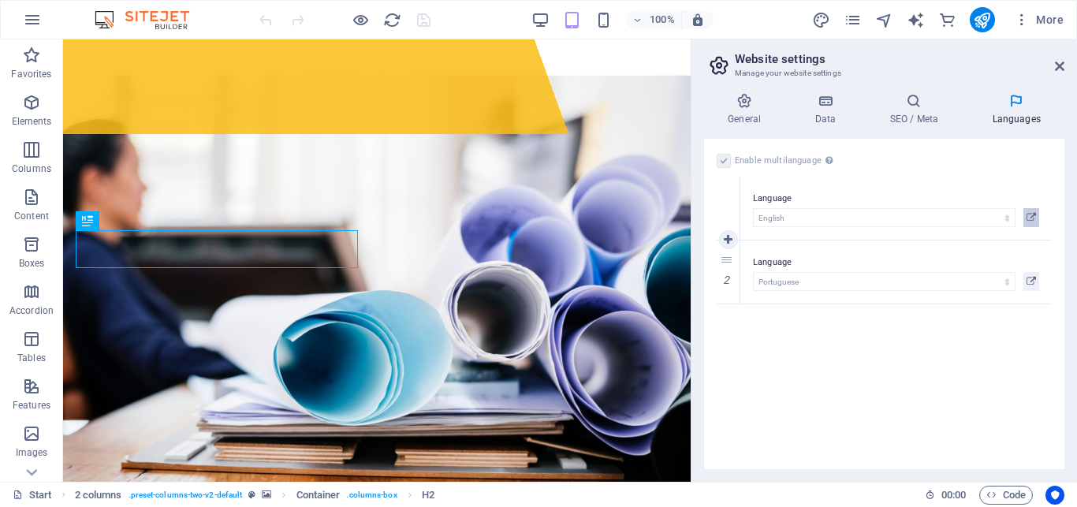
click at [1032, 218] on icon at bounding box center [1030, 217] width 9 height 19
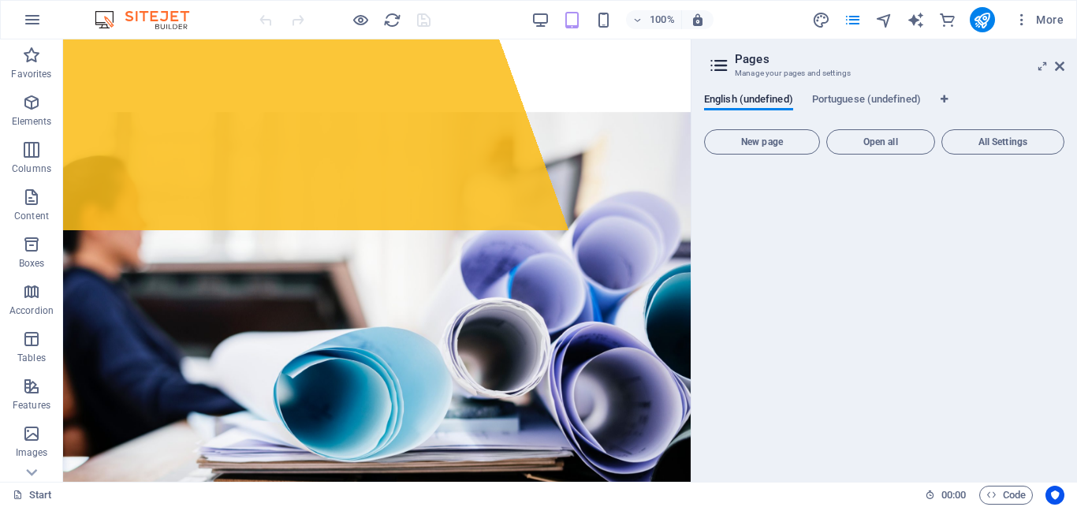
scroll to position [0, 0]
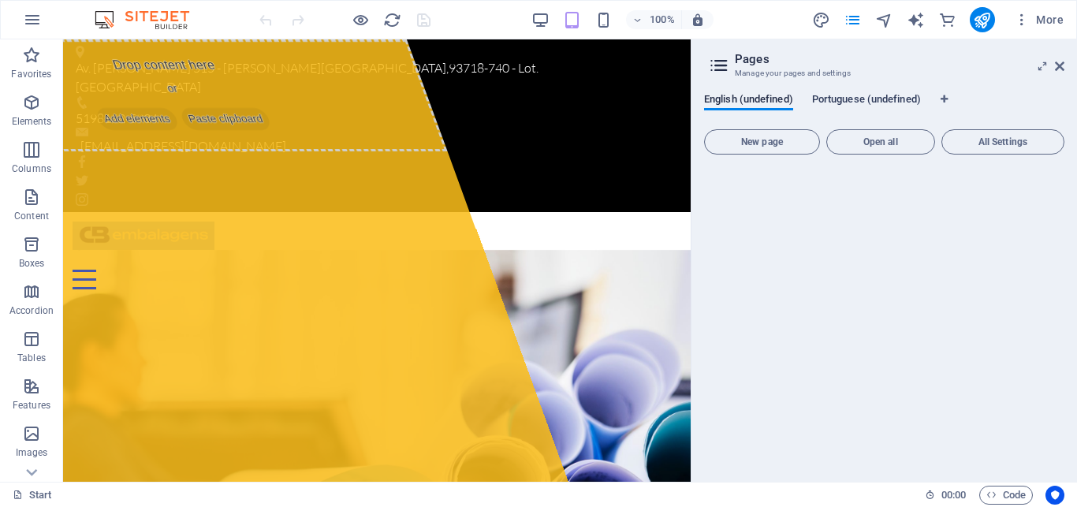
click at [869, 98] on span "Portuguese (undefined)" at bounding box center [866, 101] width 109 height 22
click at [1057, 66] on icon at bounding box center [1059, 66] width 9 height 13
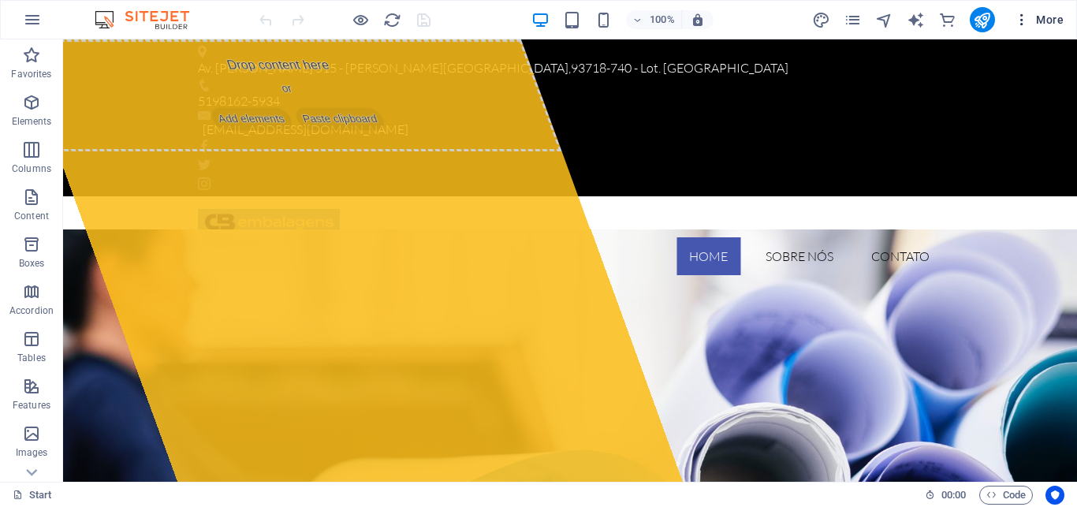
click at [1045, 14] on span "More" at bounding box center [1039, 20] width 50 height 16
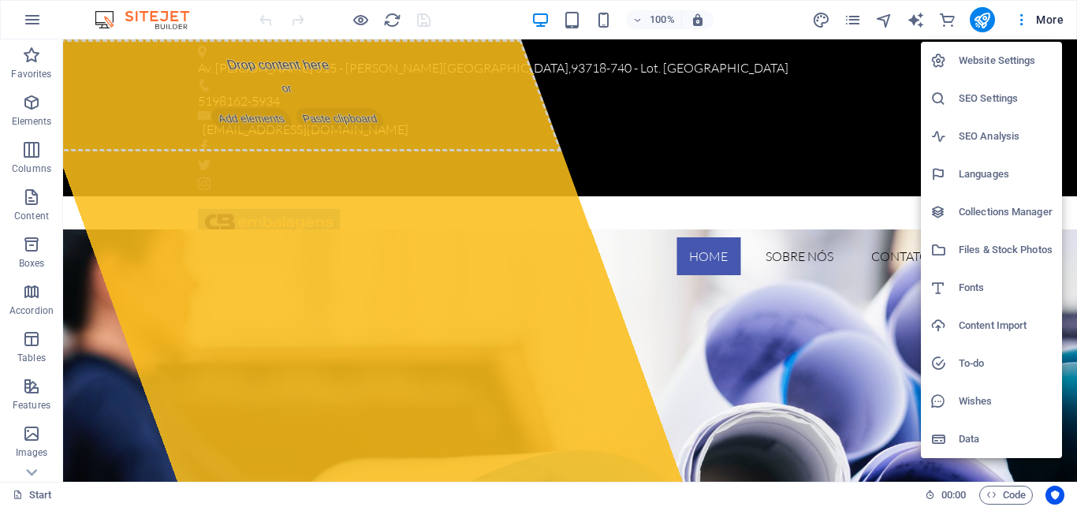
click at [973, 58] on h6 "Website Settings" at bounding box center [1005, 60] width 94 height 19
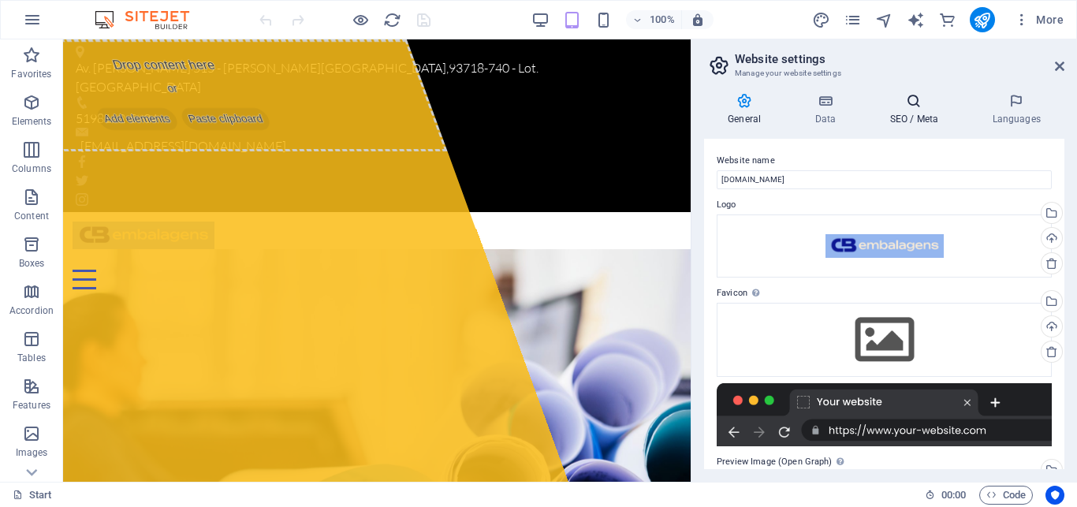
click at [914, 117] on h4 "SEO / Meta" at bounding box center [916, 109] width 102 height 33
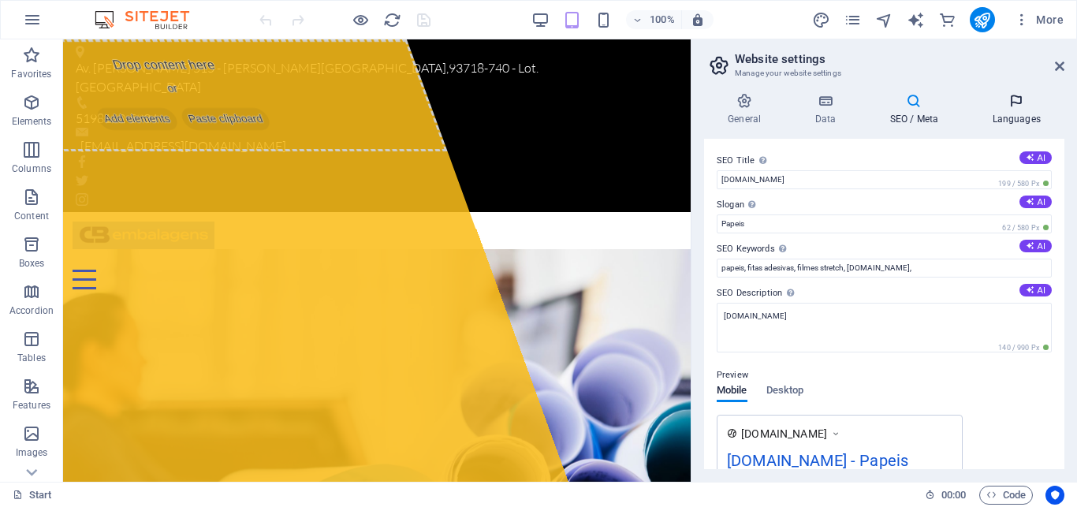
click at [1015, 113] on h4 "Languages" at bounding box center [1016, 109] width 96 height 33
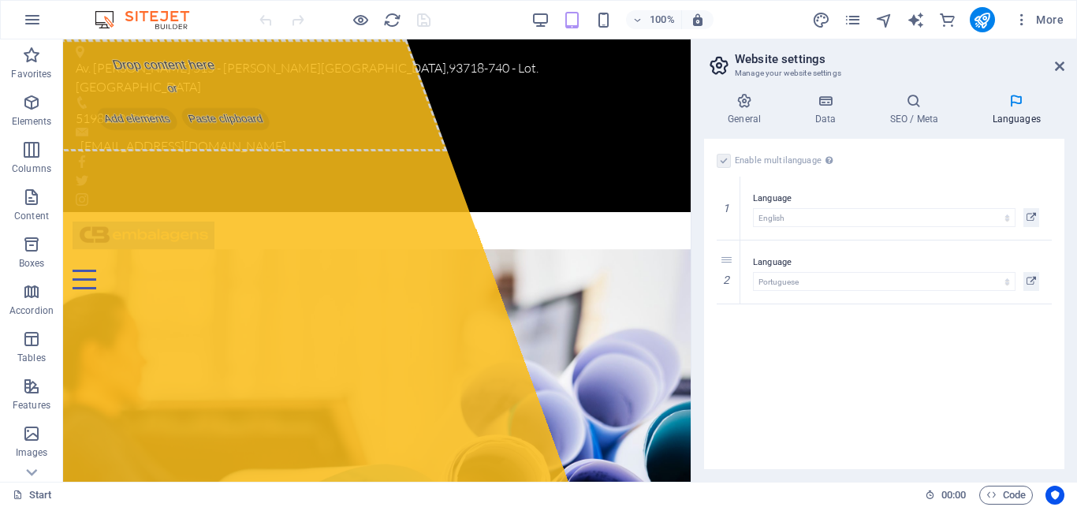
click at [724, 159] on label at bounding box center [723, 161] width 14 height 14
click at [725, 267] on icon at bounding box center [728, 271] width 9 height 11
click at [724, 158] on label at bounding box center [723, 161] width 14 height 14
click at [0, 0] on input "Enable multilanguage To disable multilanguage delete all languages until only o…" at bounding box center [0, 0] width 0 height 0
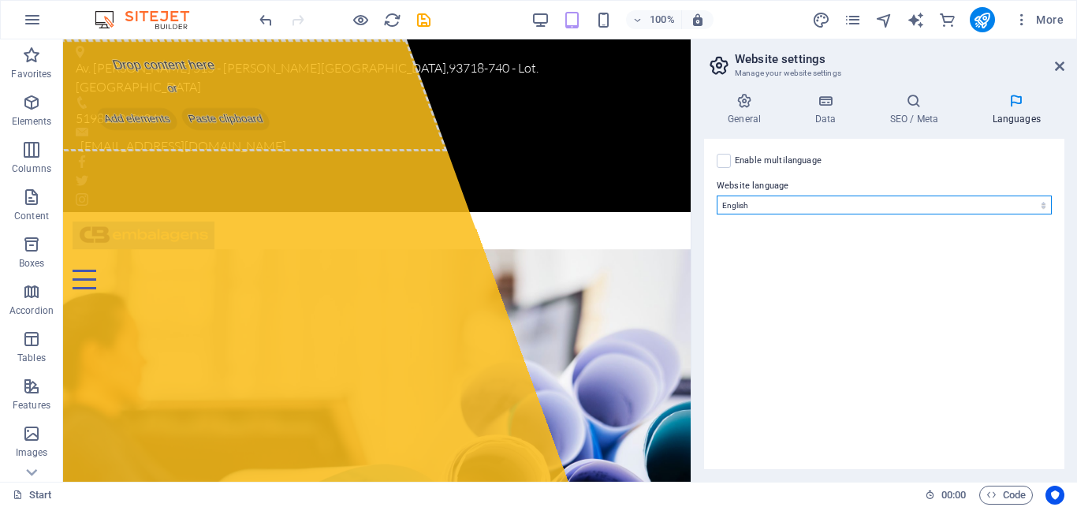
select select "128"
click option "Portuguese" at bounding box center [0, 0] width 0 height 0
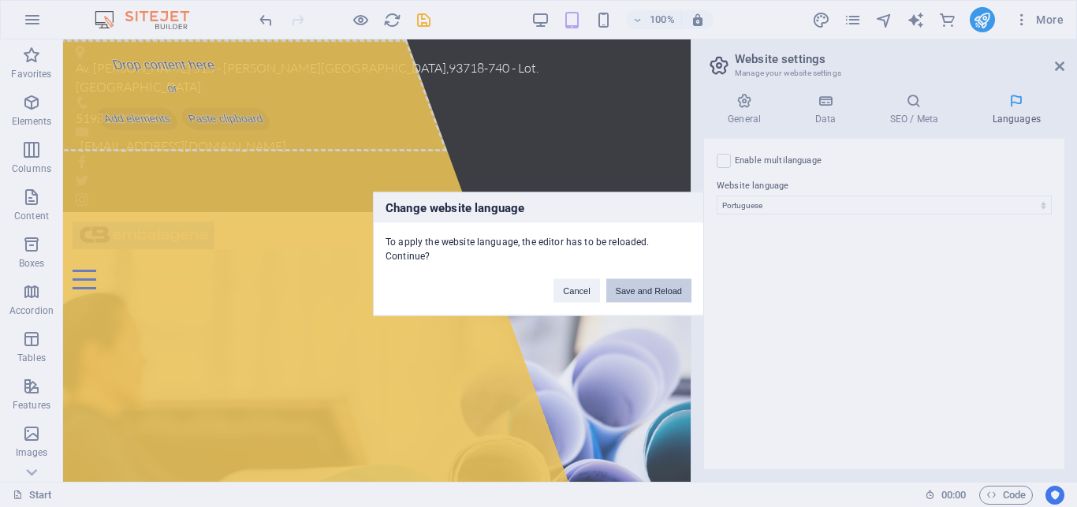
click at [642, 289] on button "Save and Reload" at bounding box center [648, 290] width 85 height 24
checkbox input "false"
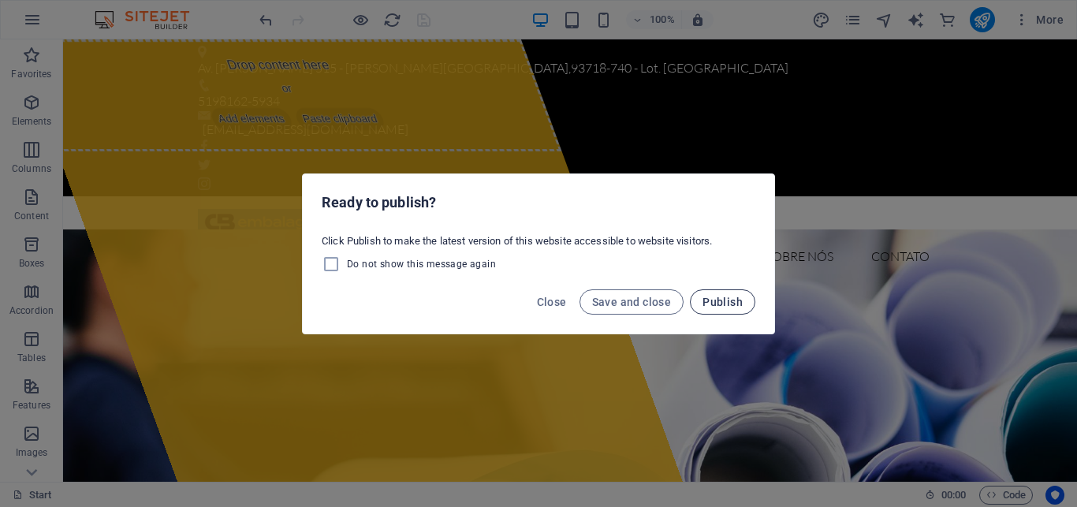
click at [716, 298] on span "Publish" at bounding box center [722, 302] width 40 height 13
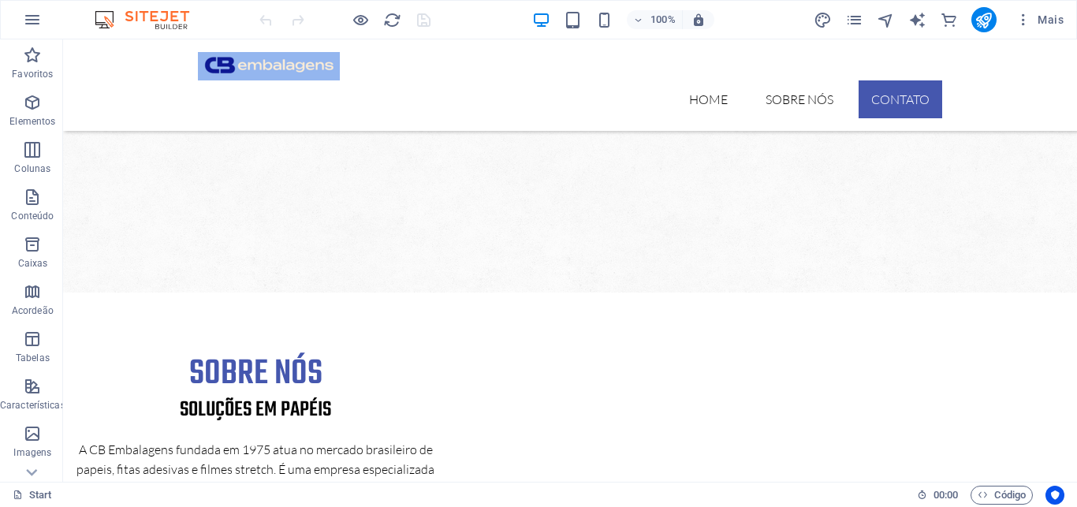
scroll to position [1132, 0]
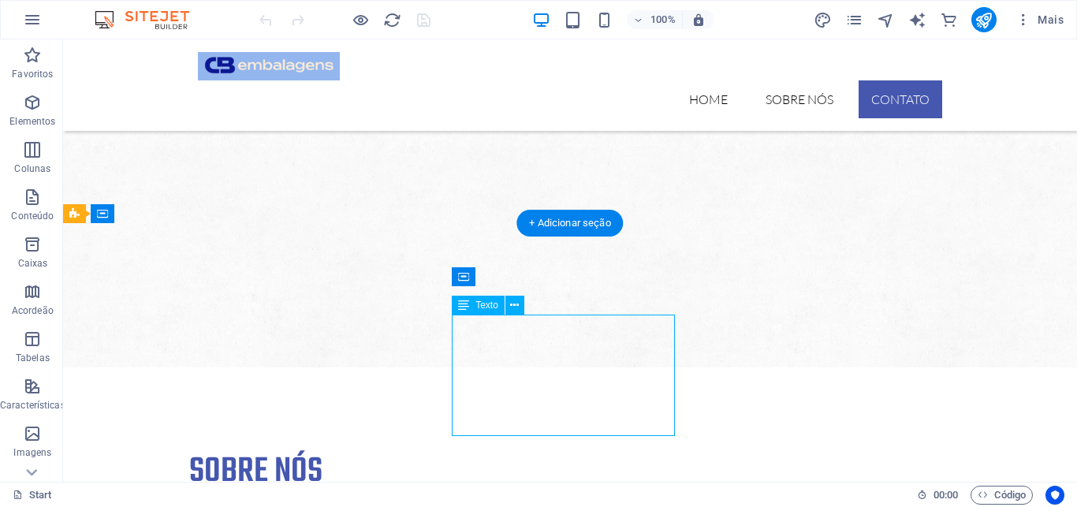
scroll to position [1245, 0]
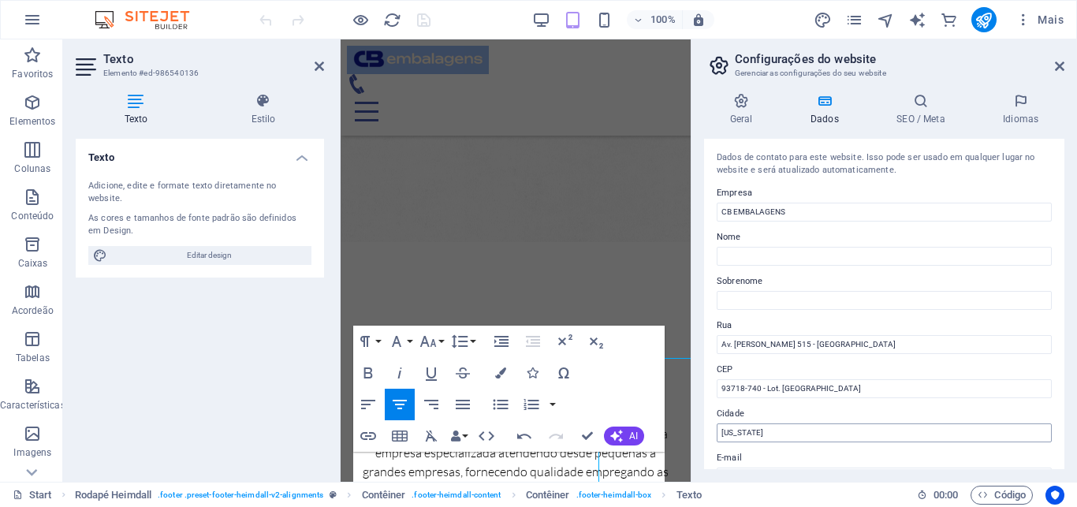
scroll to position [1274, 0]
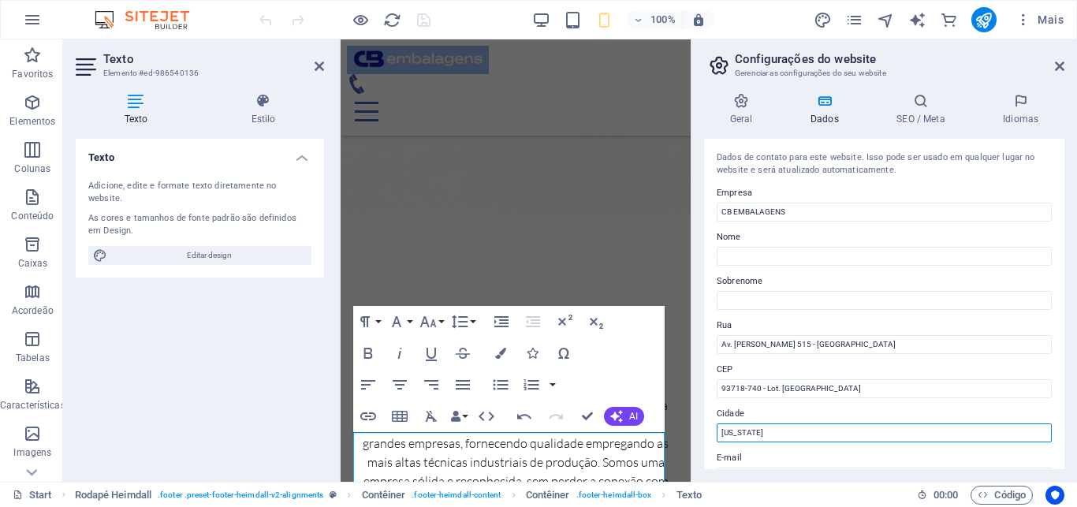
drag, startPoint x: 767, startPoint y: 432, endPoint x: 692, endPoint y: 430, distance: 74.9
click at [691, 430] on aside "Configurações do website Gerenciar as configurações do seu website Geral Dados …" at bounding box center [883, 260] width 386 height 442
type input "F"
type input "Campo Bom"
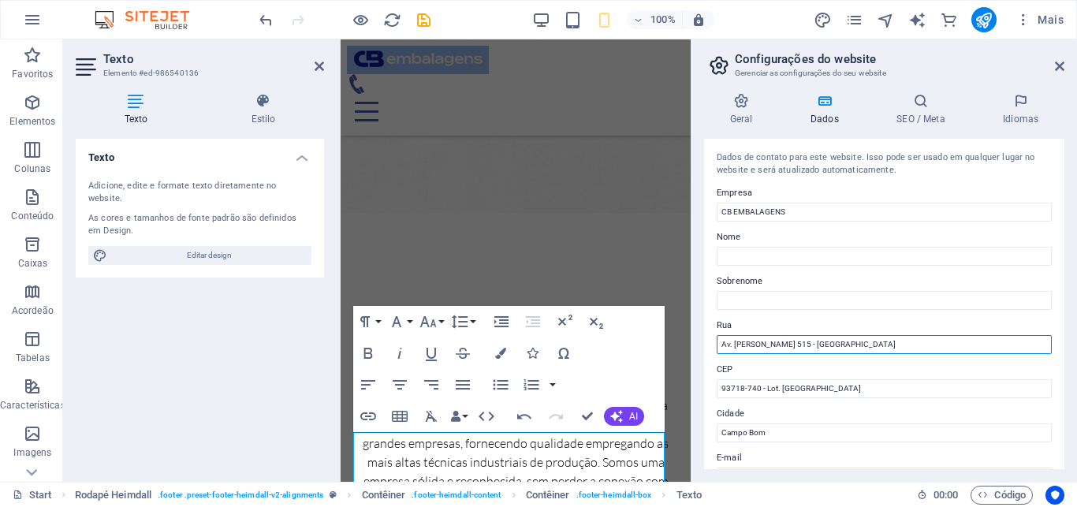
click at [877, 344] on input "Av. [PERSON_NAME] 515 - [PERSON_NAME][GEOGRAPHIC_DATA]" at bounding box center [883, 344] width 335 height 19
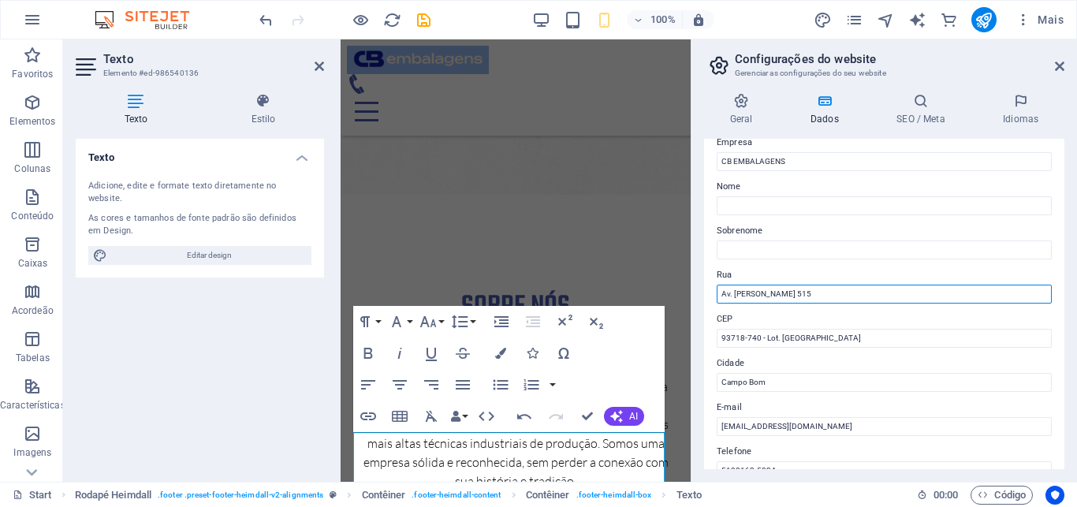
scroll to position [0, 0]
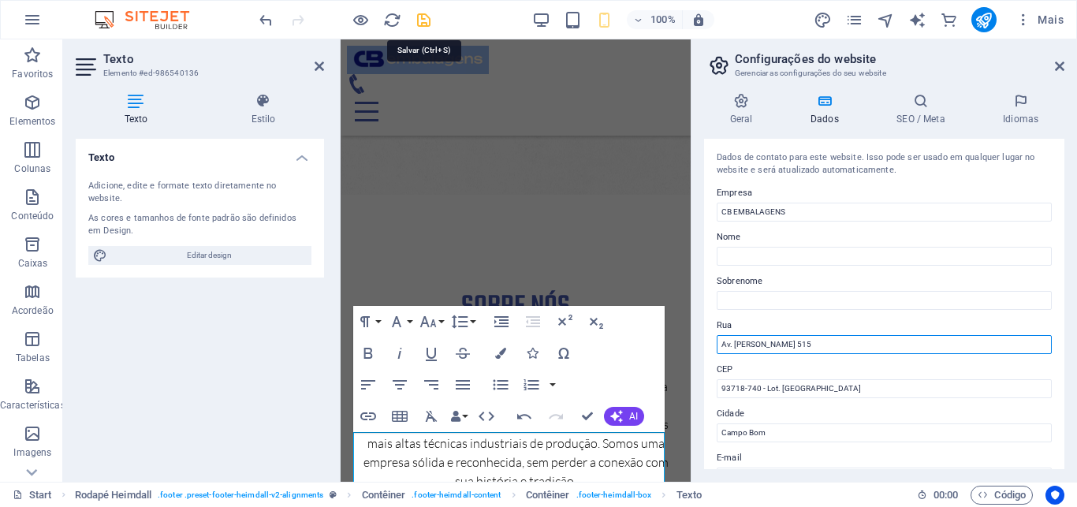
type input "Av. Edgar Hoffmeister 515"
click at [420, 17] on icon "save" at bounding box center [424, 20] width 18 height 18
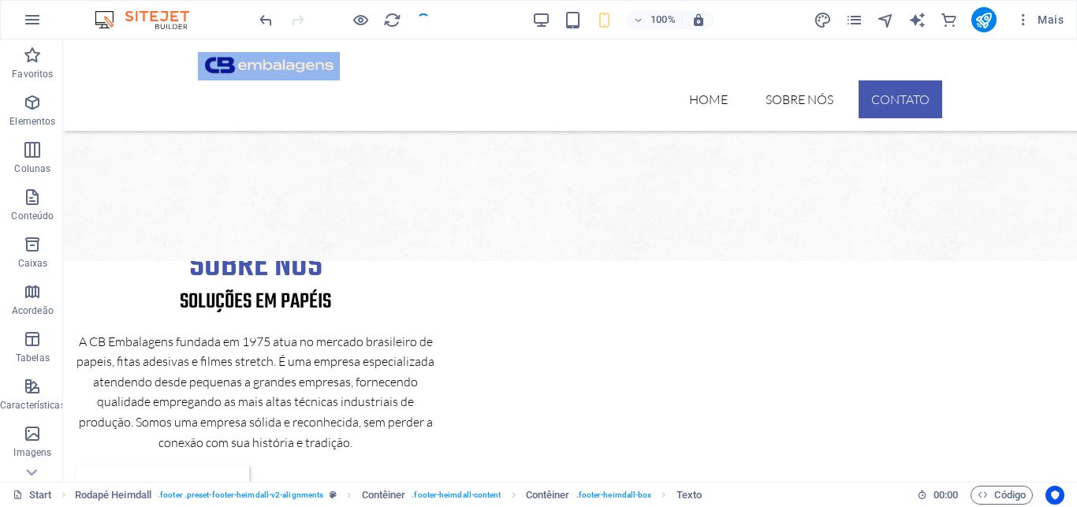
checkbox input "false"
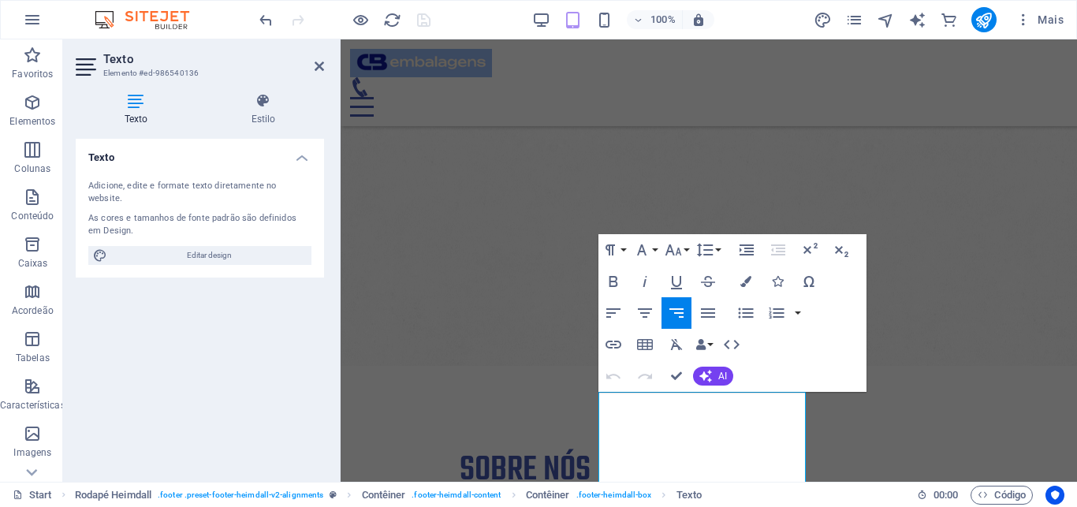
scroll to position [1238, 0]
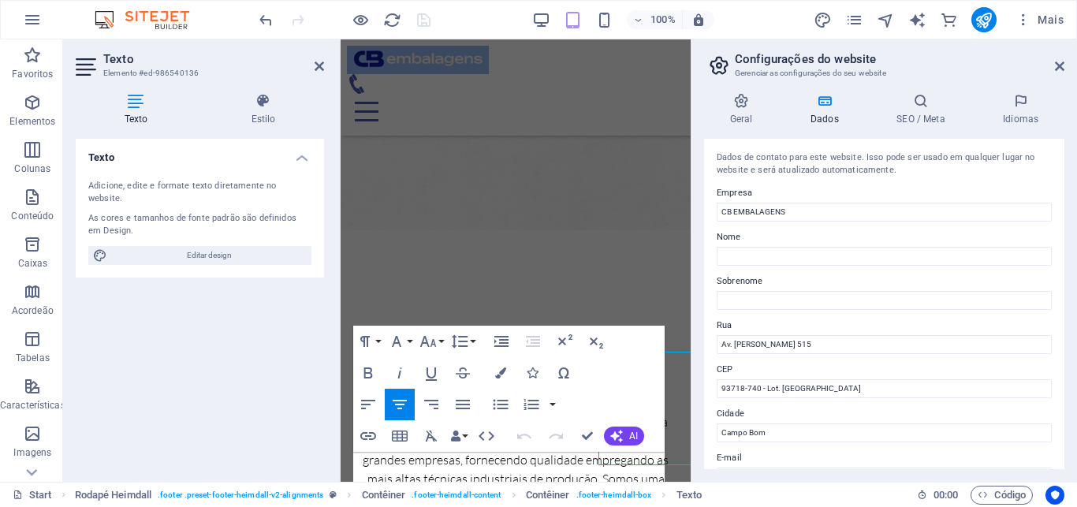
scroll to position [1274, 0]
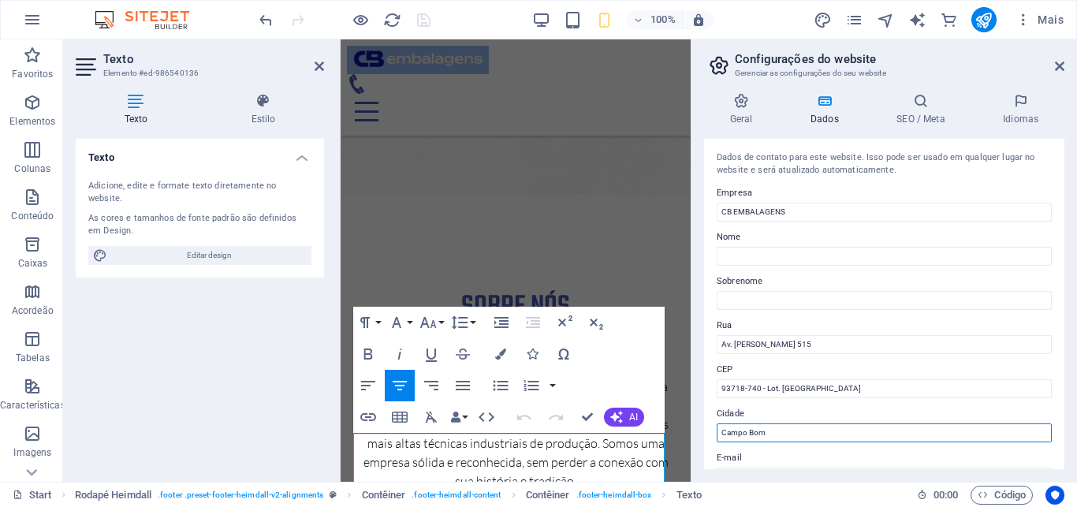
click at [786, 431] on input "Campo Bom" at bounding box center [883, 432] width 335 height 19
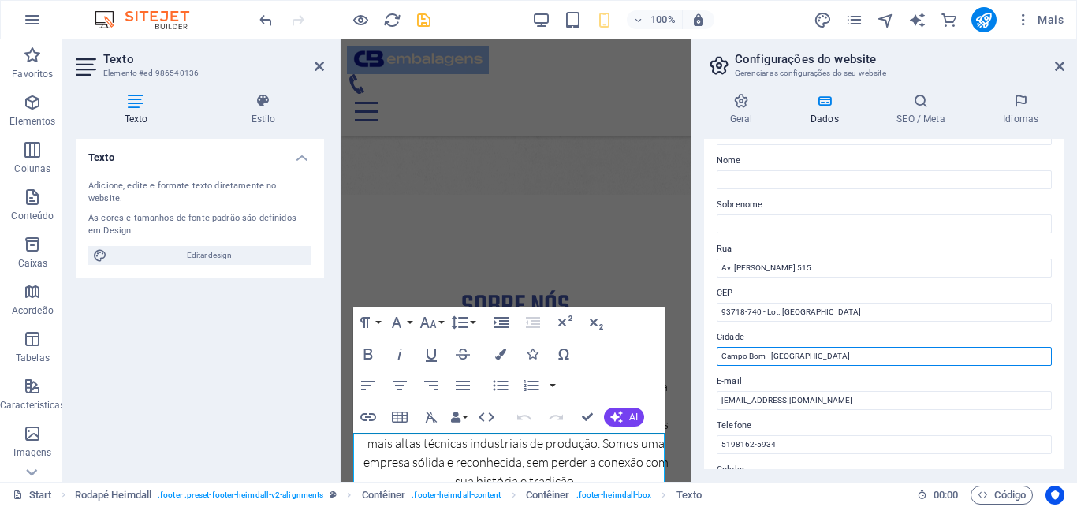
scroll to position [105, 0]
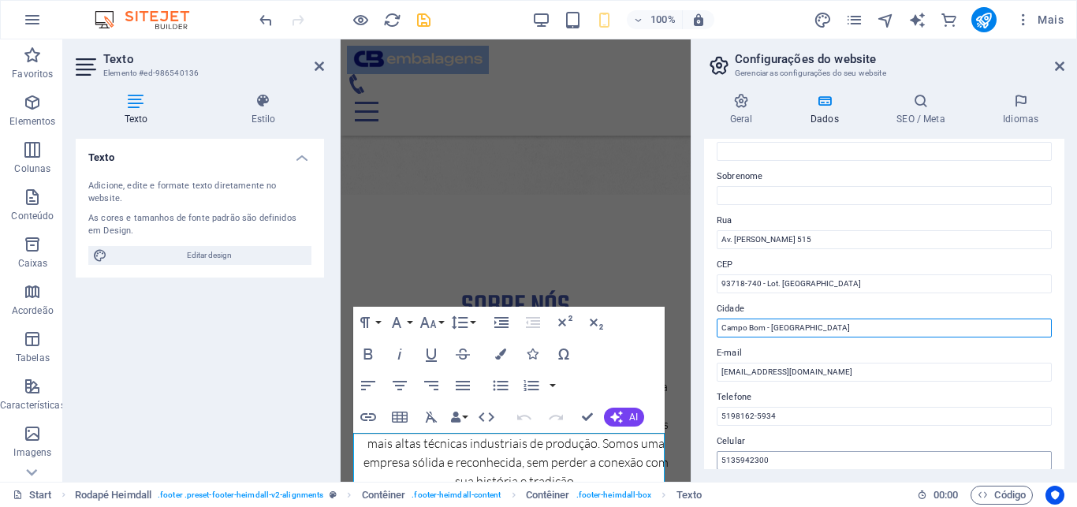
type input "Campo Bom - RS"
click at [767, 460] on input "5135942300" at bounding box center [883, 460] width 335 height 19
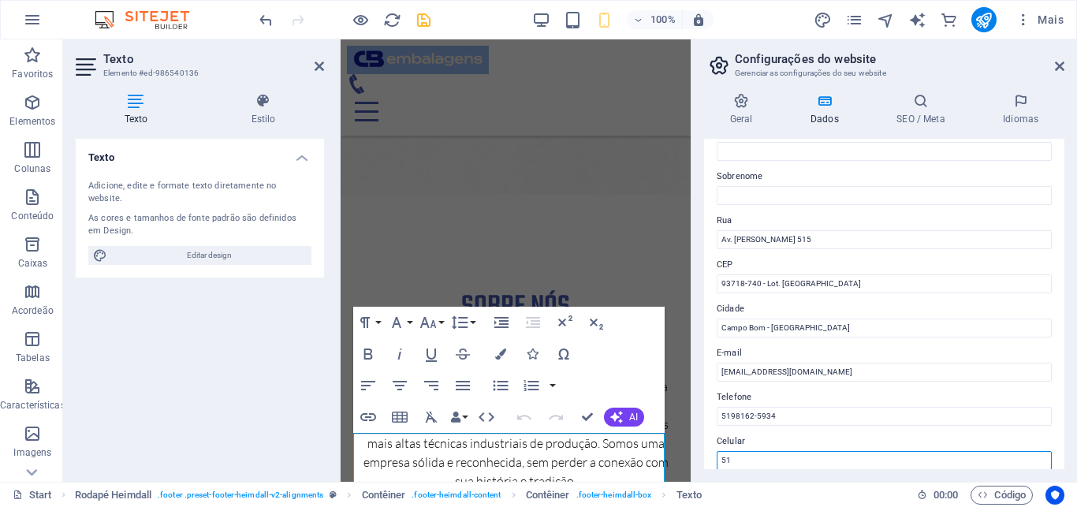
type input "5"
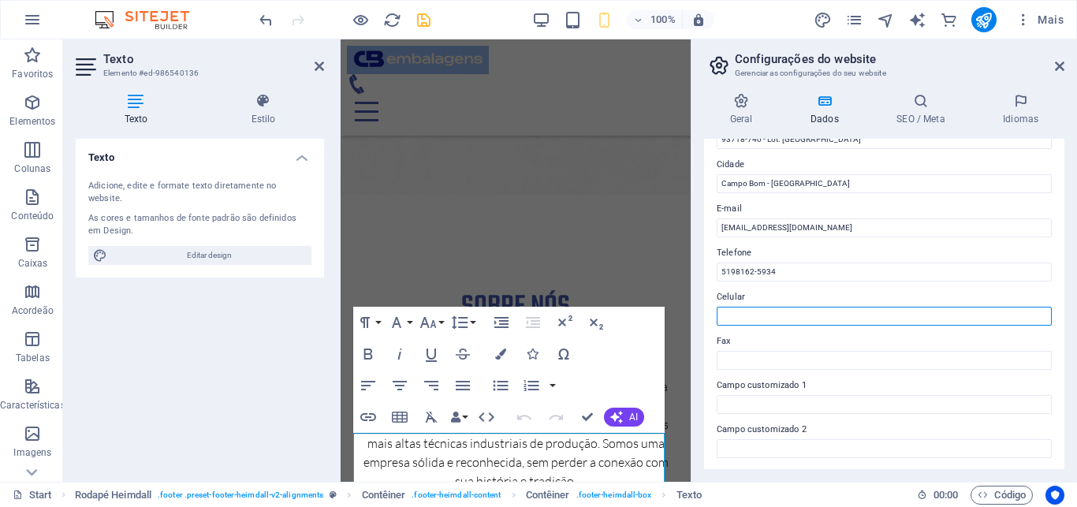
scroll to position [0, 0]
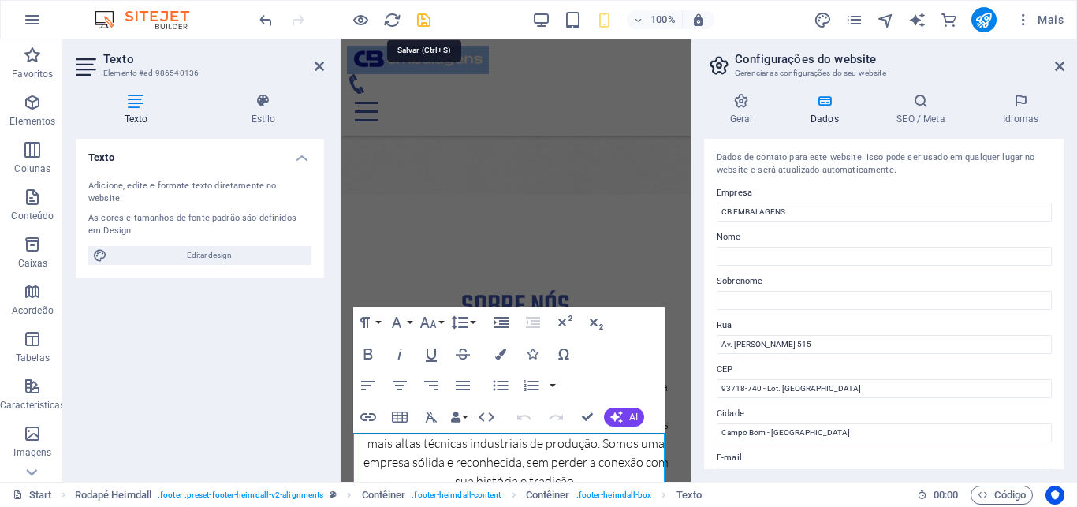
click at [424, 18] on icon "save" at bounding box center [424, 20] width 18 height 18
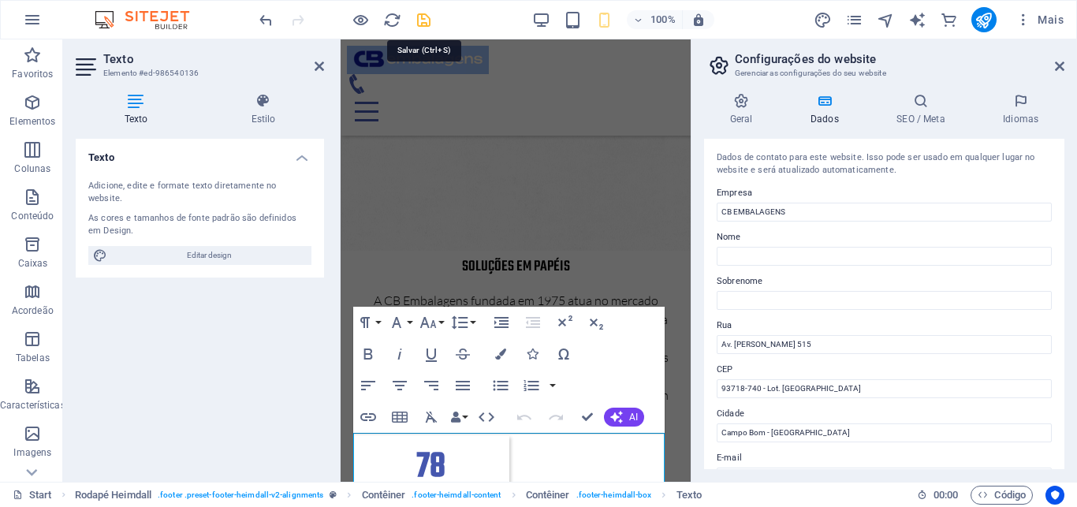
checkbox input "false"
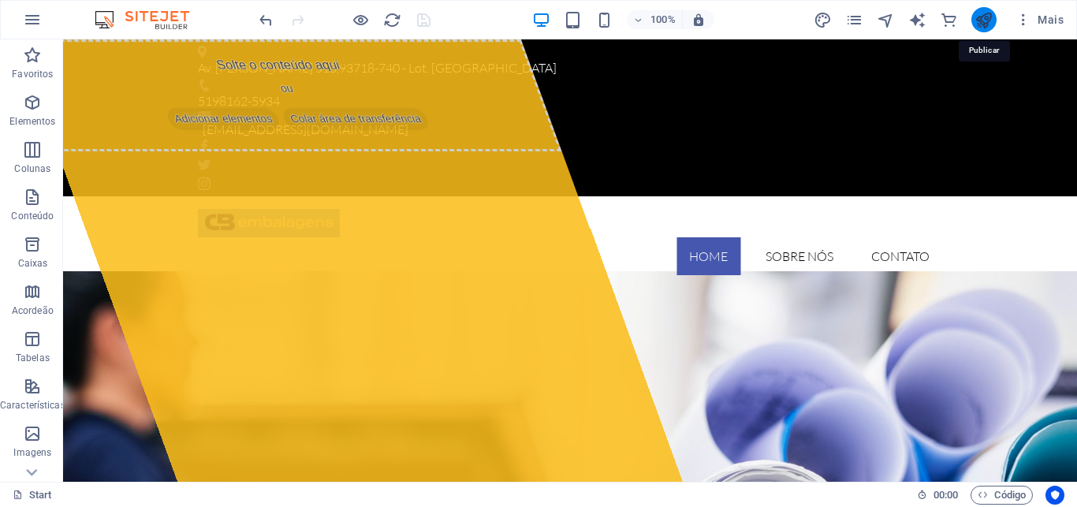
click at [983, 20] on icon "publish" at bounding box center [983, 20] width 18 height 18
